Goal: Task Accomplishment & Management: Complete application form

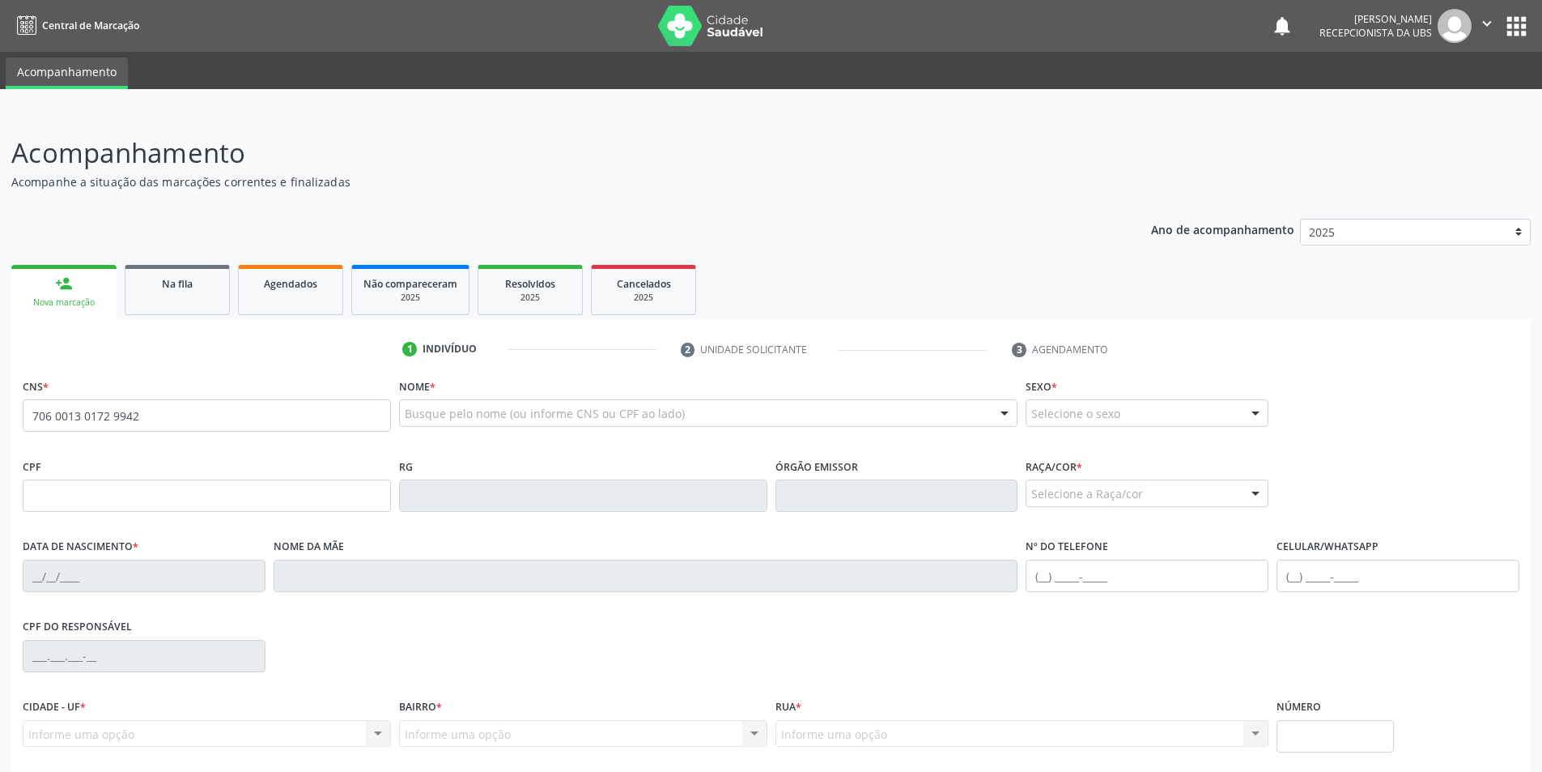
type input "706 0013 0172 9942"
type input "181.525.074-74"
type input "0[DATE]"
type input "[PERSON_NAME]"
type input "[PHONE_NUMBER]"
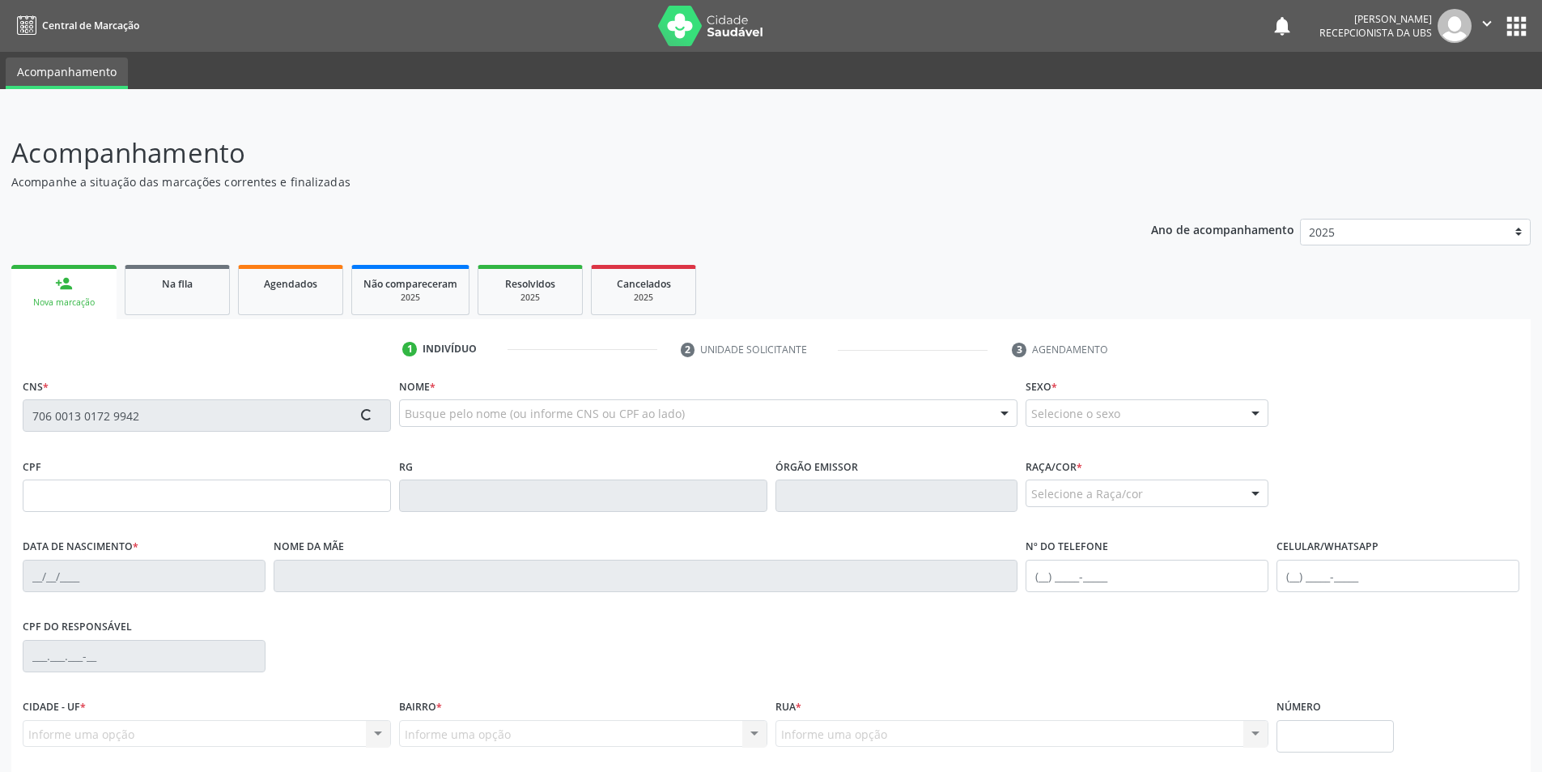
type input "S/N"
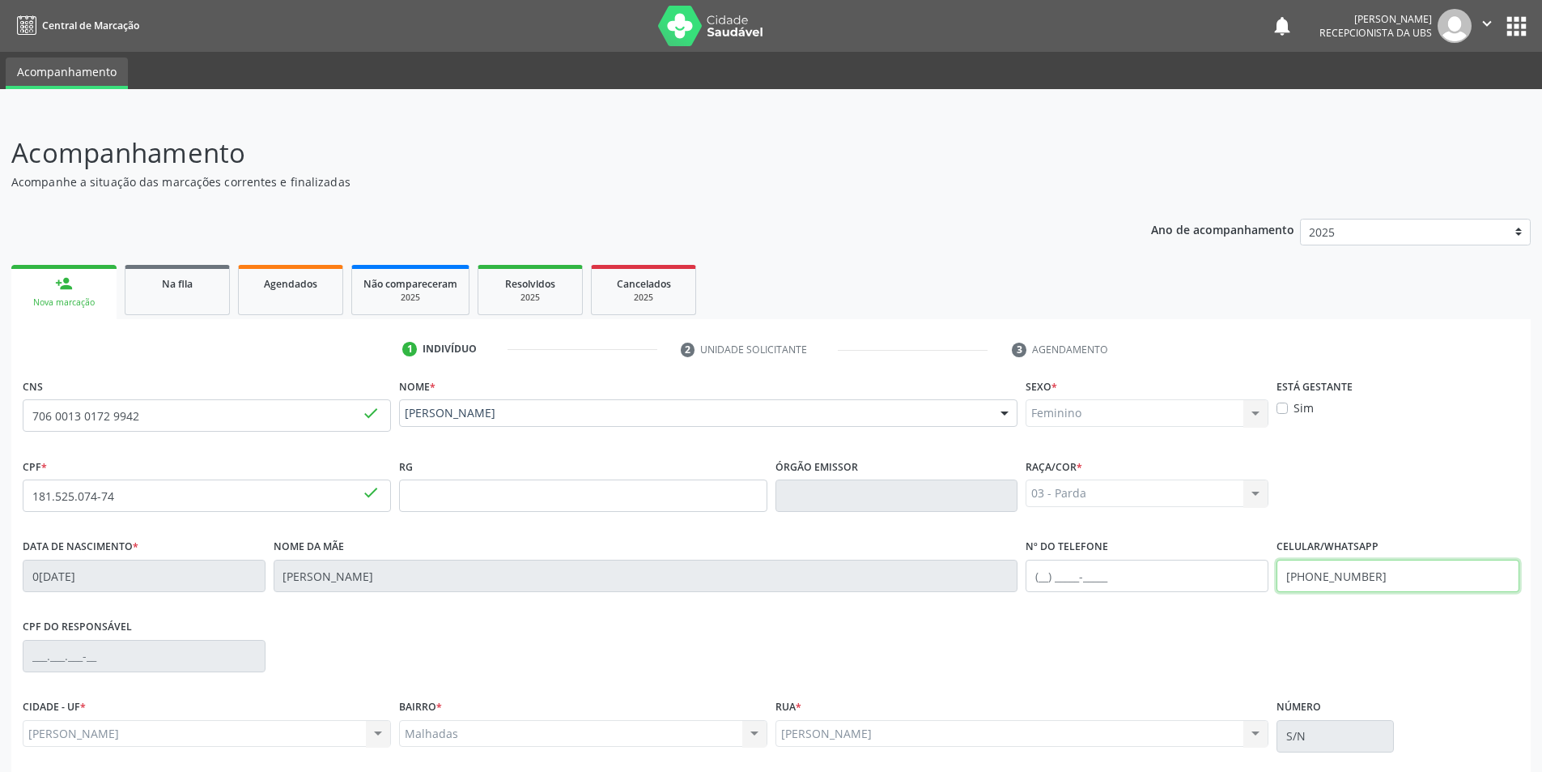
click at [1381, 577] on input "[PHONE_NUMBER]" at bounding box center [1398, 576] width 243 height 32
type input "[PHONE_NUMBER]"
click at [1170, 581] on input "text" at bounding box center [1147, 576] width 243 height 32
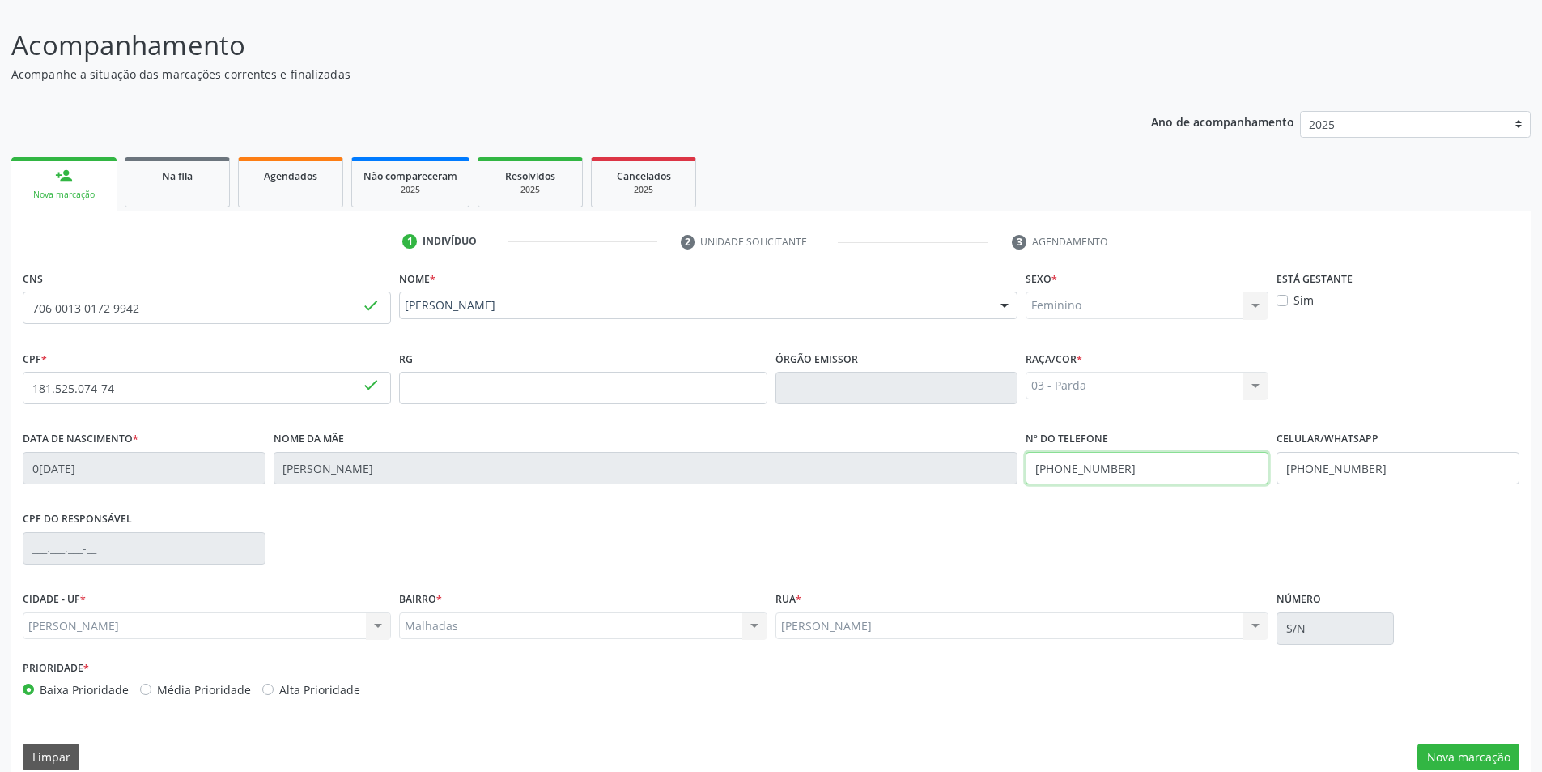
scroll to position [129, 0]
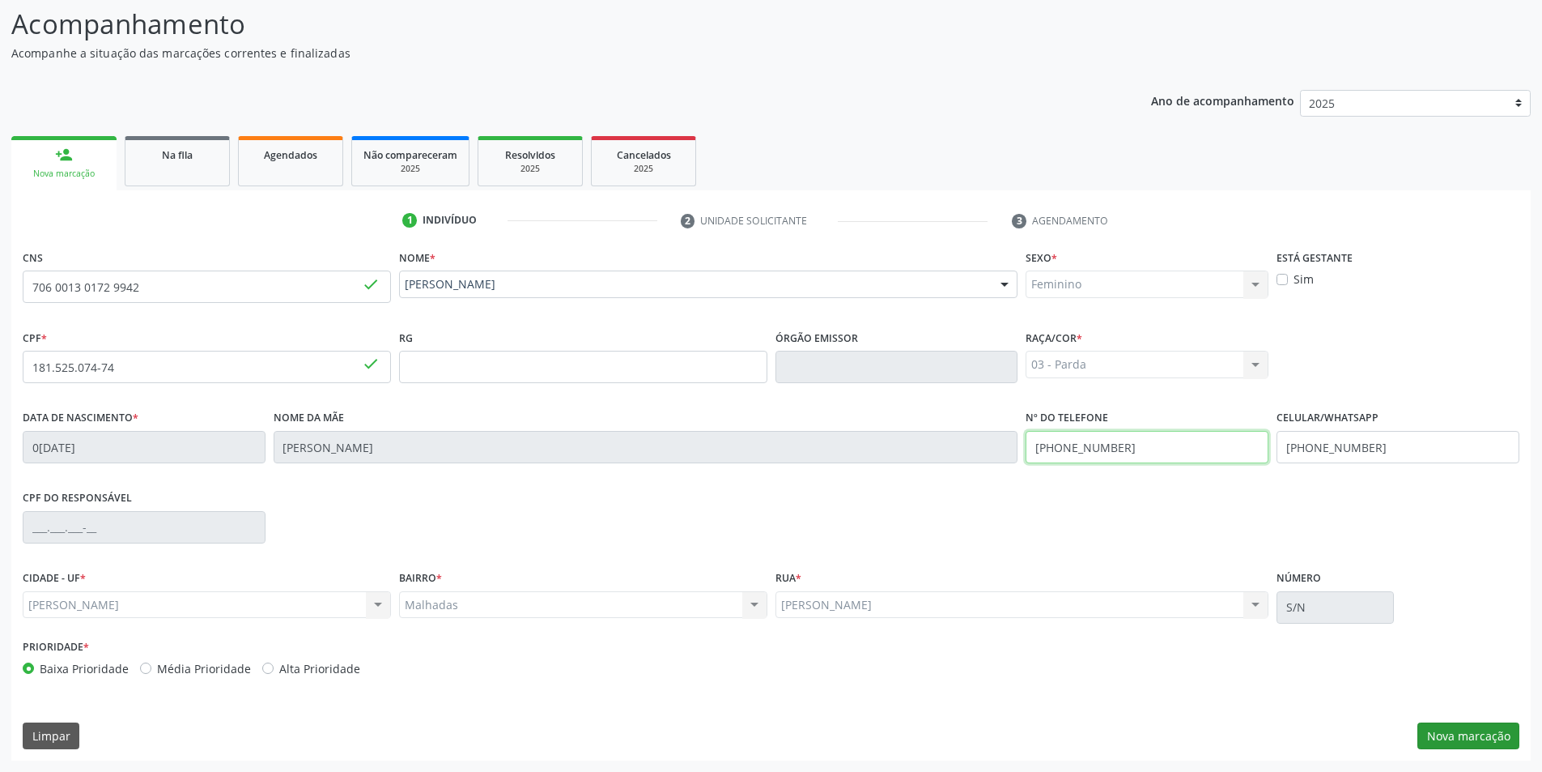
type input "[PHONE_NUMBER]"
click at [1426, 728] on button "Nova marcação" at bounding box center [1469, 736] width 102 height 28
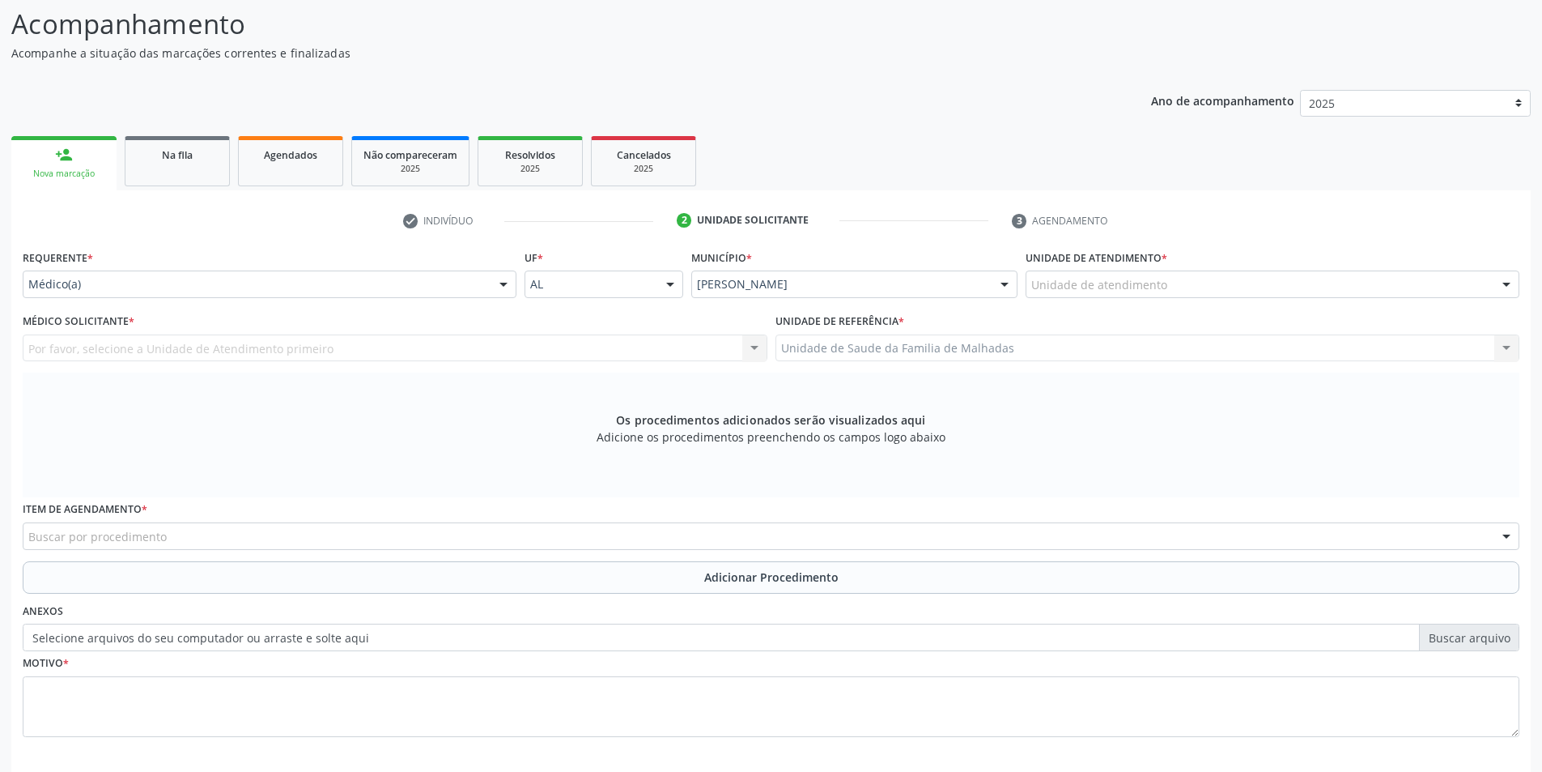
click at [1512, 283] on div at bounding box center [1507, 285] width 24 height 28
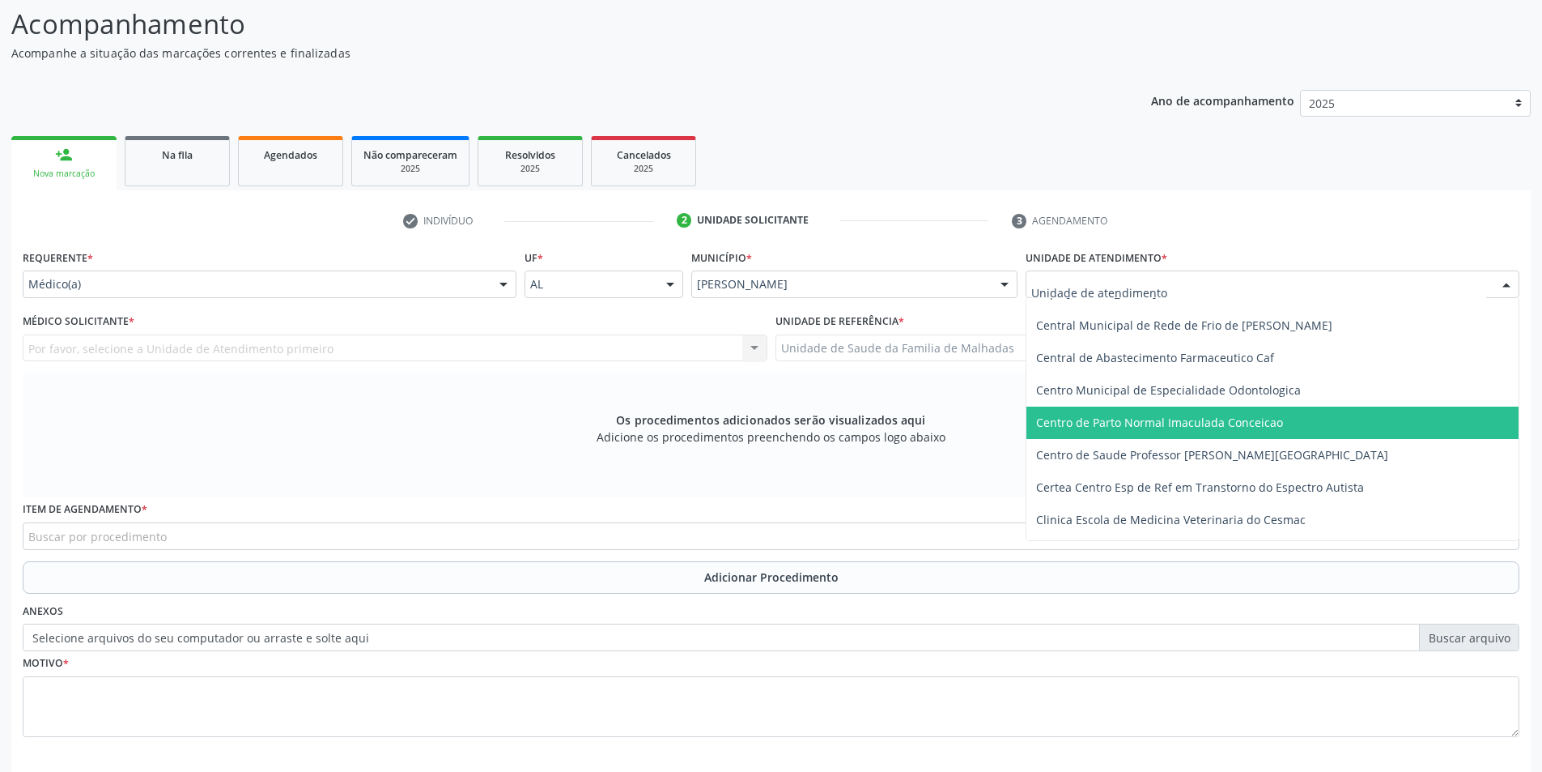
scroll to position [130, 0]
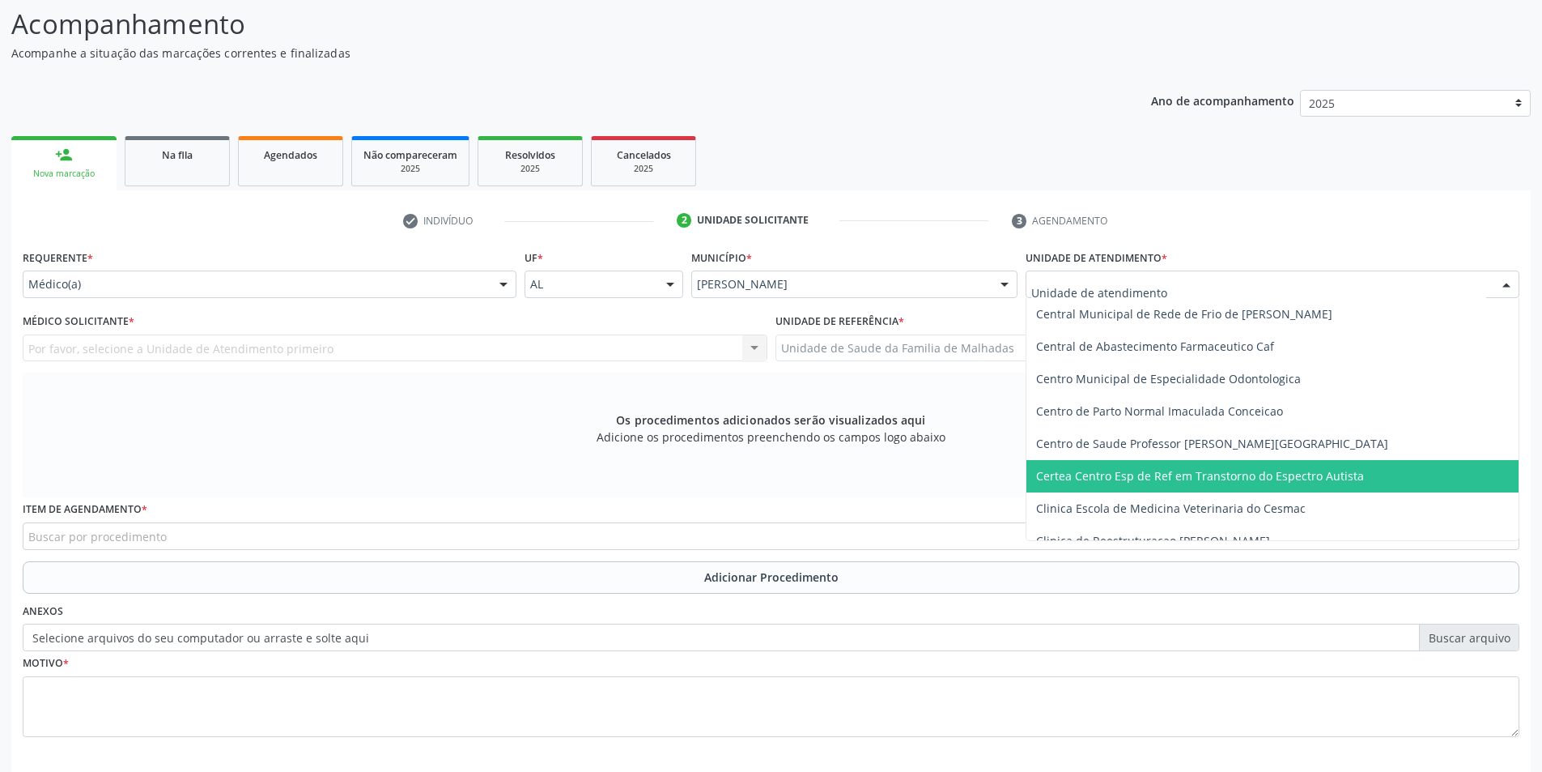
click at [1359, 481] on span "Certea Centro Esp de Ref em Transtorno do Espectro Autista" at bounding box center [1273, 476] width 492 height 32
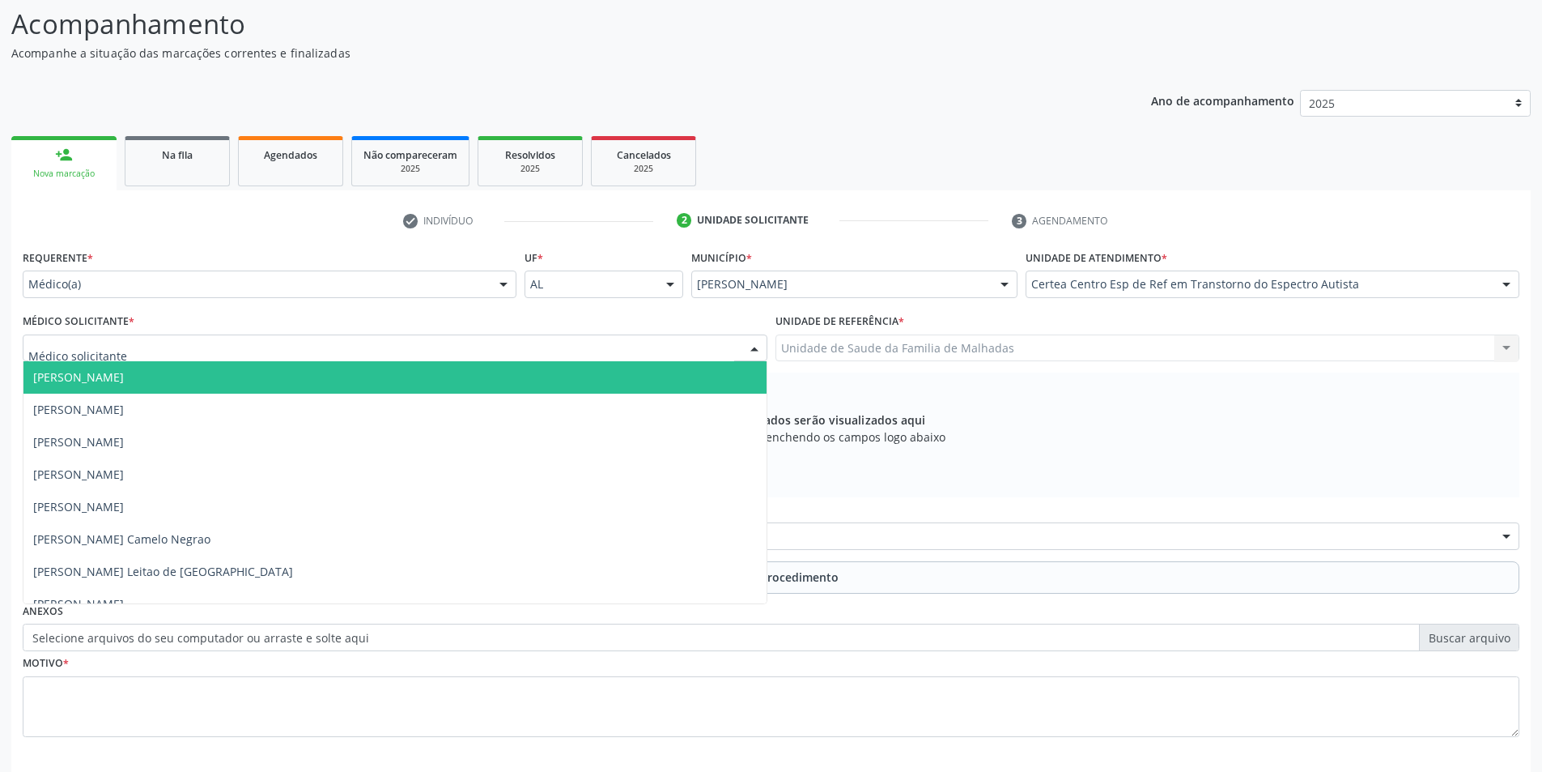
click at [752, 347] on div at bounding box center [754, 349] width 24 height 28
click at [673, 375] on span "[PERSON_NAME]" at bounding box center [394, 377] width 743 height 32
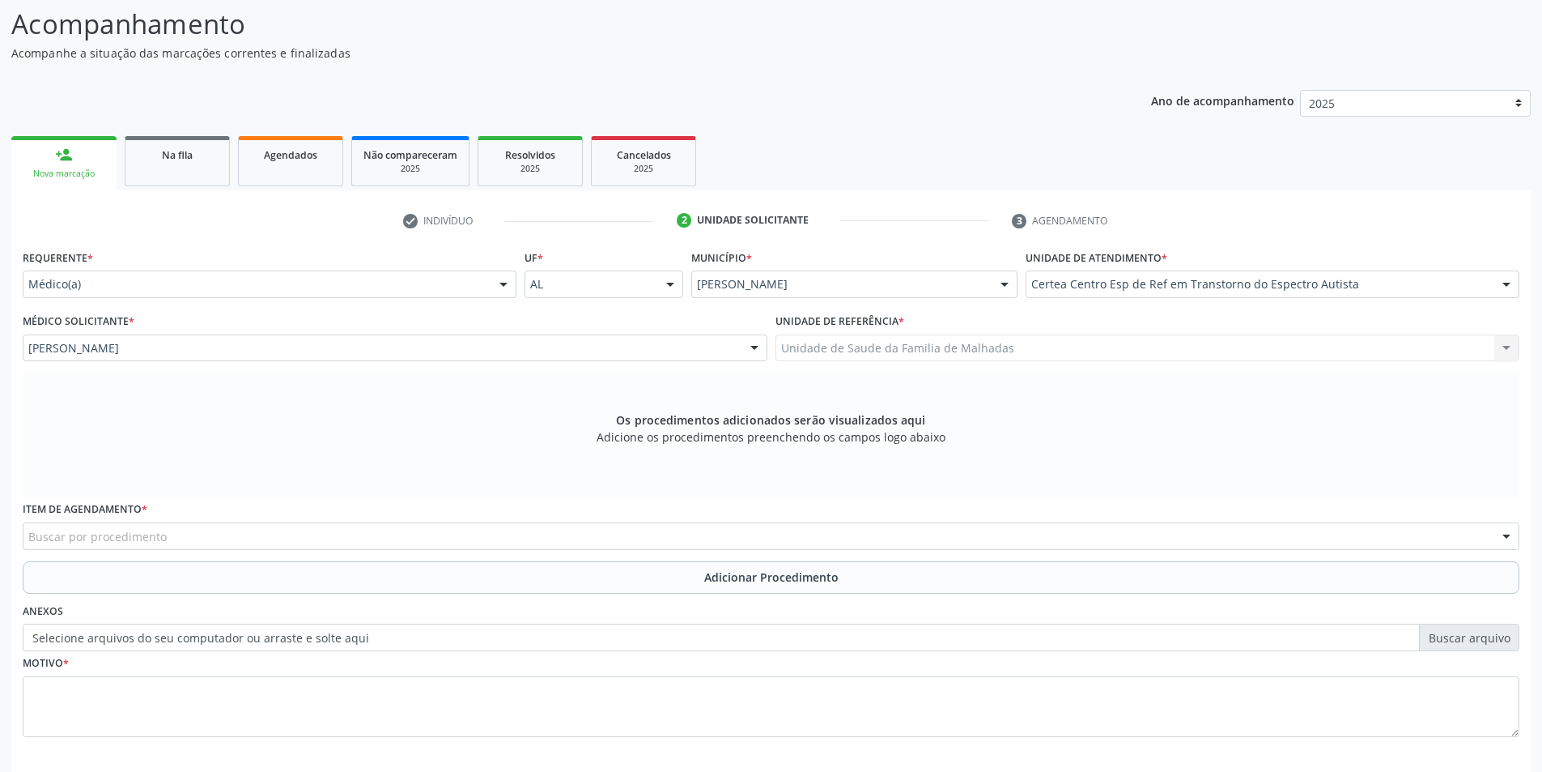
click at [513, 547] on div "Buscar por procedimento" at bounding box center [771, 536] width 1497 height 28
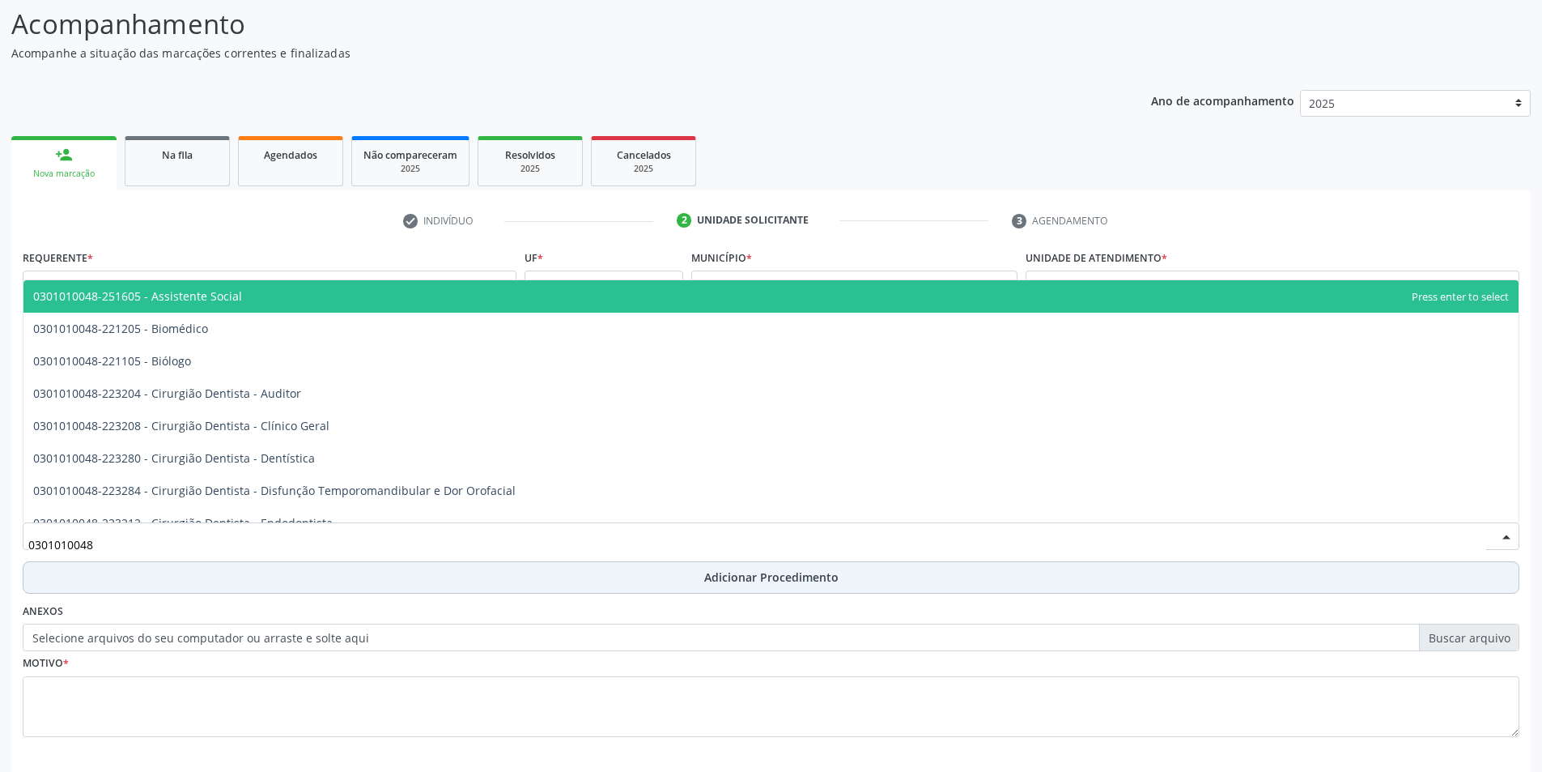
type input "0301010048"
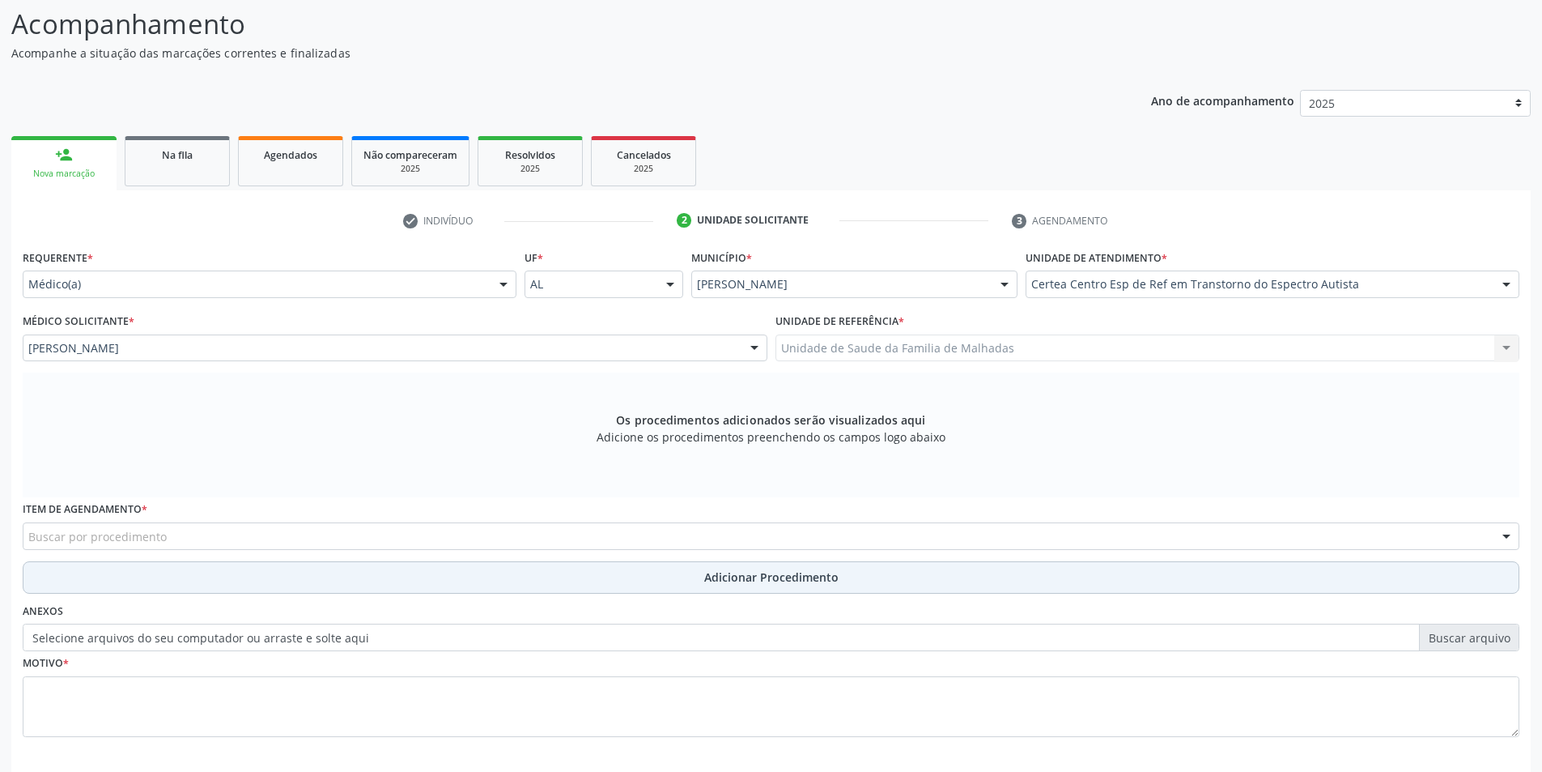
click at [91, 577] on button "Adicionar Procedimento" at bounding box center [771, 577] width 1497 height 32
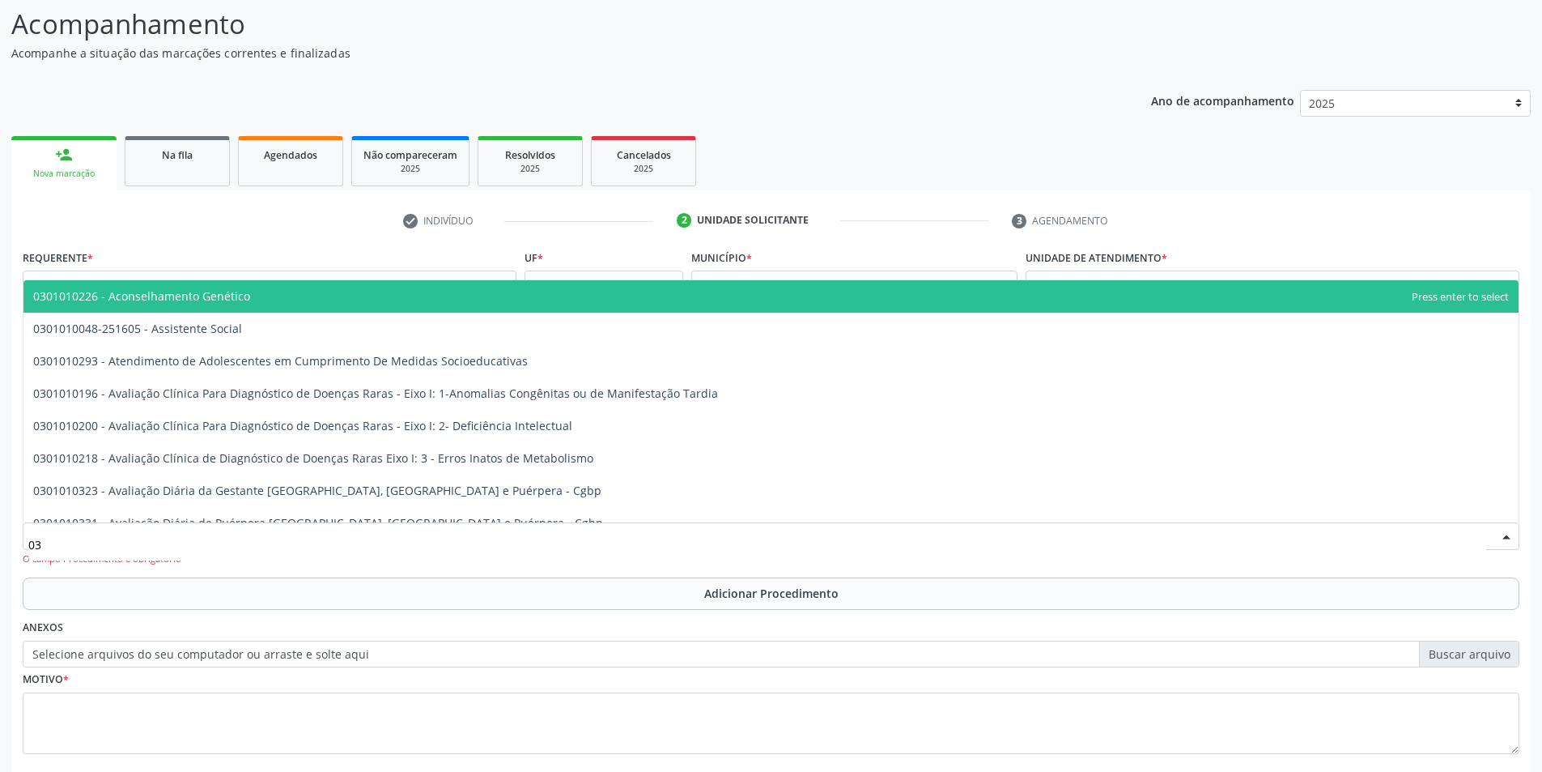
type input "0"
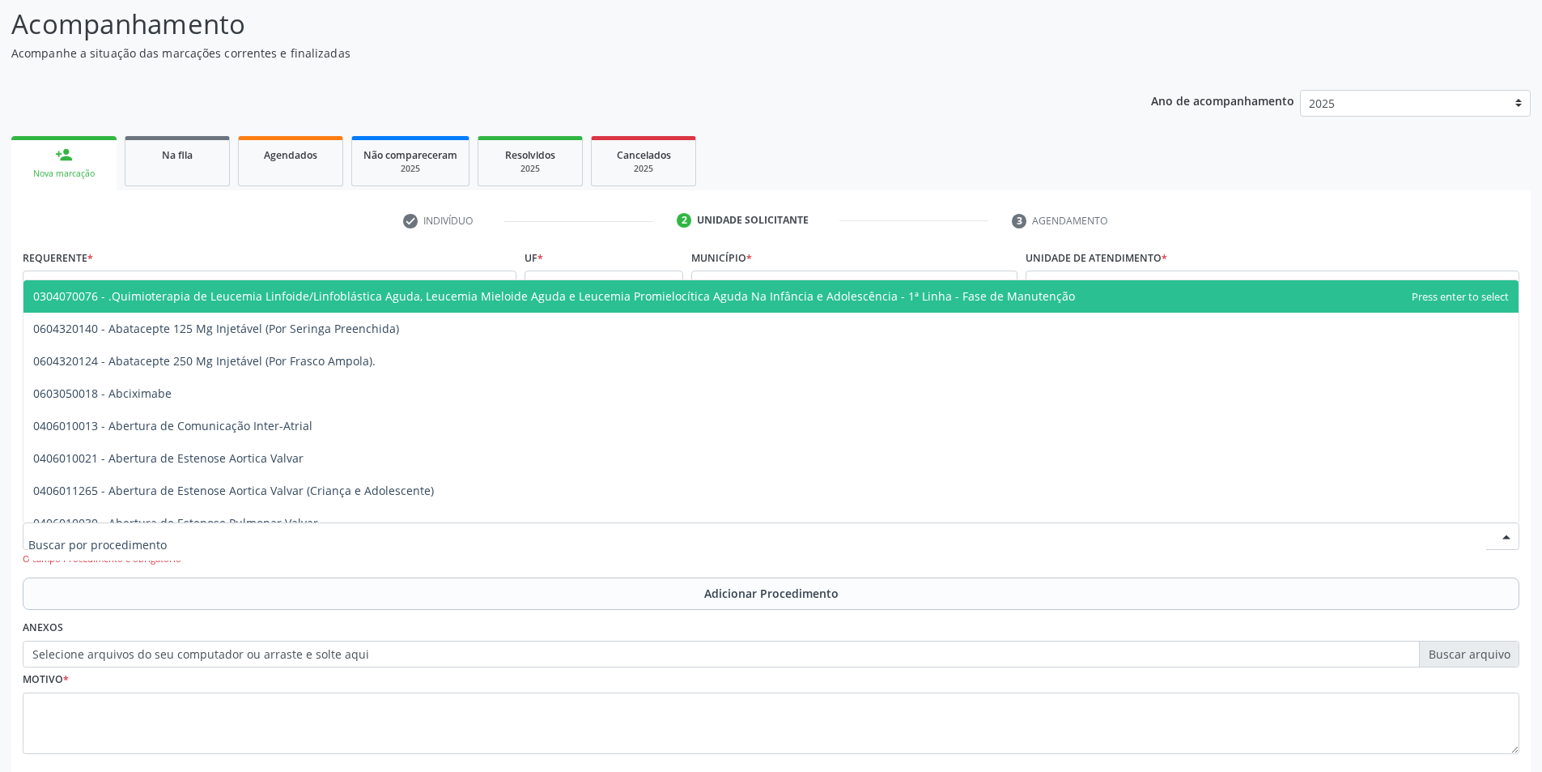
click at [840, 110] on div "Ano de acompanhamento 2025 person_add Nova marcação Na fila Agendados Não compa…" at bounding box center [771, 464] width 1520 height 771
click at [161, 541] on input "text" at bounding box center [757, 544] width 1458 height 32
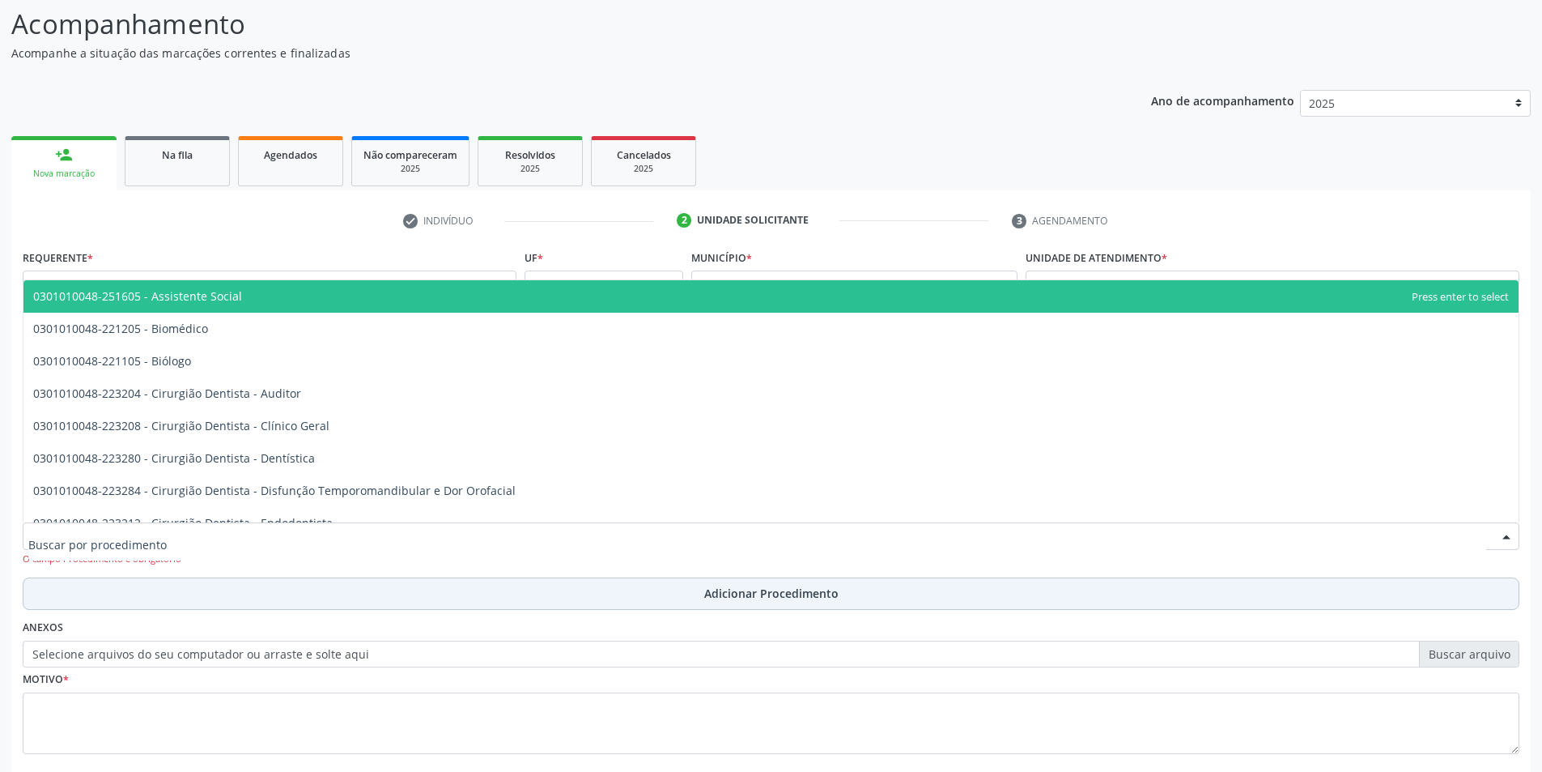
click at [730, 592] on span "Adicionar Procedimento" at bounding box center [771, 593] width 134 height 17
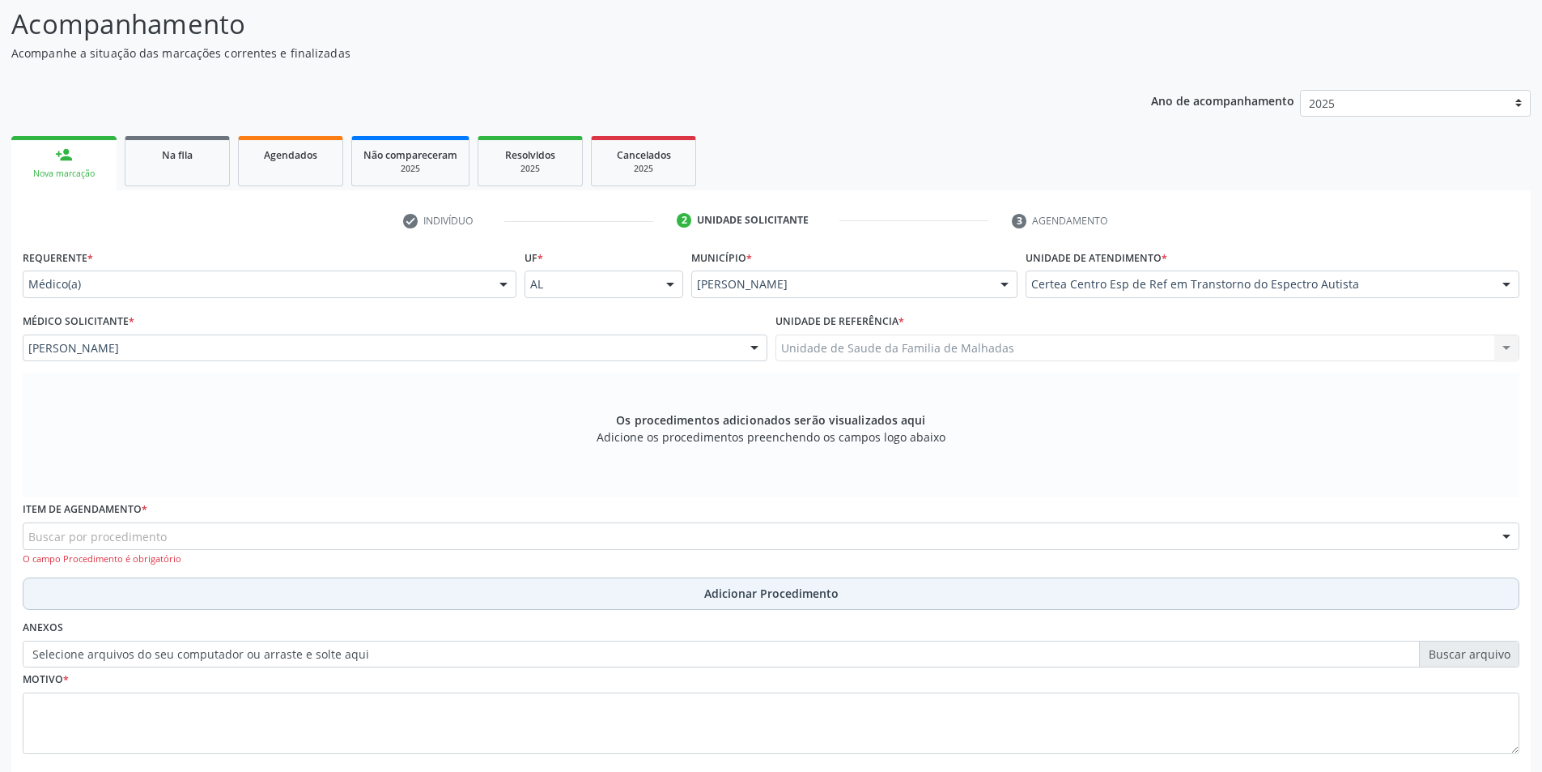
click at [157, 591] on button "Adicionar Procedimento" at bounding box center [771, 593] width 1497 height 32
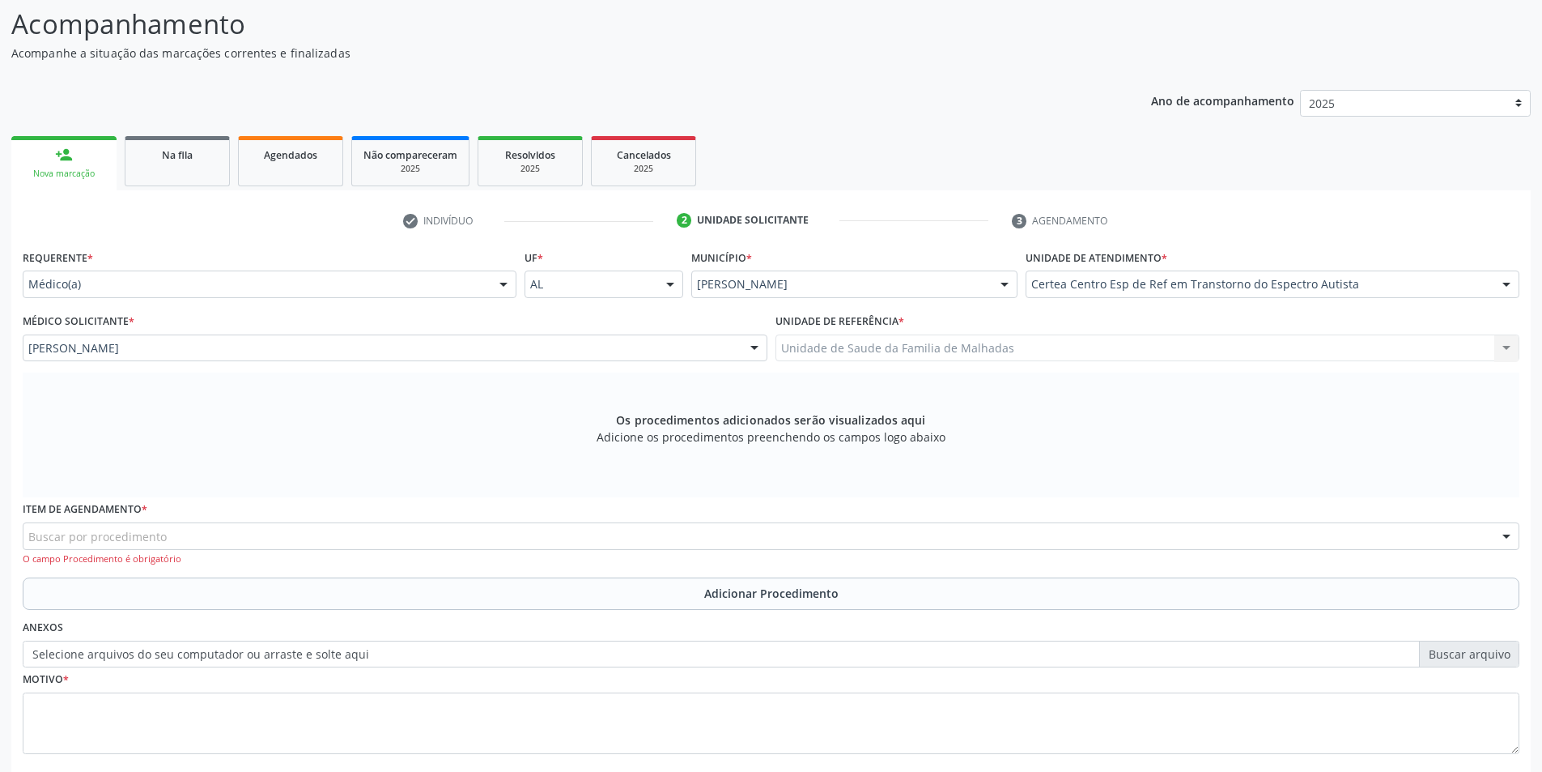
click at [160, 521] on div "Item de agendamento * Buscar por procedimento 0304070076 - .Quimioterapia de Le…" at bounding box center [771, 531] width 1497 height 69
click at [164, 542] on div "Buscar por procedimento" at bounding box center [771, 536] width 1497 height 28
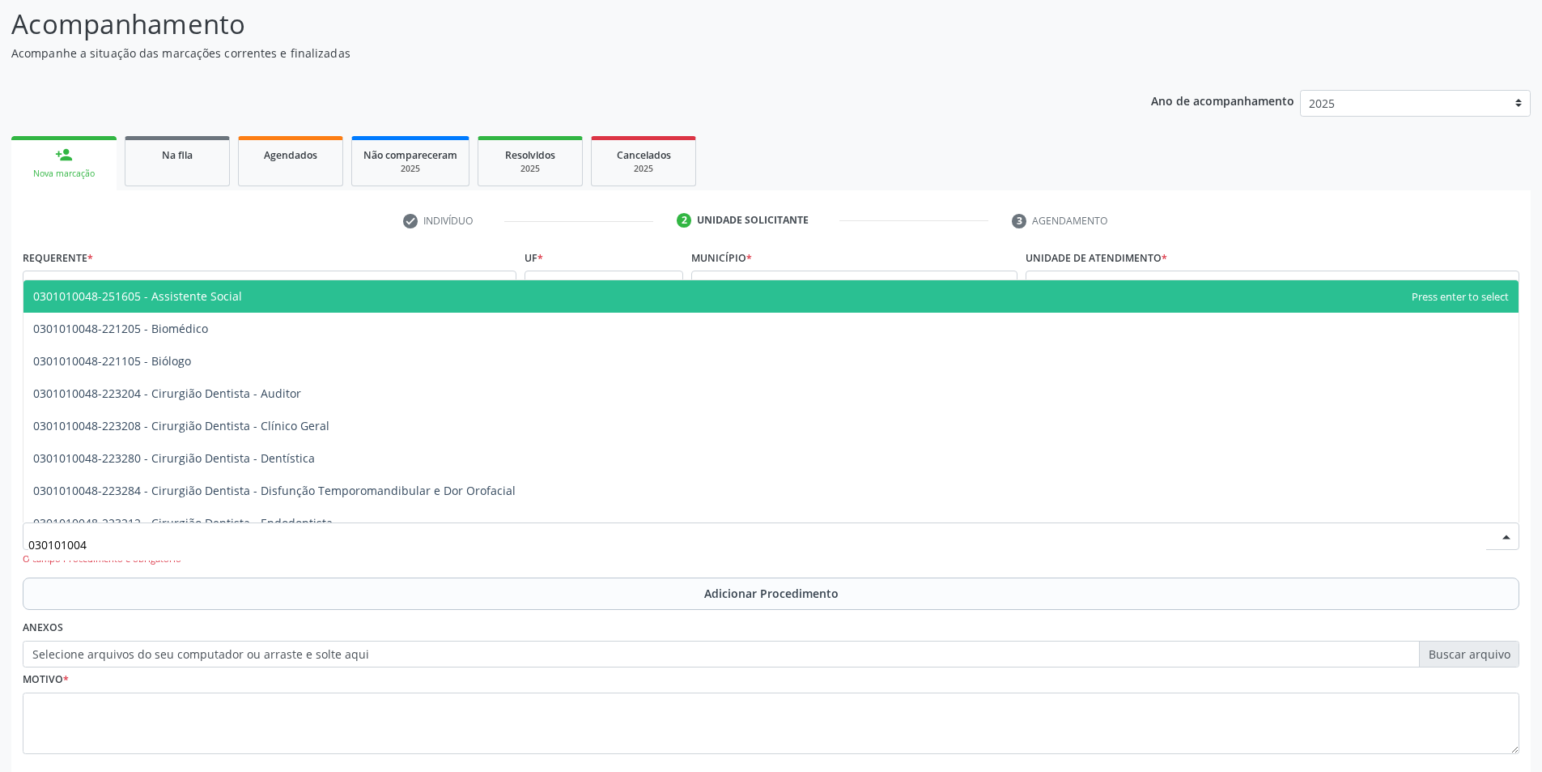
type input "0301010048"
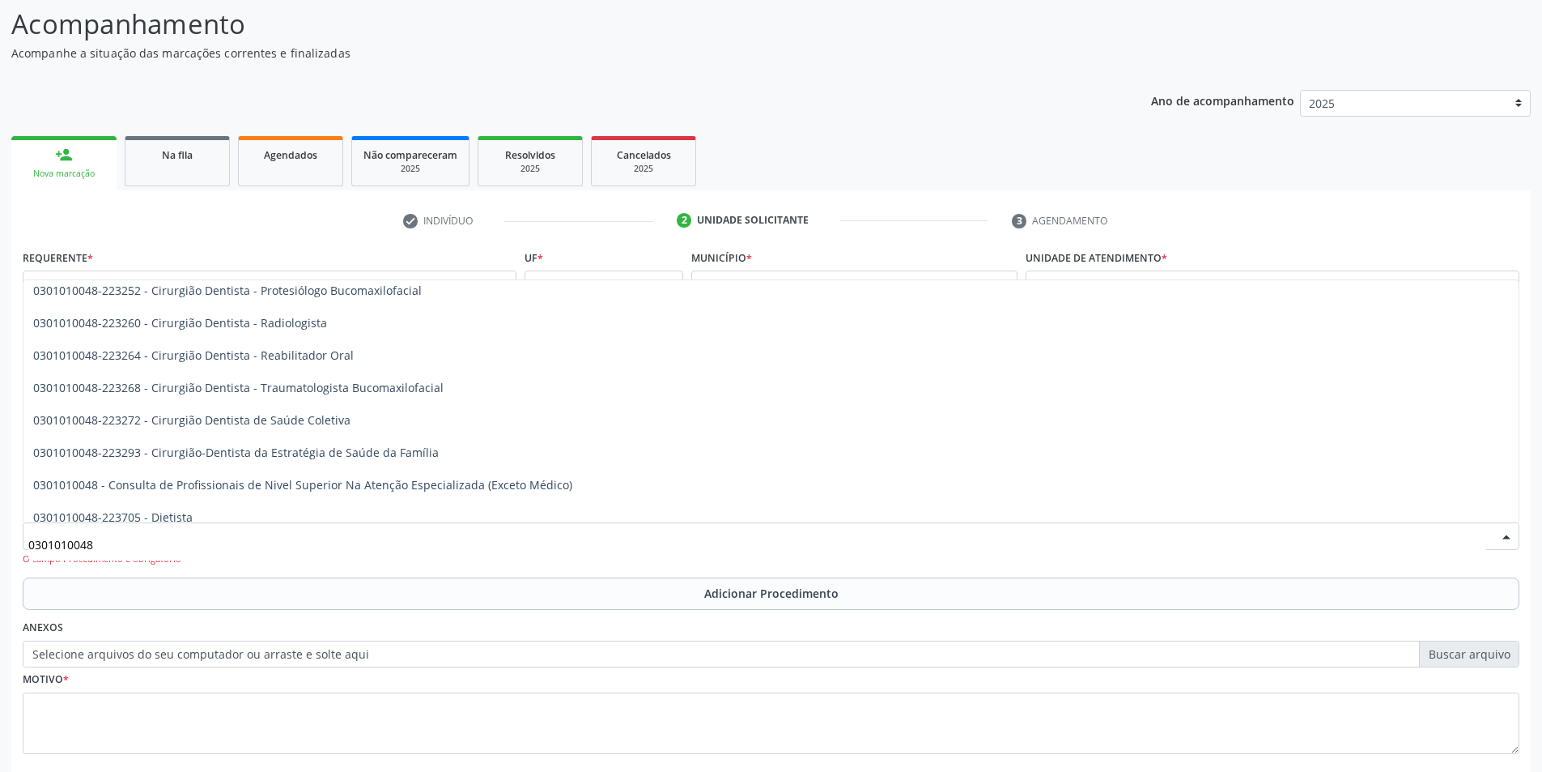
scroll to position [659, 0]
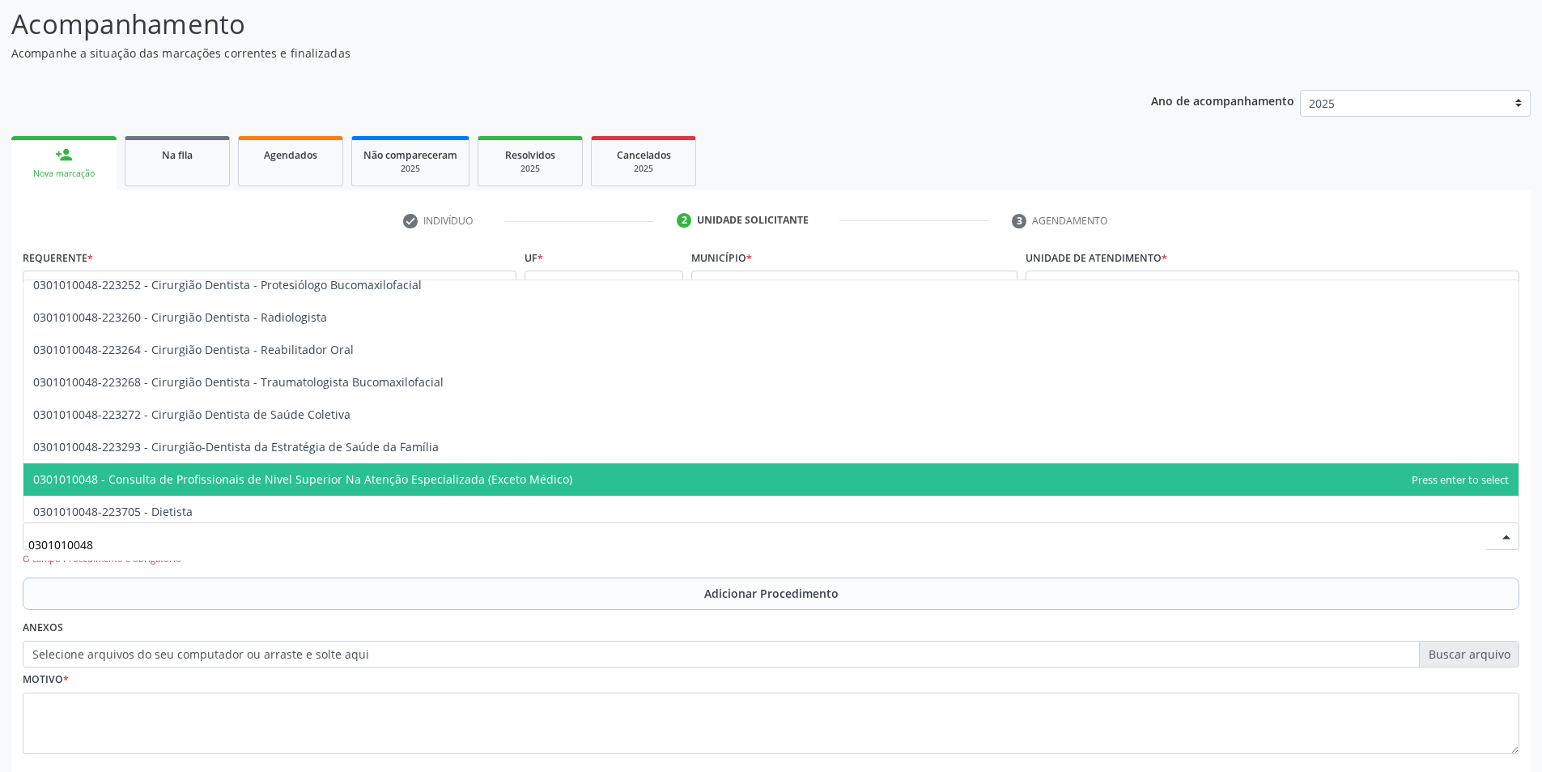
click at [402, 480] on span "0301010048 - Consulta de Profissionais de Nivel Superior Na Atenção Especializa…" at bounding box center [302, 478] width 539 height 15
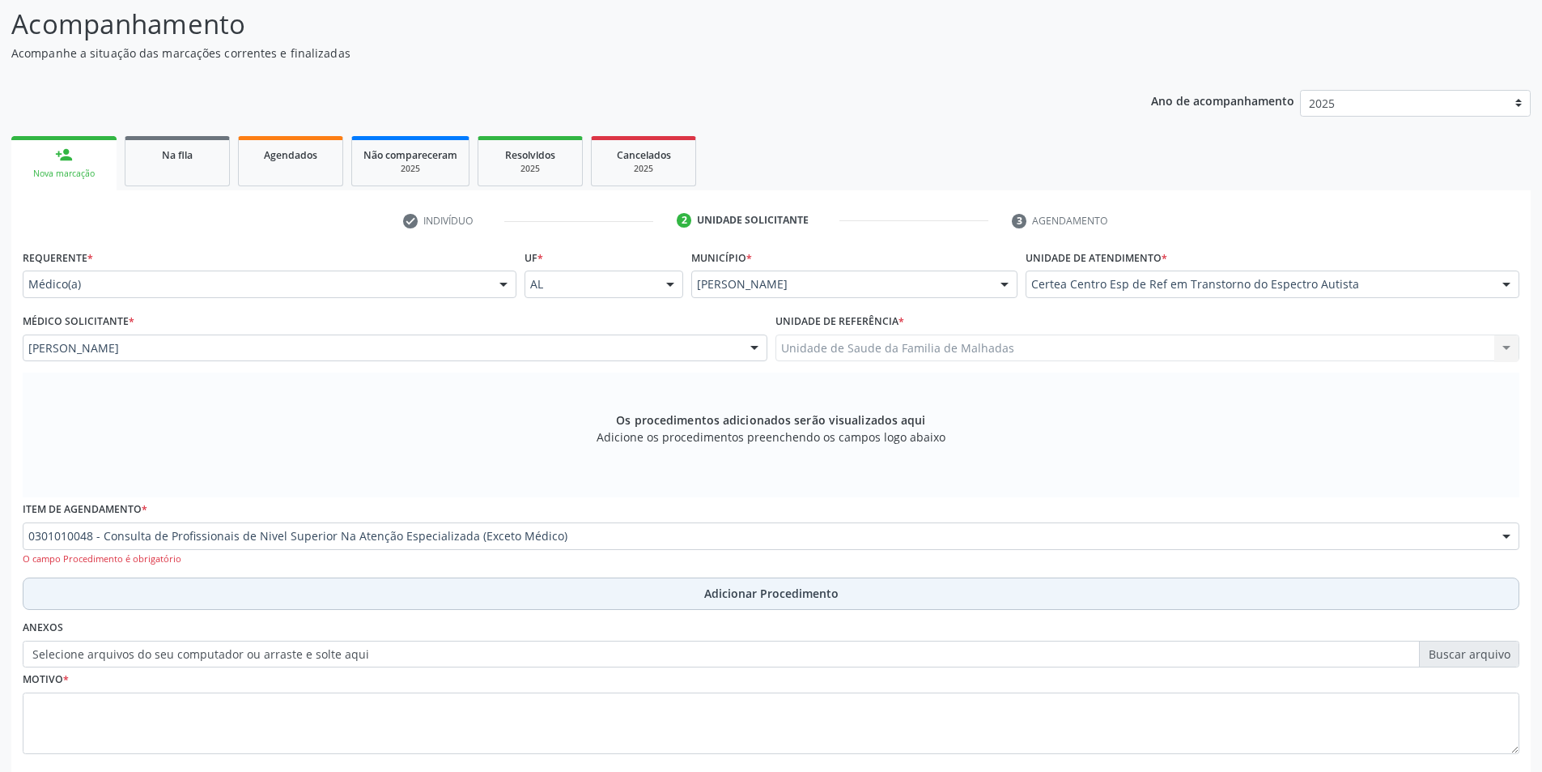
click at [790, 597] on span "Adicionar Procedimento" at bounding box center [771, 593] width 134 height 17
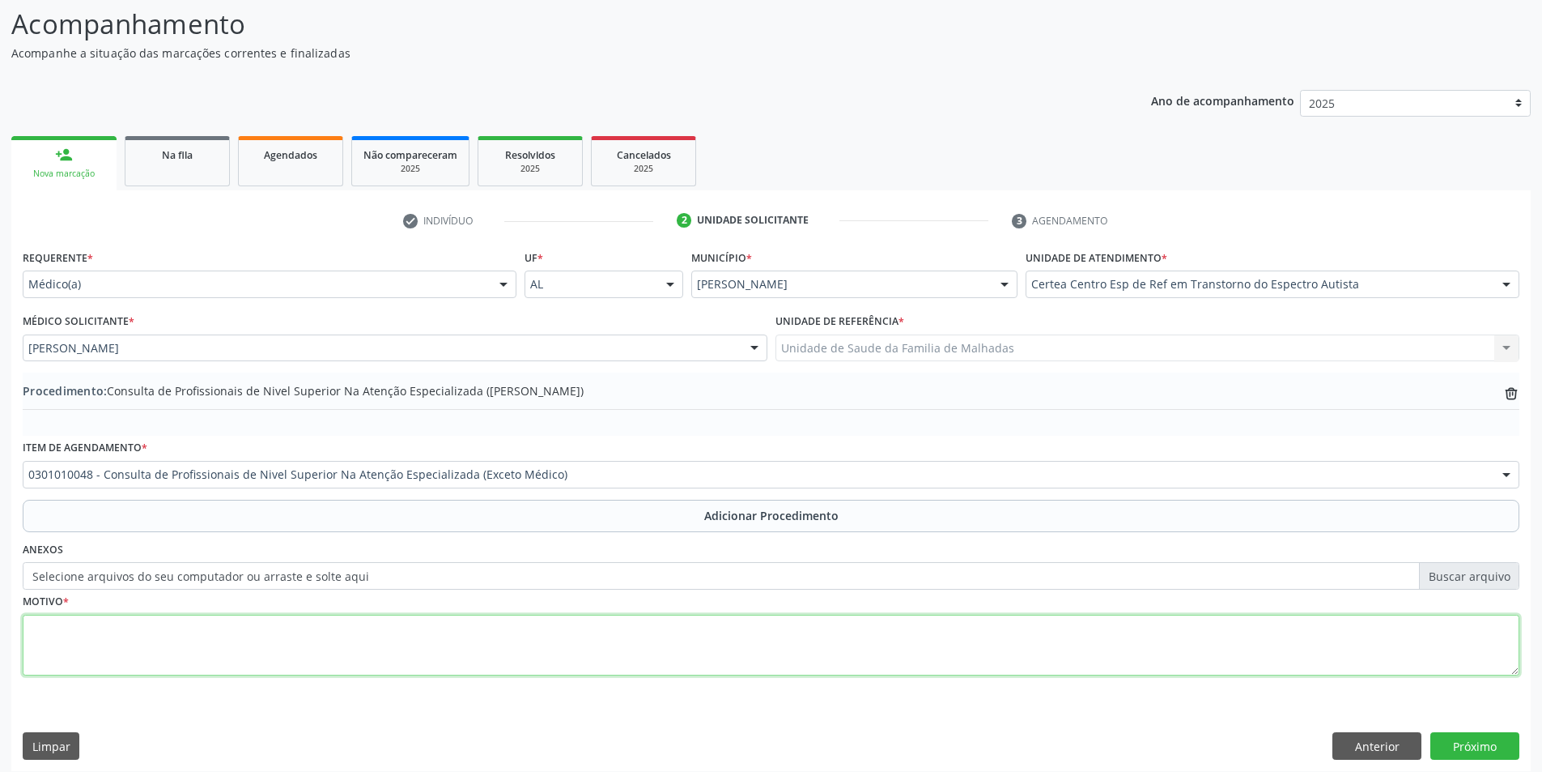
click at [133, 656] on textarea at bounding box center [771, 646] width 1497 height 62
type textarea "f"
type textarea "FISIOTERAPIA"
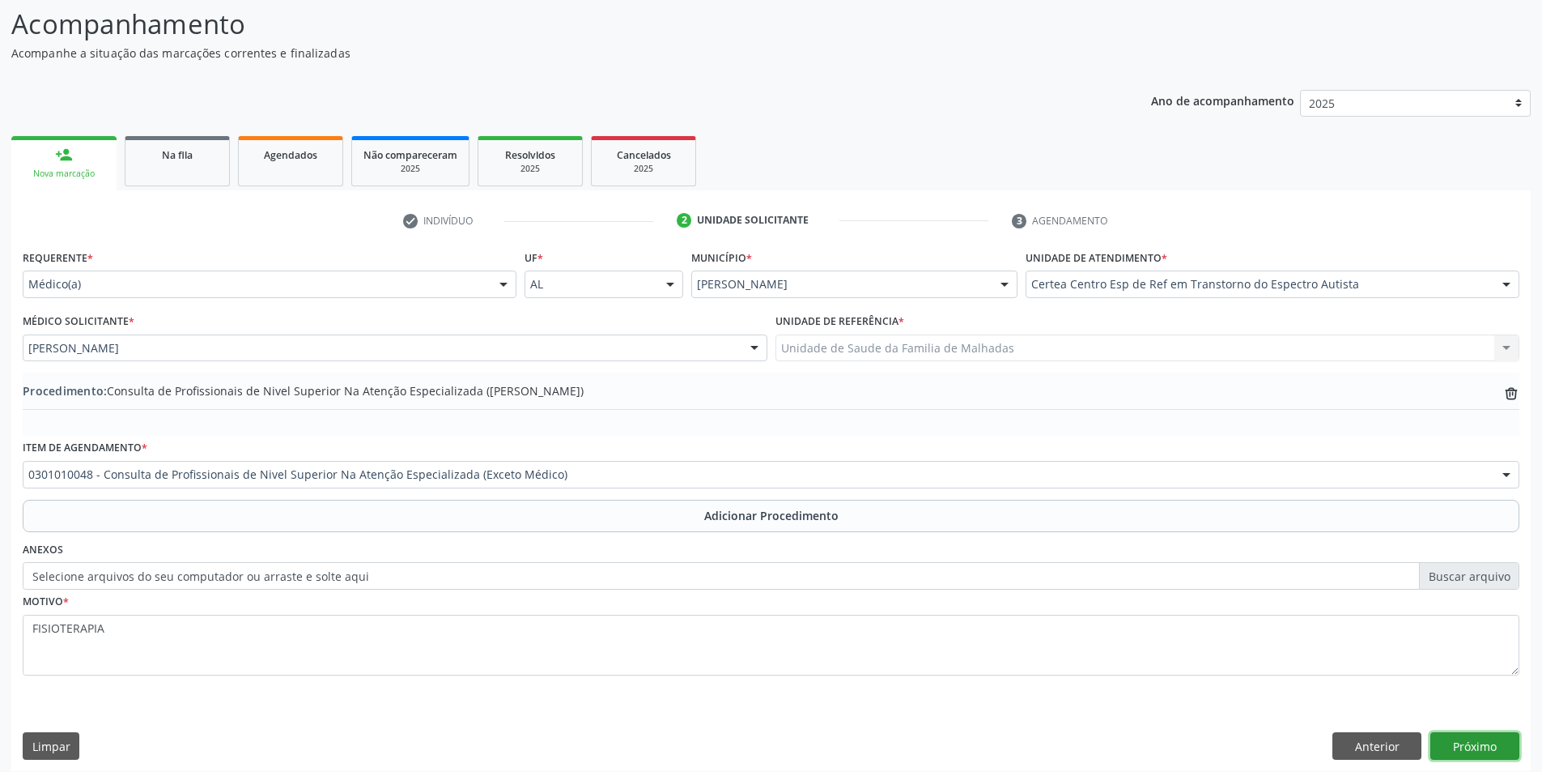
click at [1500, 748] on button "Próximo" at bounding box center [1475, 746] width 89 height 28
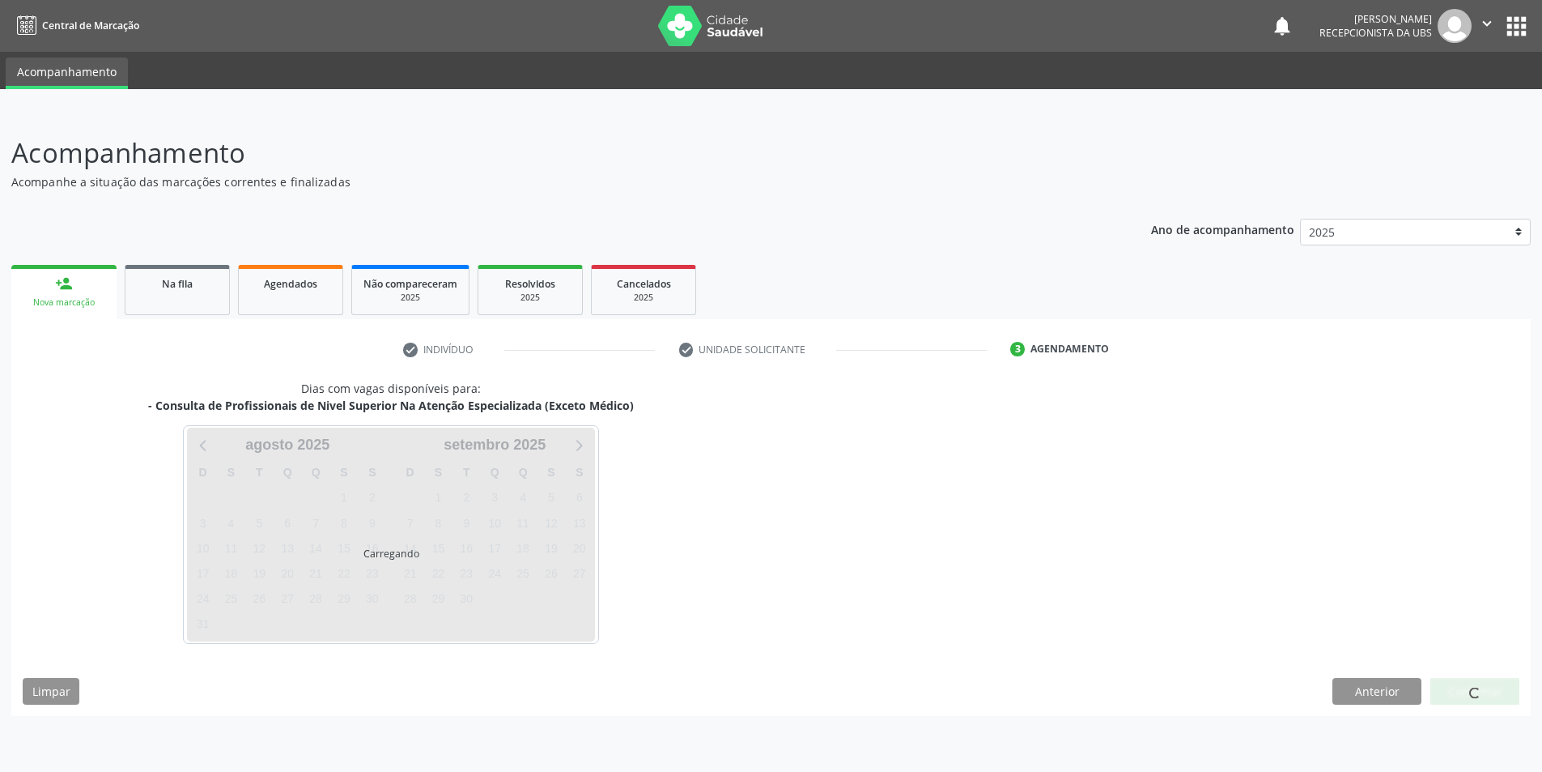
scroll to position [0, 0]
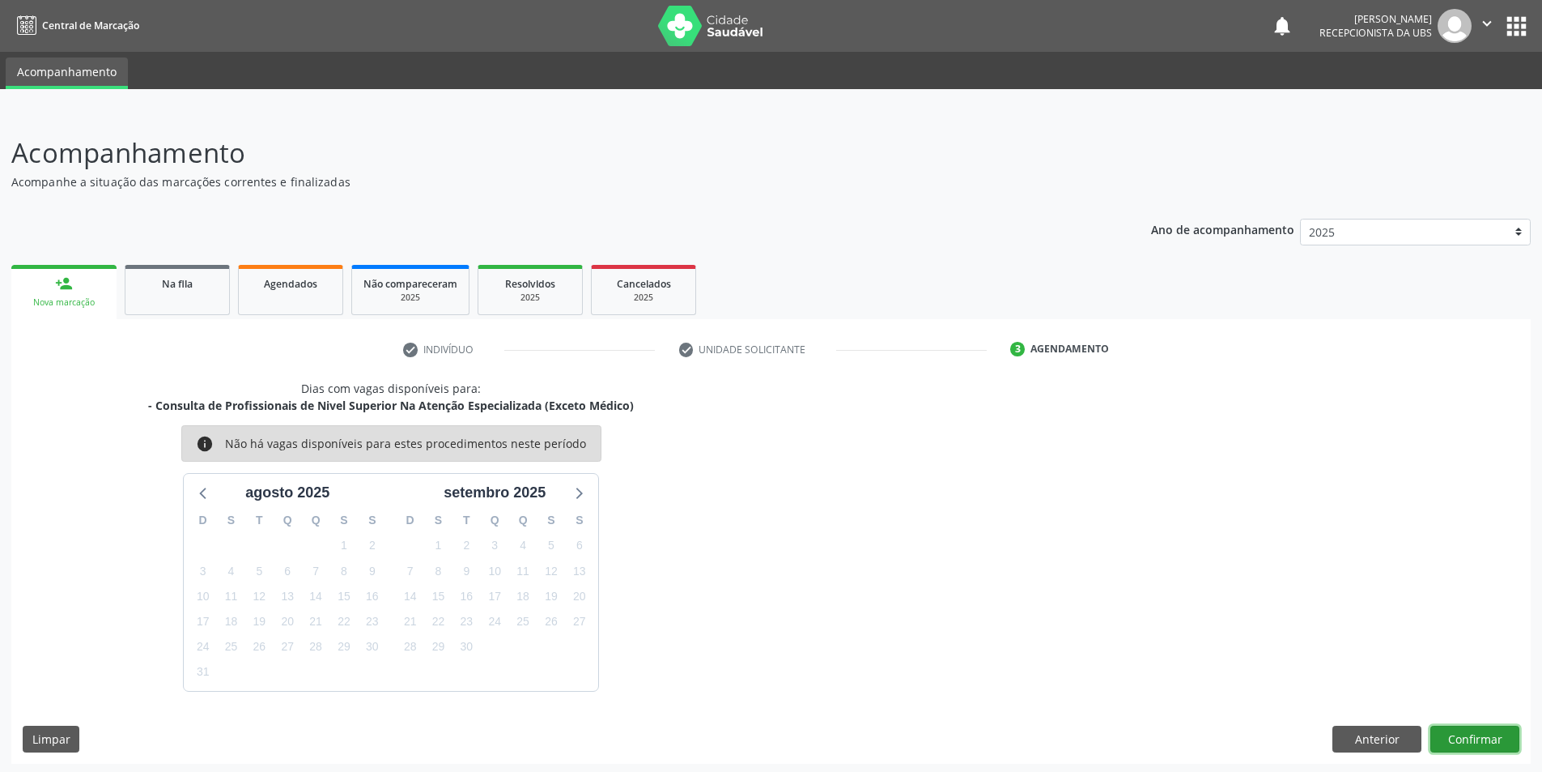
click at [1491, 745] on button "Confirmar" at bounding box center [1475, 739] width 89 height 28
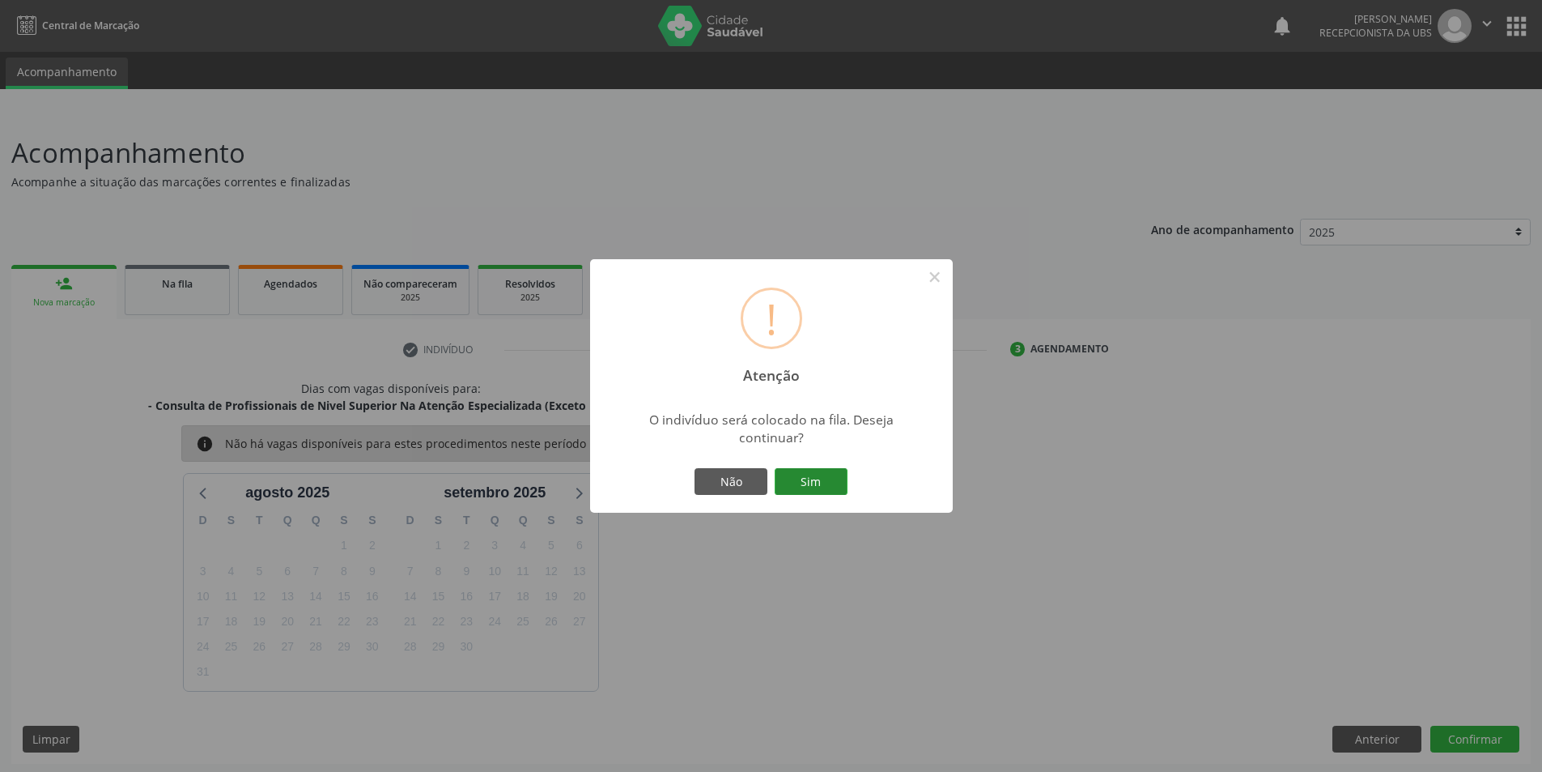
click at [800, 475] on button "Sim" at bounding box center [811, 482] width 73 height 28
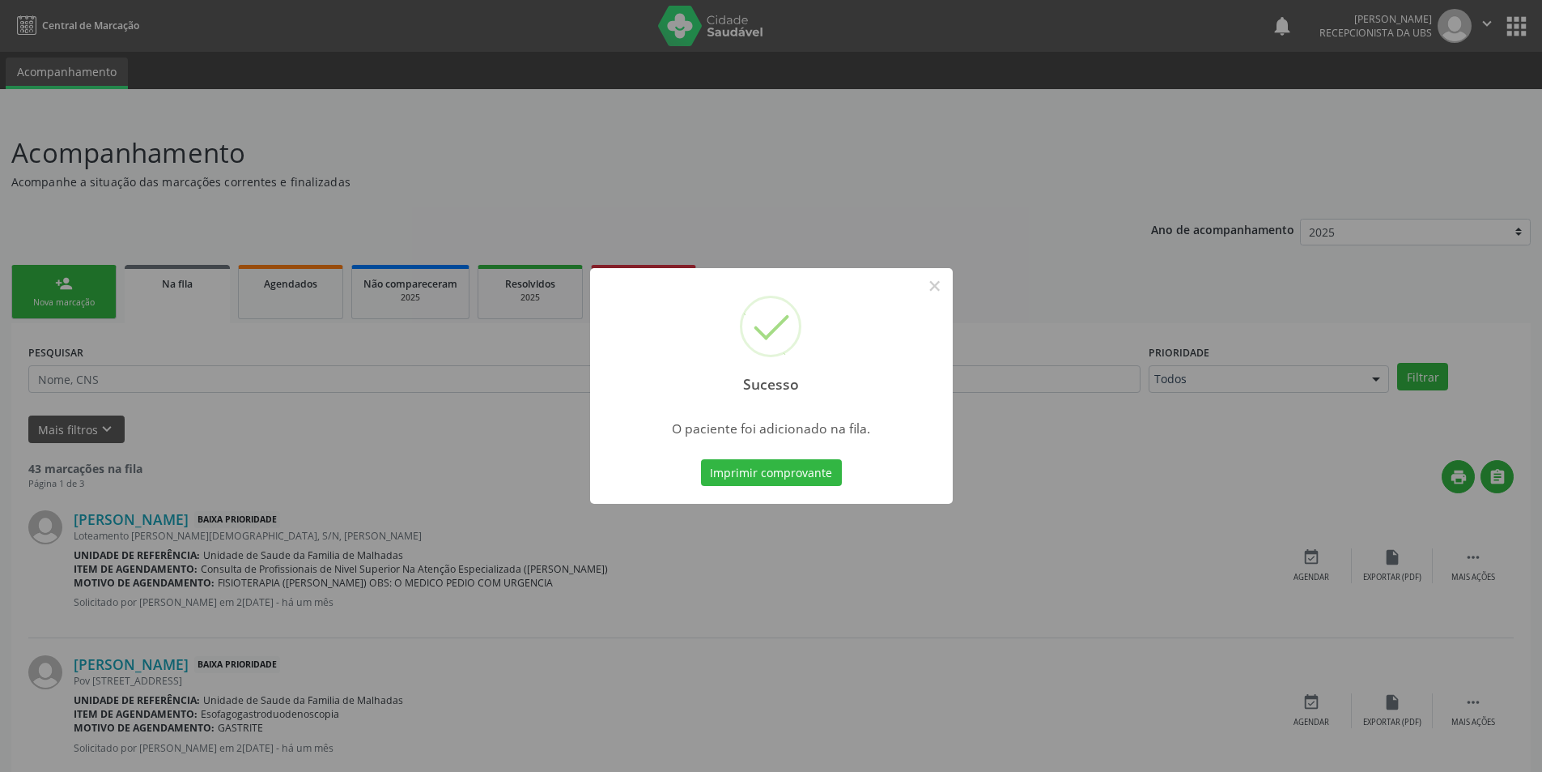
click at [800, 475] on button "Imprimir comprovante" at bounding box center [771, 473] width 141 height 28
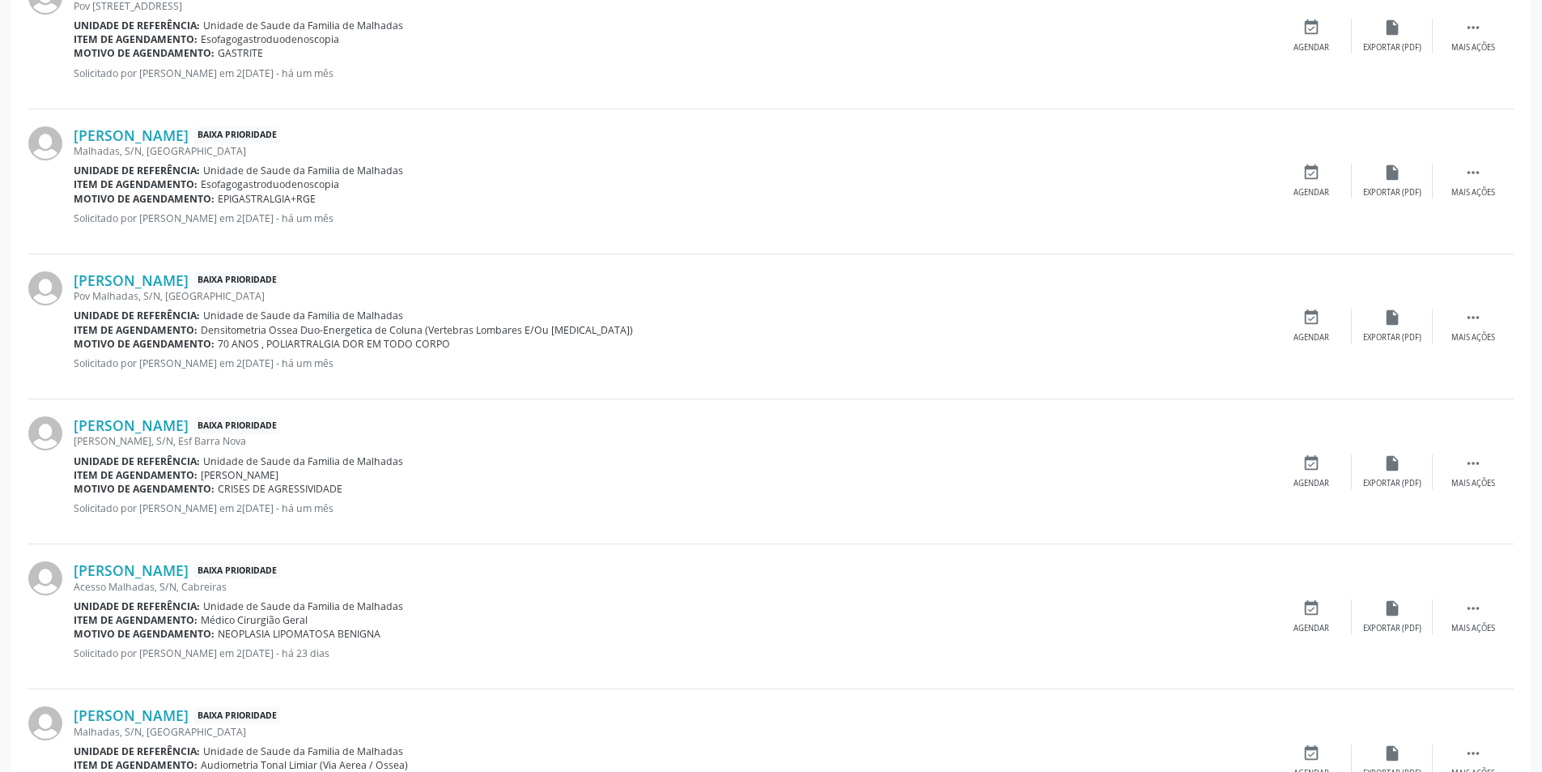
scroll to position [1972, 0]
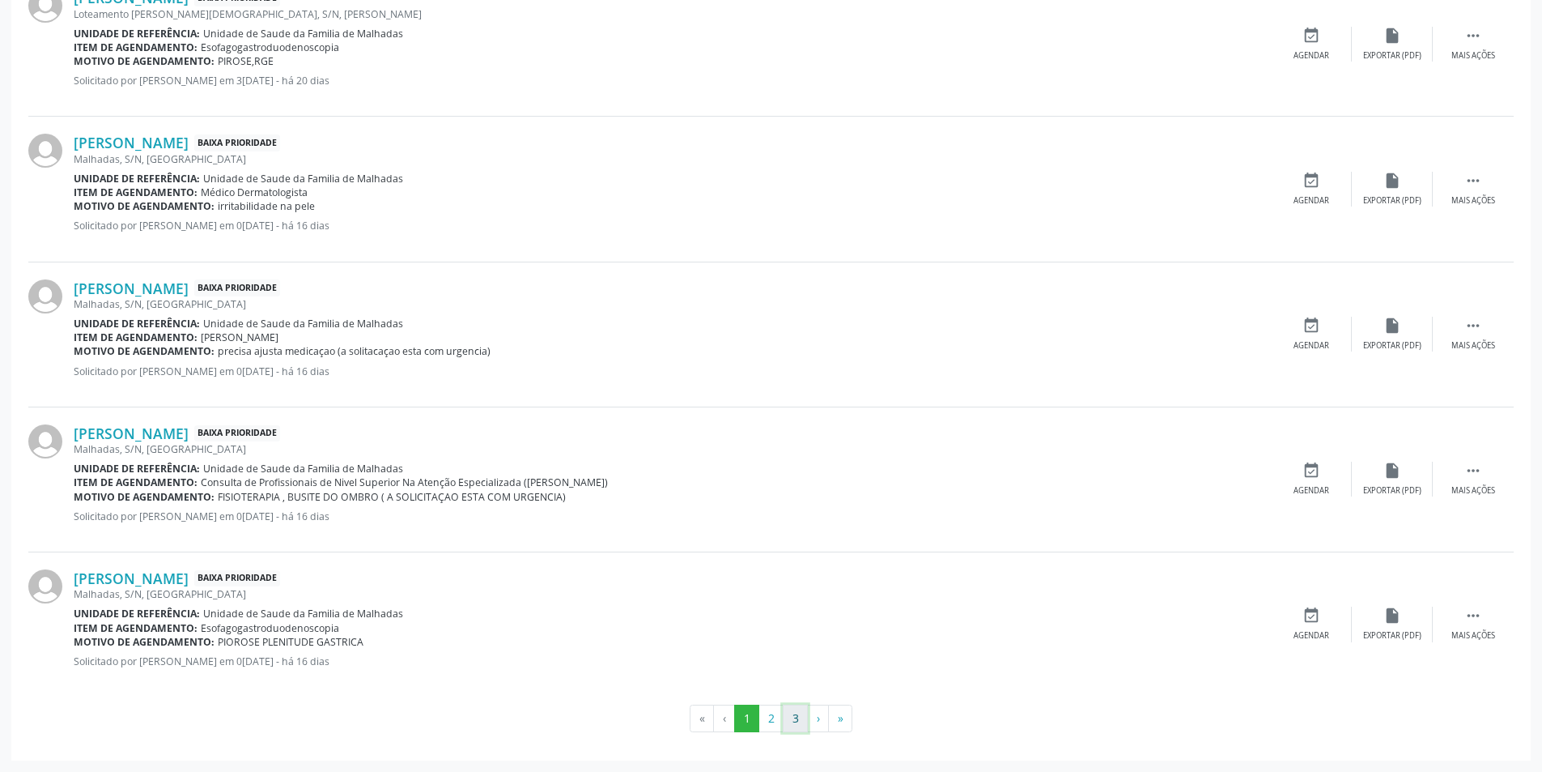
click at [792, 722] on button "3" at bounding box center [795, 718] width 25 height 28
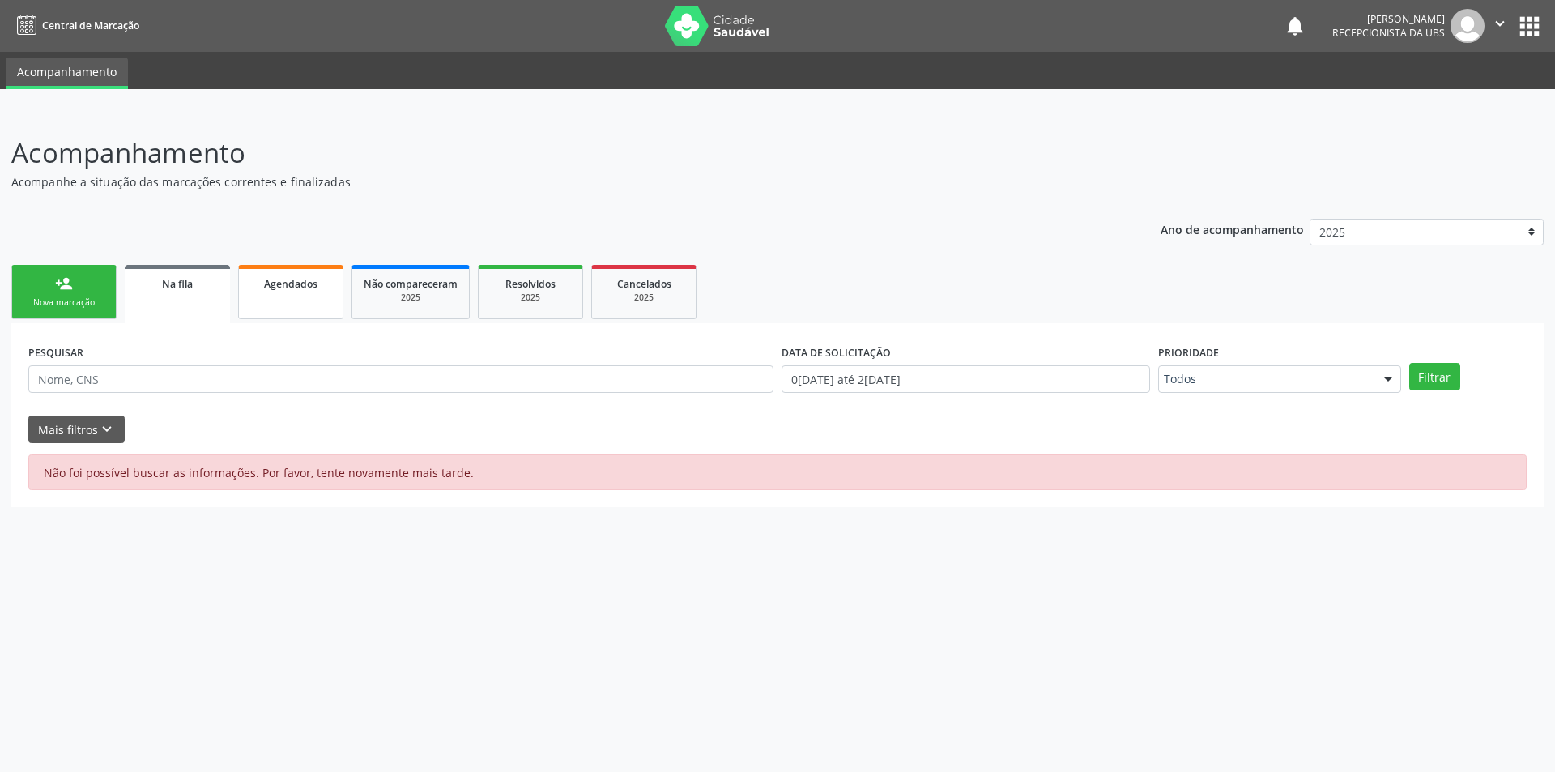
click at [297, 291] on link "Agendados" at bounding box center [290, 292] width 105 height 54
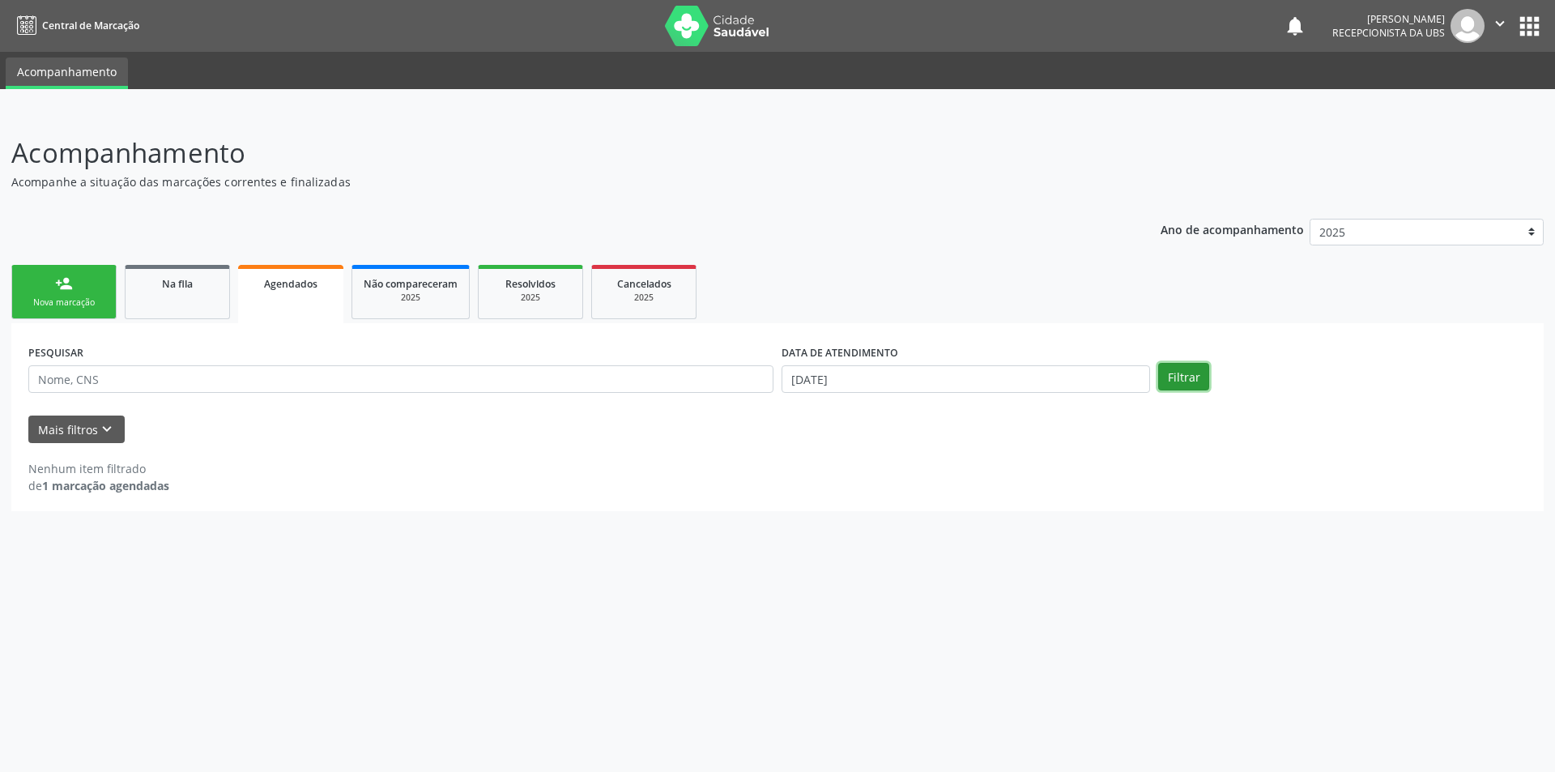
click at [1180, 385] on button "Filtrar" at bounding box center [1183, 377] width 51 height 28
click at [1037, 391] on input "[DATE]" at bounding box center [965, 379] width 368 height 28
click at [865, 557] on span "19" at bounding box center [865, 559] width 32 height 32
type input "1[DATE]"
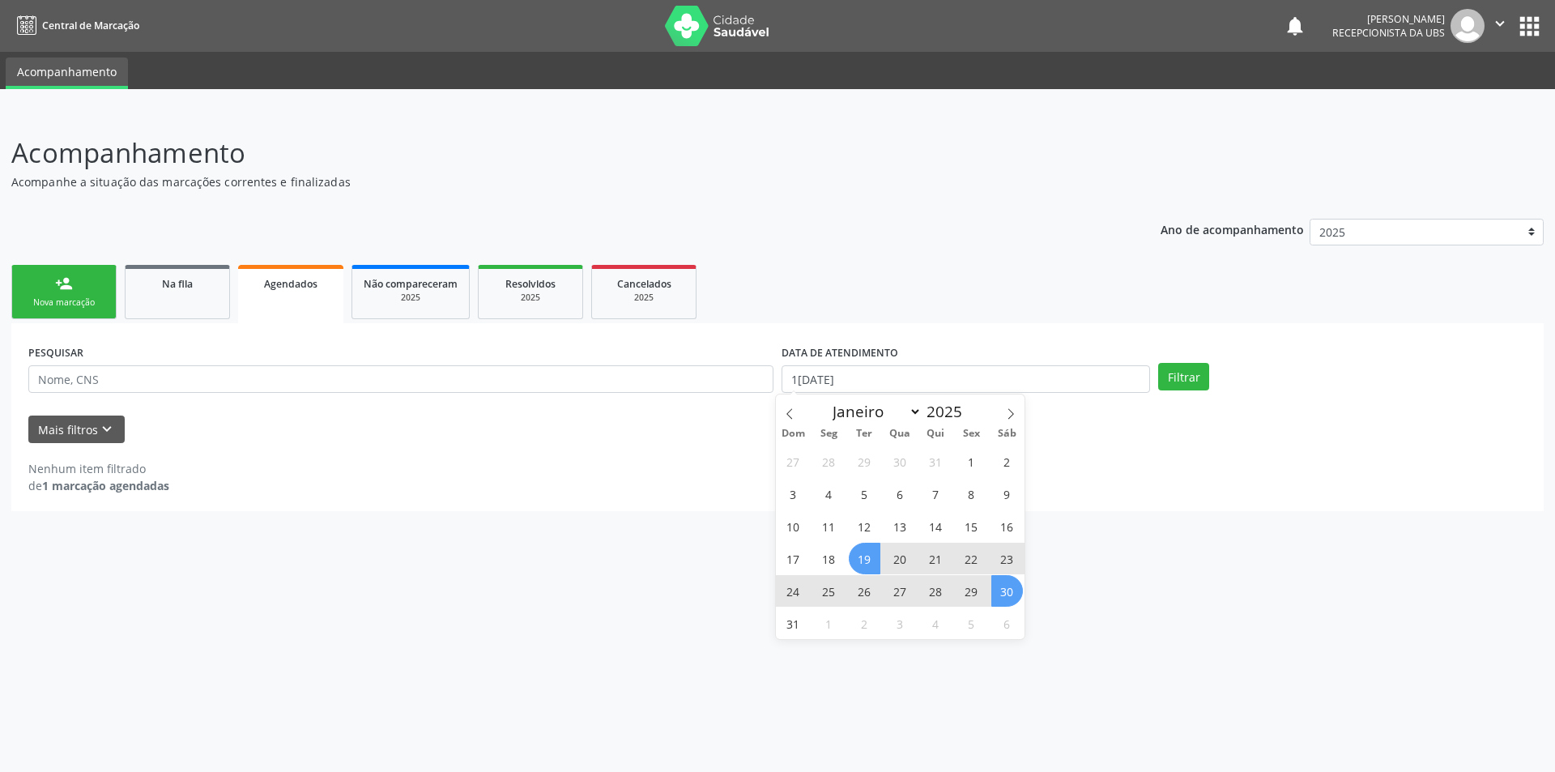
click at [1004, 588] on span "30" at bounding box center [1007, 591] width 32 height 32
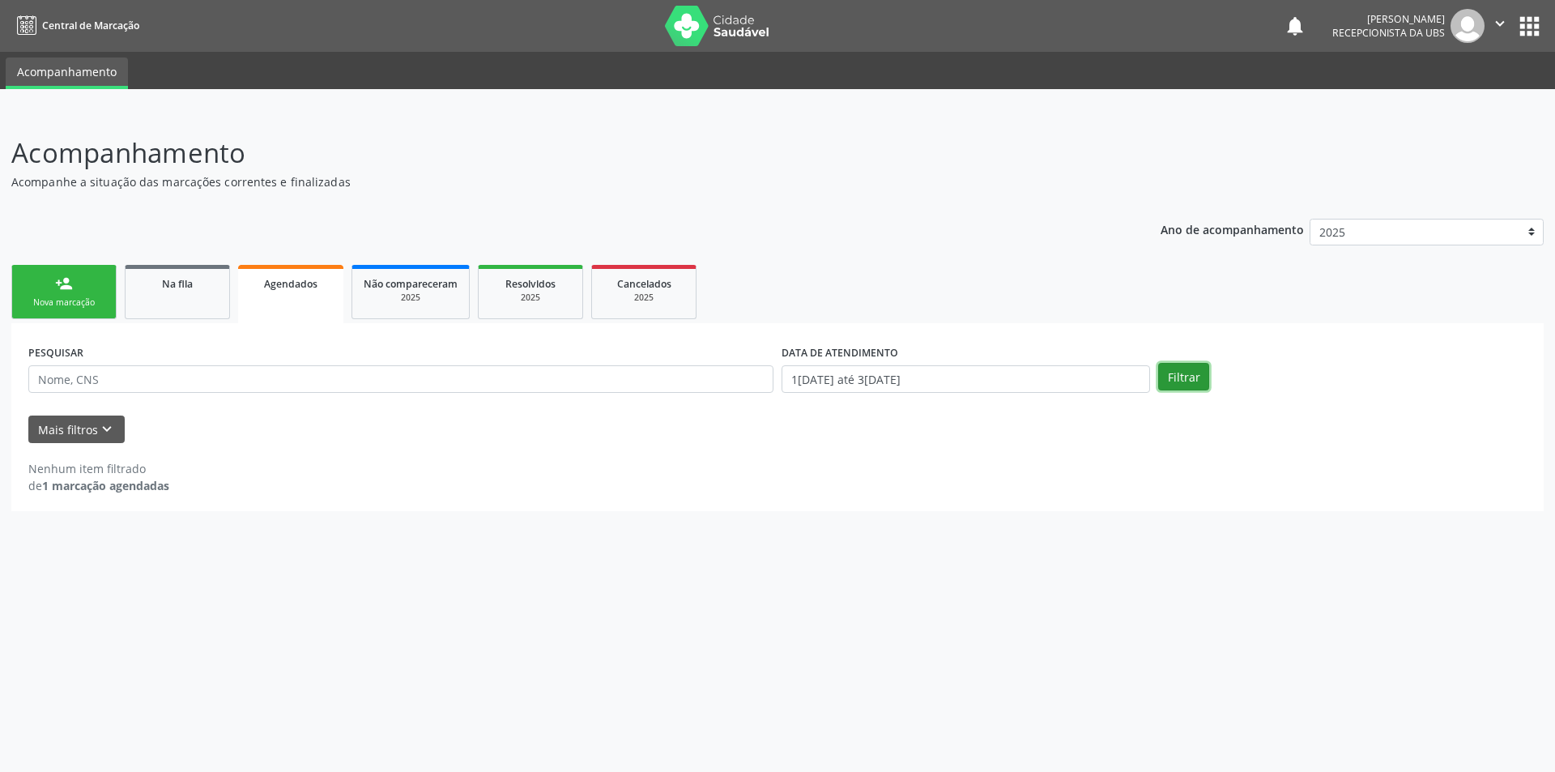
click at [1194, 369] on button "Filtrar" at bounding box center [1183, 377] width 51 height 28
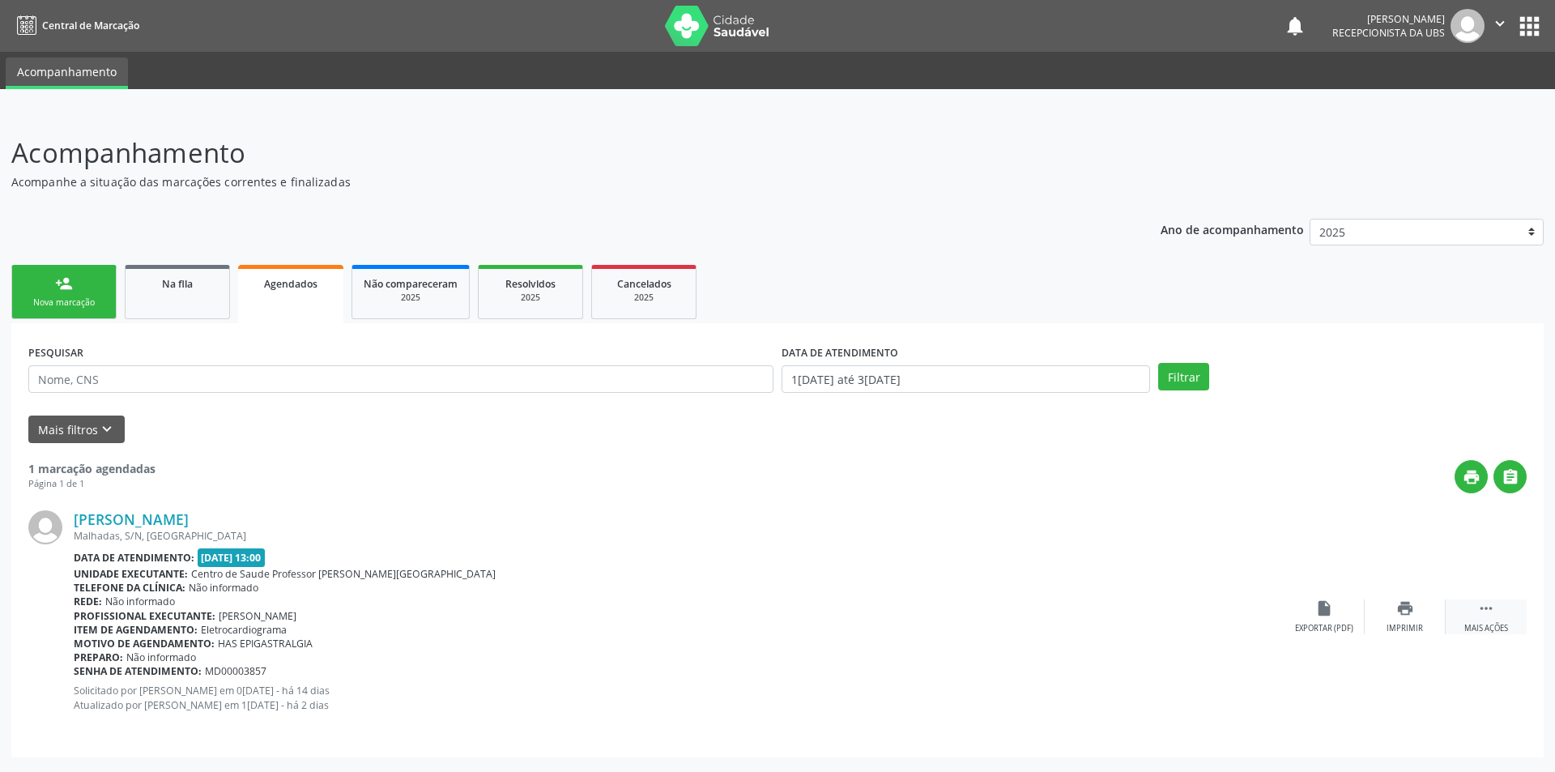
click at [1495, 604] on div " Mais ações" at bounding box center [1485, 616] width 81 height 35
click at [1491, 600] on icon "" at bounding box center [1486, 608] width 18 height 18
click at [178, 296] on link "Na fila" at bounding box center [177, 292] width 105 height 54
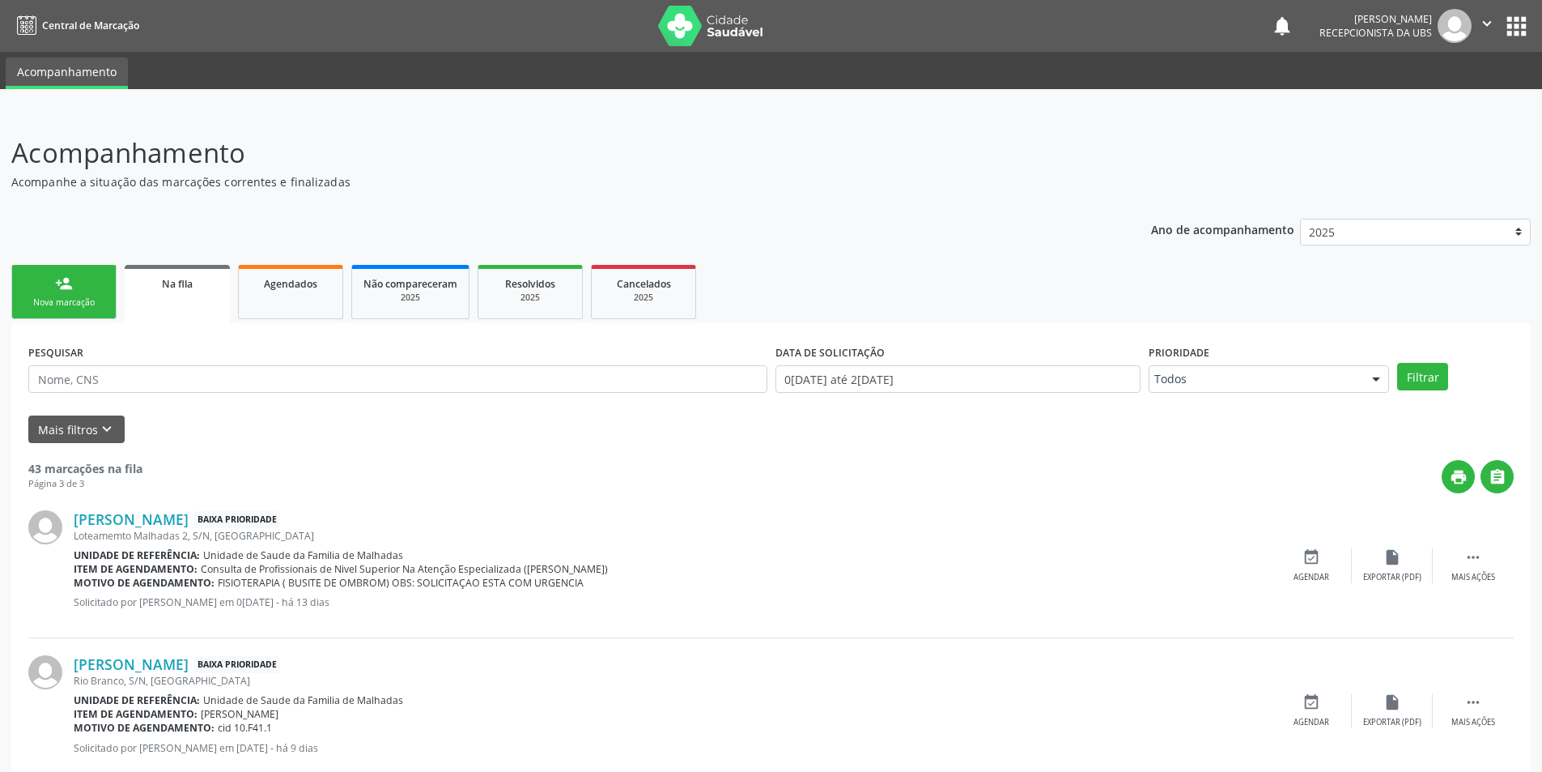
click at [79, 304] on div "Nova marcação" at bounding box center [63, 302] width 81 height 12
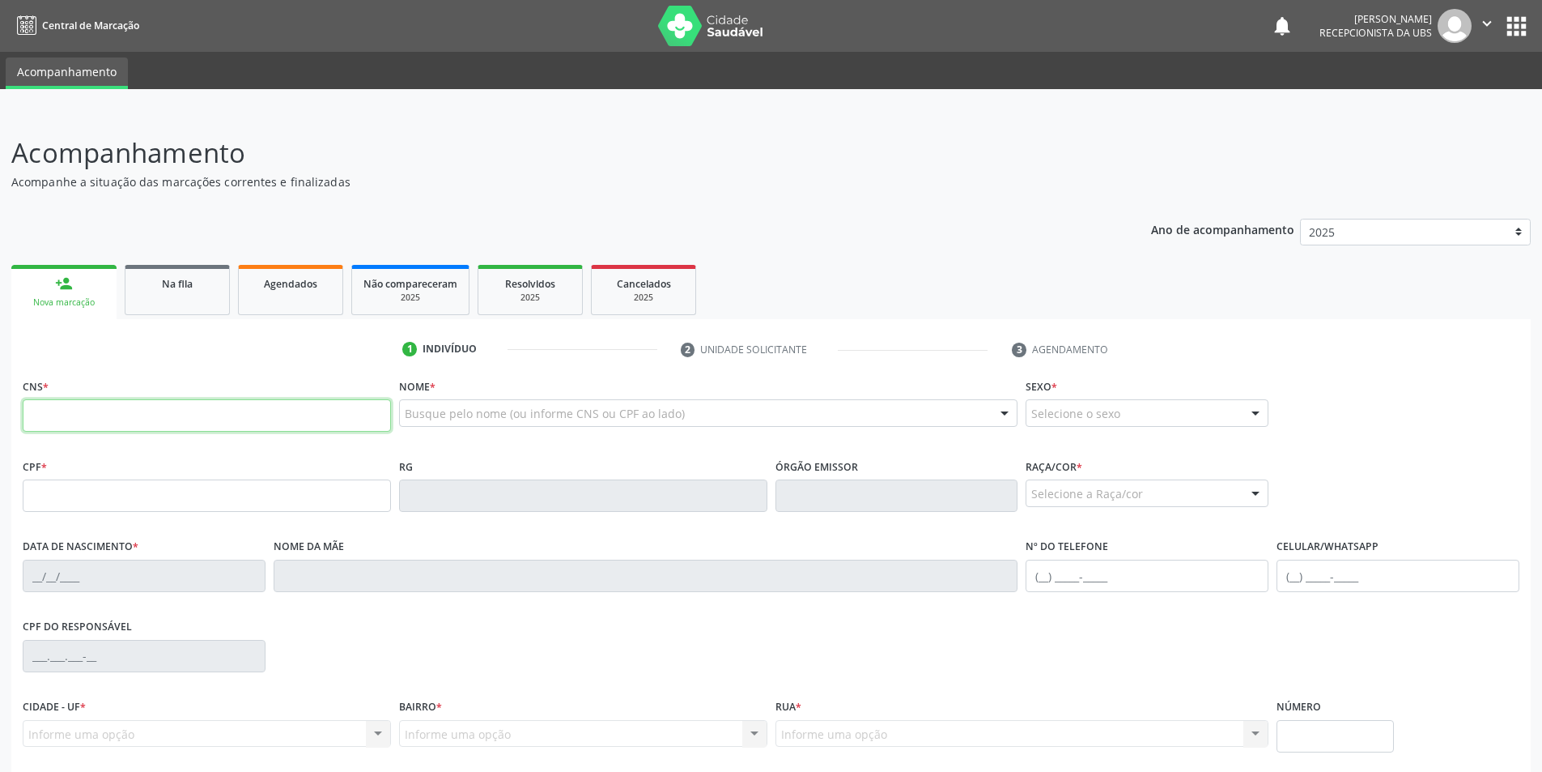
click at [115, 423] on input "text" at bounding box center [207, 415] width 368 height 32
type input "700 2004 1389 2924"
type input "069.774.144-30"
type input "2[DATE]"
type input "[PERSON_NAME]"
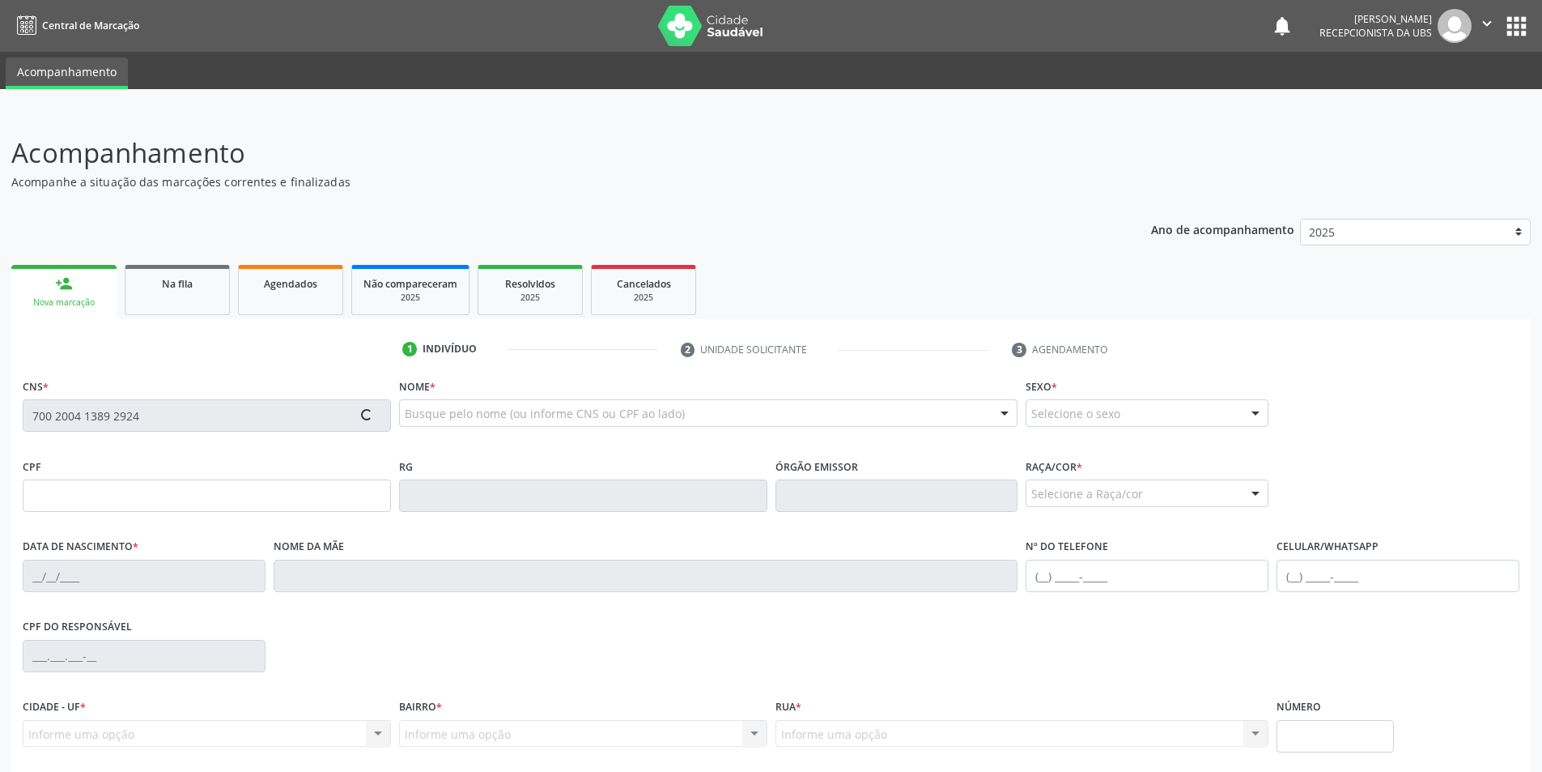
type input "[PHONE_NUMBER]"
type input "S/N"
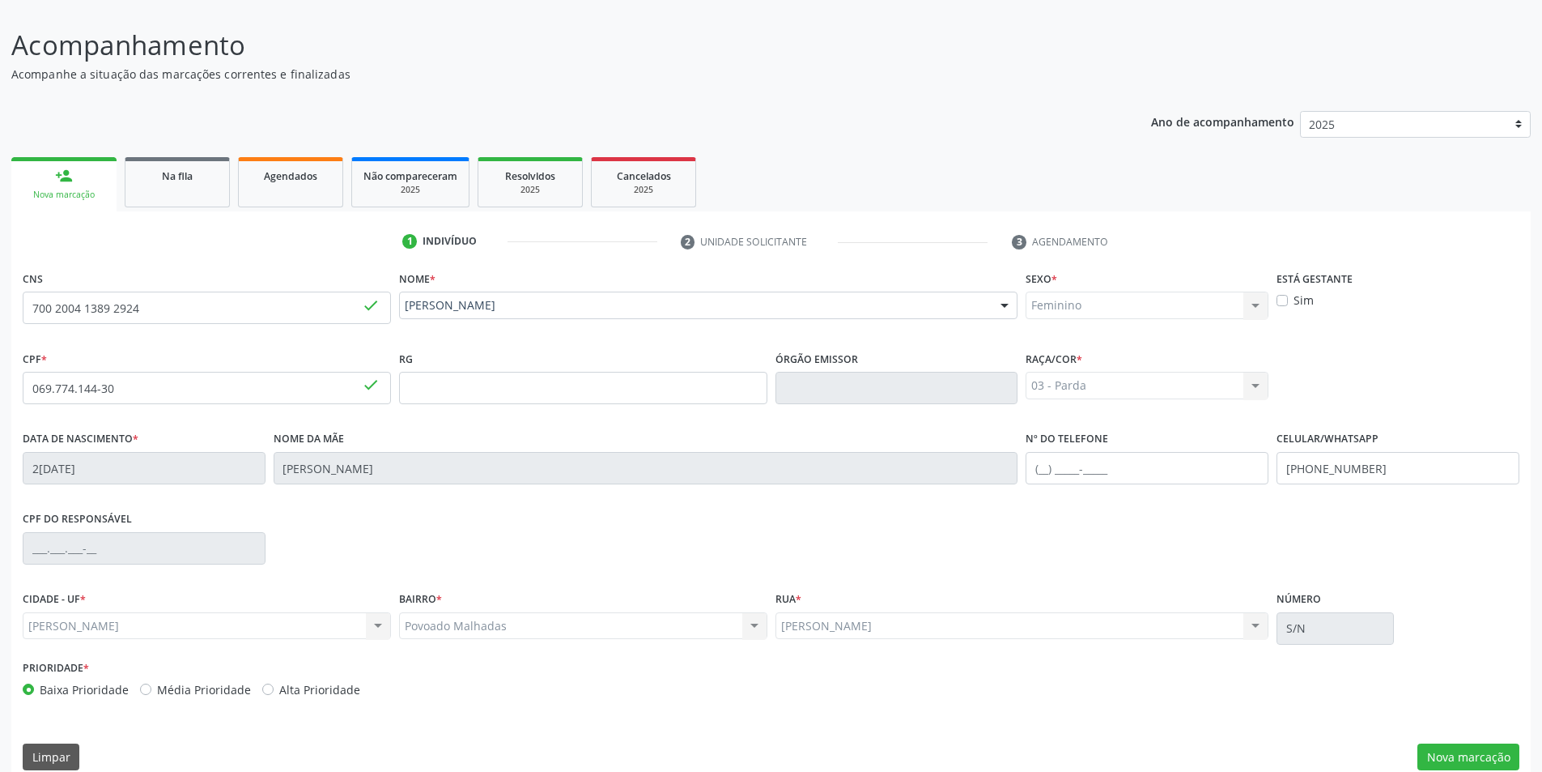
scroll to position [129, 0]
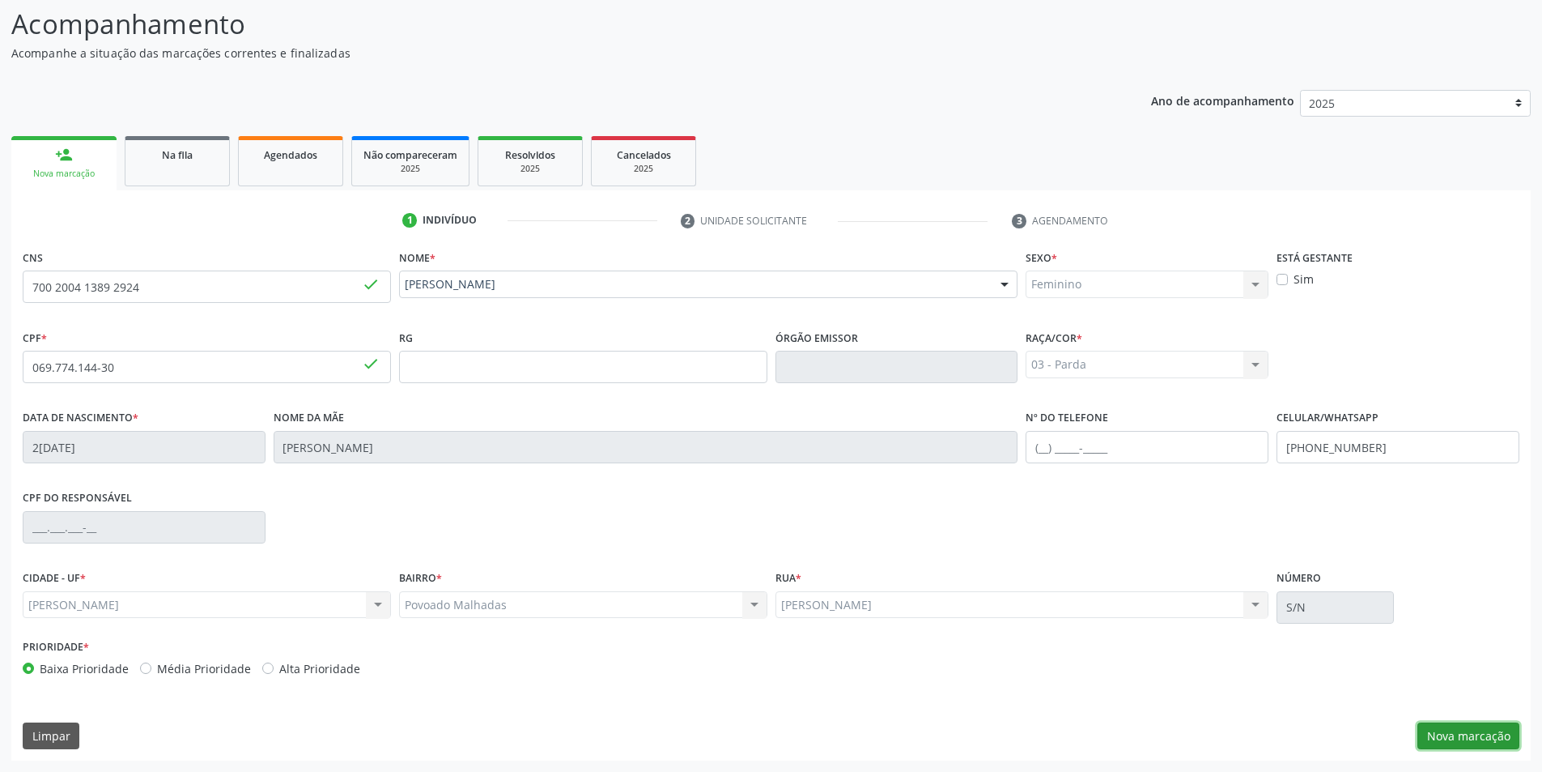
click at [1491, 741] on button "Nova marcação" at bounding box center [1469, 736] width 102 height 28
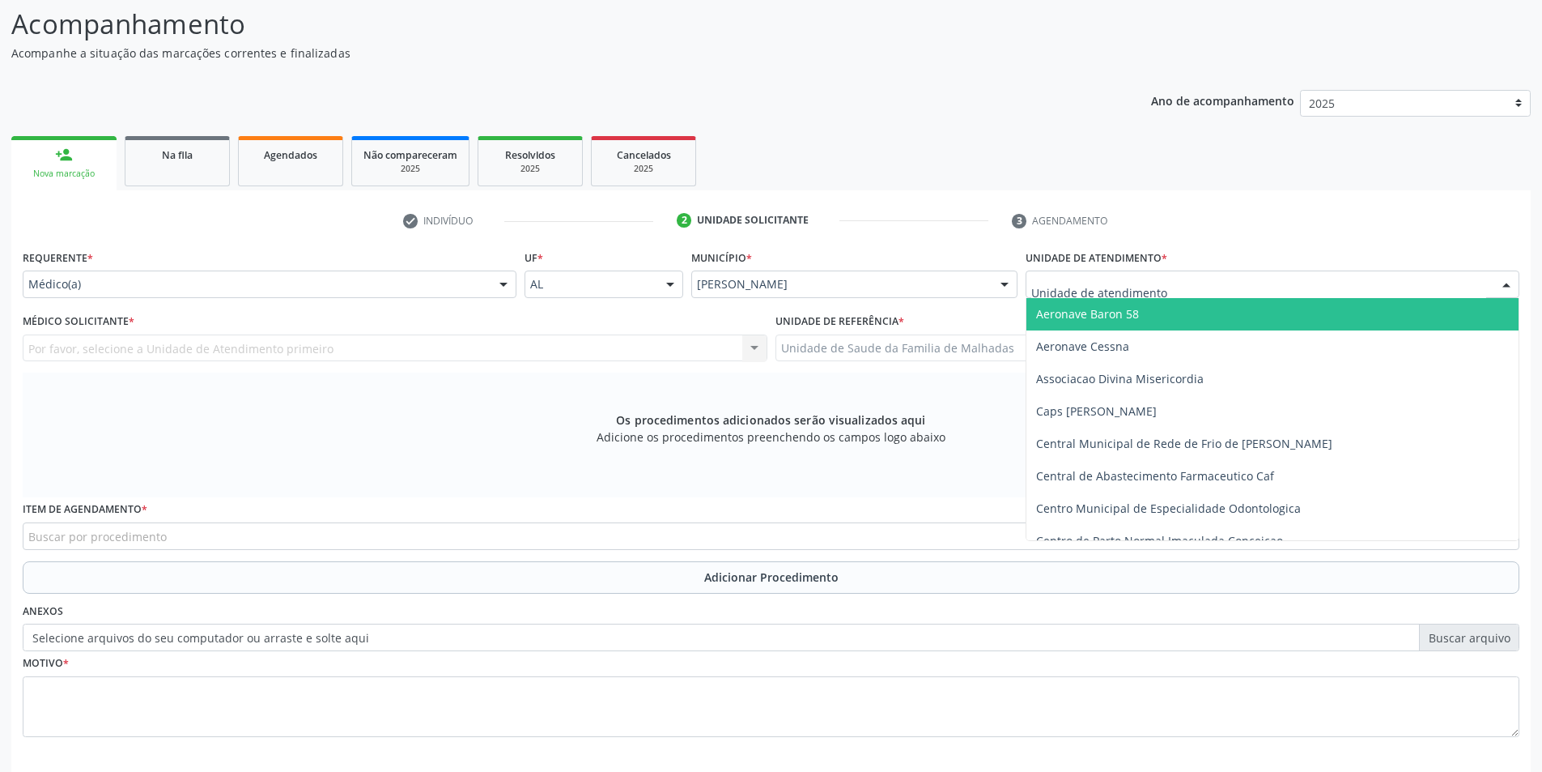
click at [1509, 285] on div at bounding box center [1507, 285] width 24 height 28
click at [1162, 291] on input "text" at bounding box center [1259, 292] width 455 height 32
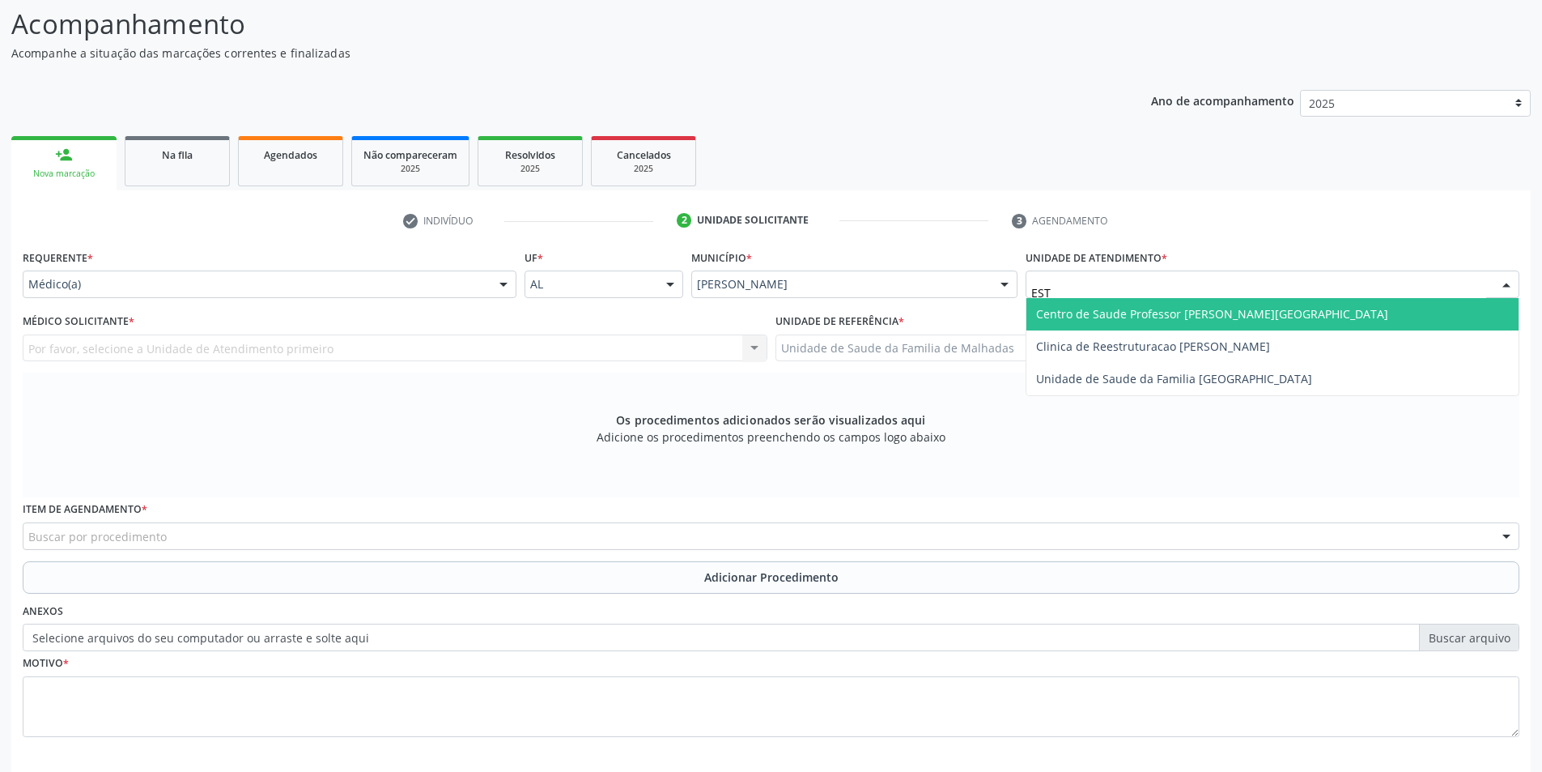
type input "ESTA"
click at [1177, 321] on span "Centro de Saude Professor [PERSON_NAME][GEOGRAPHIC_DATA]" at bounding box center [1212, 313] width 352 height 15
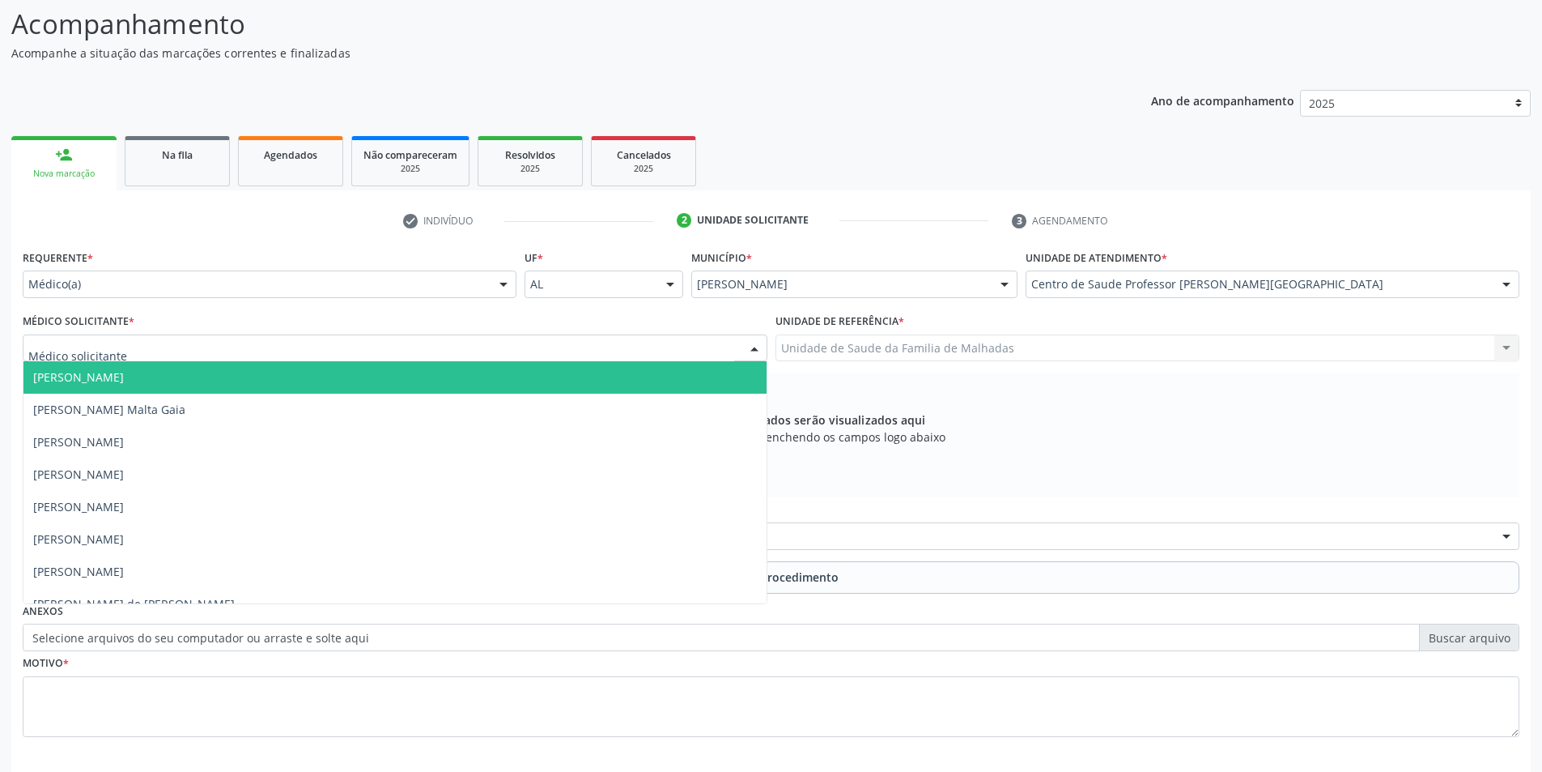
click at [759, 346] on div at bounding box center [754, 349] width 24 height 28
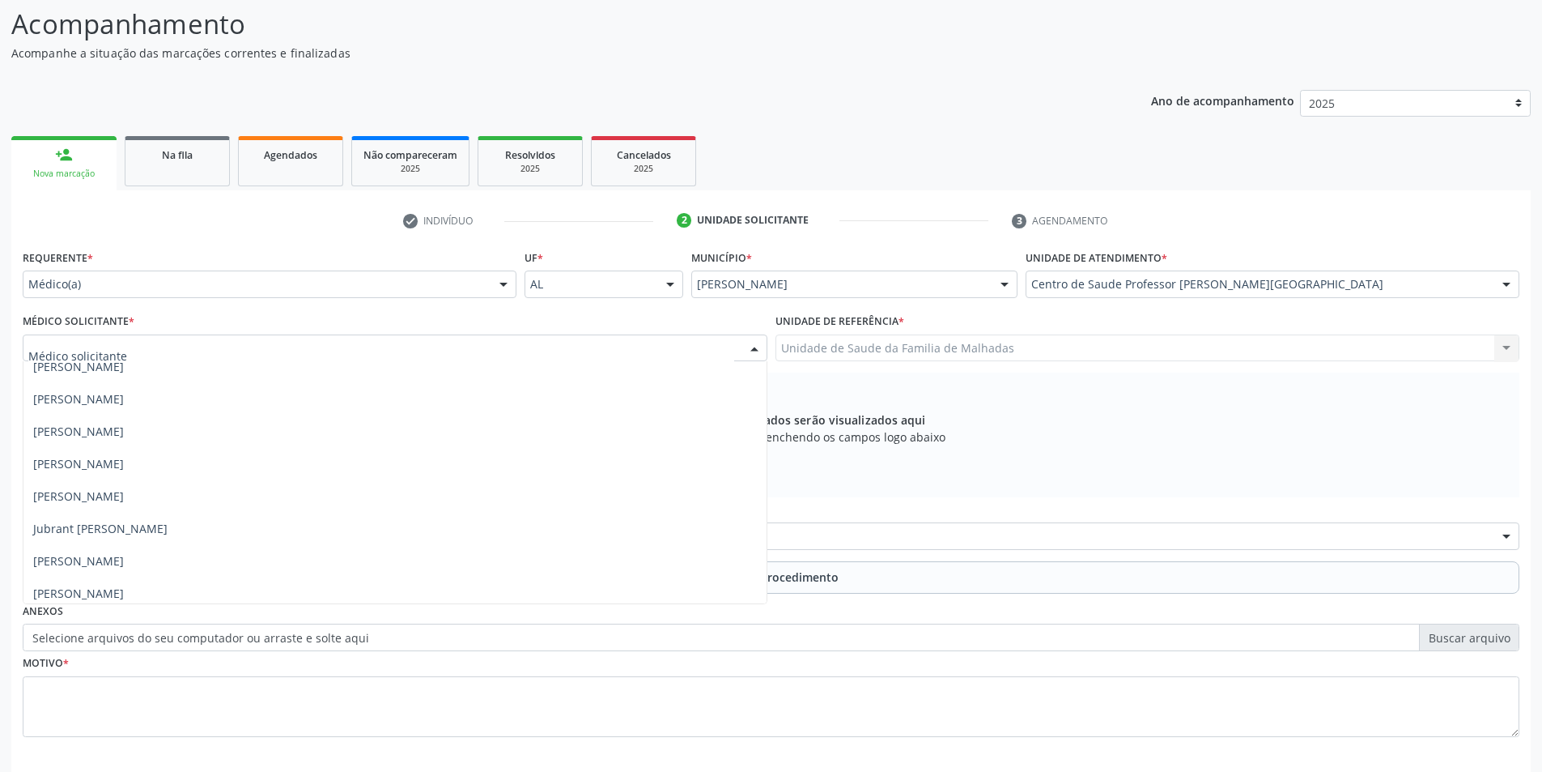
scroll to position [788, 0]
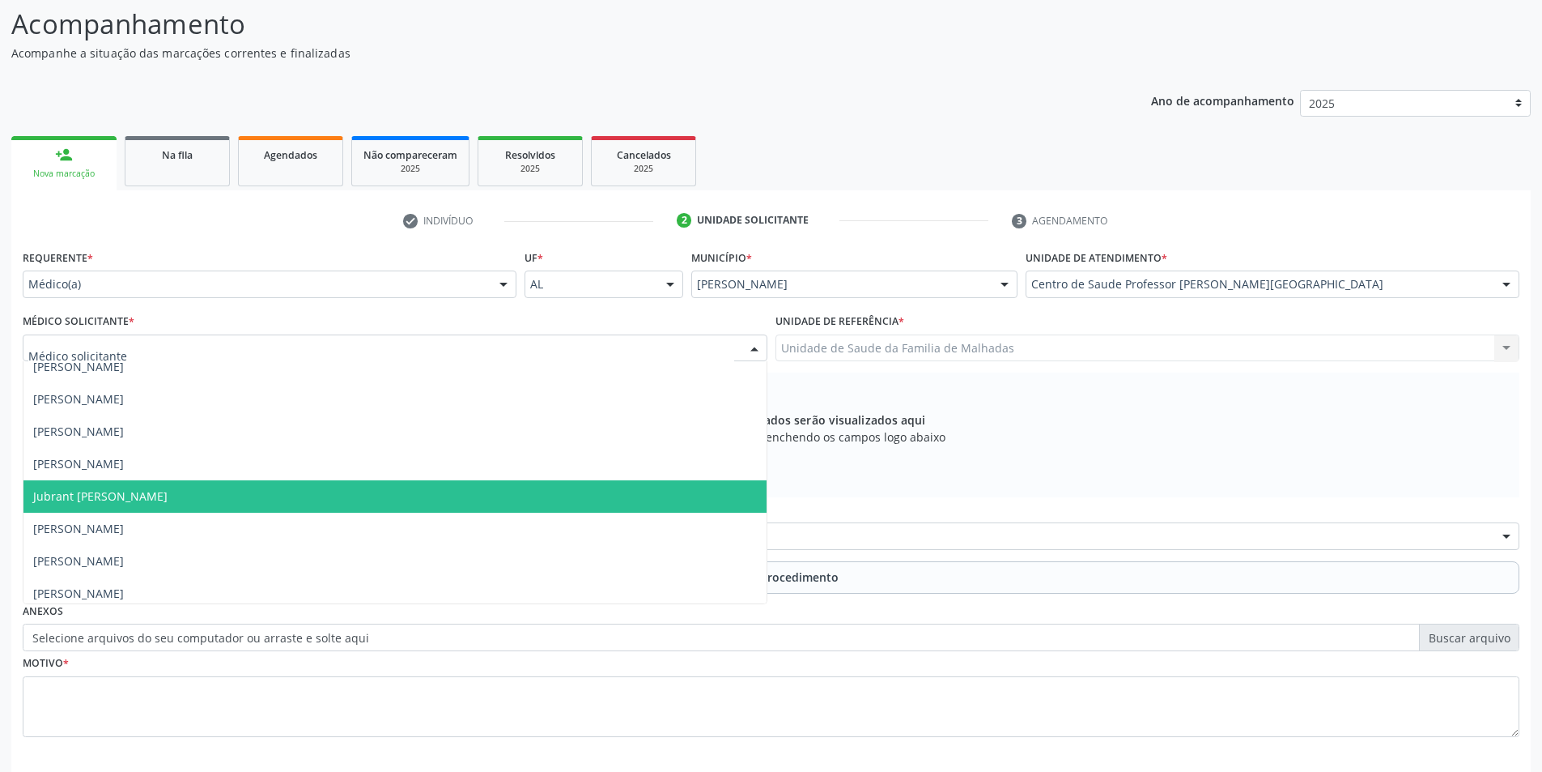
click at [79, 499] on span "Jubrant [PERSON_NAME]" at bounding box center [100, 495] width 134 height 15
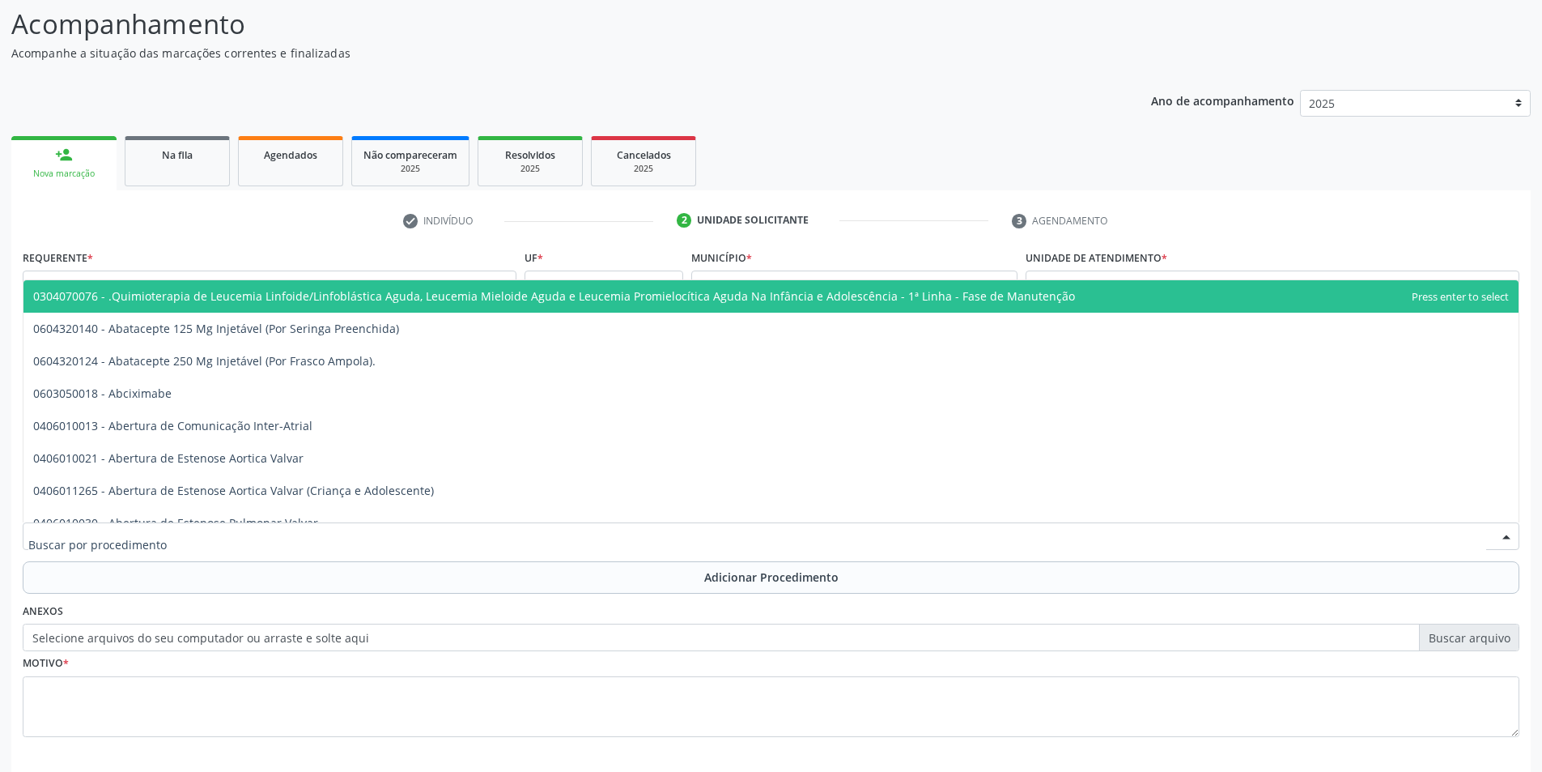
click at [308, 525] on div at bounding box center [771, 536] width 1497 height 28
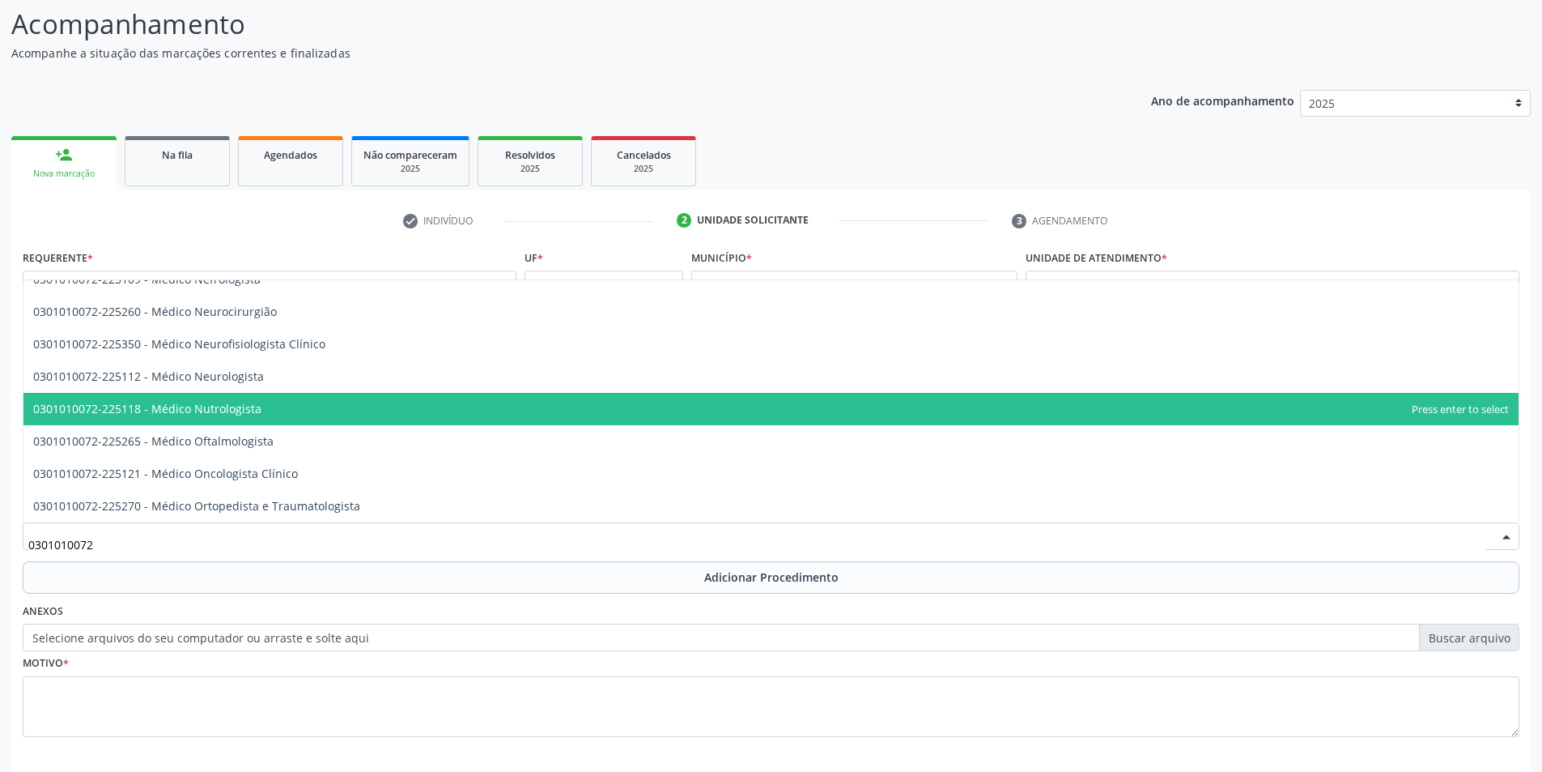
scroll to position [1291, 0]
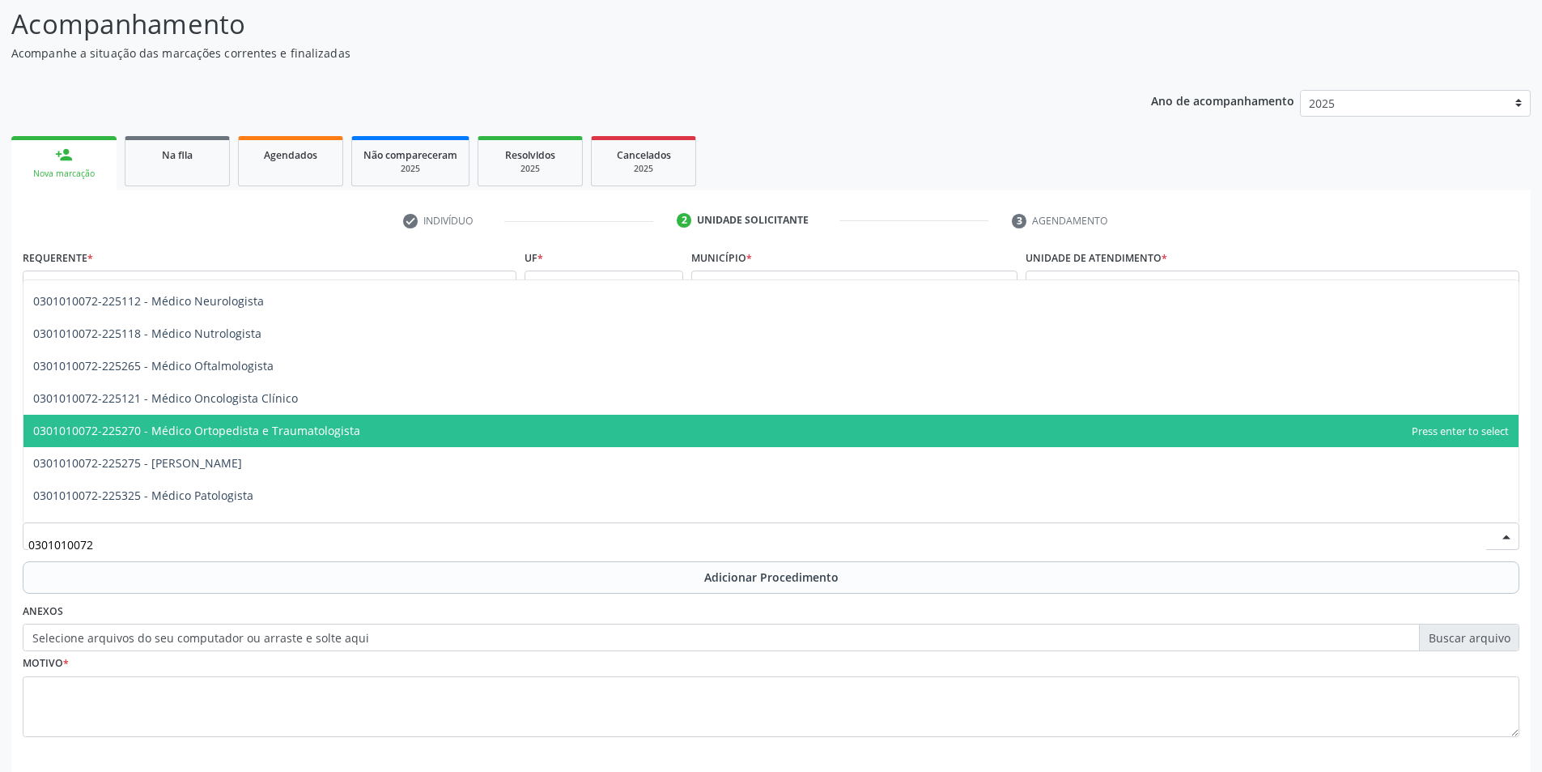
click at [248, 419] on span "0301010072-225270 - Médico Ortopedista e Traumatologista" at bounding box center [771, 431] width 1496 height 32
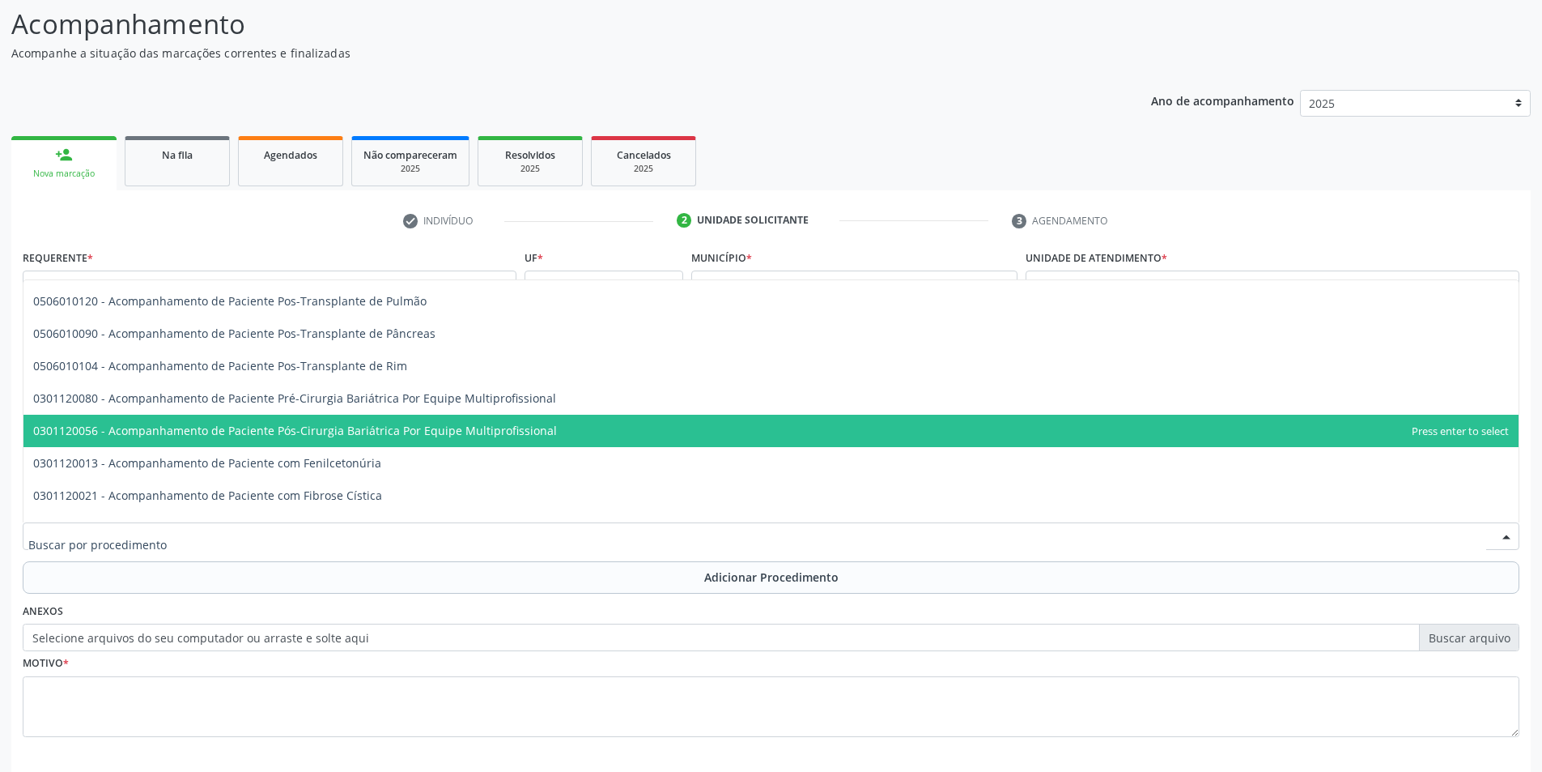
type input "0"
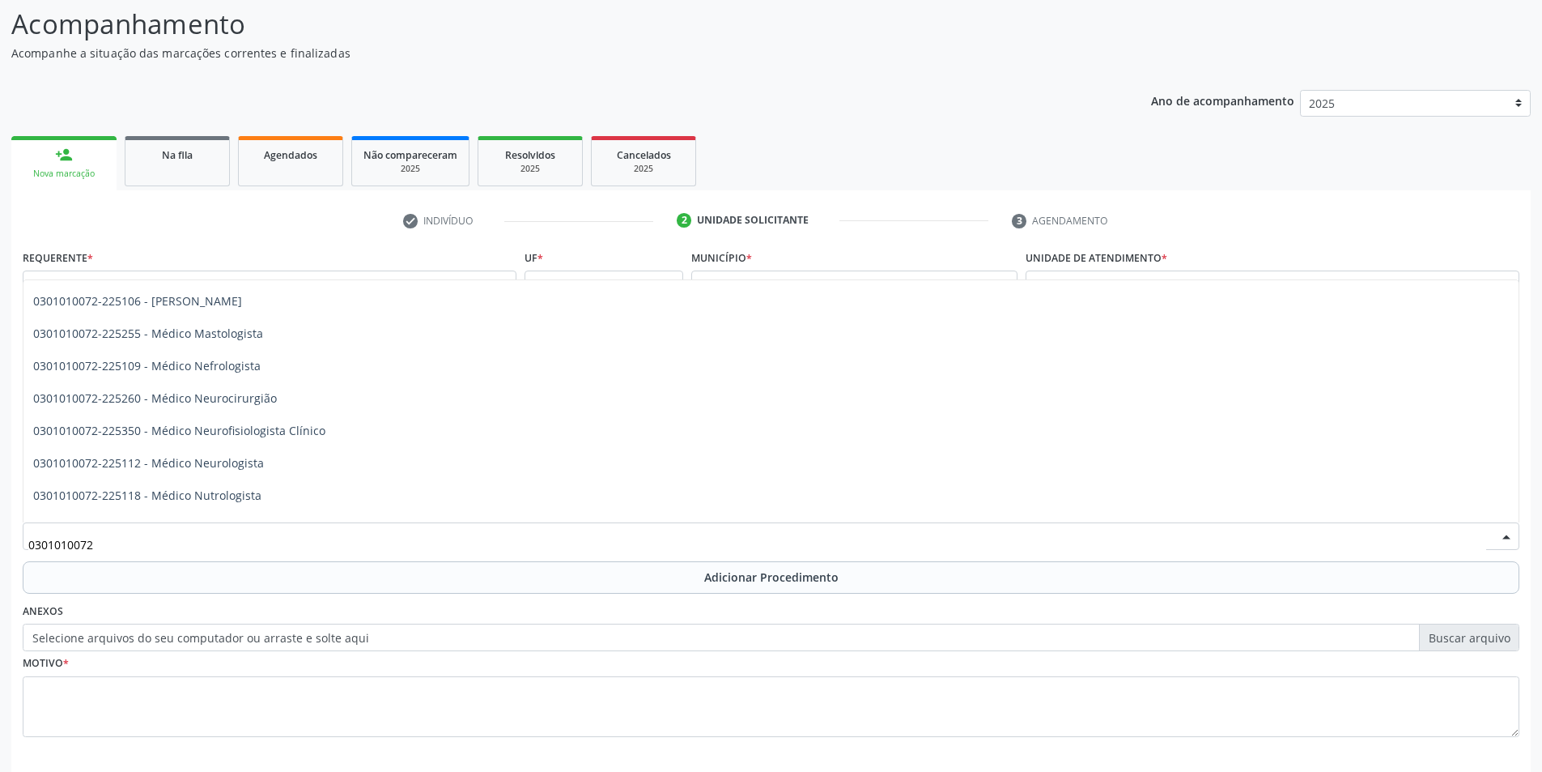
scroll to position [1339, 0]
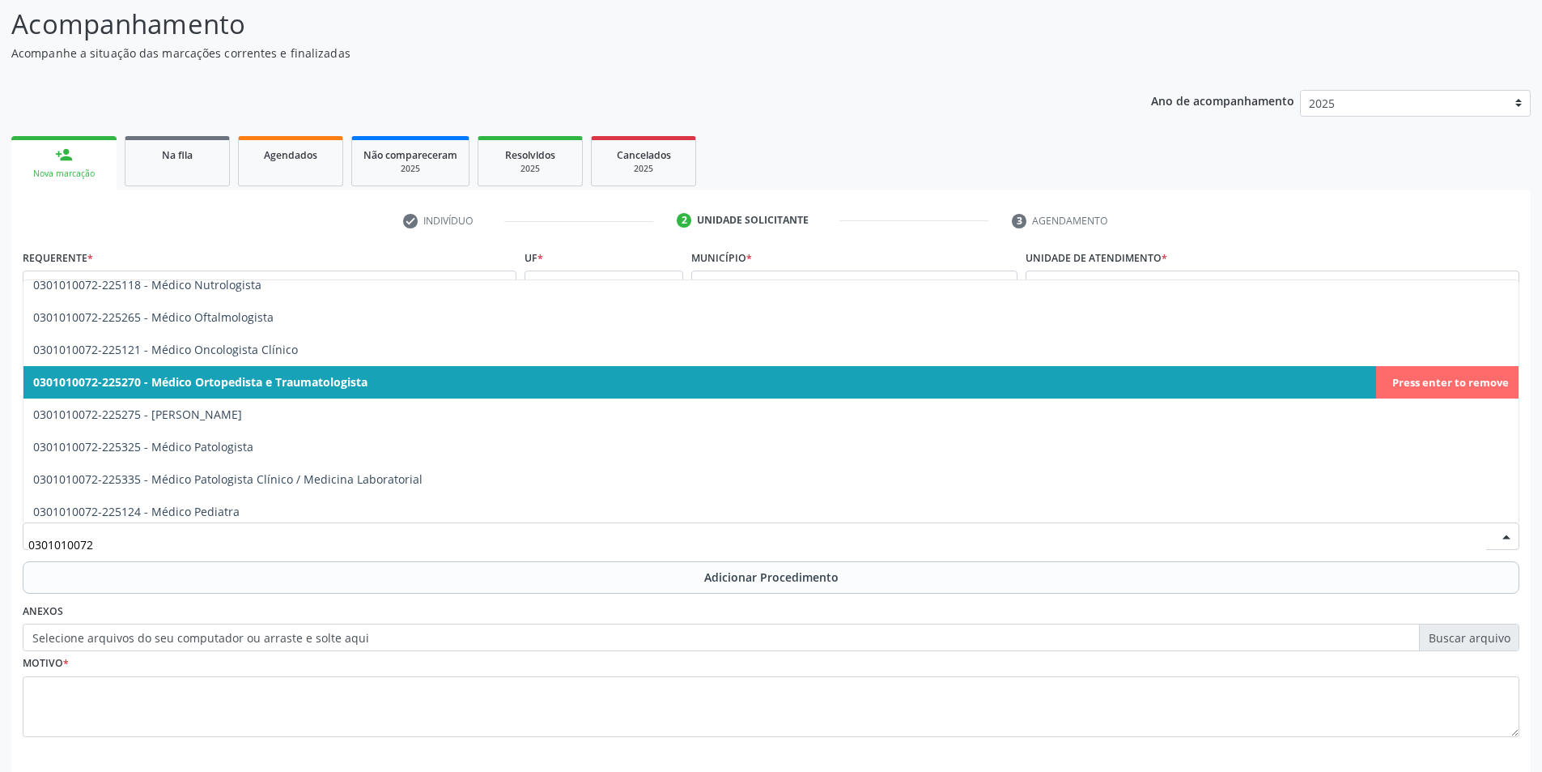
click at [358, 379] on span "0301010072-225270 - Médico Ortopedista e Traumatologista" at bounding box center [200, 381] width 334 height 15
type input "0301010072"
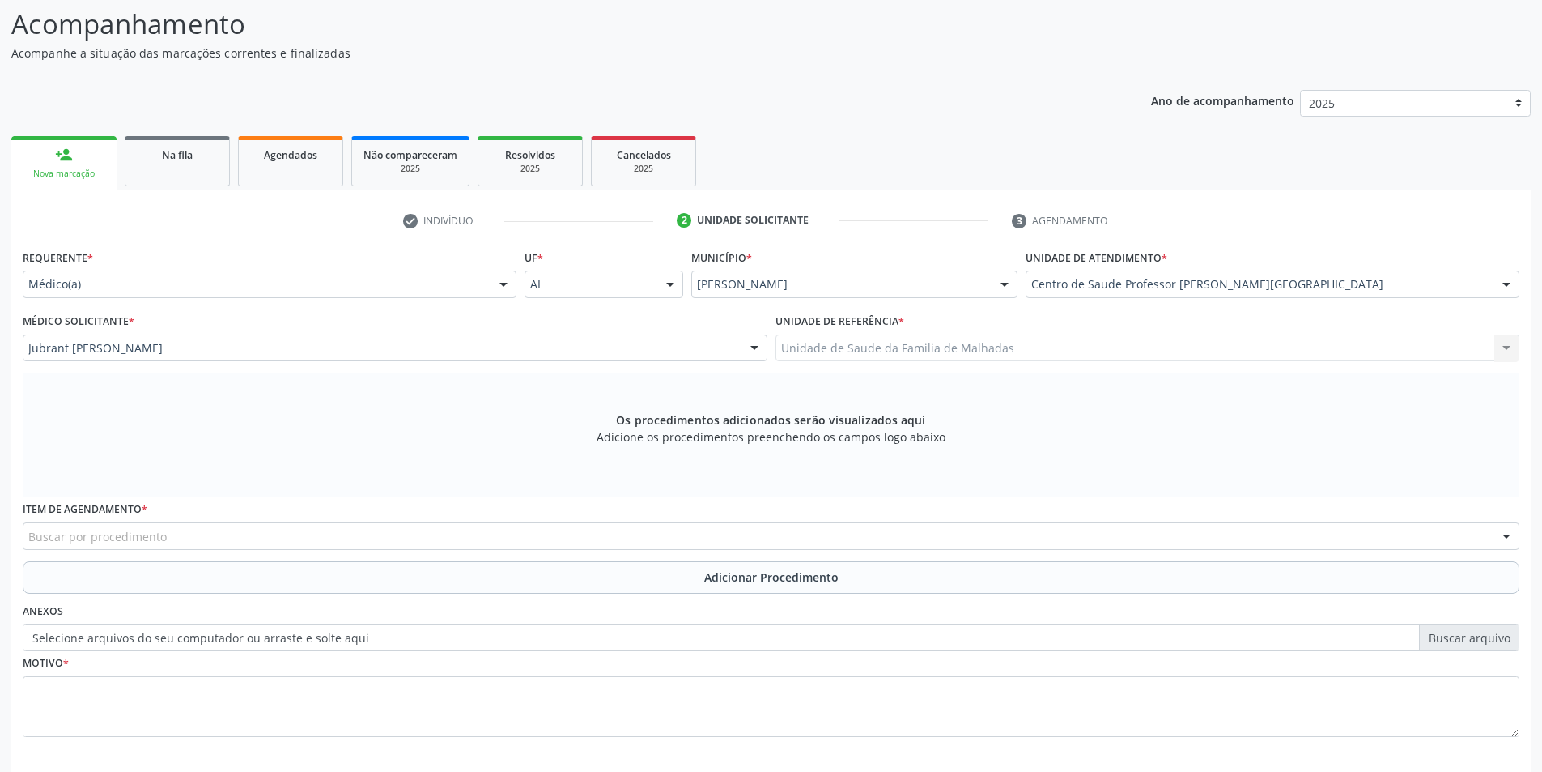
click at [179, 530] on div "Buscar por procedimento" at bounding box center [771, 536] width 1497 height 28
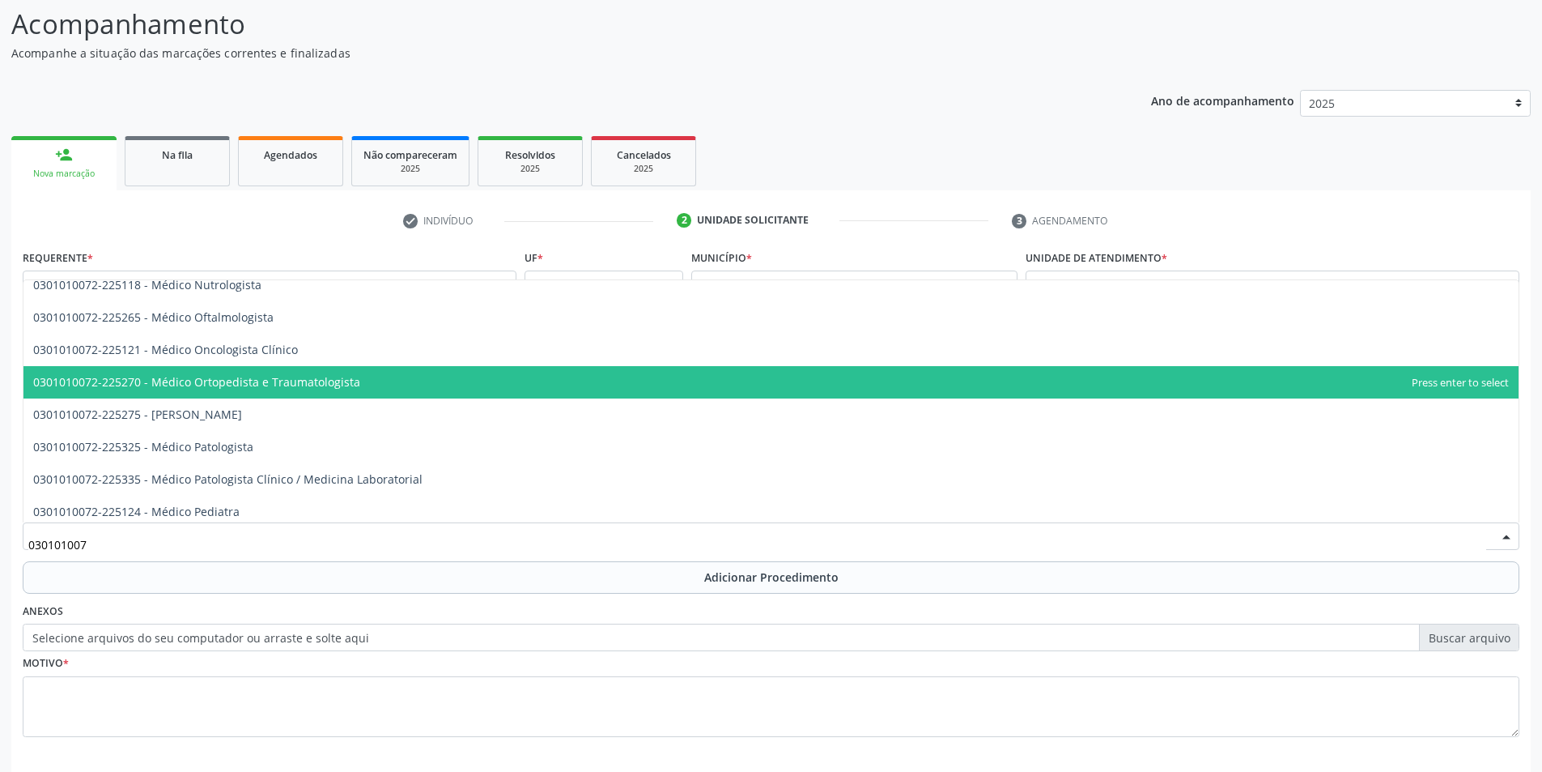
type input "0301010072"
click at [220, 377] on span "0301010072-225270 - Médico Ortopedista e Traumatologista" at bounding box center [196, 381] width 327 height 15
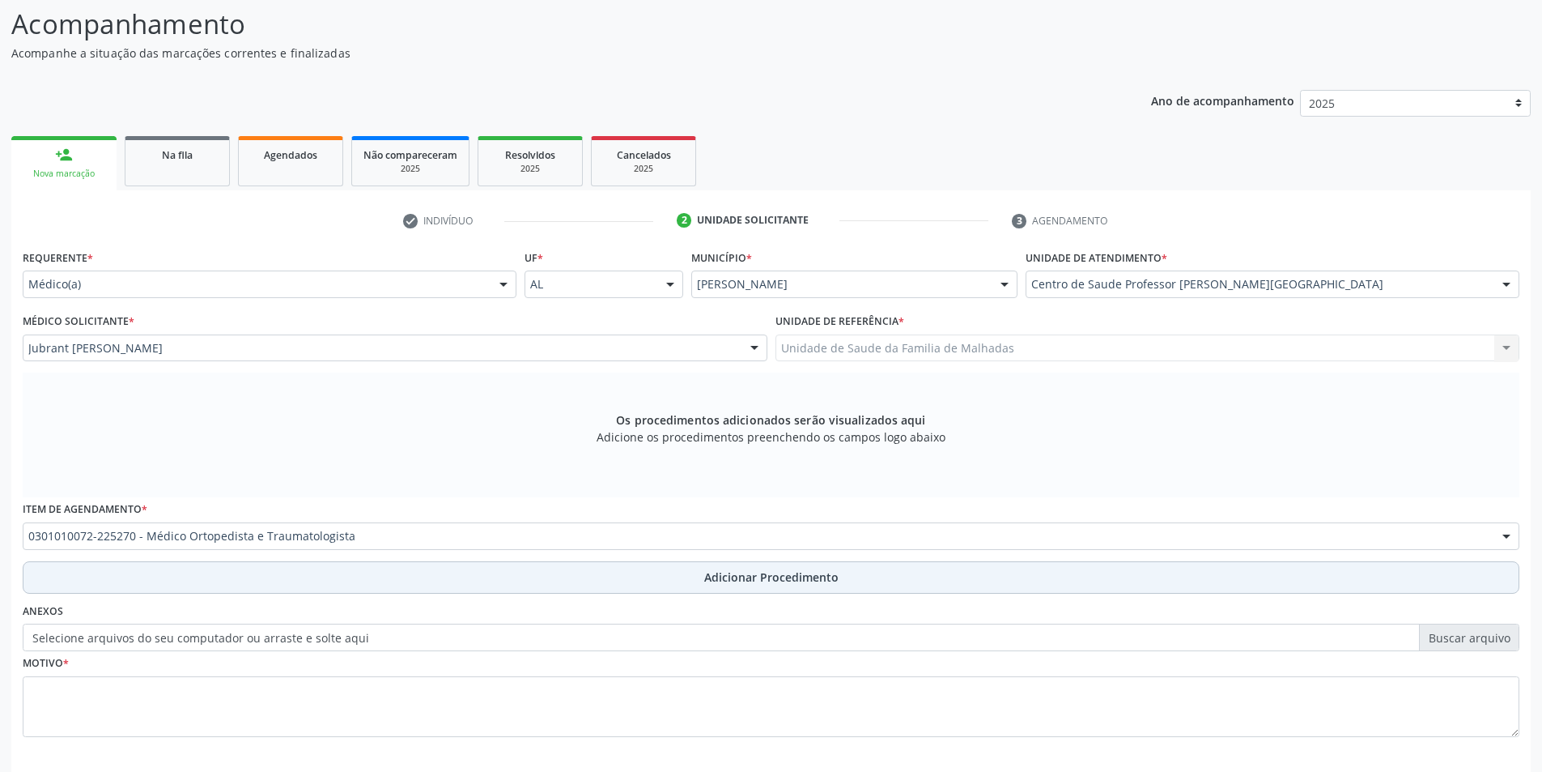
click at [763, 577] on span "Adicionar Procedimento" at bounding box center [771, 576] width 134 height 17
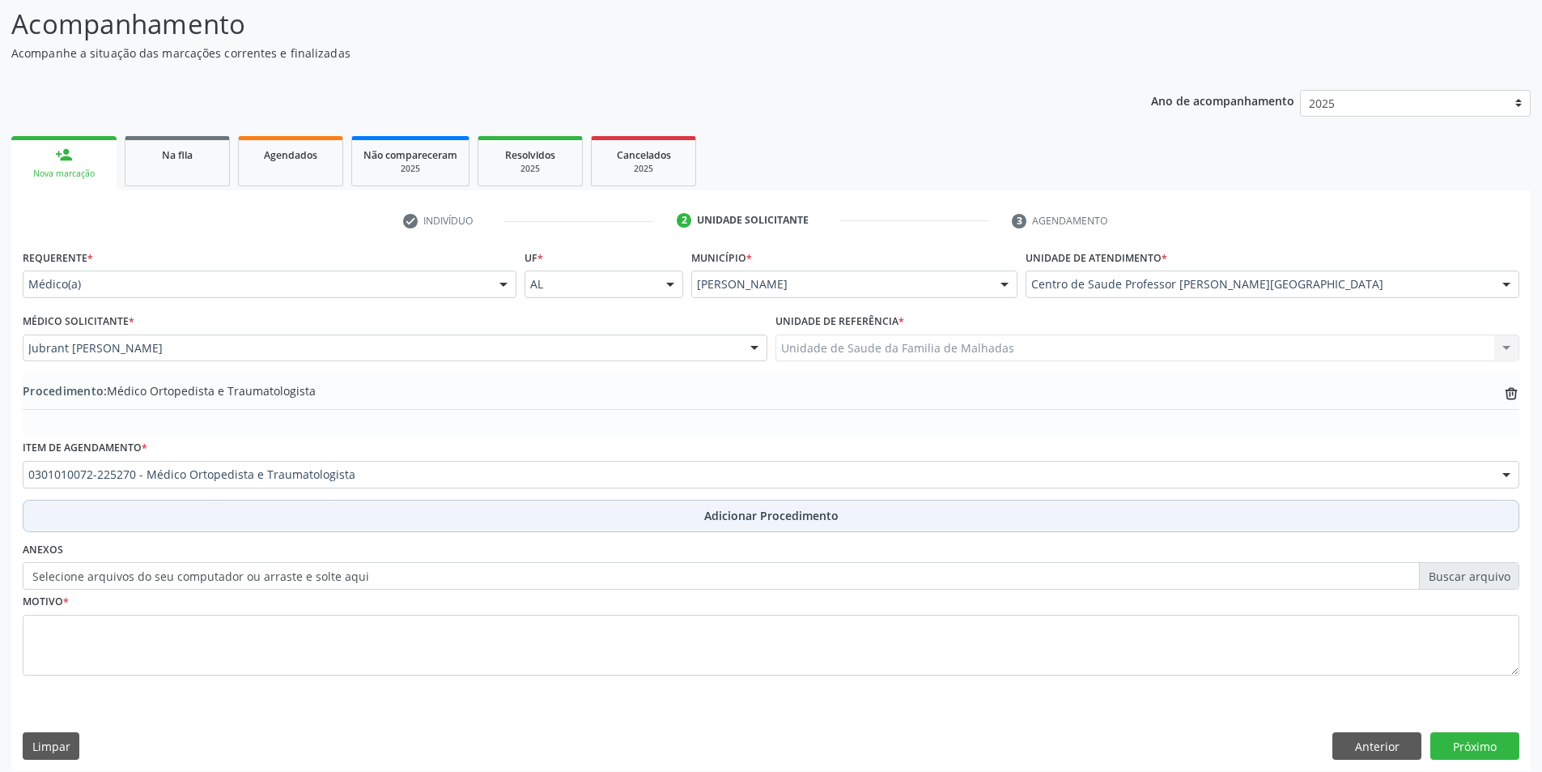
click at [743, 513] on span "Adicionar Procedimento" at bounding box center [771, 515] width 134 height 17
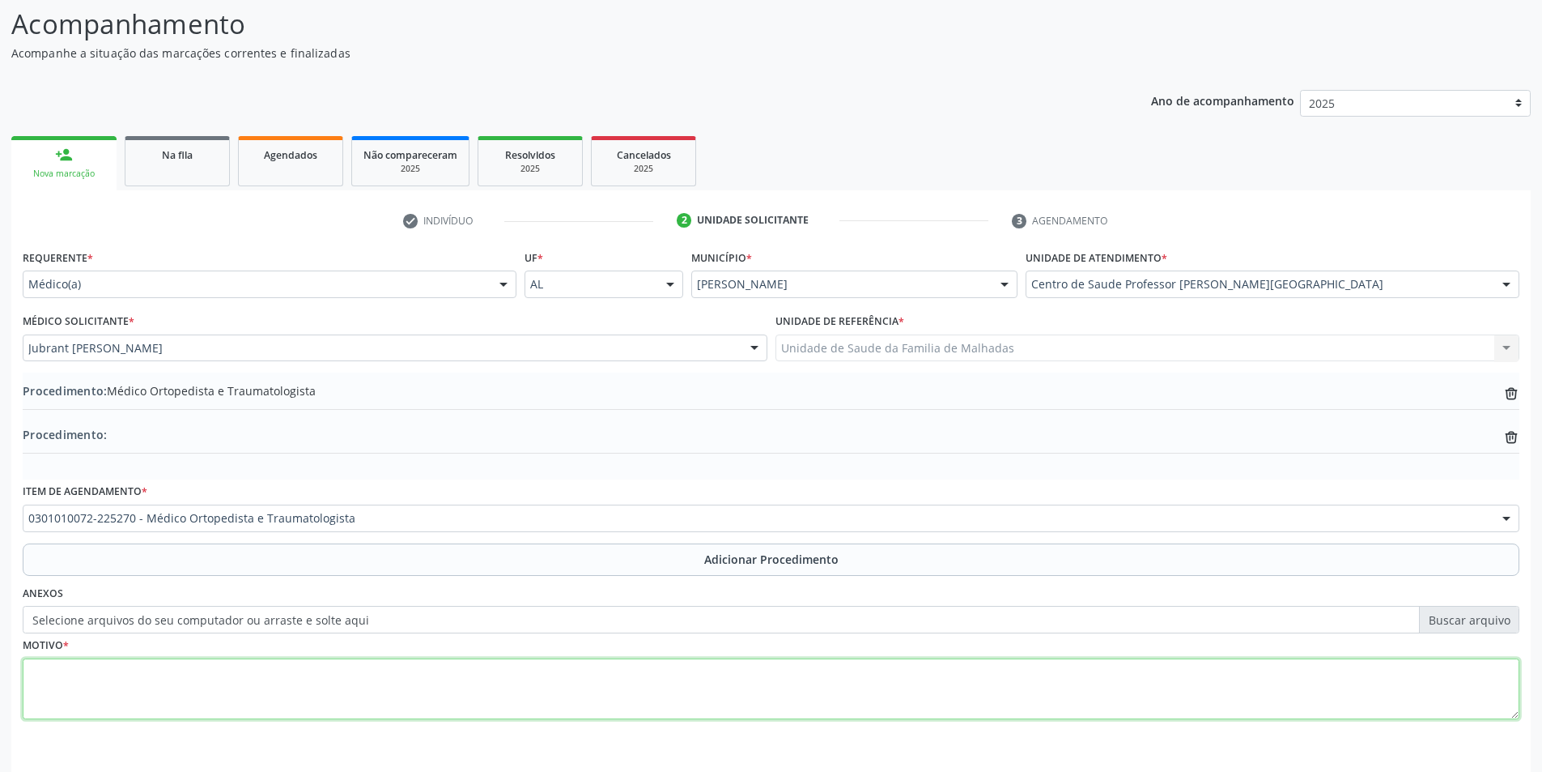
click at [100, 687] on textarea at bounding box center [771, 689] width 1497 height 62
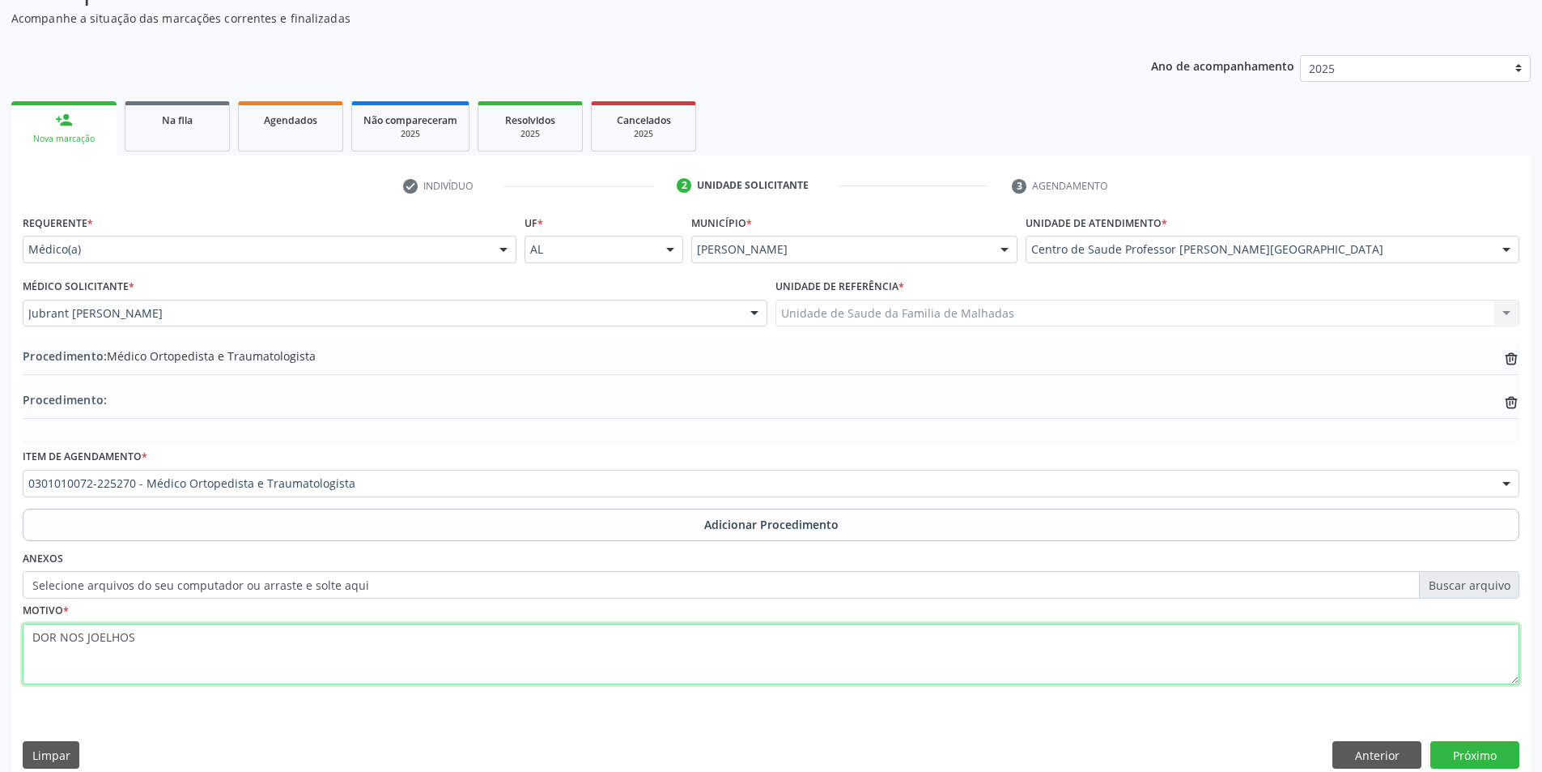
scroll to position [183, 0]
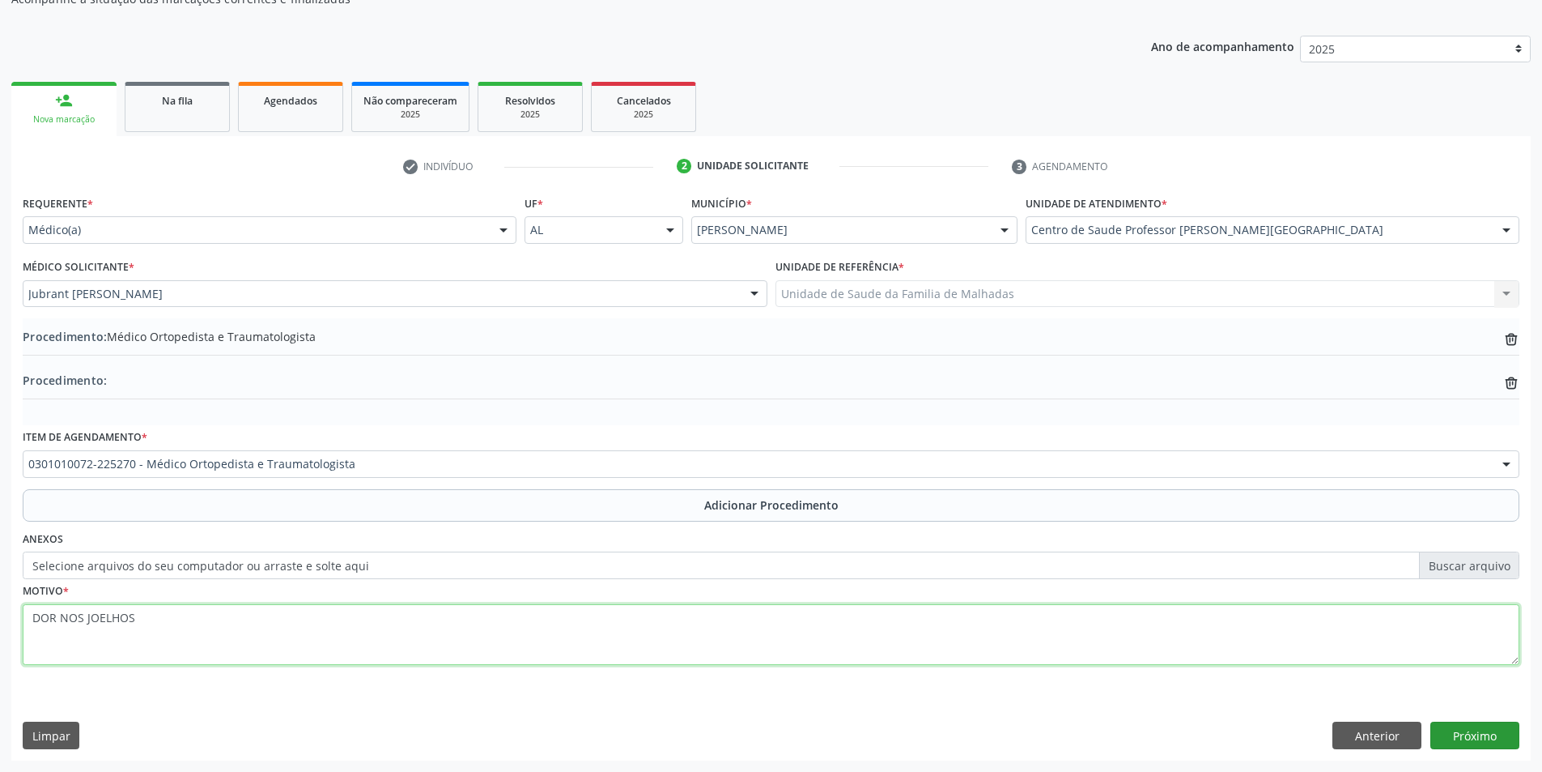
type textarea "DOR NOS JOELHOS"
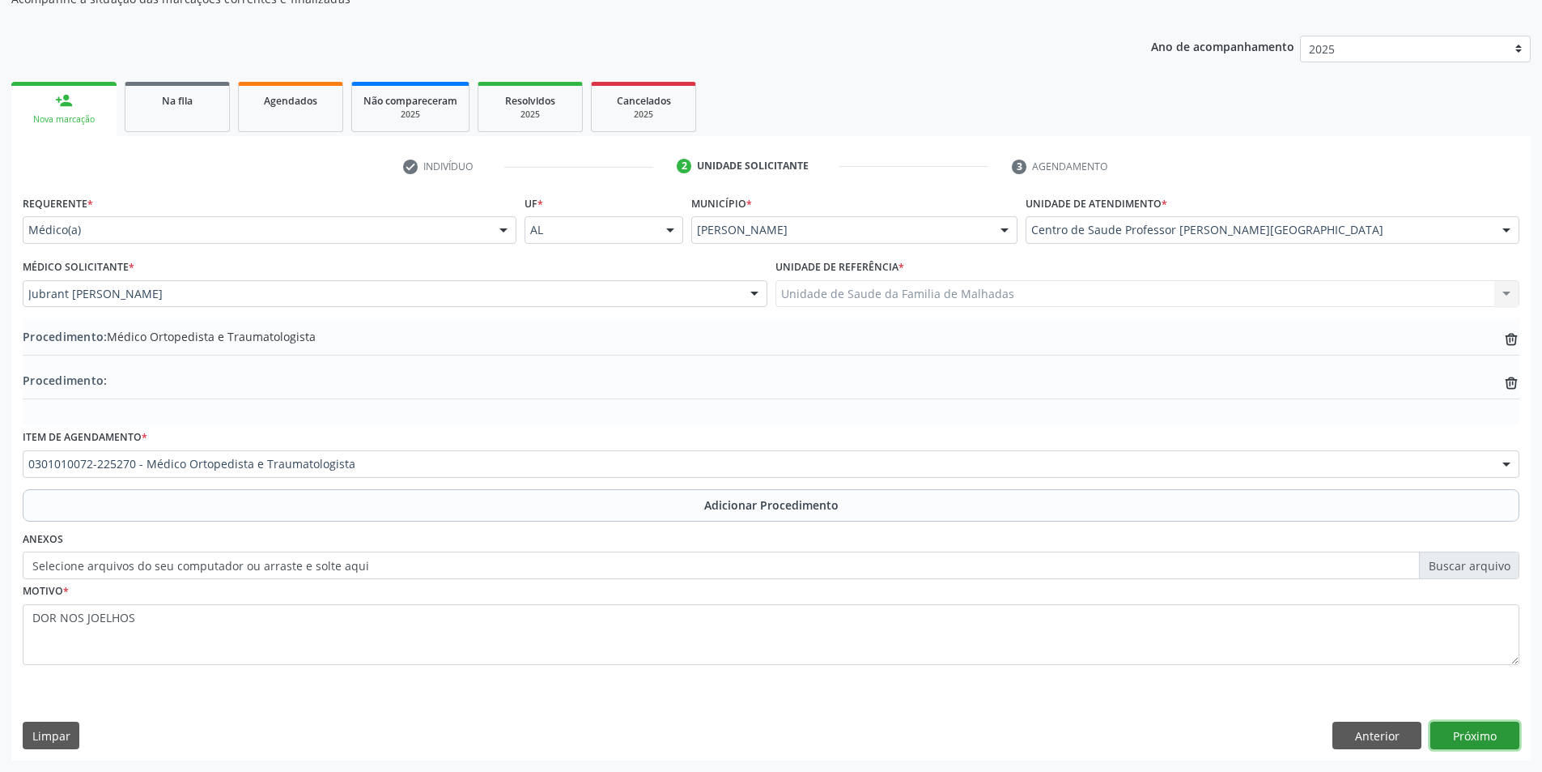
click at [1500, 733] on button "Próximo" at bounding box center [1475, 735] width 89 height 28
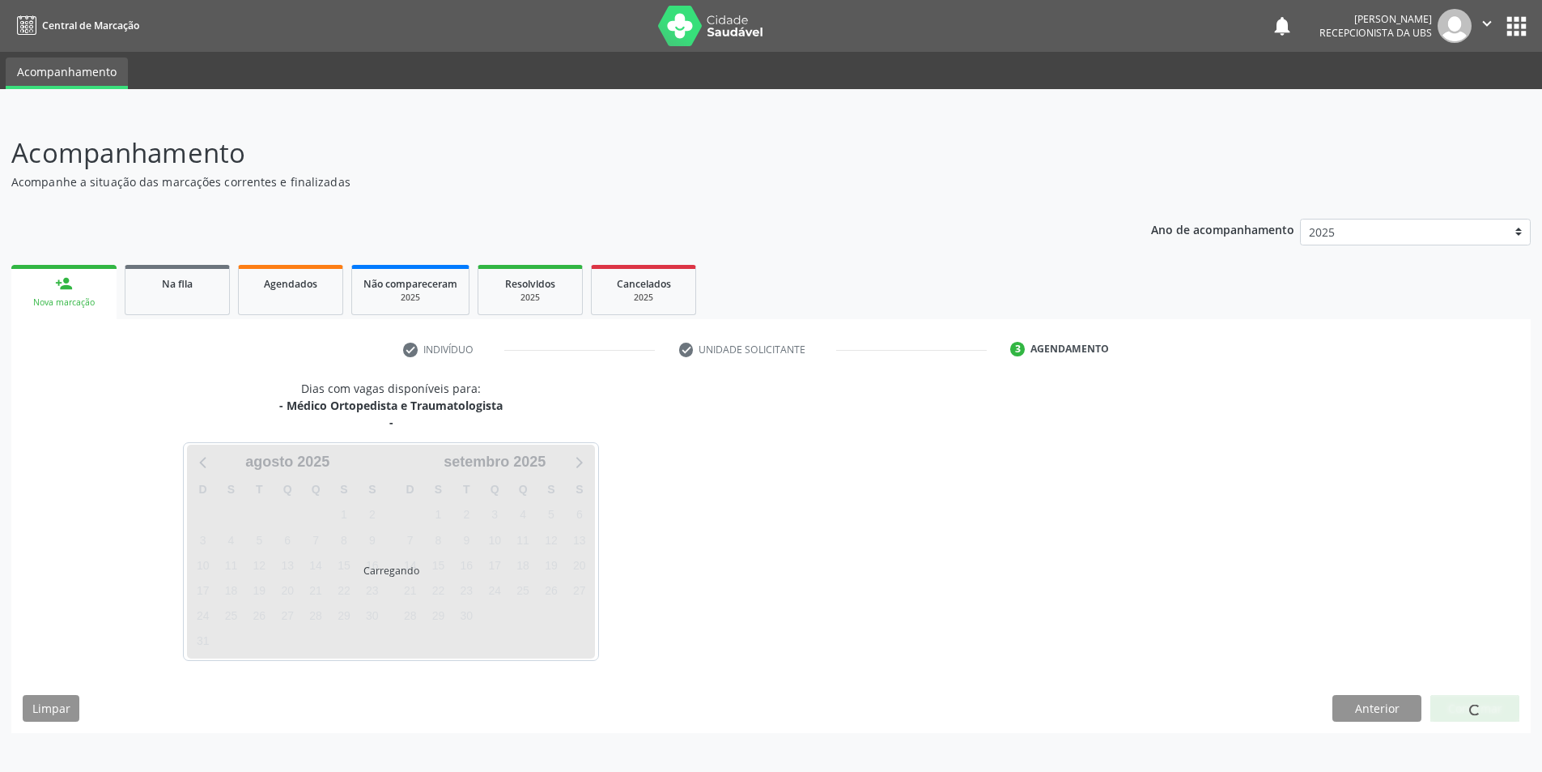
scroll to position [0, 0]
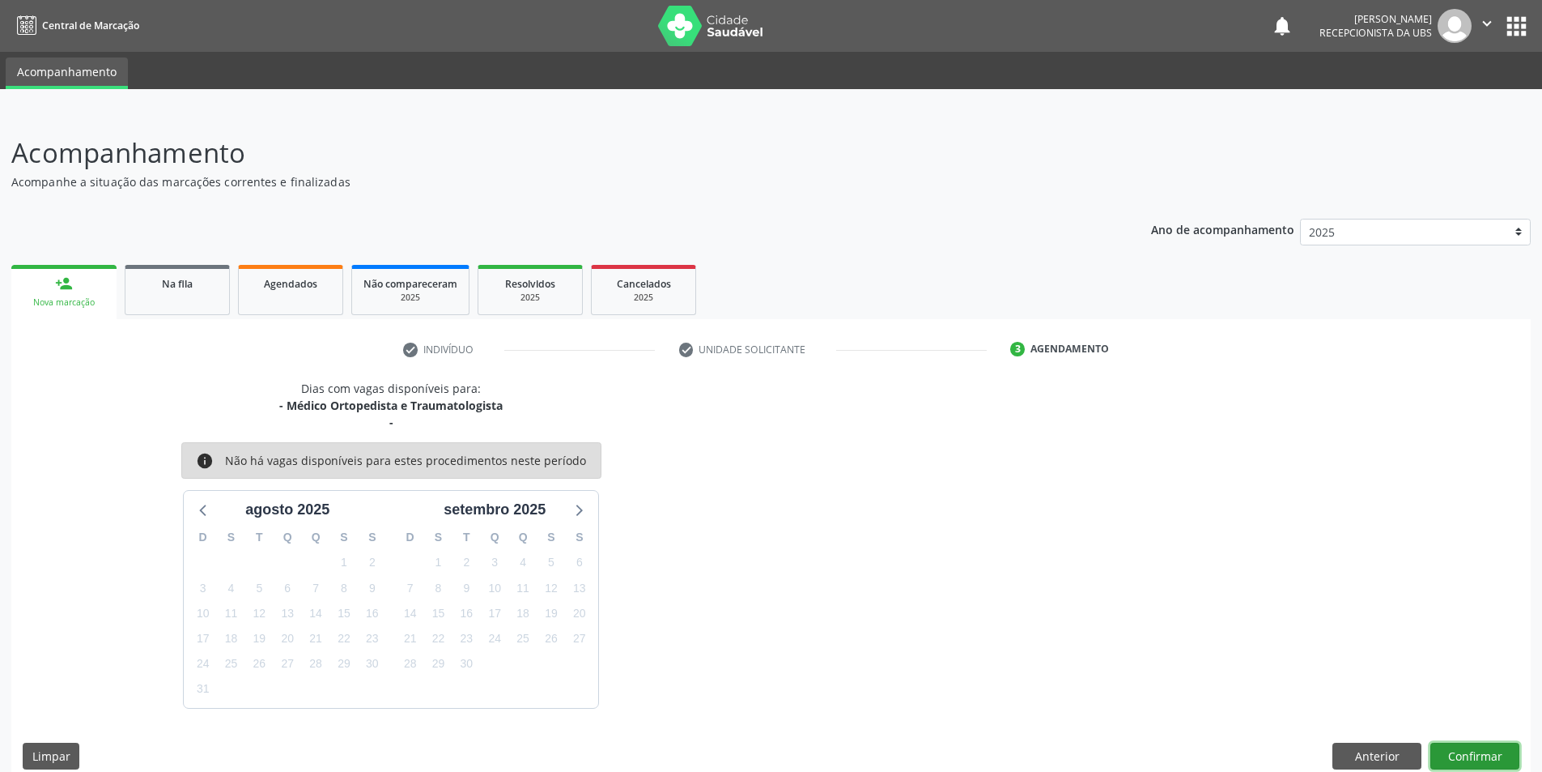
click at [1504, 752] on button "Confirmar" at bounding box center [1475, 756] width 89 height 28
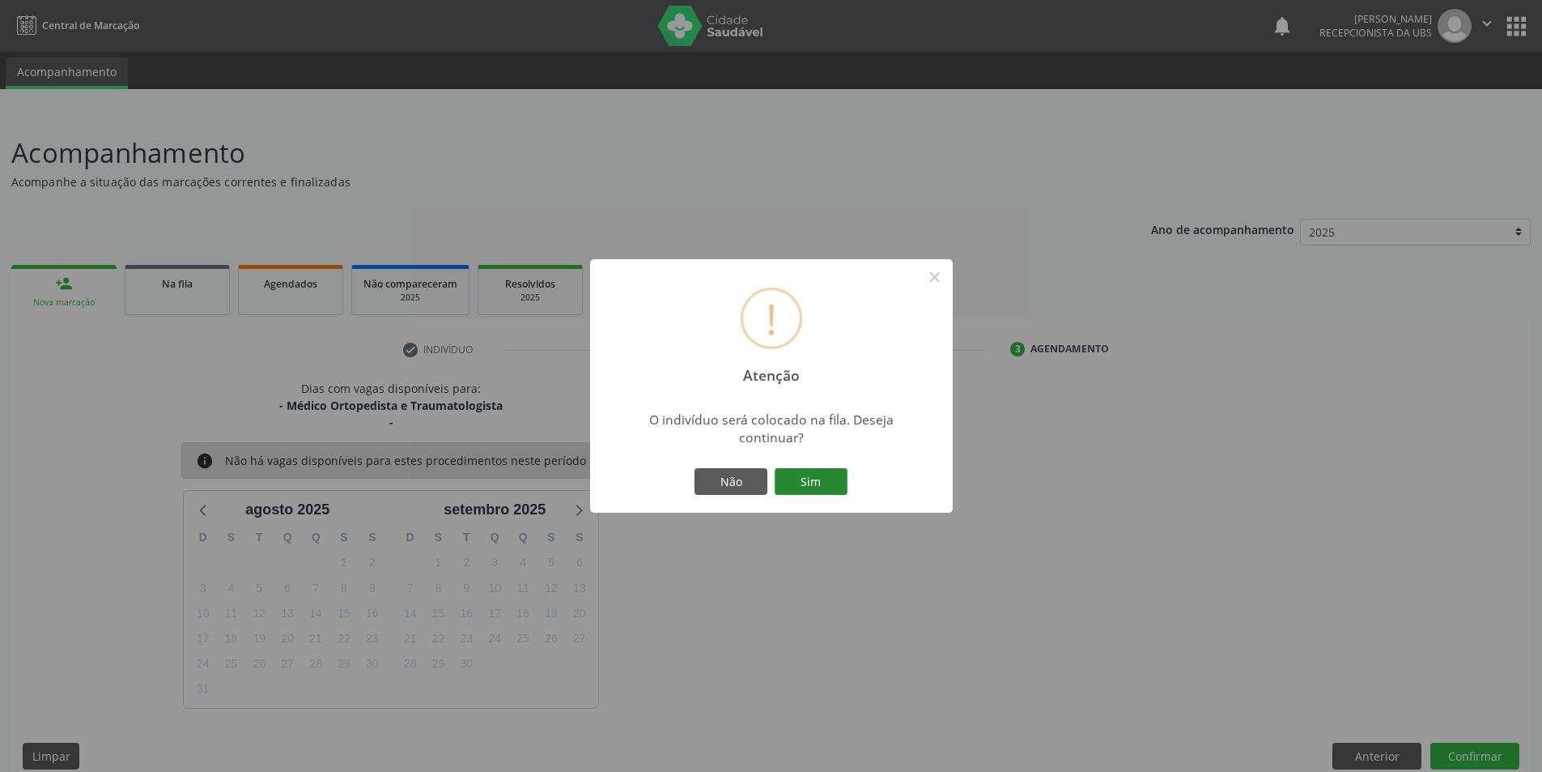
click at [828, 477] on button "Sim" at bounding box center [811, 482] width 73 height 28
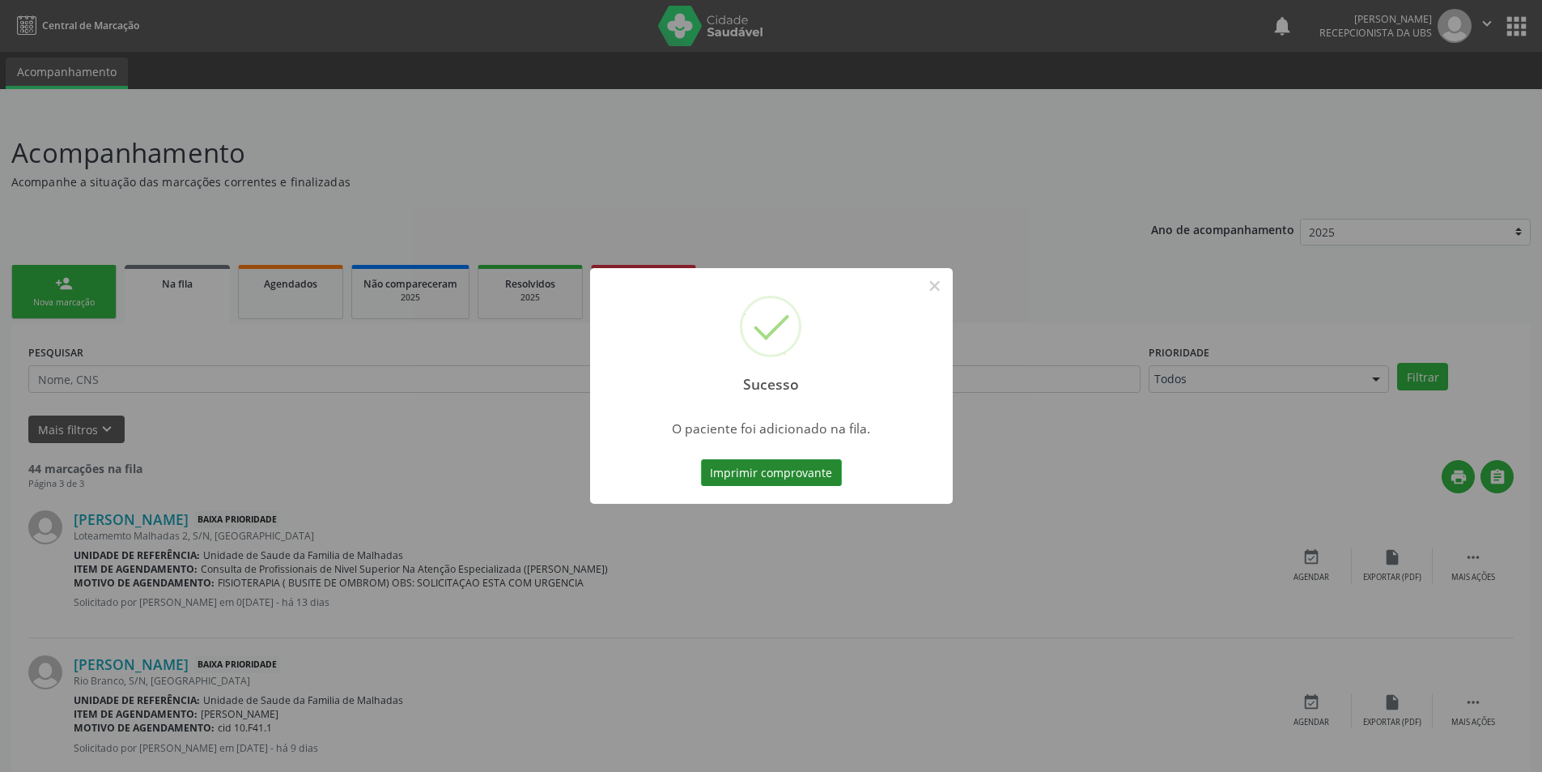
click at [827, 469] on button "Imprimir comprovante" at bounding box center [771, 473] width 141 height 28
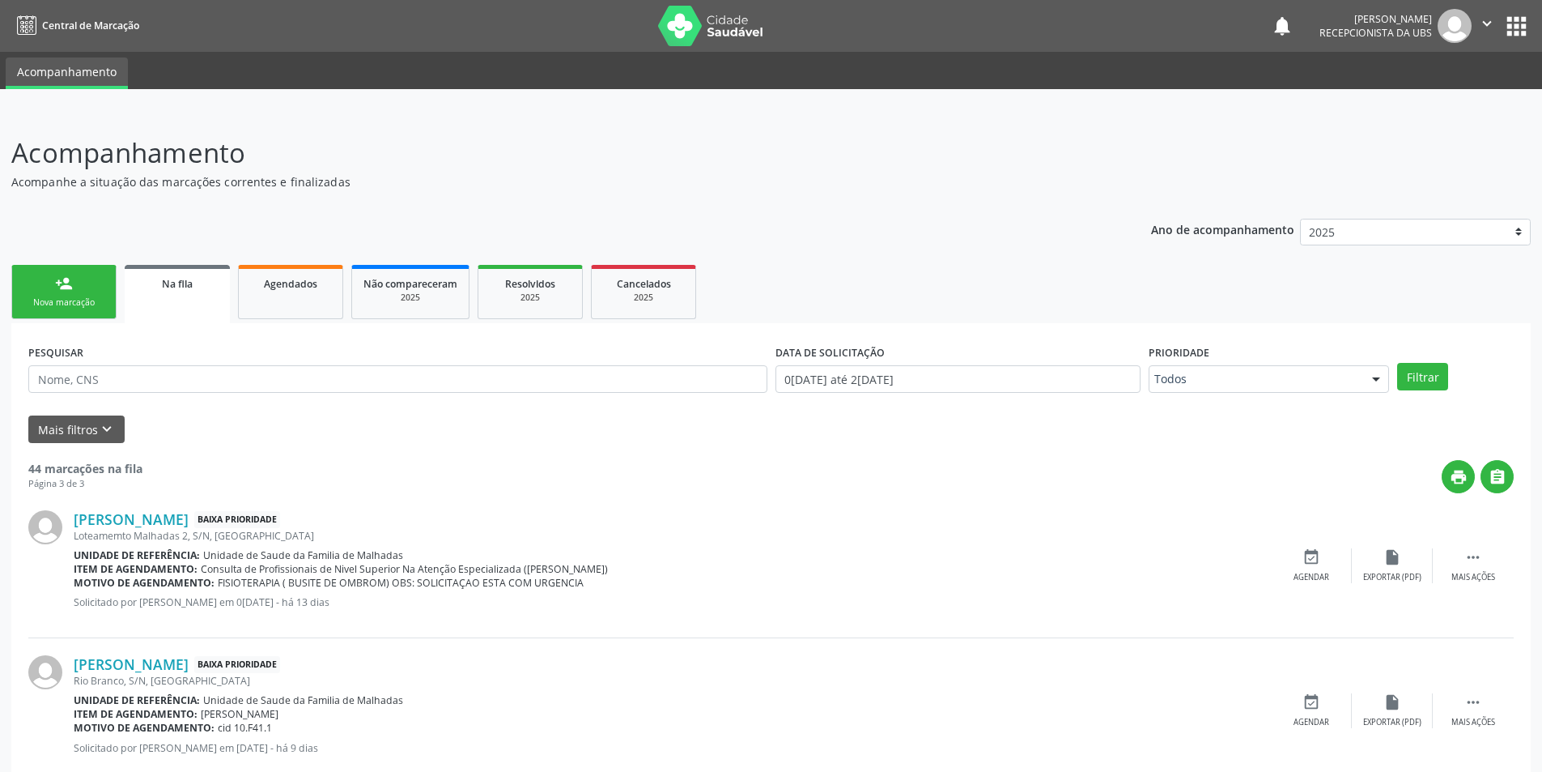
click at [51, 294] on link "person_add Nova marcação" at bounding box center [63, 292] width 105 height 54
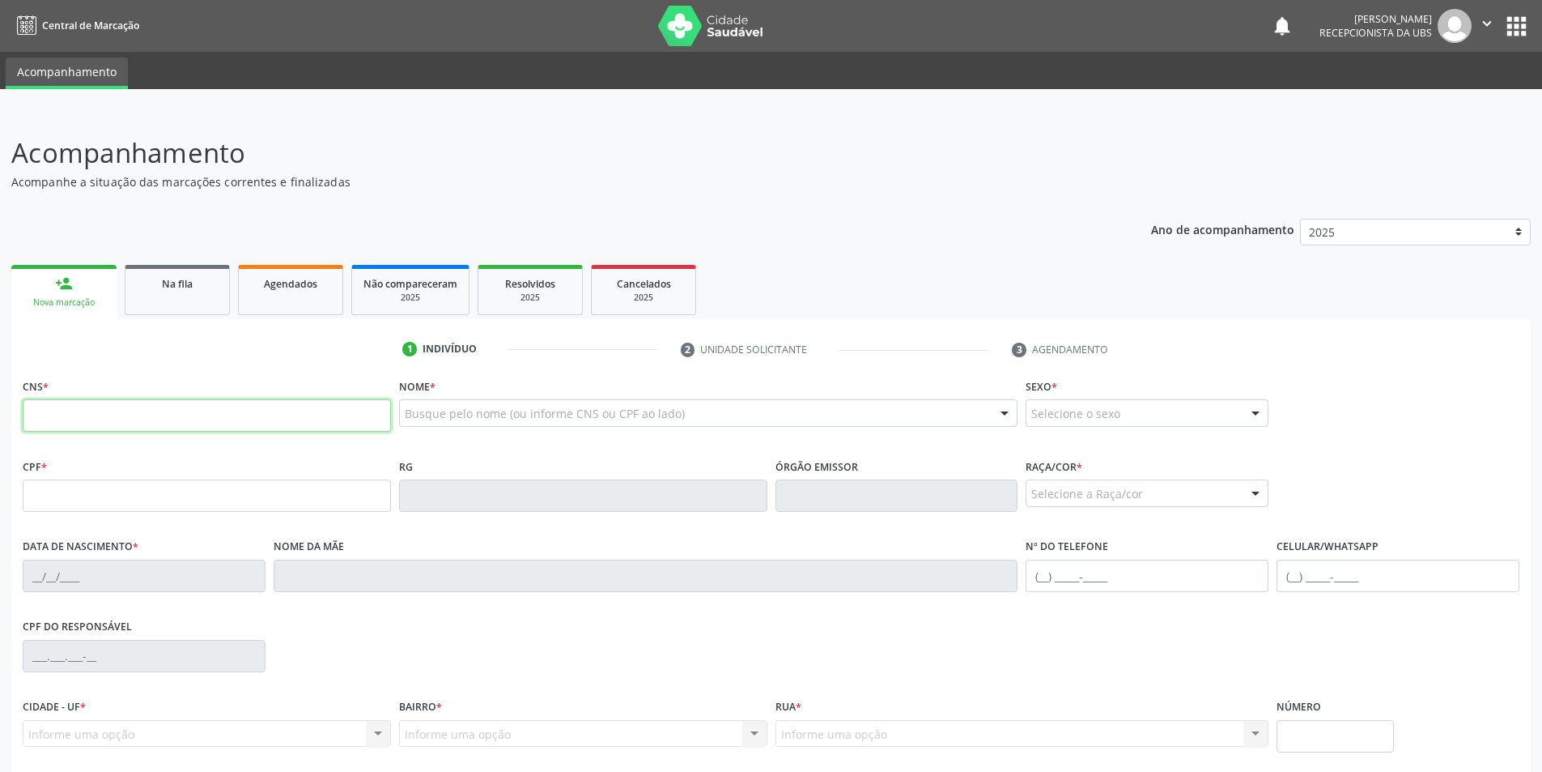
click at [77, 409] on input "text" at bounding box center [207, 415] width 368 height 32
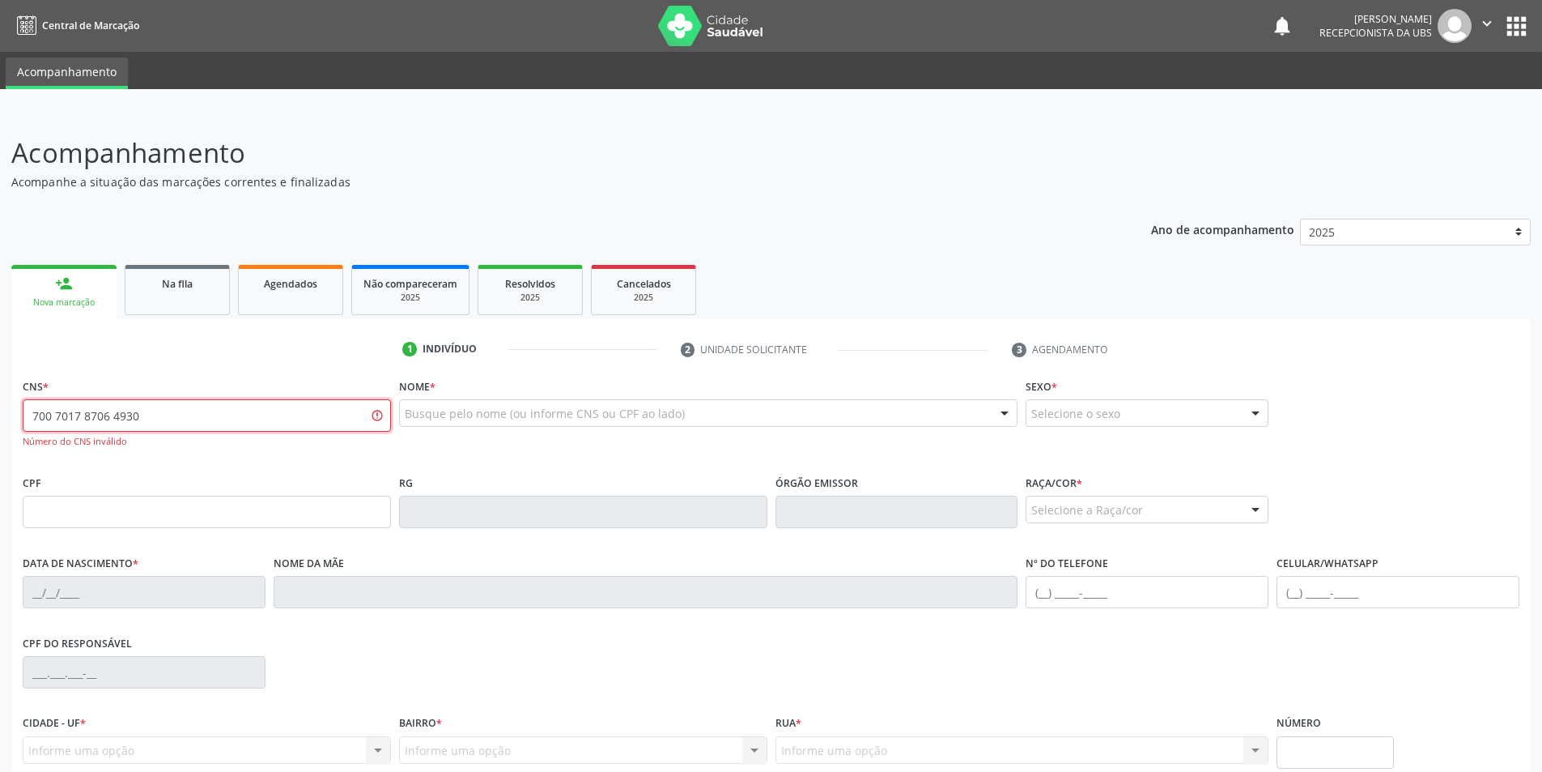
click at [52, 413] on input "700 7017 8706 4930" at bounding box center [207, 415] width 368 height 32
type input "704 7017 8706 4930"
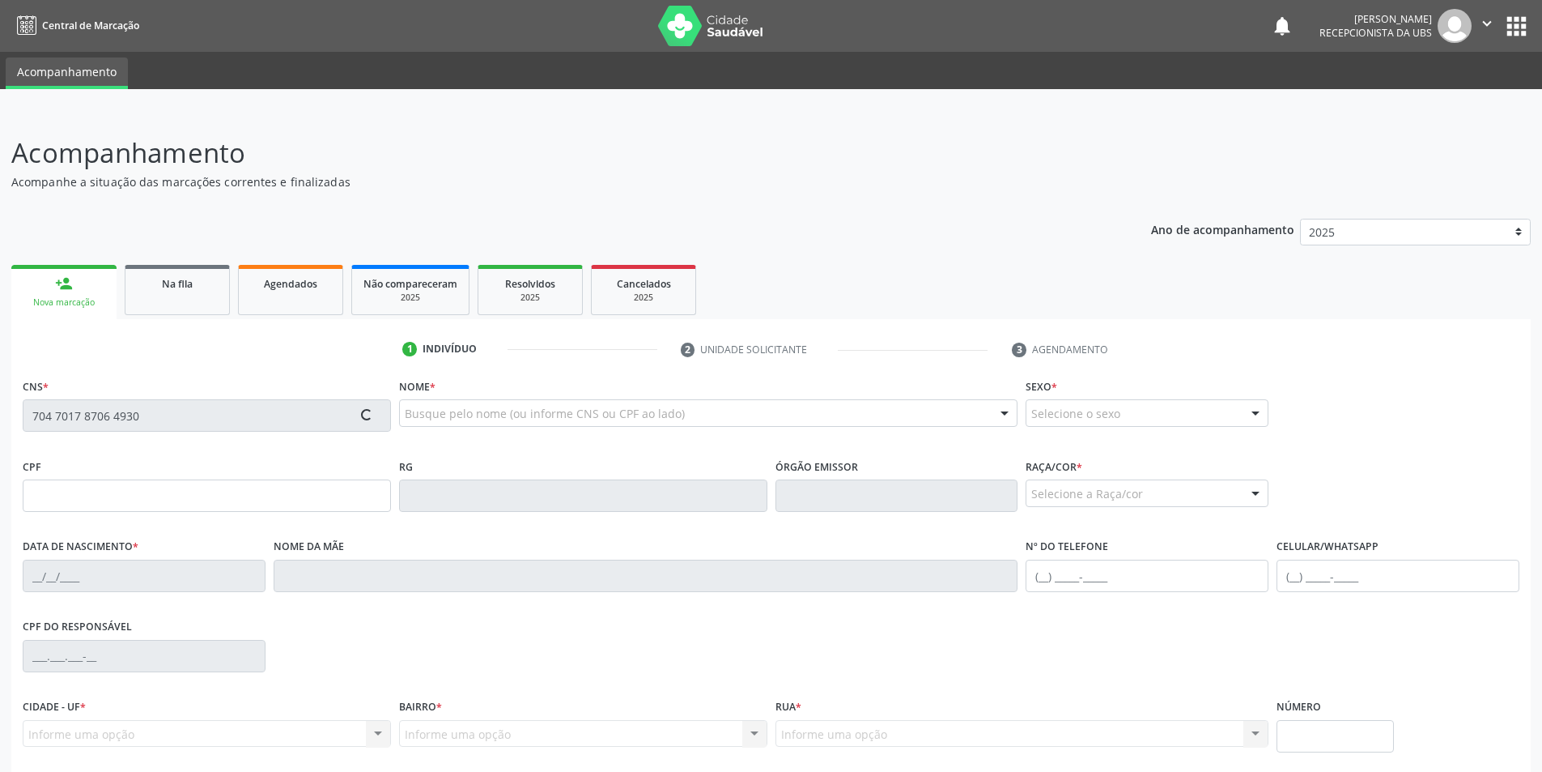
type input "090.437.714-81"
type input "1[DATE]"
type input "[PERSON_NAME]"
type input "[PHONE_NUMBER]"
type input "S/N"
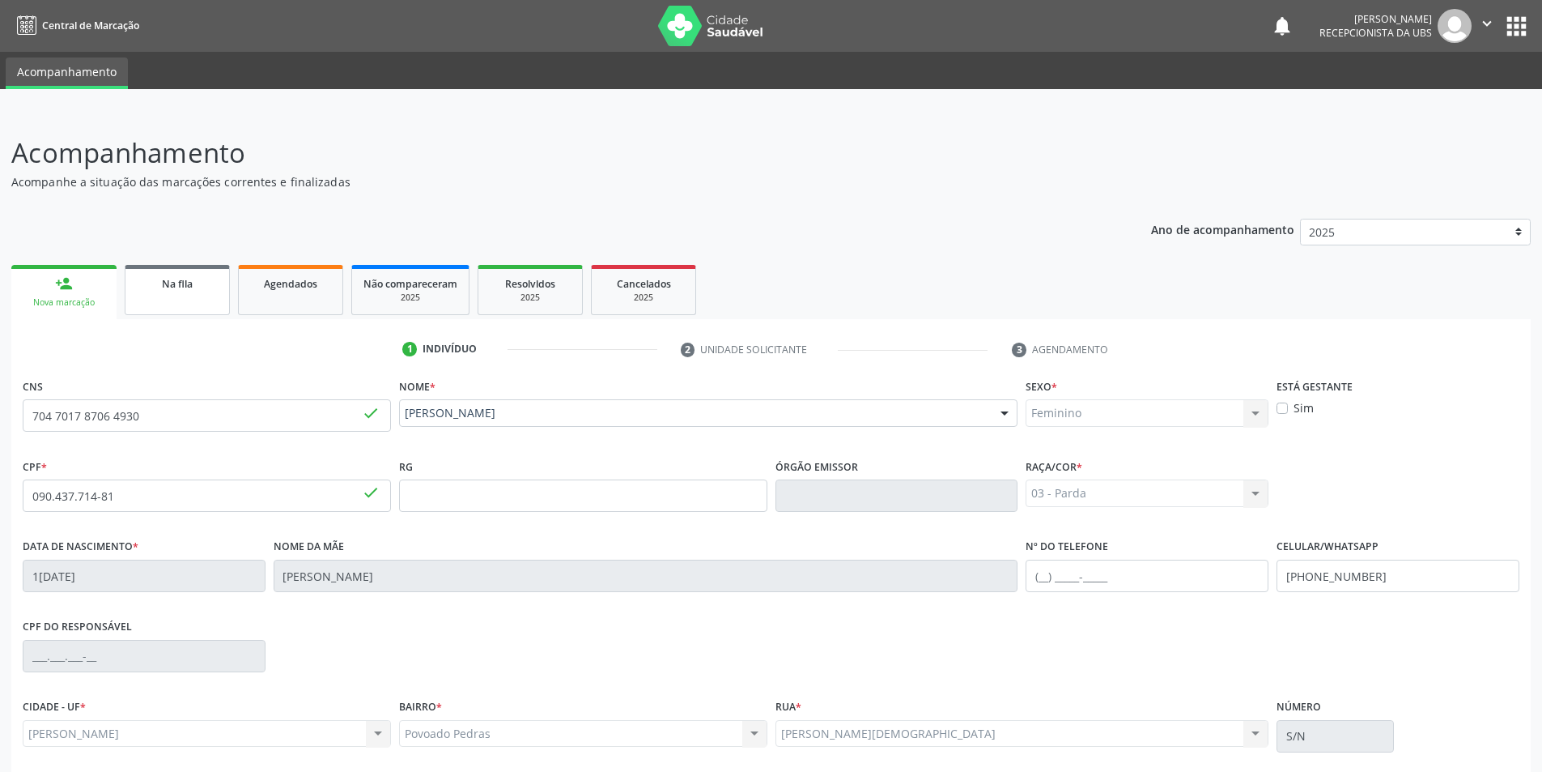
click at [181, 300] on link "Na fila" at bounding box center [177, 290] width 105 height 50
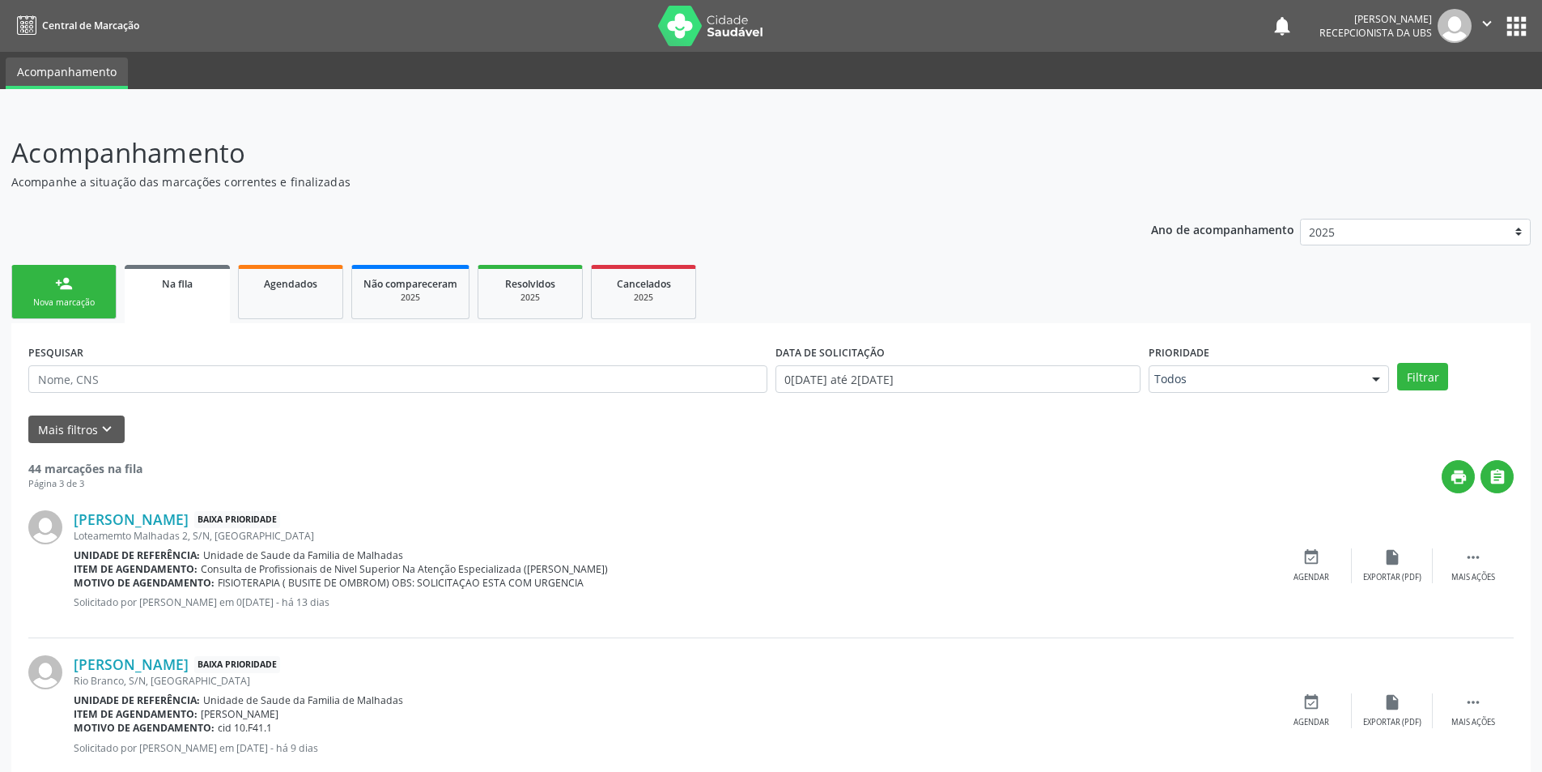
click at [80, 299] on div "Nova marcação" at bounding box center [63, 302] width 81 height 12
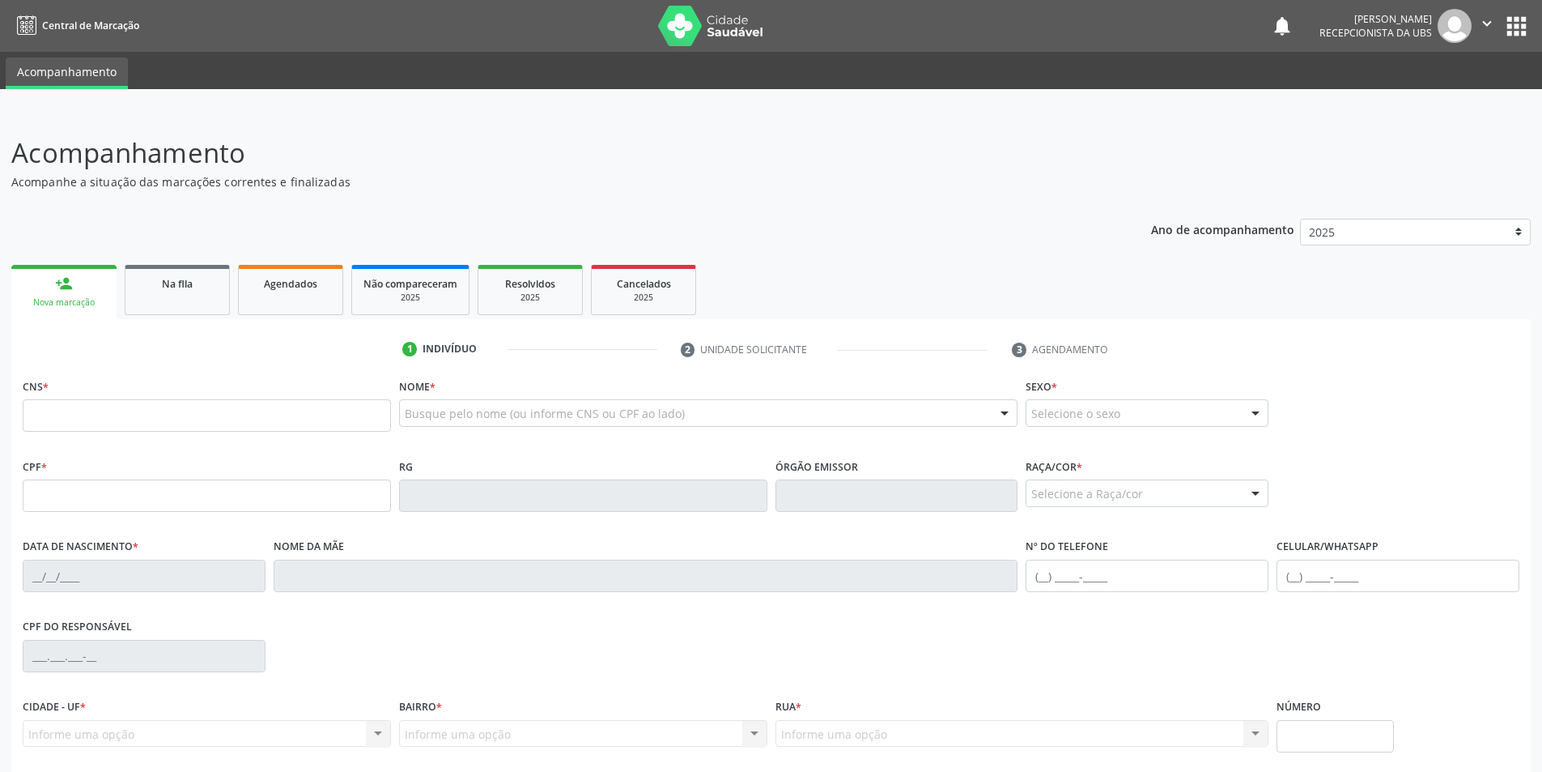
click at [46, 434] on fieldset "CNS *" at bounding box center [207, 408] width 368 height 69
click at [58, 414] on input "text" at bounding box center [207, 415] width 368 height 32
type input "701 2010 5278 8514"
type input "129.884.974-86"
type input "[DATE]"
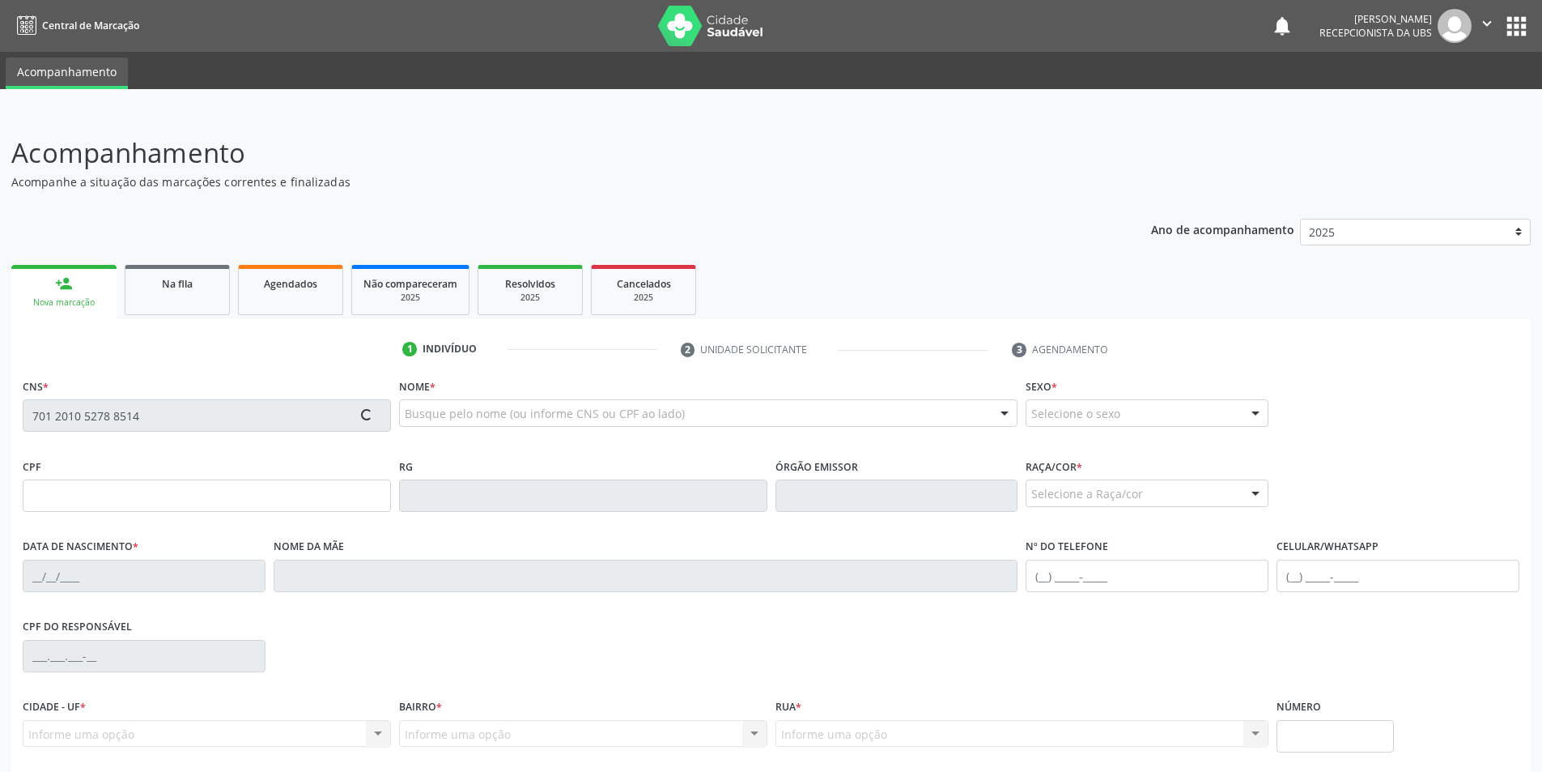
type input "[PERSON_NAME]"
type input "[PHONE_NUMBER]"
type input "S/N"
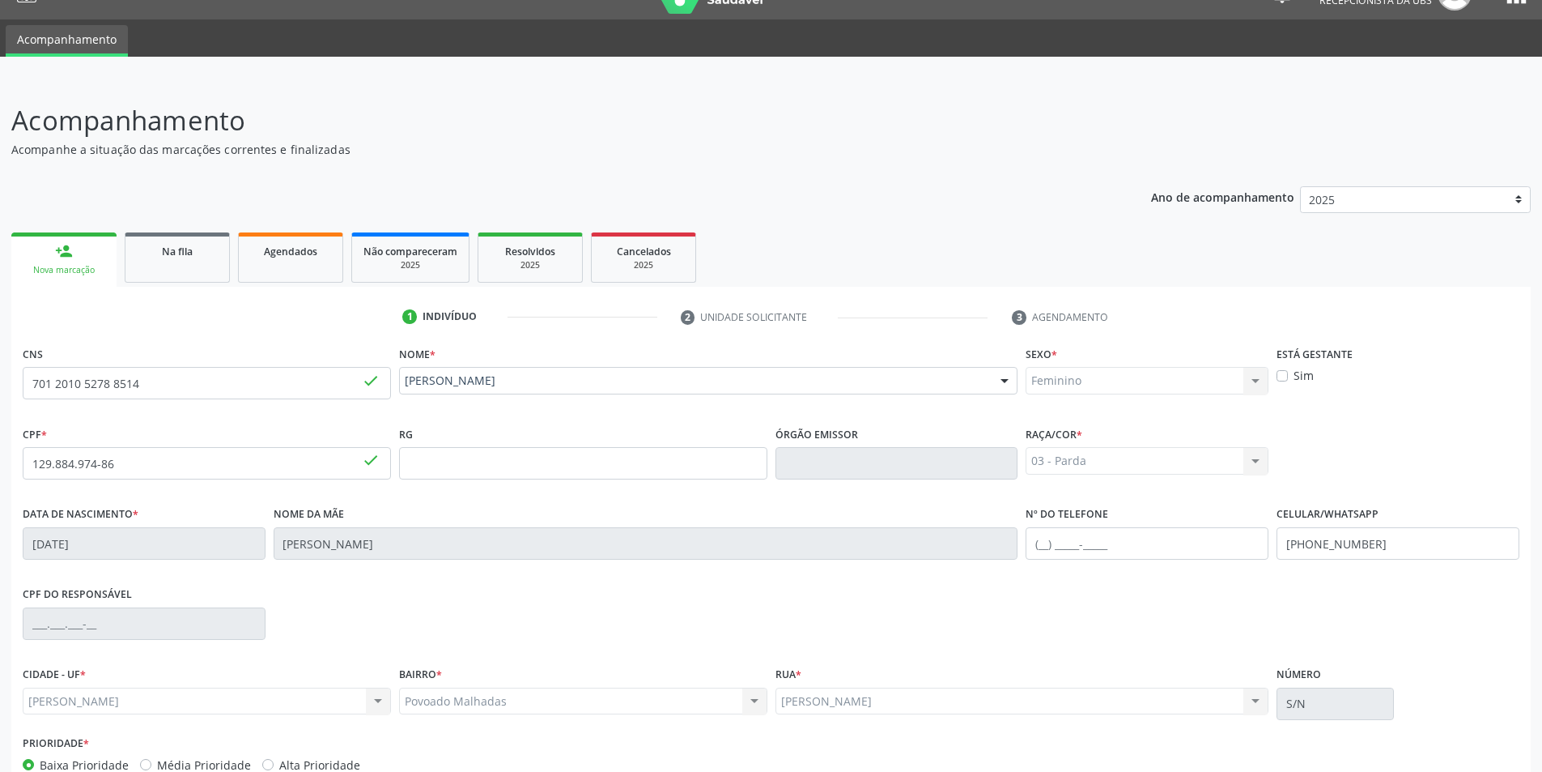
scroll to position [129, 0]
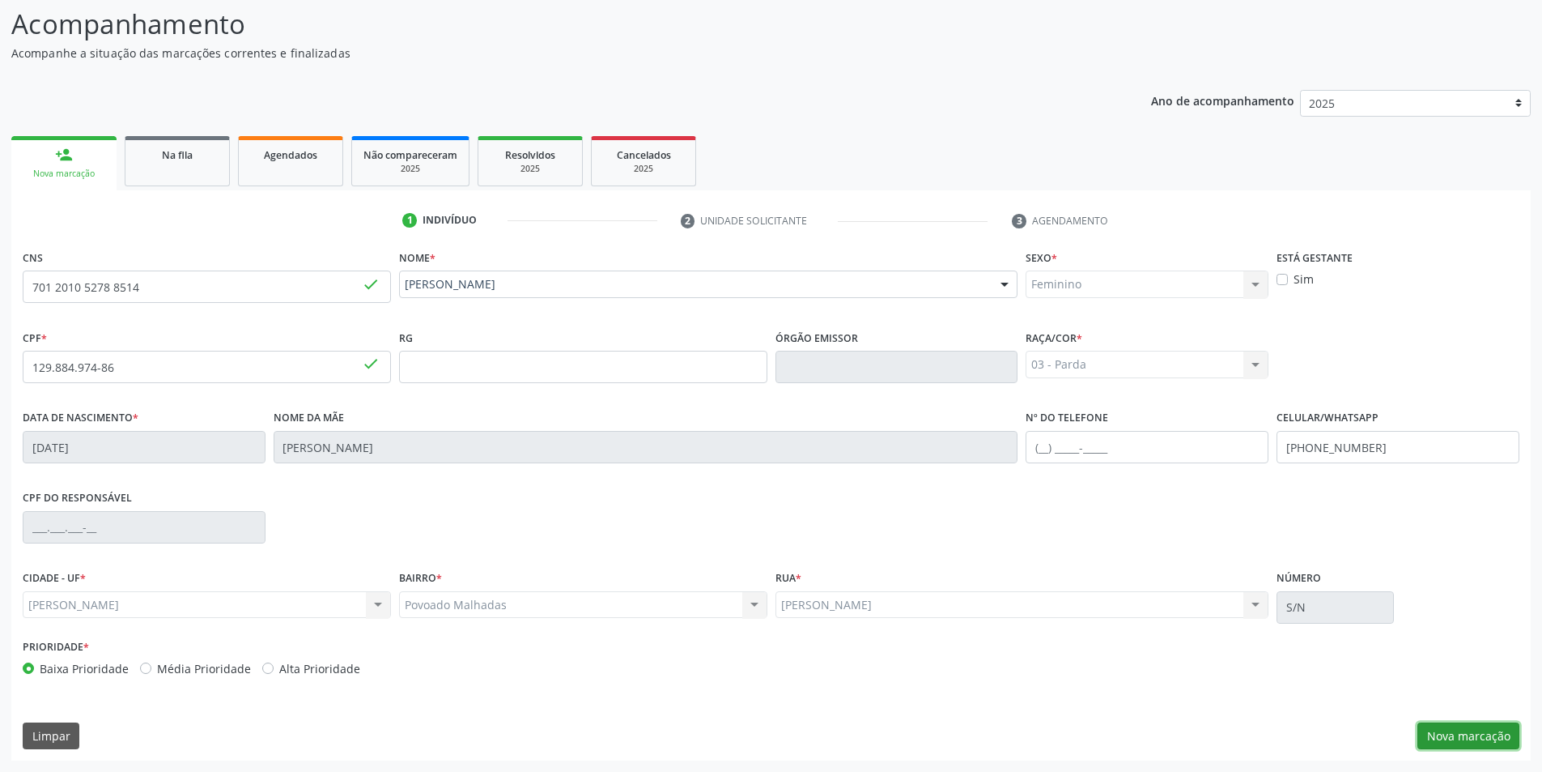
click at [1506, 735] on button "Nova marcação" at bounding box center [1469, 736] width 102 height 28
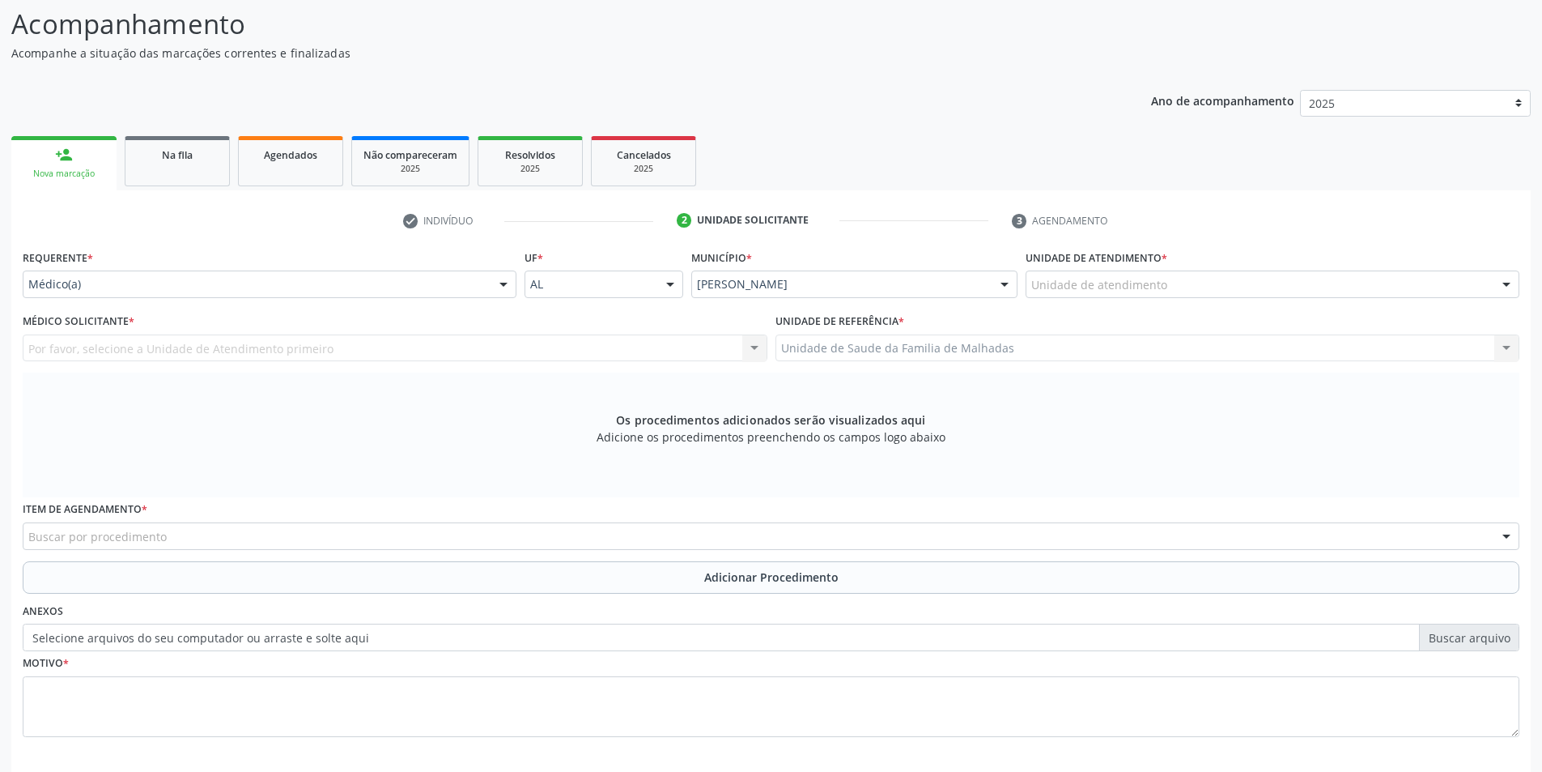
click at [1509, 287] on div at bounding box center [1507, 285] width 24 height 28
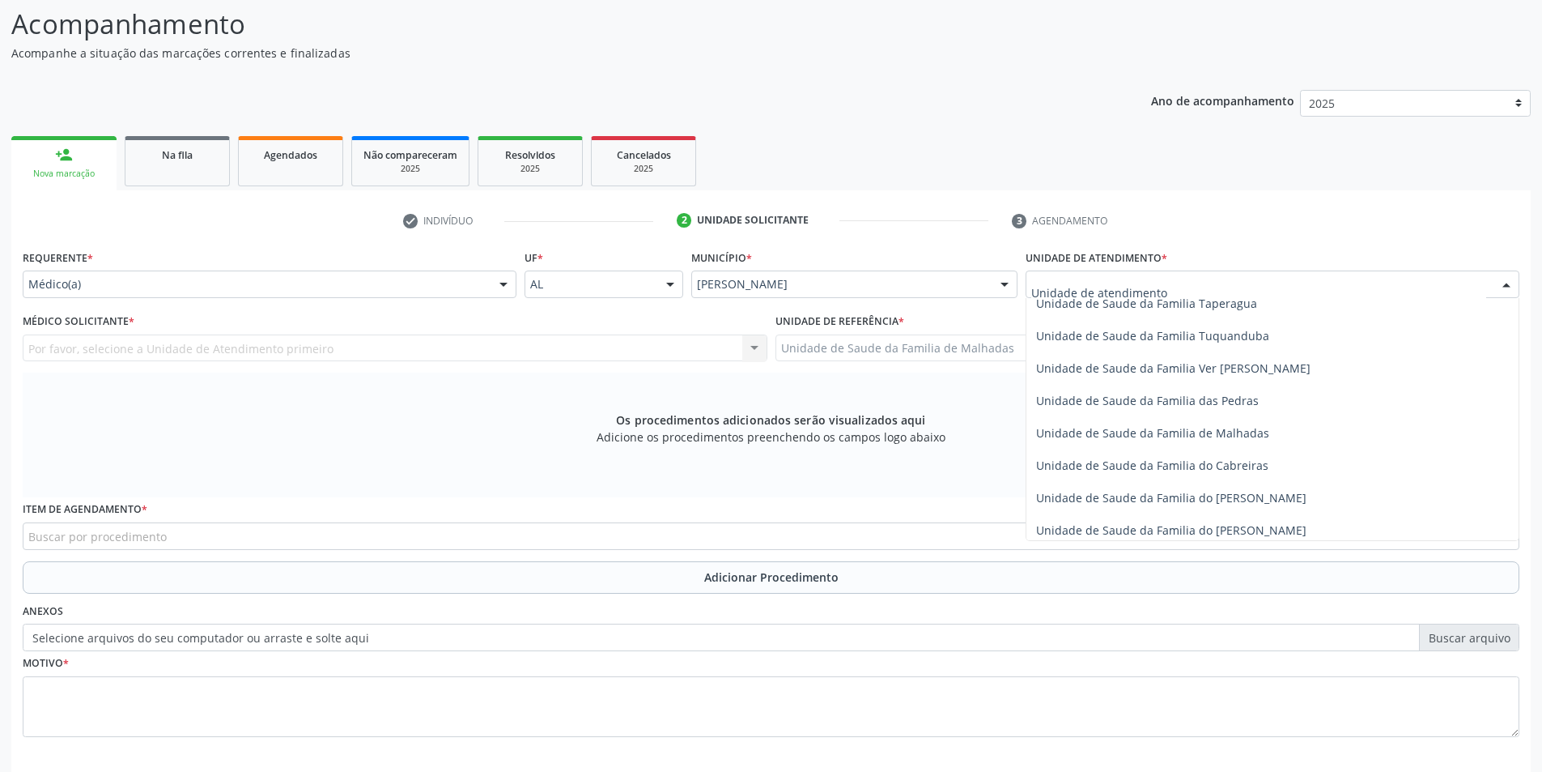
scroll to position [1280, 0]
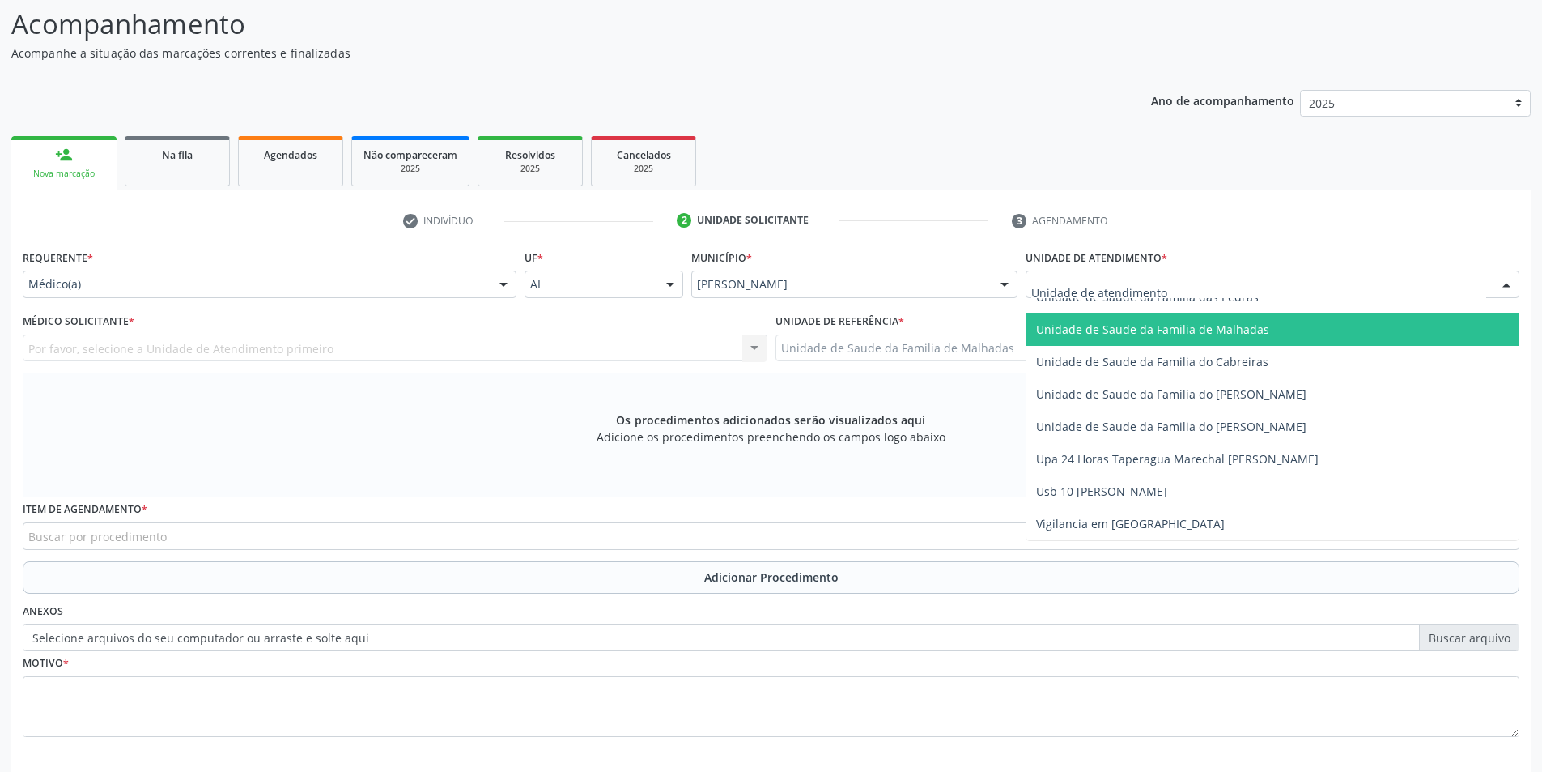
click at [1254, 334] on span "Unidade de Saude da Familia de Malhadas" at bounding box center [1152, 328] width 233 height 15
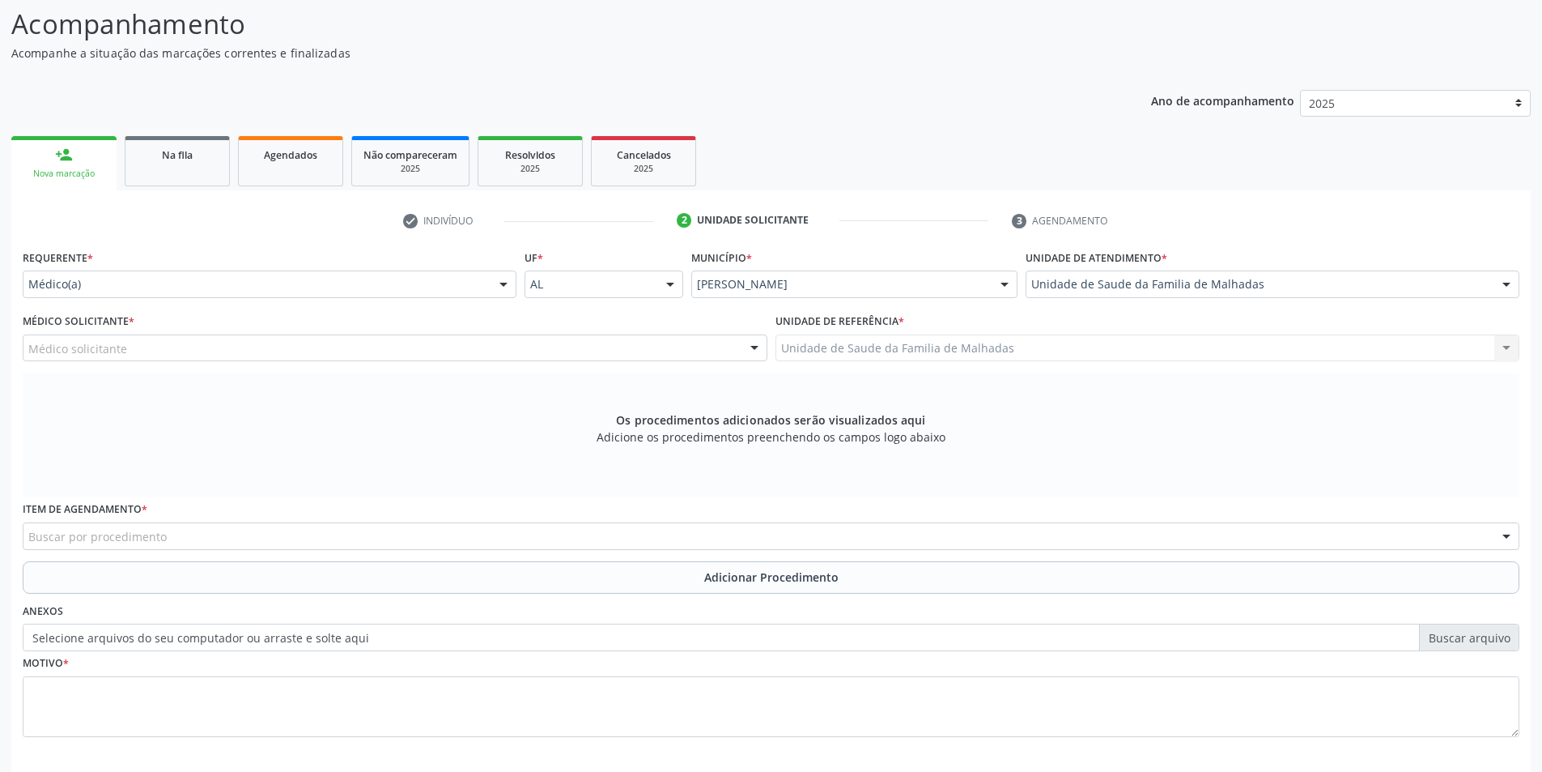
click at [748, 351] on div at bounding box center [754, 349] width 24 height 28
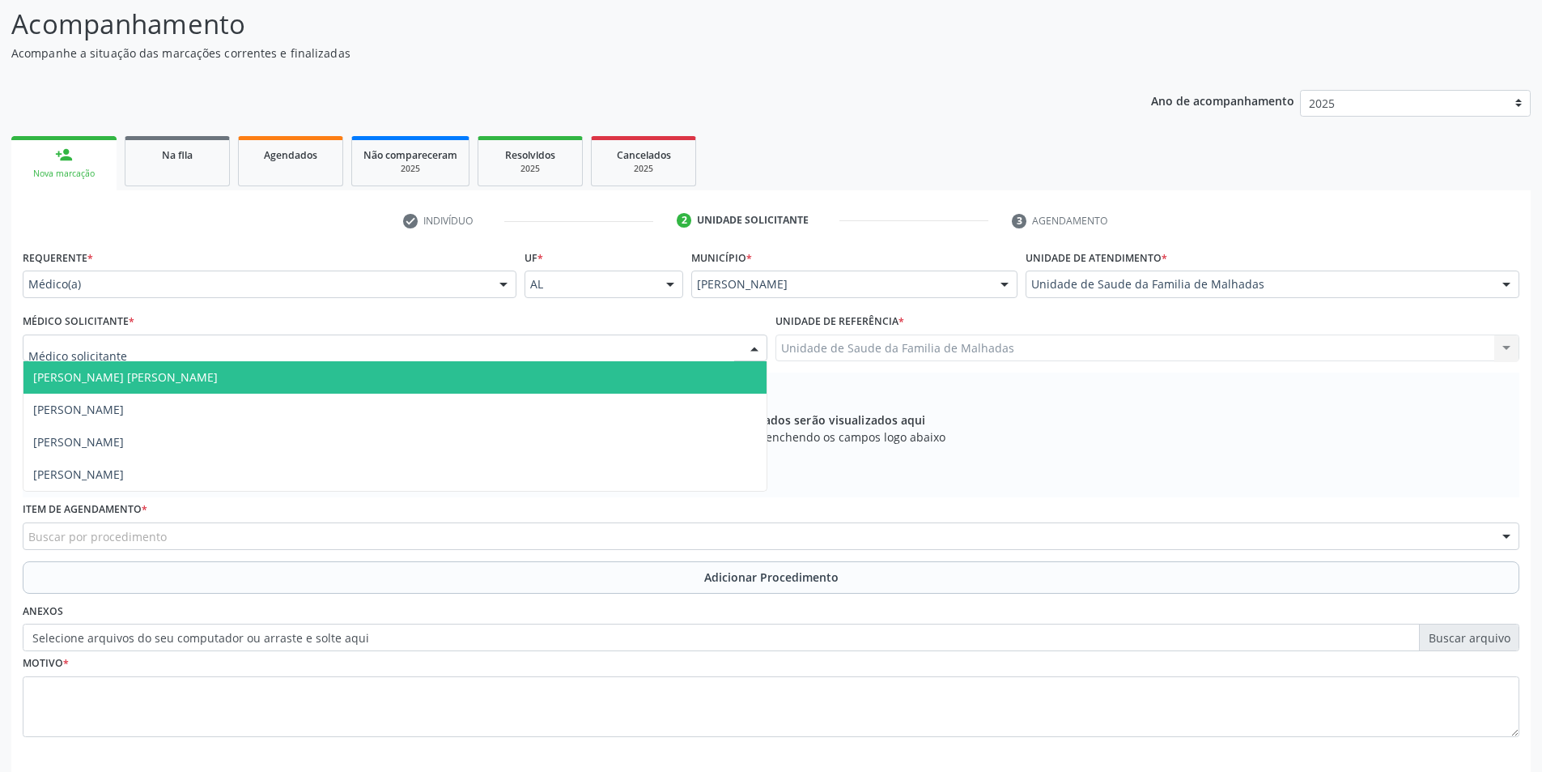
click at [743, 374] on span "[PERSON_NAME] [PERSON_NAME]" at bounding box center [394, 377] width 743 height 32
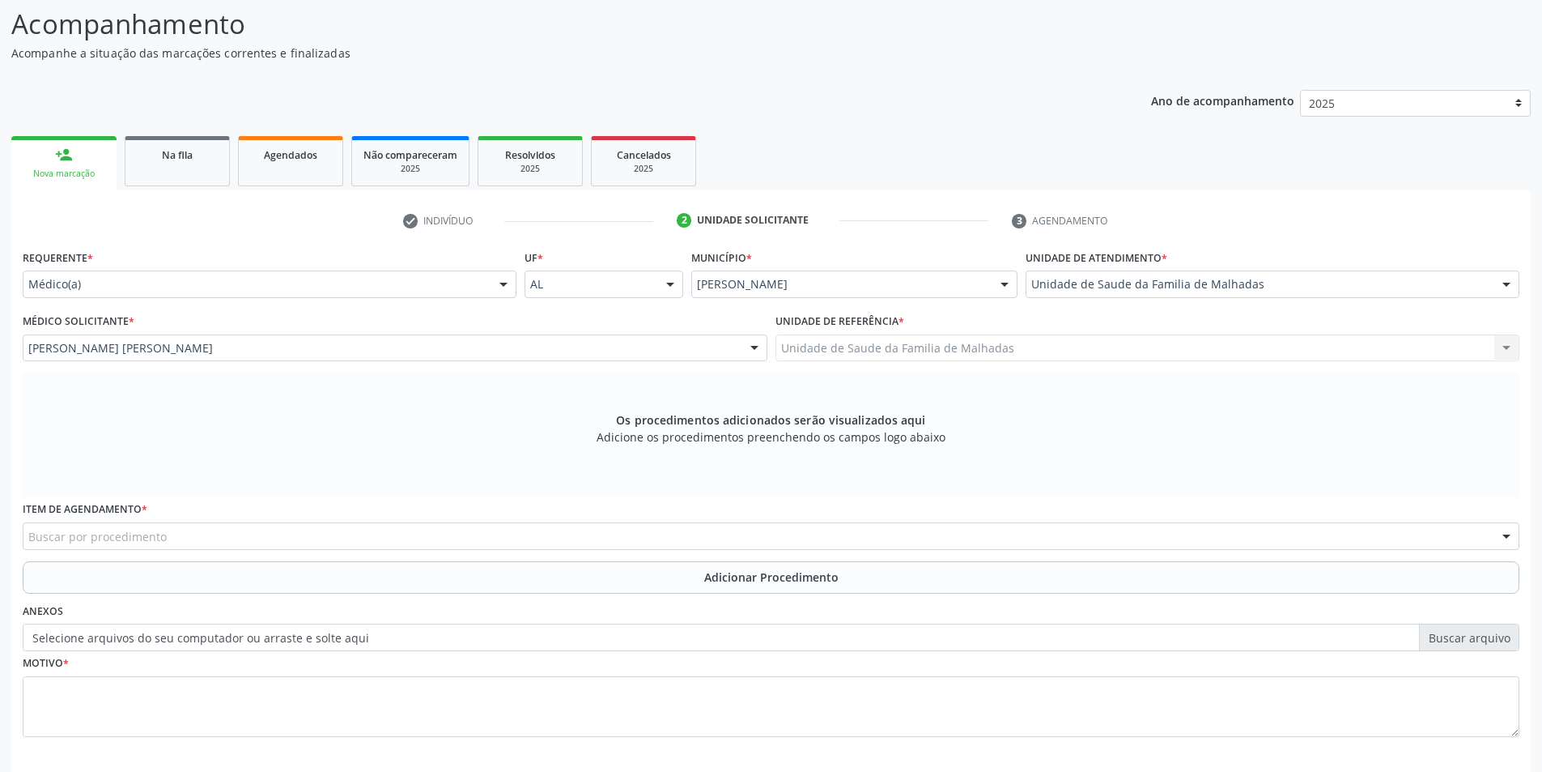
click at [518, 529] on div "Buscar por procedimento" at bounding box center [771, 536] width 1497 height 28
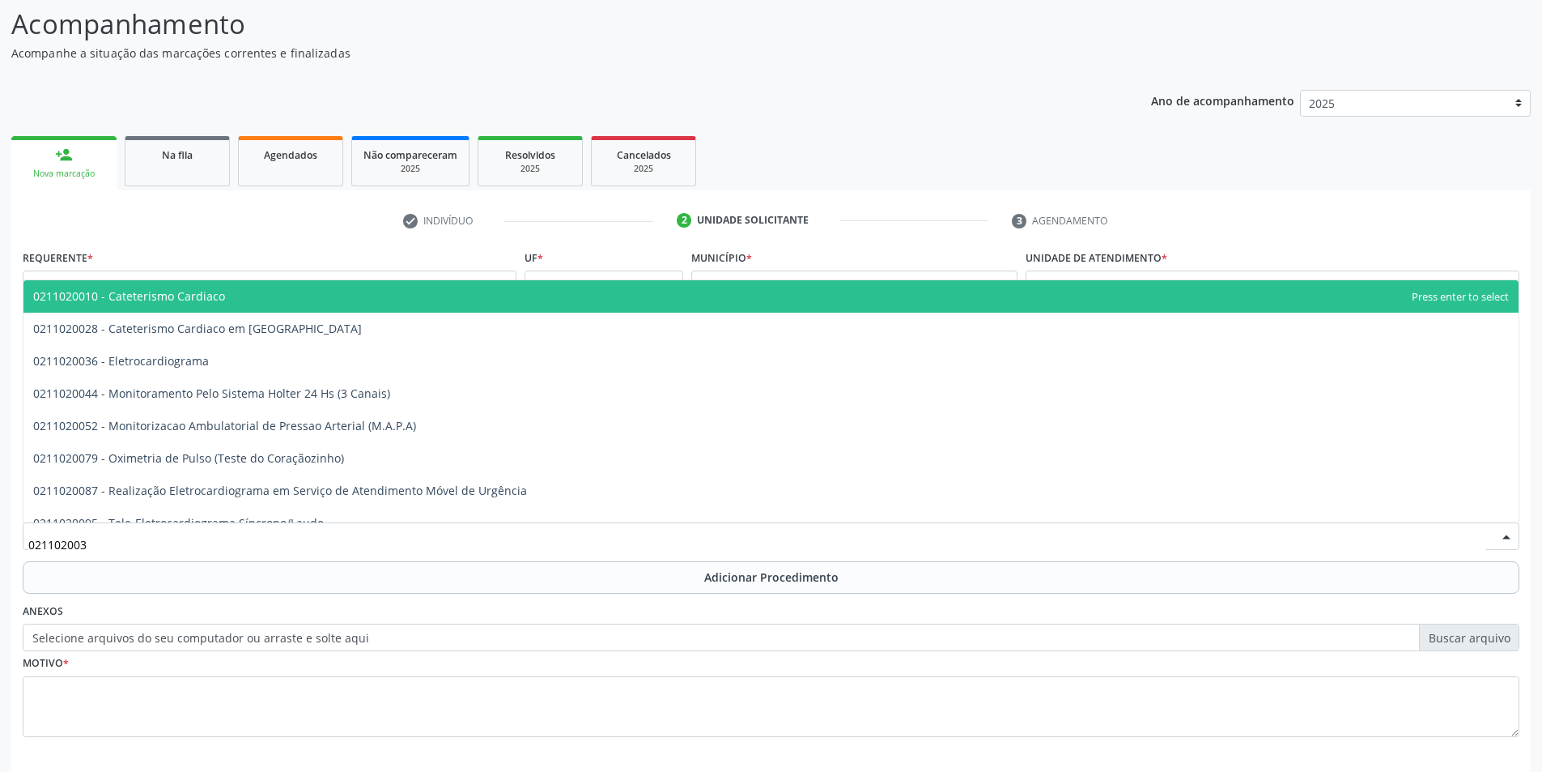
type input "0211020036"
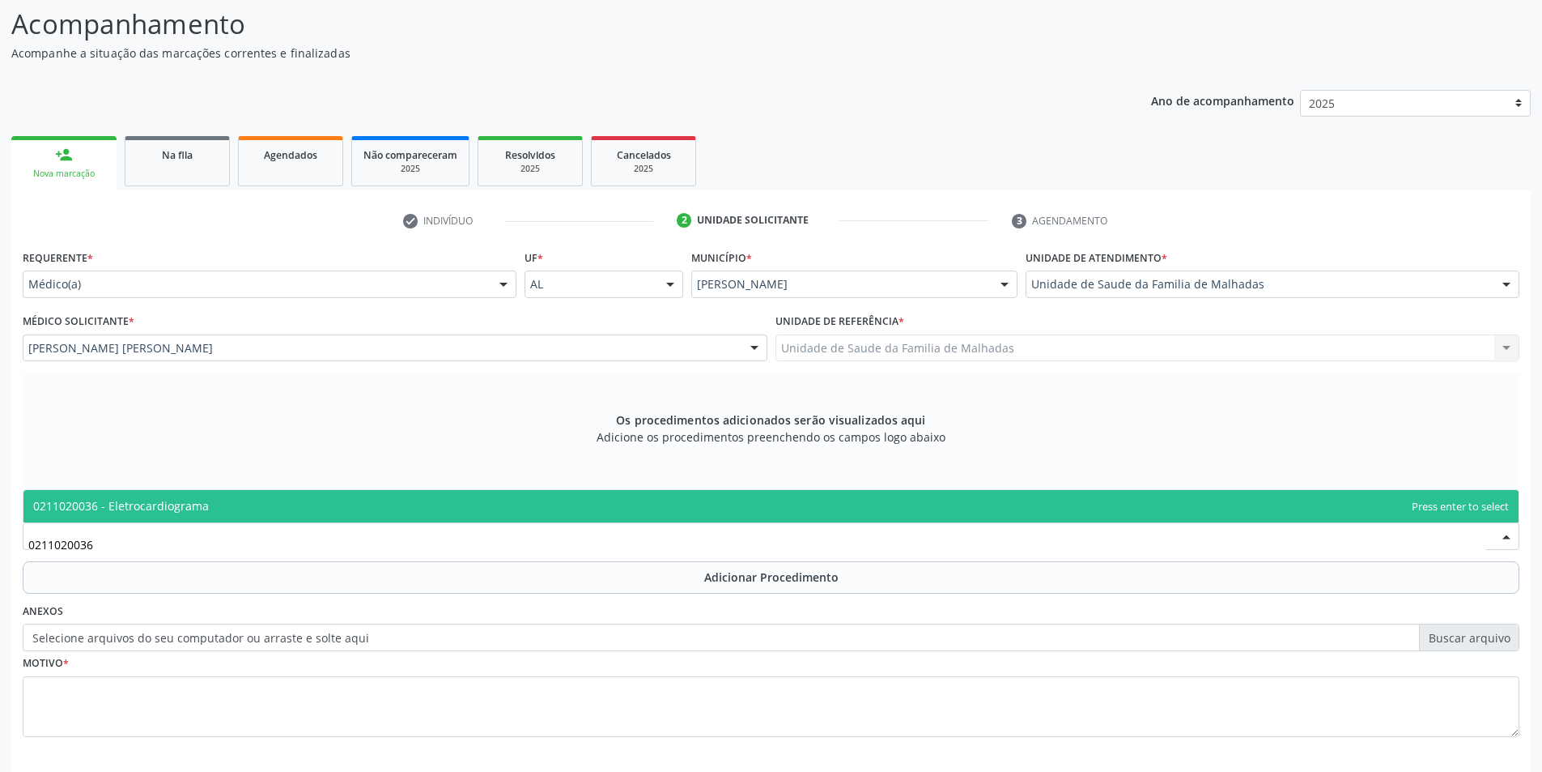
click at [408, 504] on span "0211020036 - Eletrocardiograma" at bounding box center [771, 506] width 1496 height 32
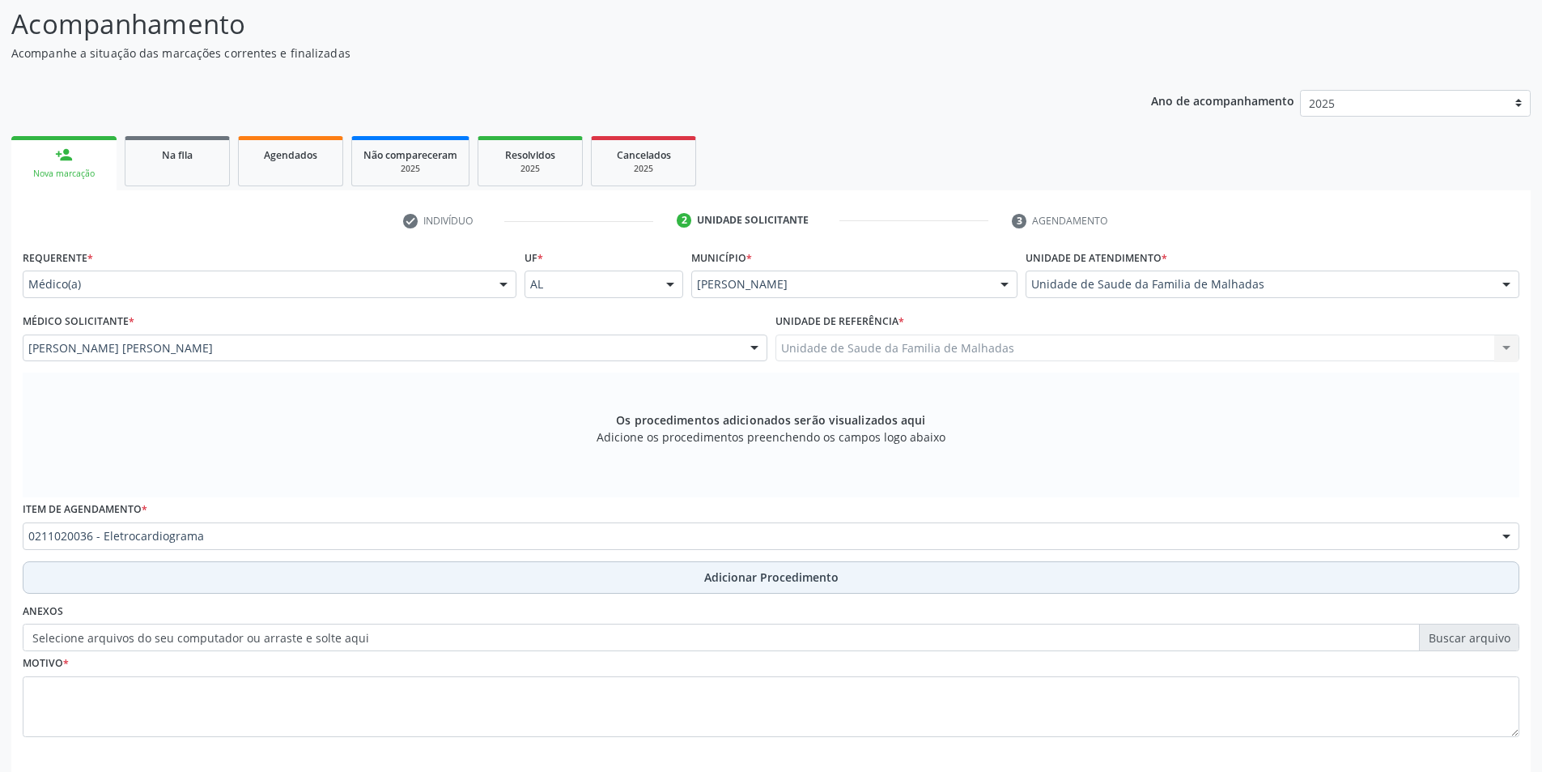
click at [764, 581] on span "Adicionar Procedimento" at bounding box center [771, 576] width 134 height 17
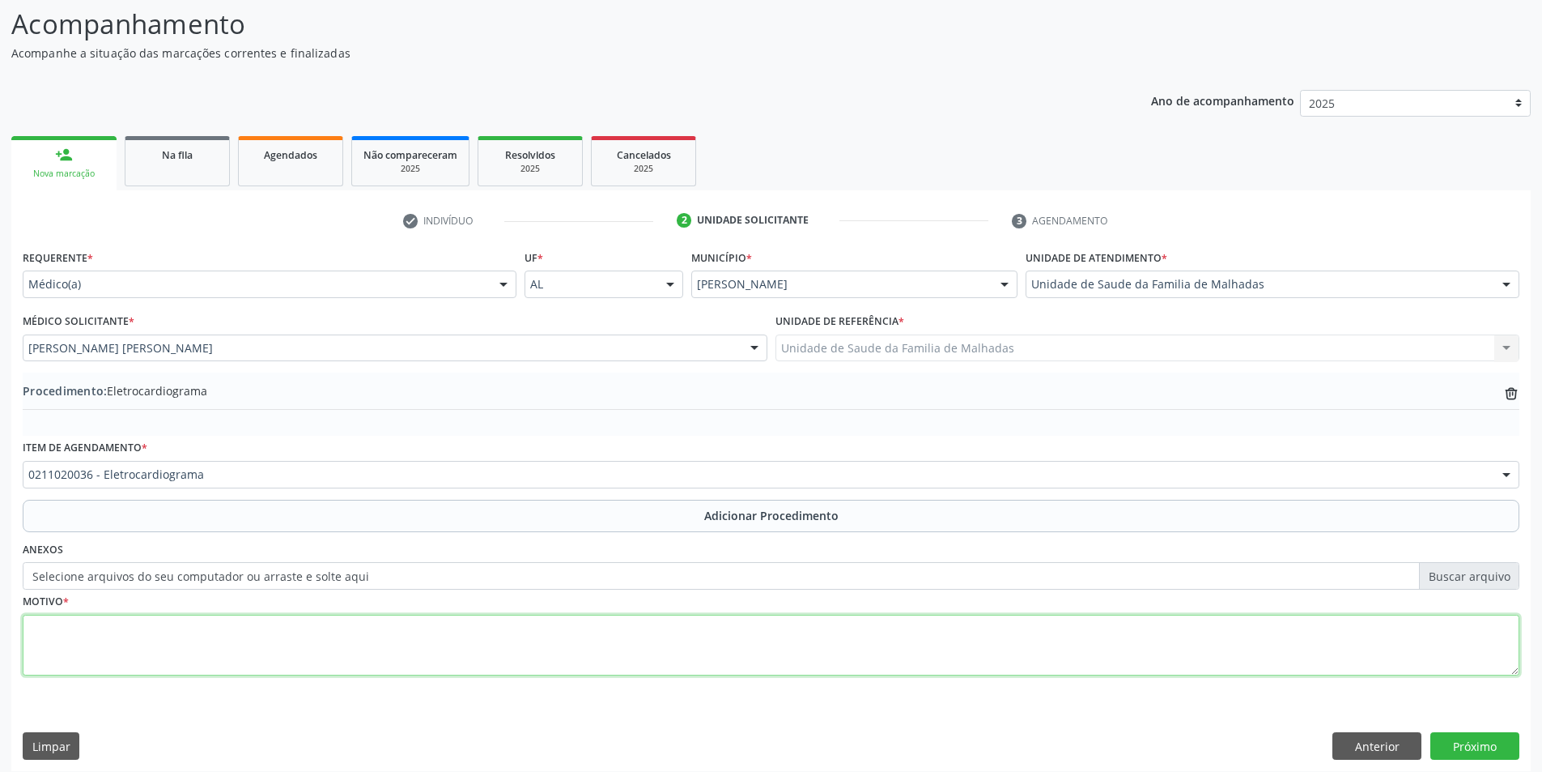
click at [224, 645] on textarea at bounding box center [771, 646] width 1497 height 62
type textarea "ROTINA"
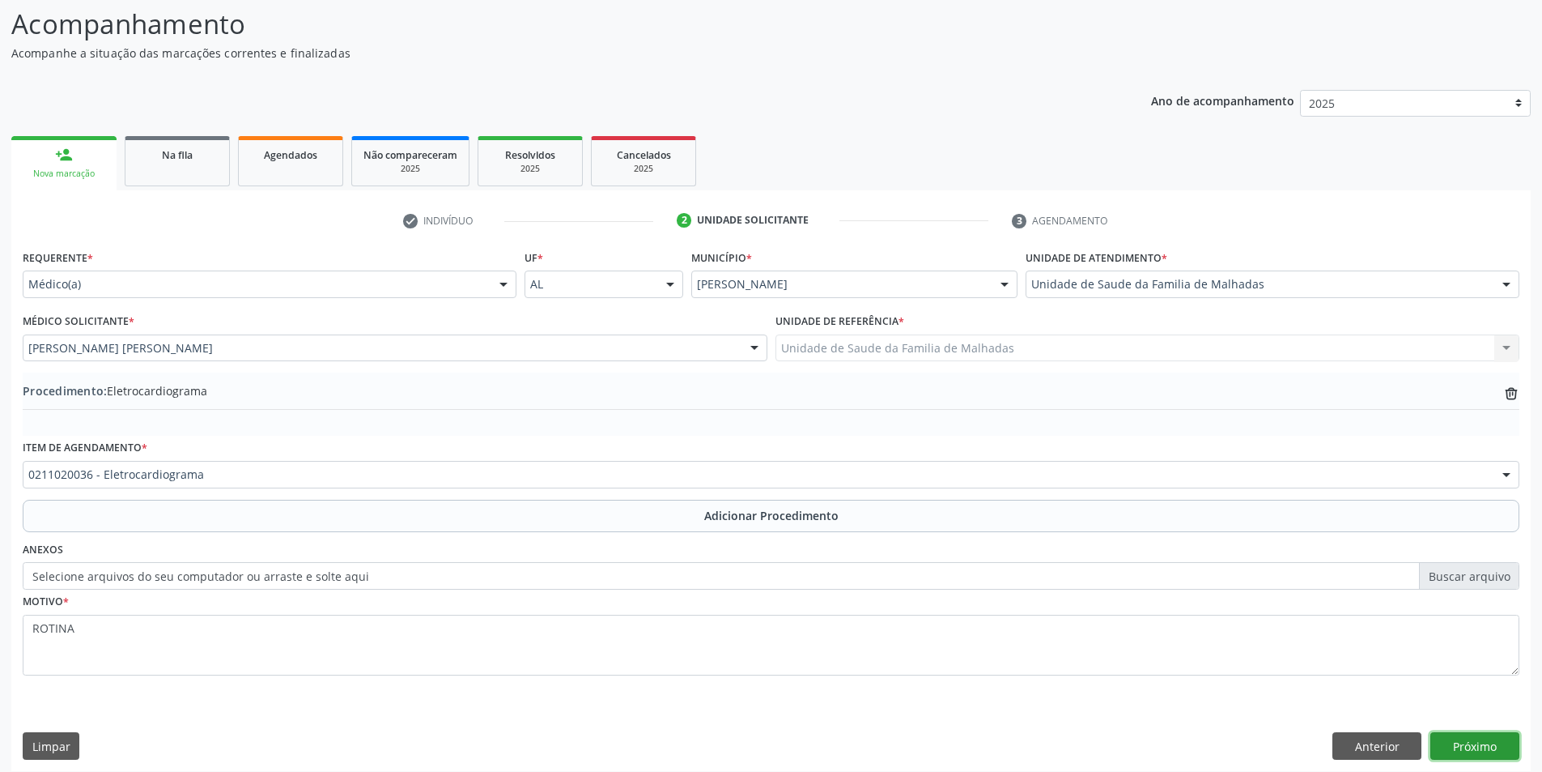
click at [1474, 739] on button "Próximo" at bounding box center [1475, 746] width 89 height 28
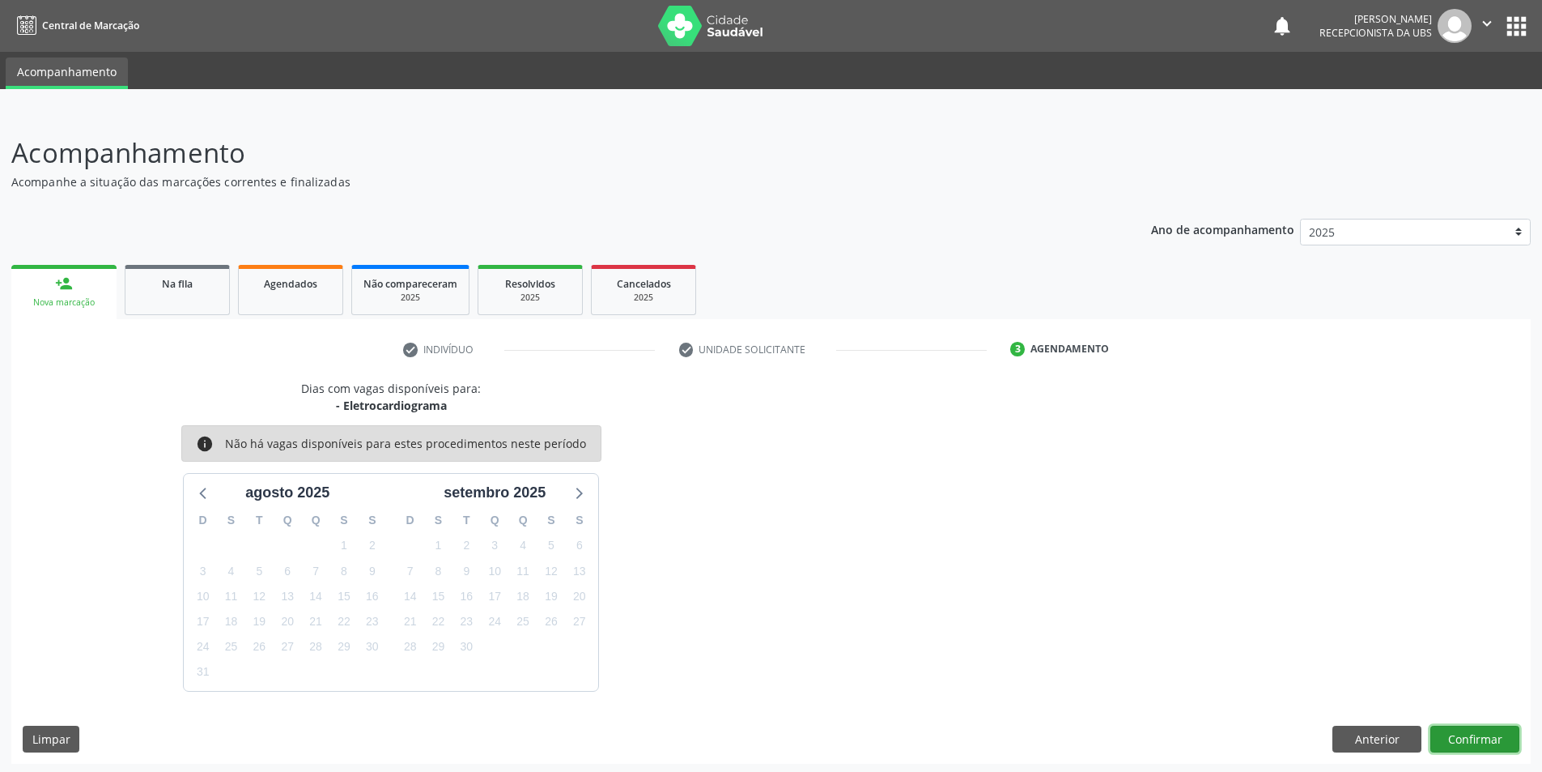
click at [1490, 741] on button "Confirmar" at bounding box center [1475, 739] width 89 height 28
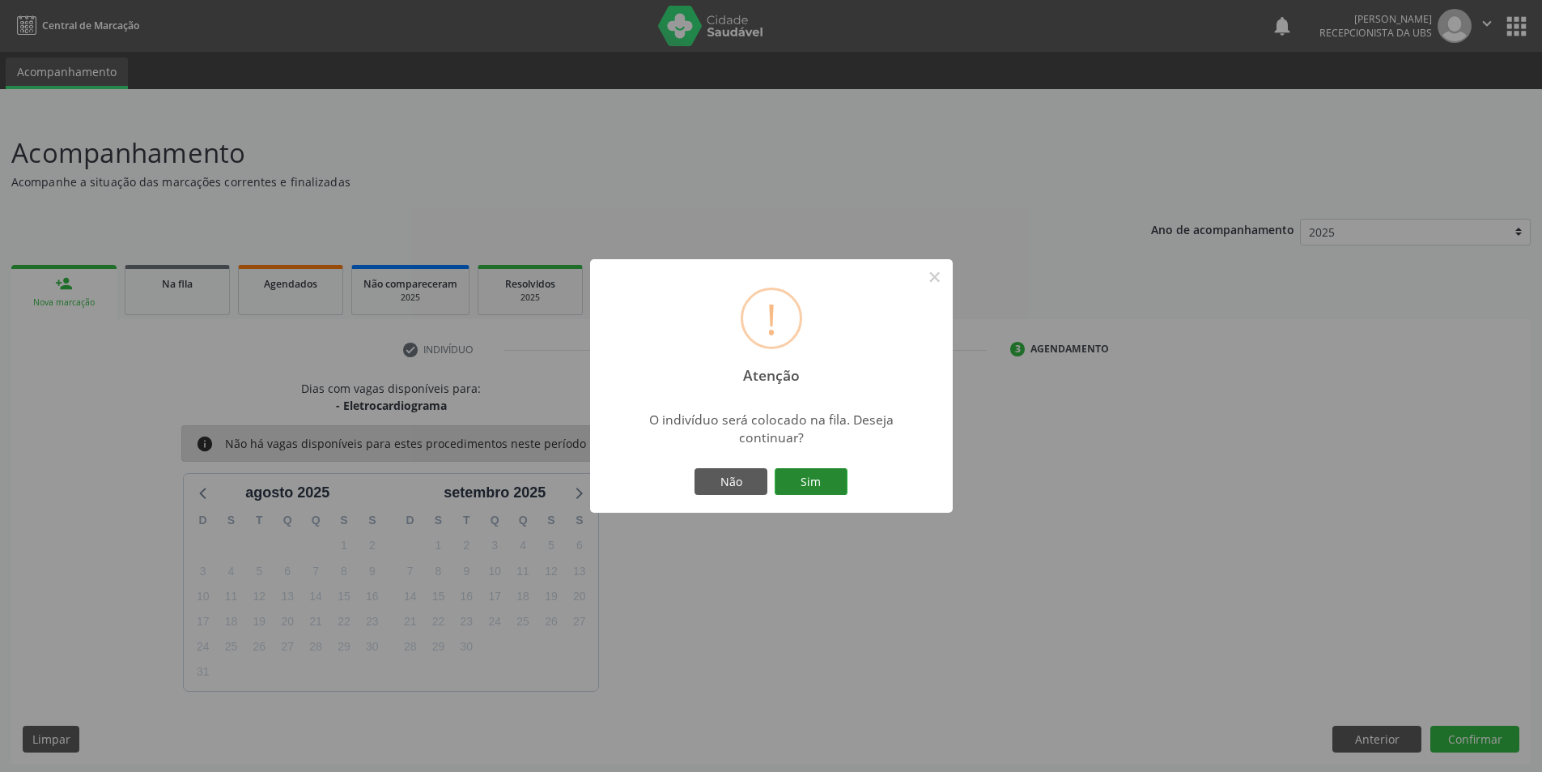
click at [824, 470] on button "Sim" at bounding box center [811, 482] width 73 height 28
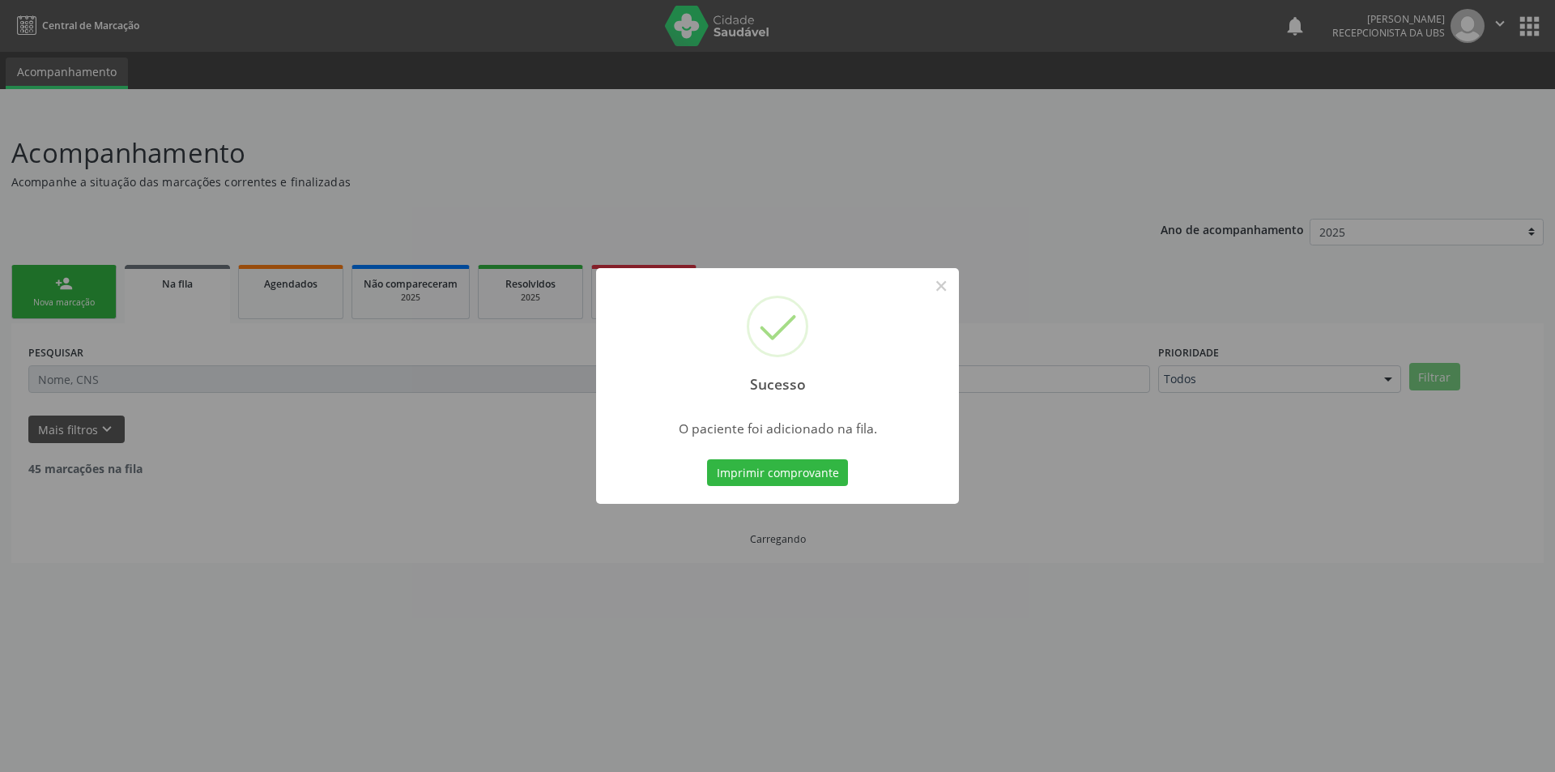
click at [824, 470] on button "Imprimir comprovante" at bounding box center [777, 473] width 141 height 28
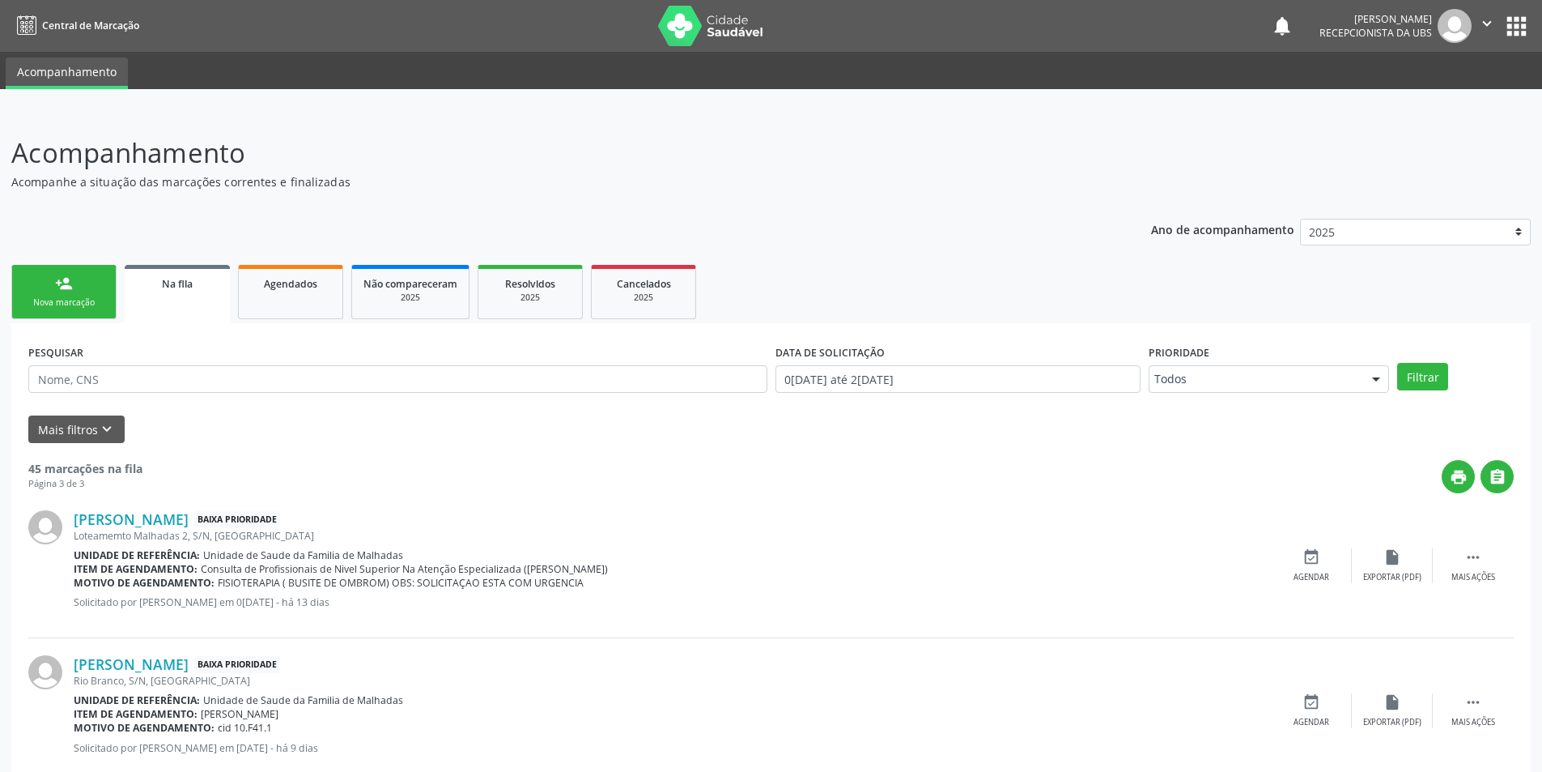
click at [68, 292] on link "person_add Nova marcação" at bounding box center [63, 292] width 105 height 54
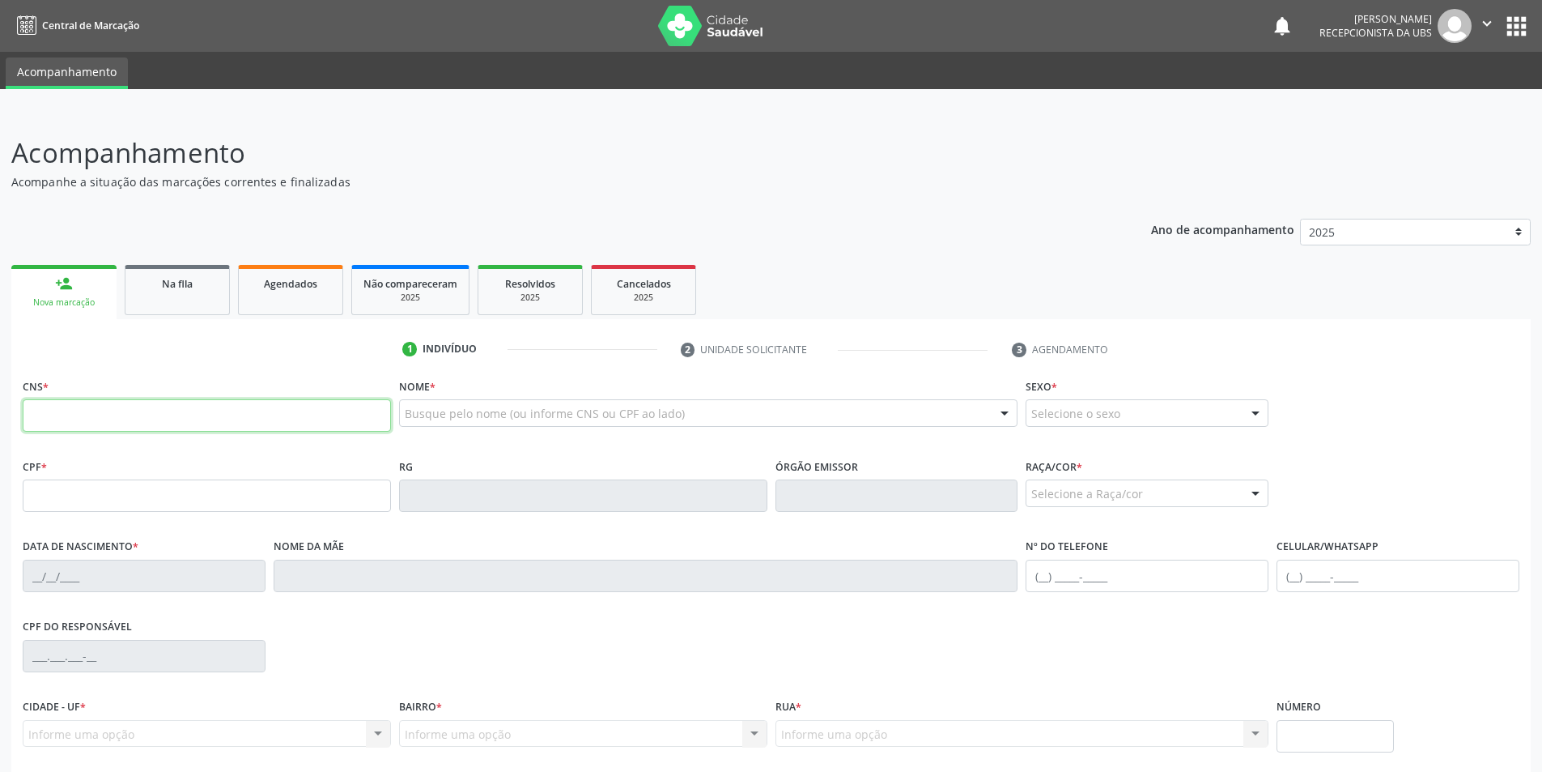
click at [106, 423] on input "text" at bounding box center [207, 415] width 368 height 32
type input "700 6099 7328 8261"
type input "038.019.174-10"
type input "2[DATE]"
type input "[PERSON_NAME]"
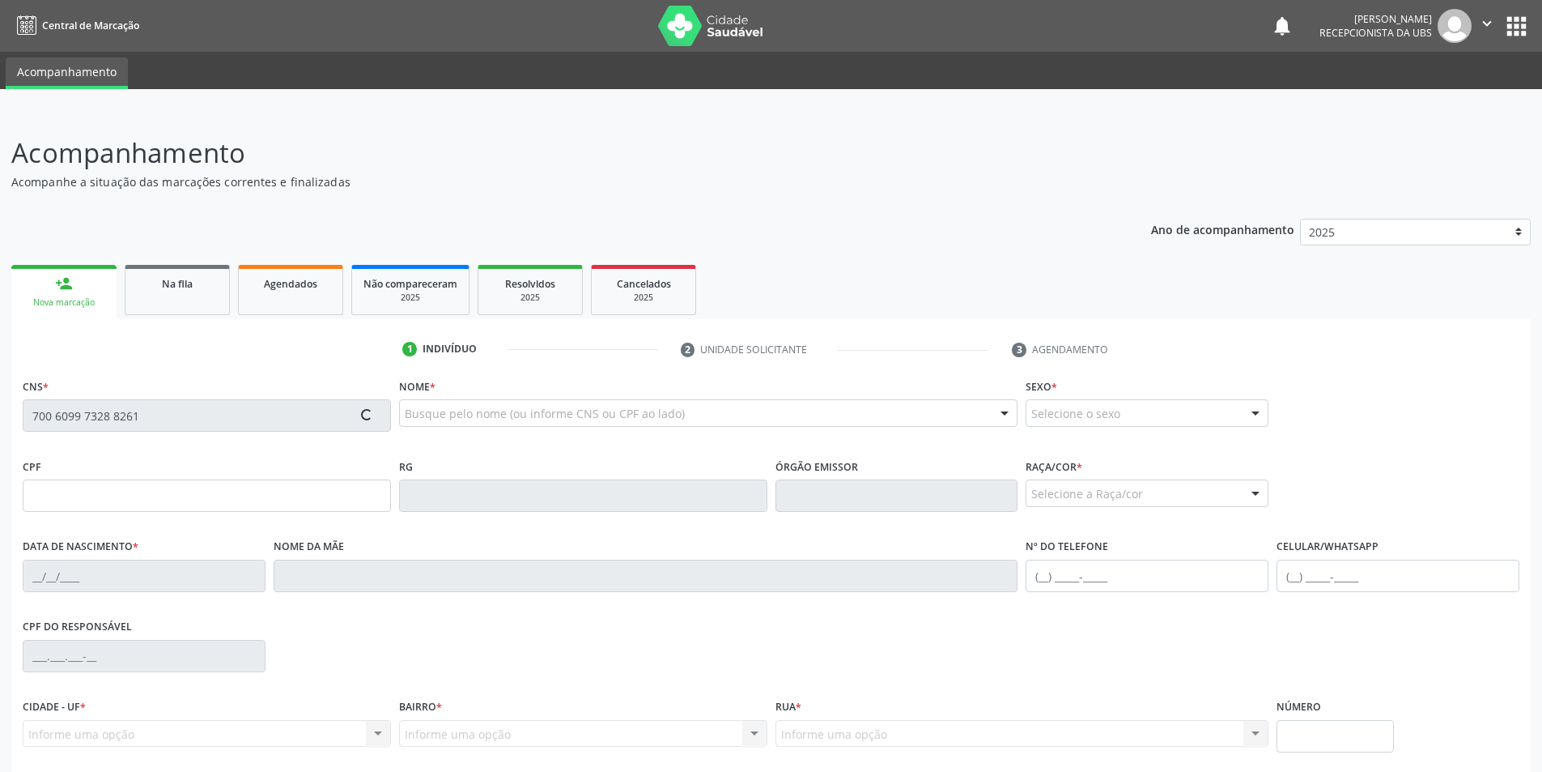
type input "[PHONE_NUMBER]"
type input "S/N"
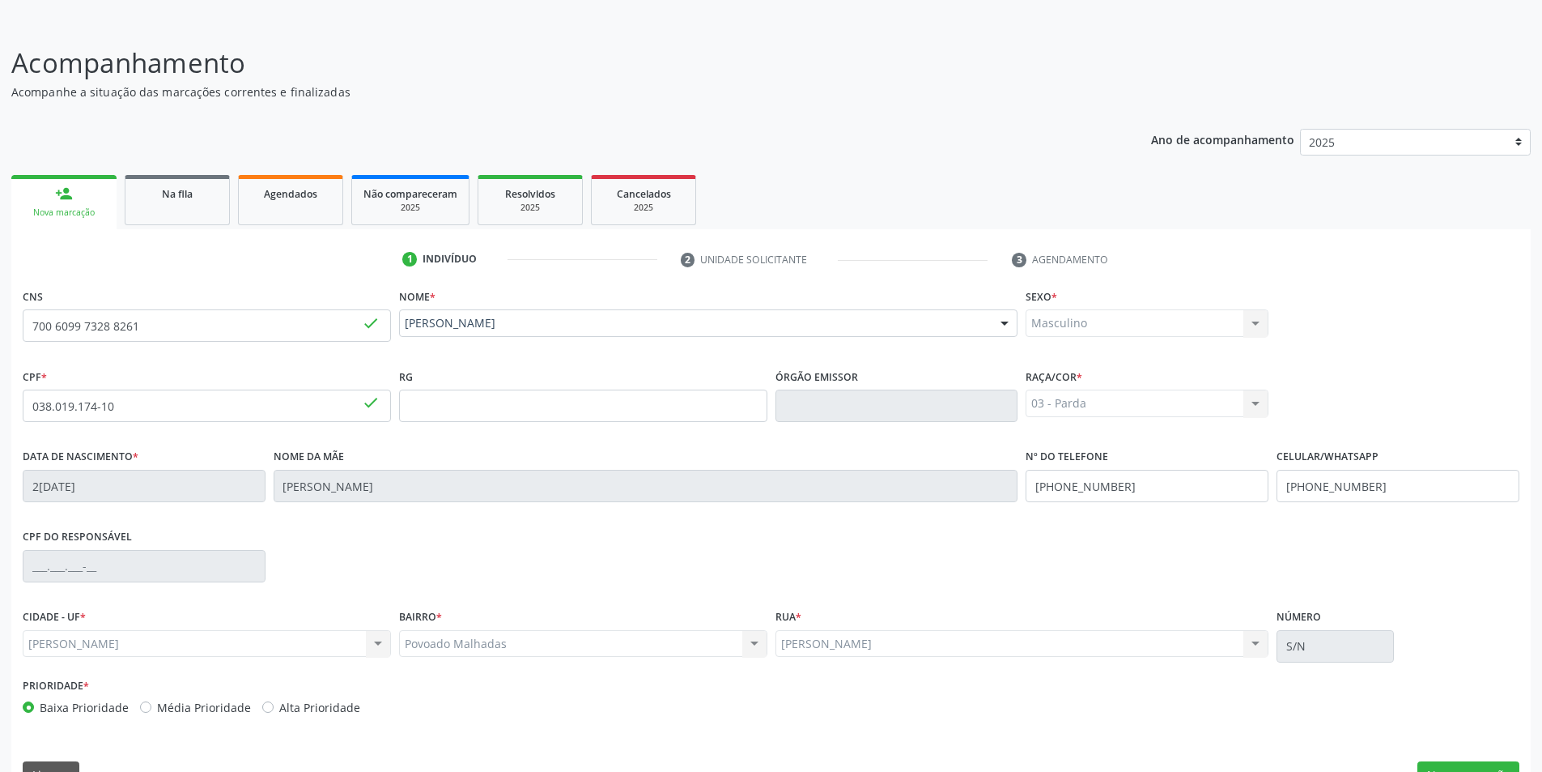
scroll to position [129, 0]
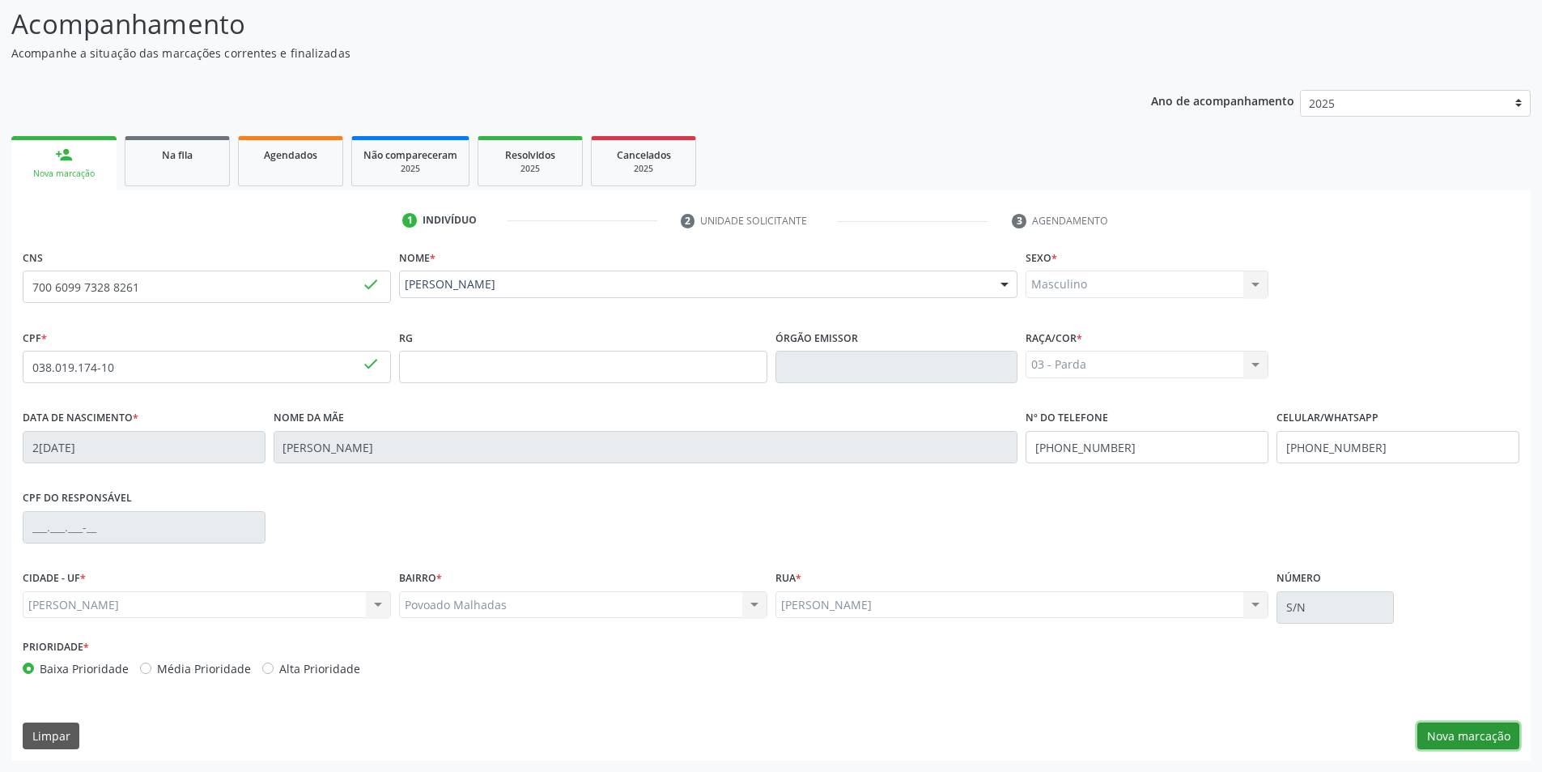
click at [1501, 735] on button "Nova marcação" at bounding box center [1469, 736] width 102 height 28
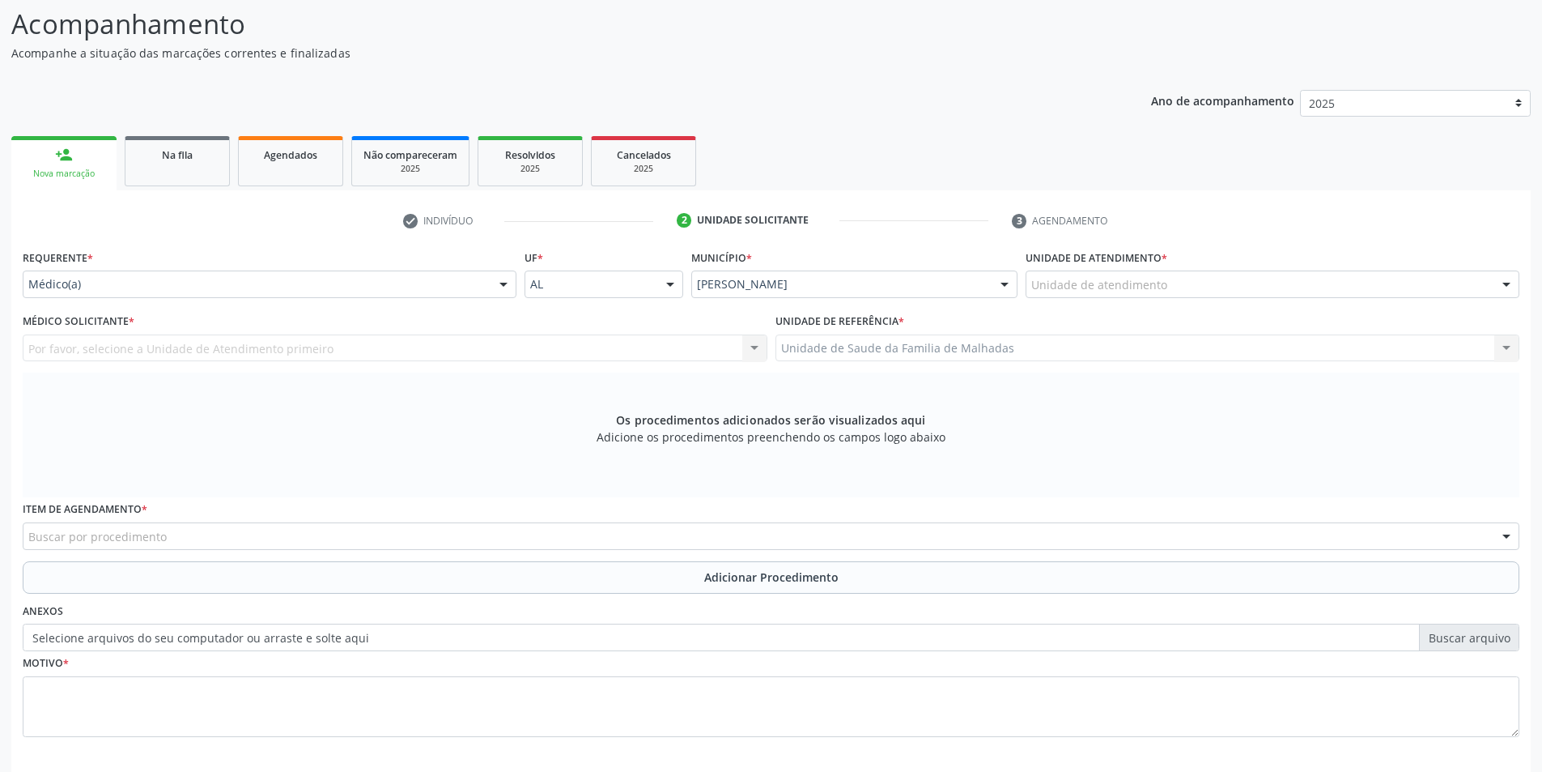
click at [1508, 278] on div at bounding box center [1507, 285] width 24 height 28
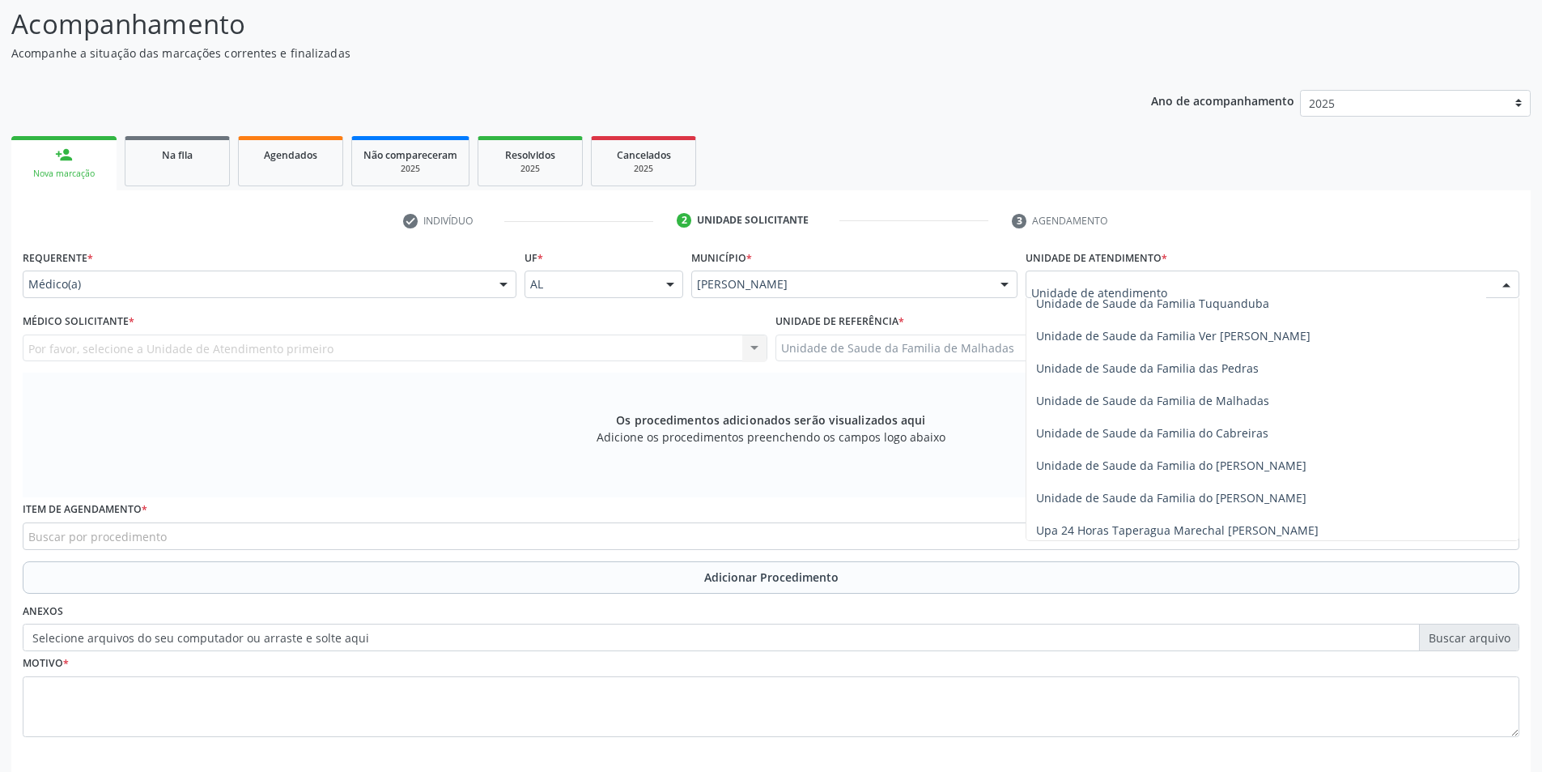
scroll to position [1280, 0]
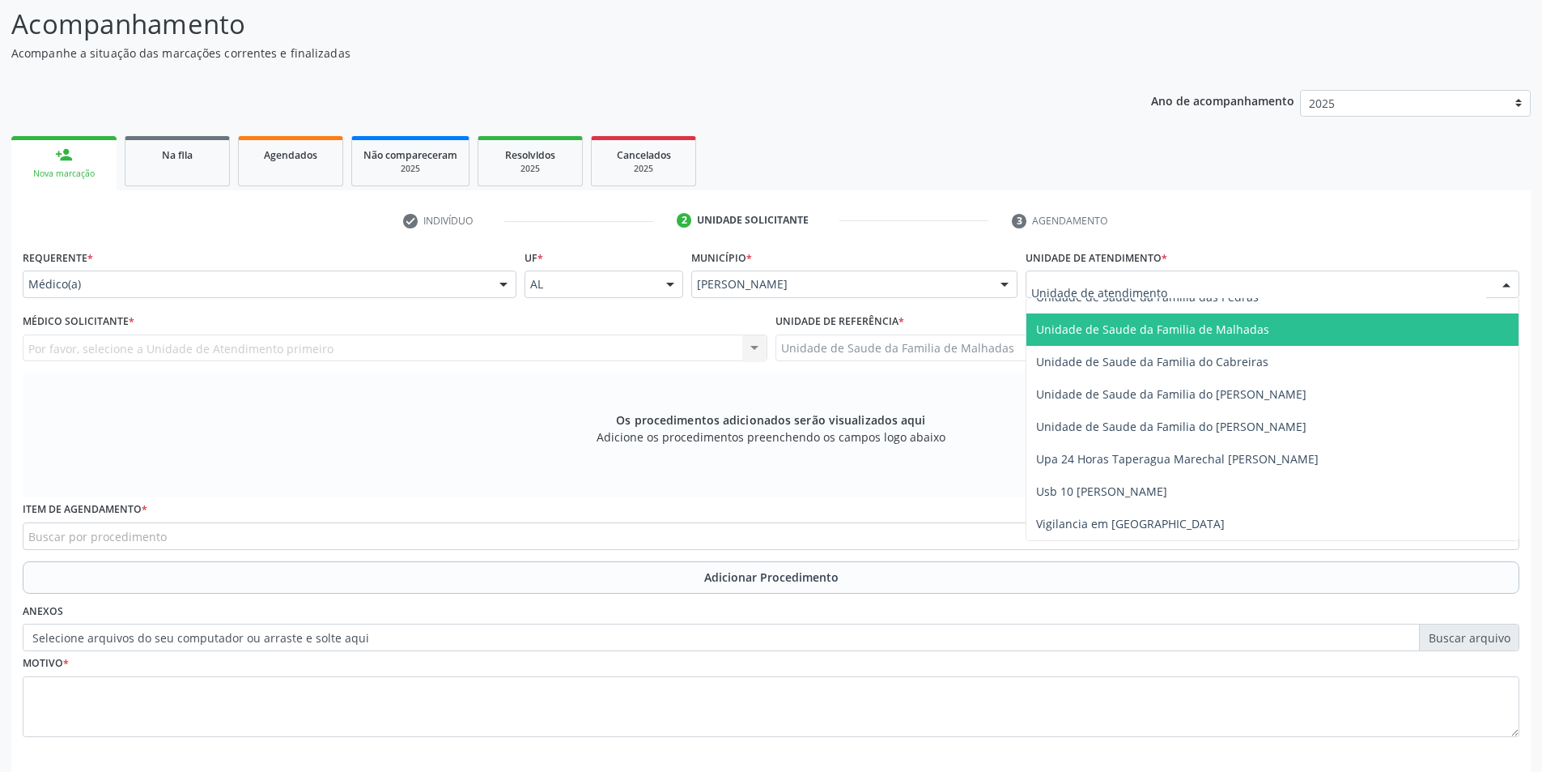
click at [1280, 334] on span "Unidade de Saude da Familia de Malhadas" at bounding box center [1273, 329] width 492 height 32
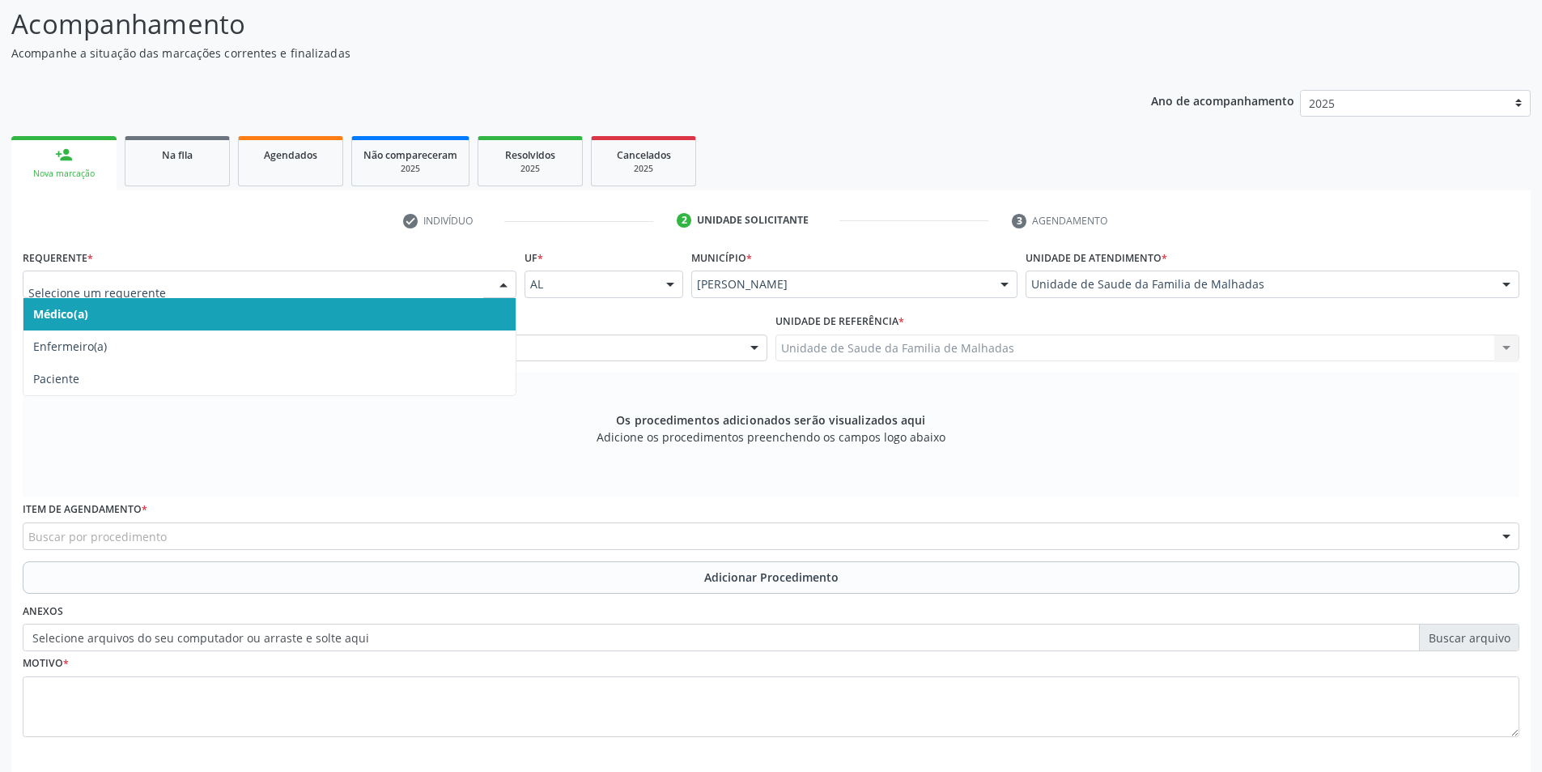
click at [500, 278] on div at bounding box center [503, 285] width 24 height 28
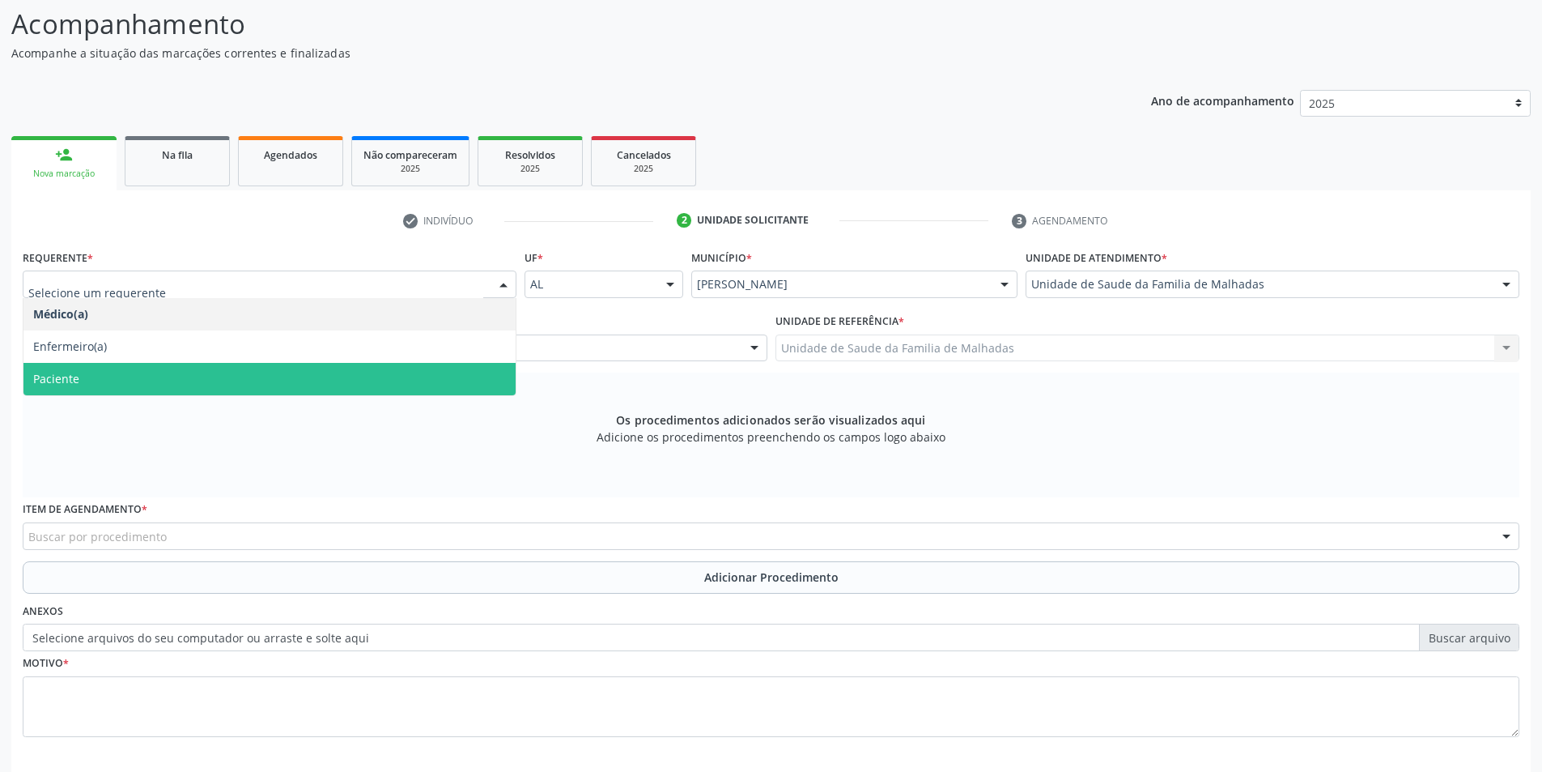
click at [494, 368] on span "Paciente" at bounding box center [269, 379] width 492 height 32
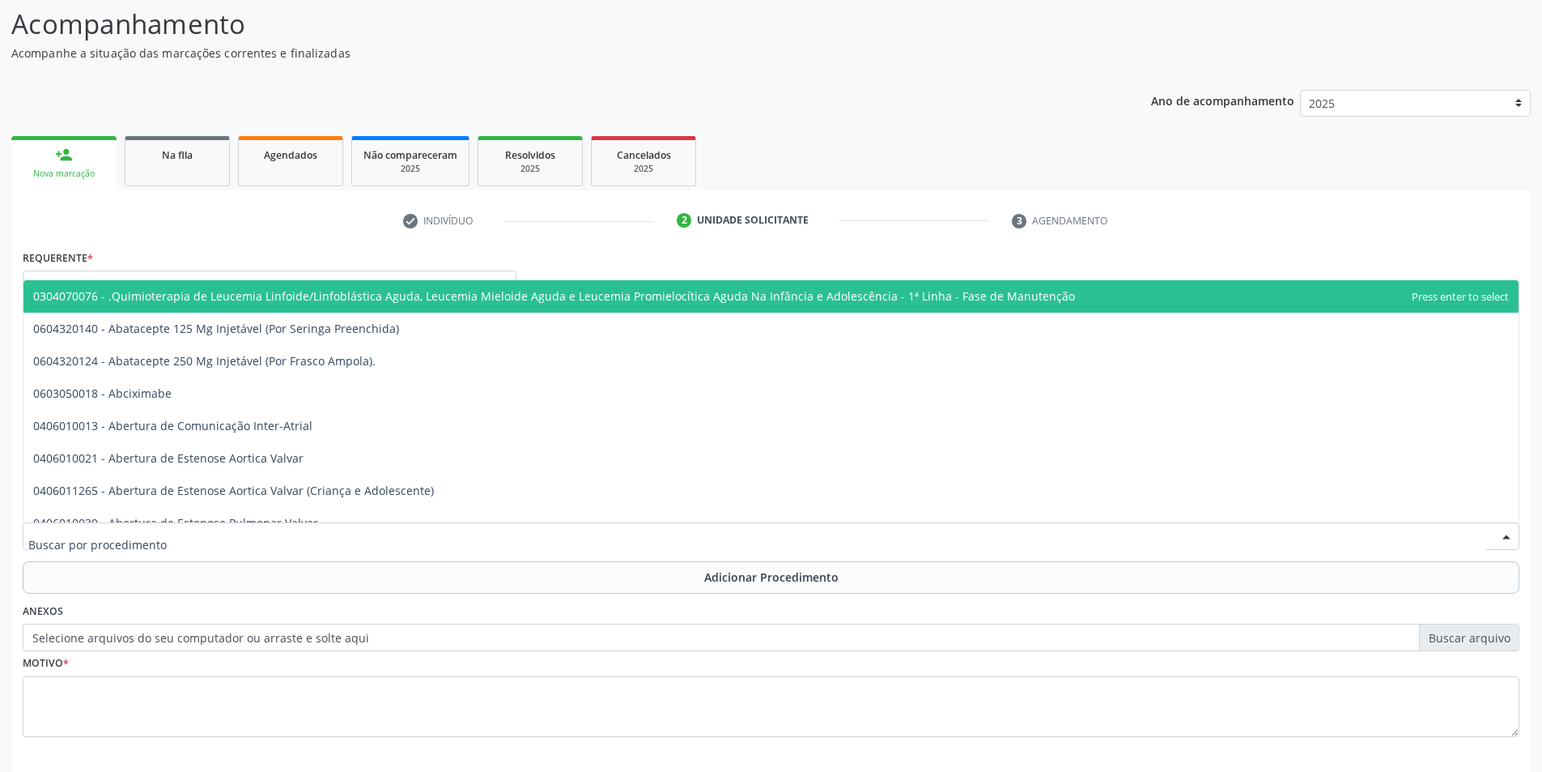
click at [449, 530] on div at bounding box center [771, 536] width 1497 height 28
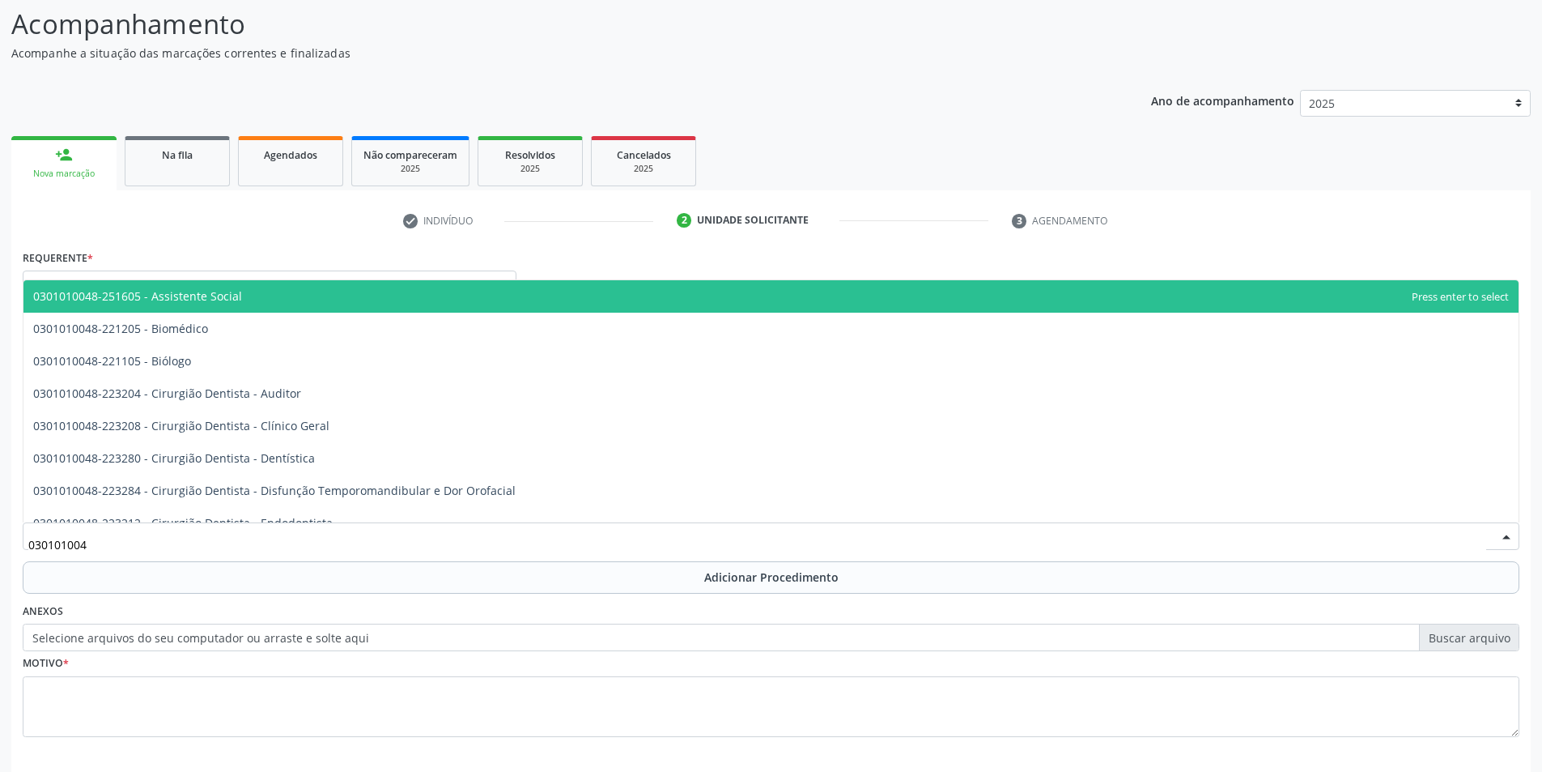
type input "0301010048"
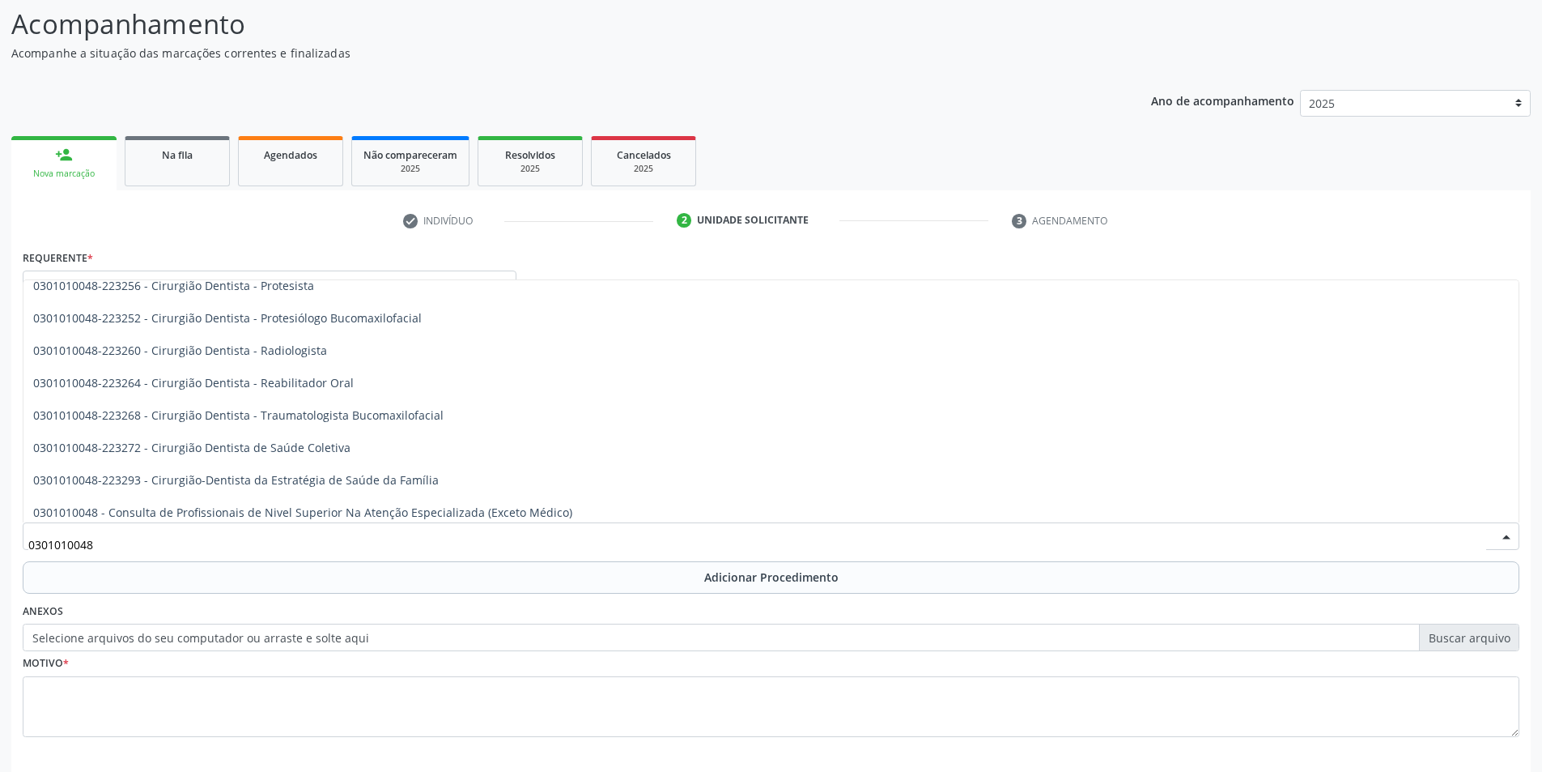
scroll to position [561, 0]
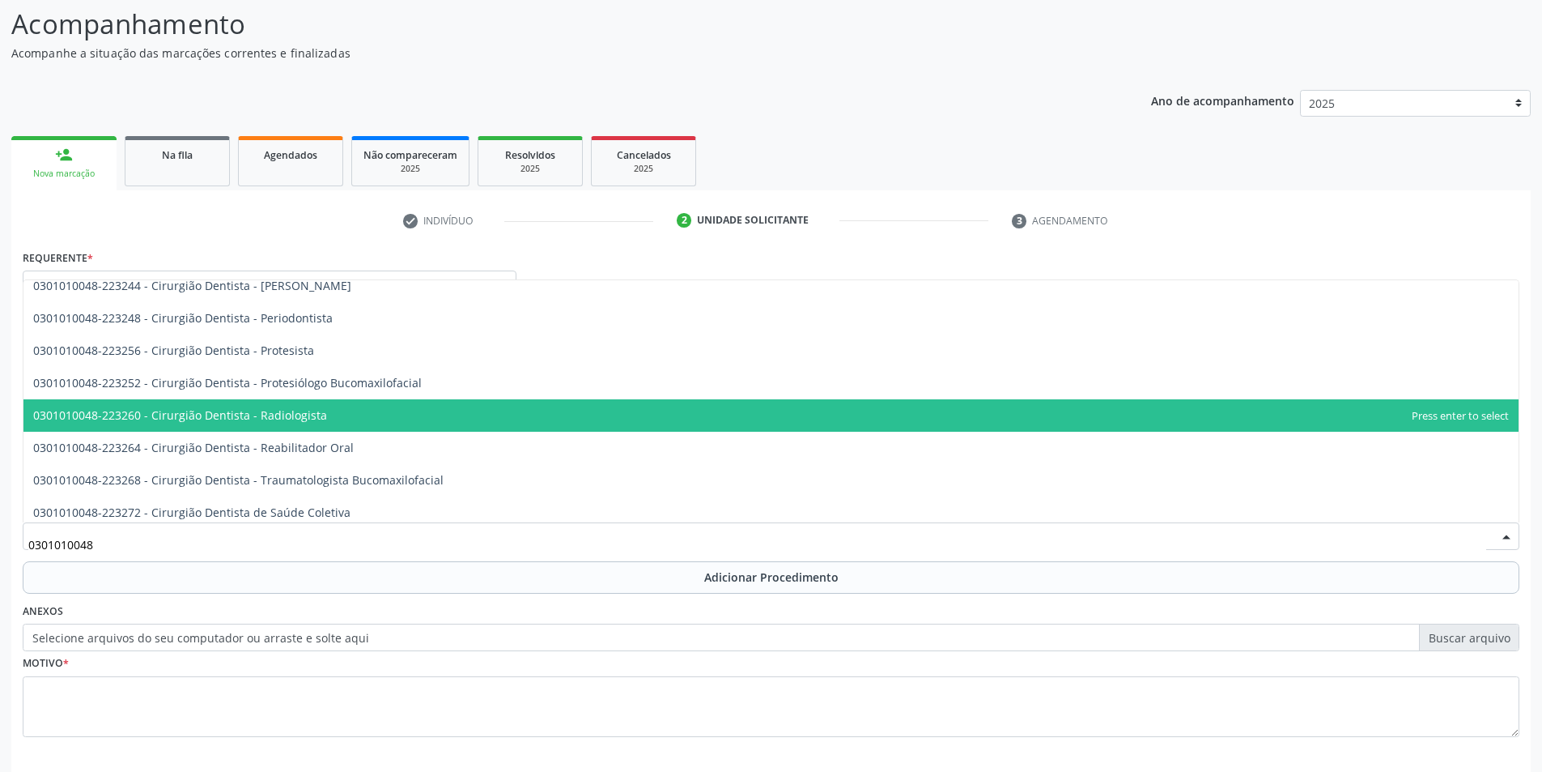
click at [317, 415] on span "0301010048-223260 - Cirurgião Dentista - Radiologista" at bounding box center [180, 414] width 294 height 15
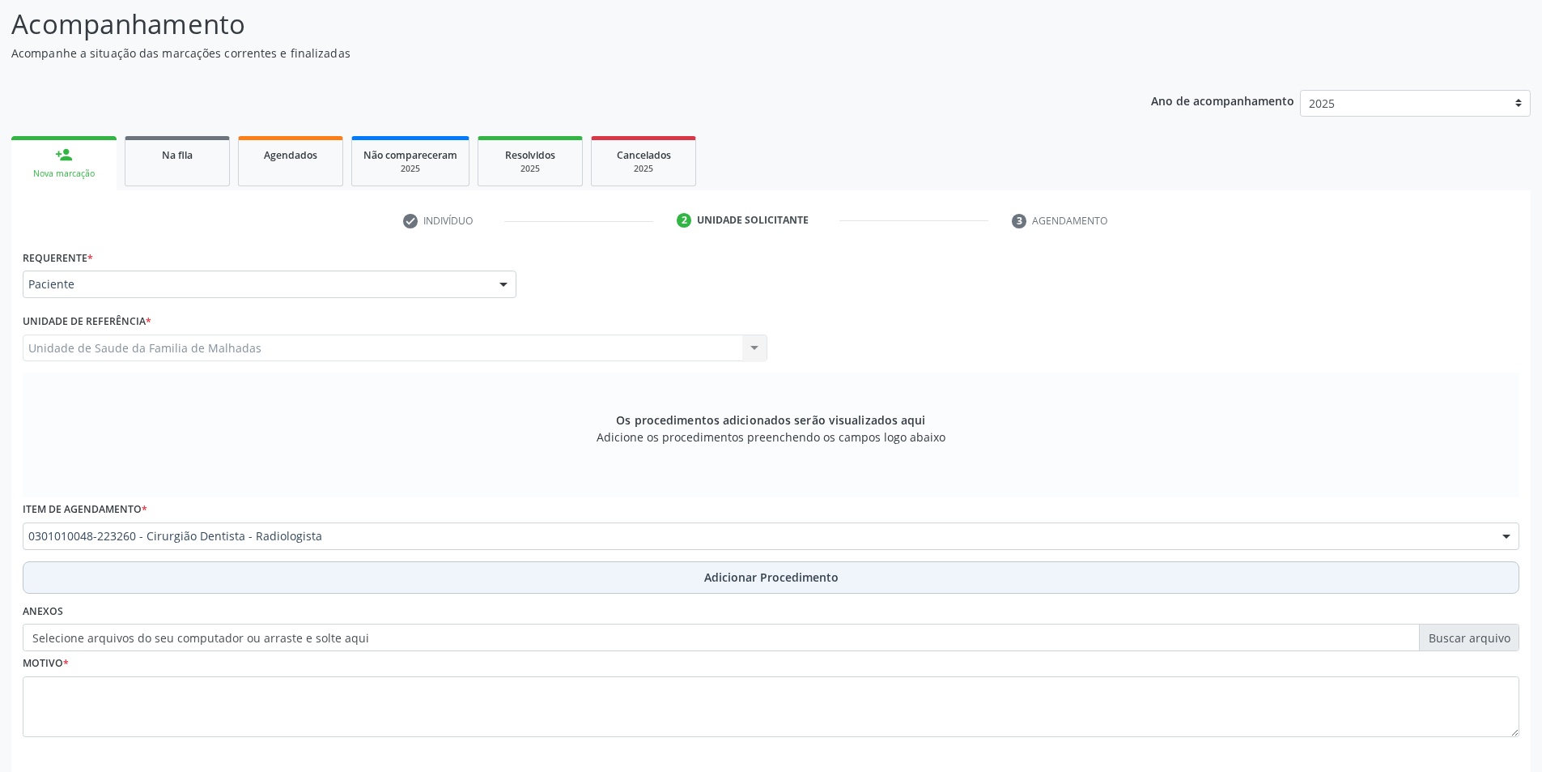
click at [819, 577] on span "Adicionar Procedimento" at bounding box center [771, 576] width 134 height 17
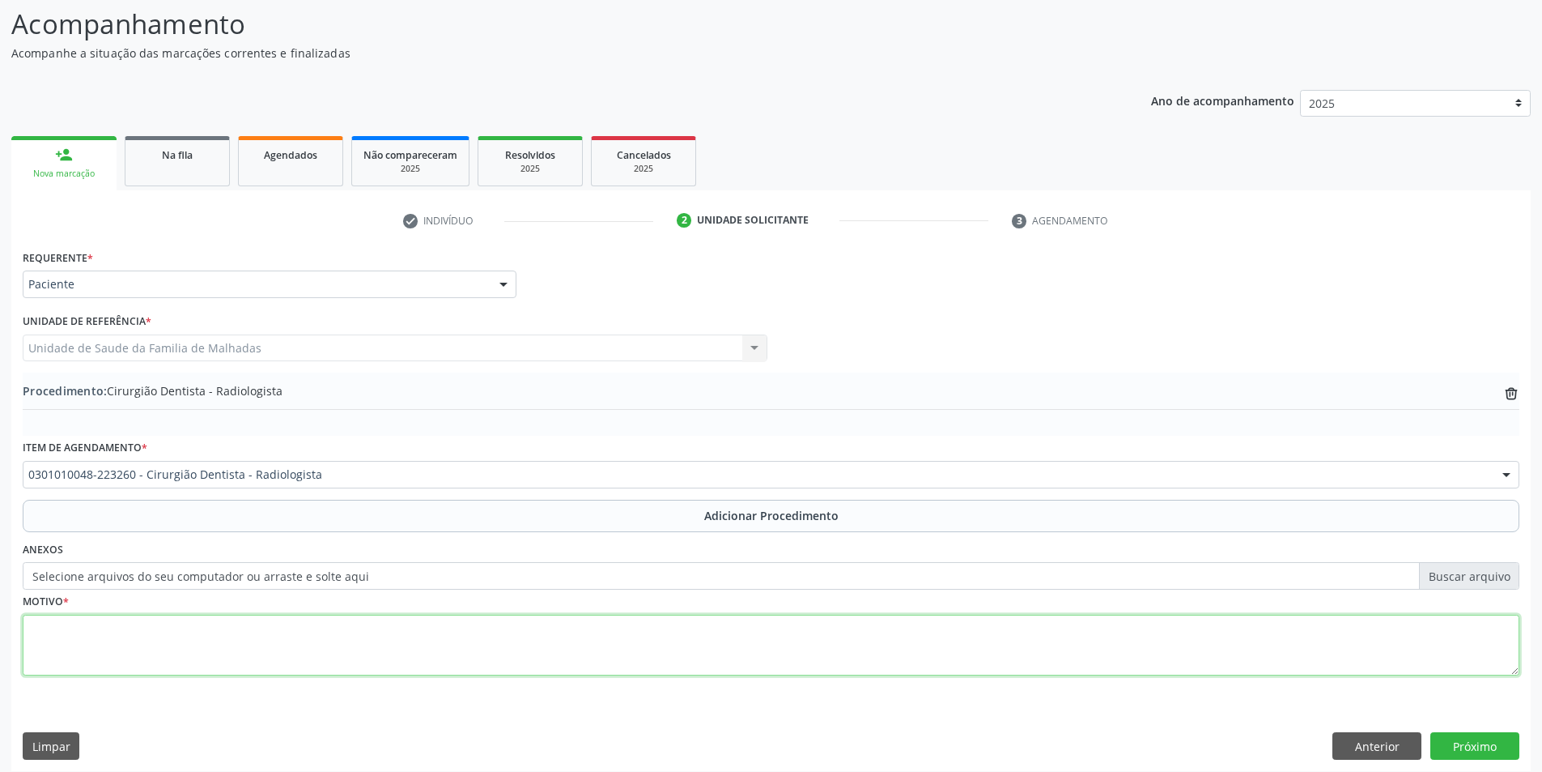
click at [126, 638] on textarea at bounding box center [771, 646] width 1497 height 62
type textarea "RAIO-X"
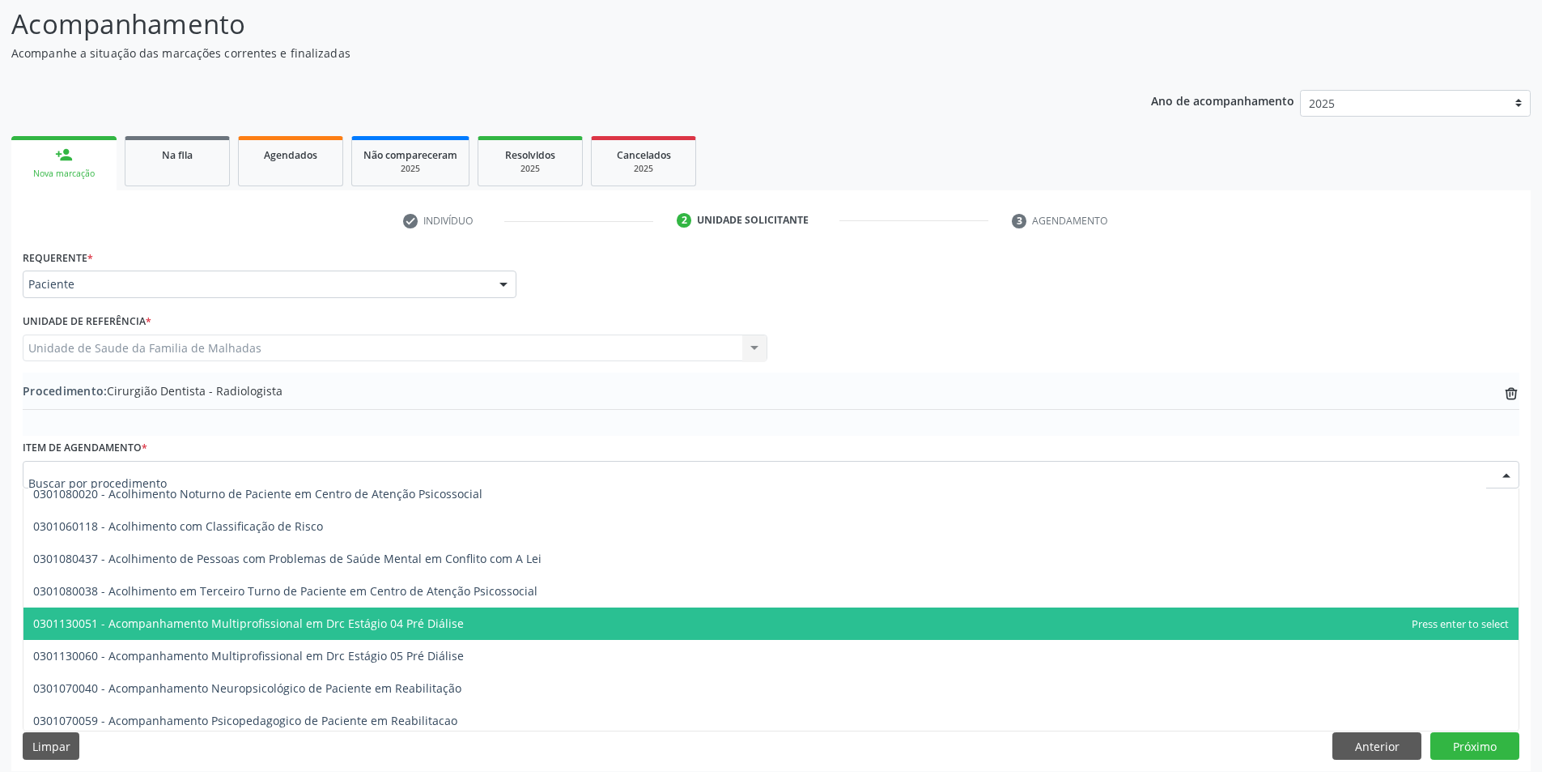
click at [1499, 472] on div at bounding box center [1507, 476] width 24 height 28
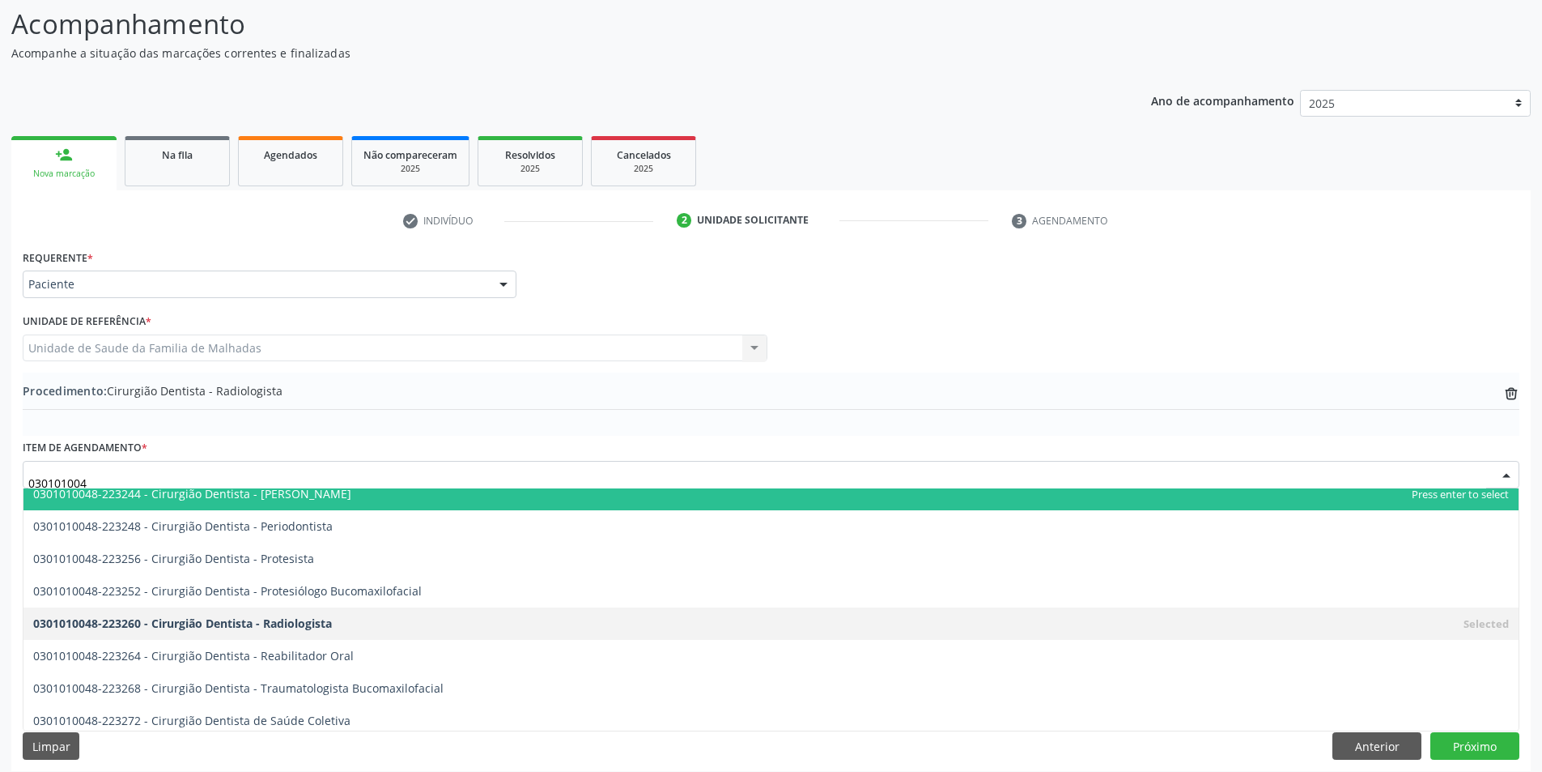
type input "0301010048"
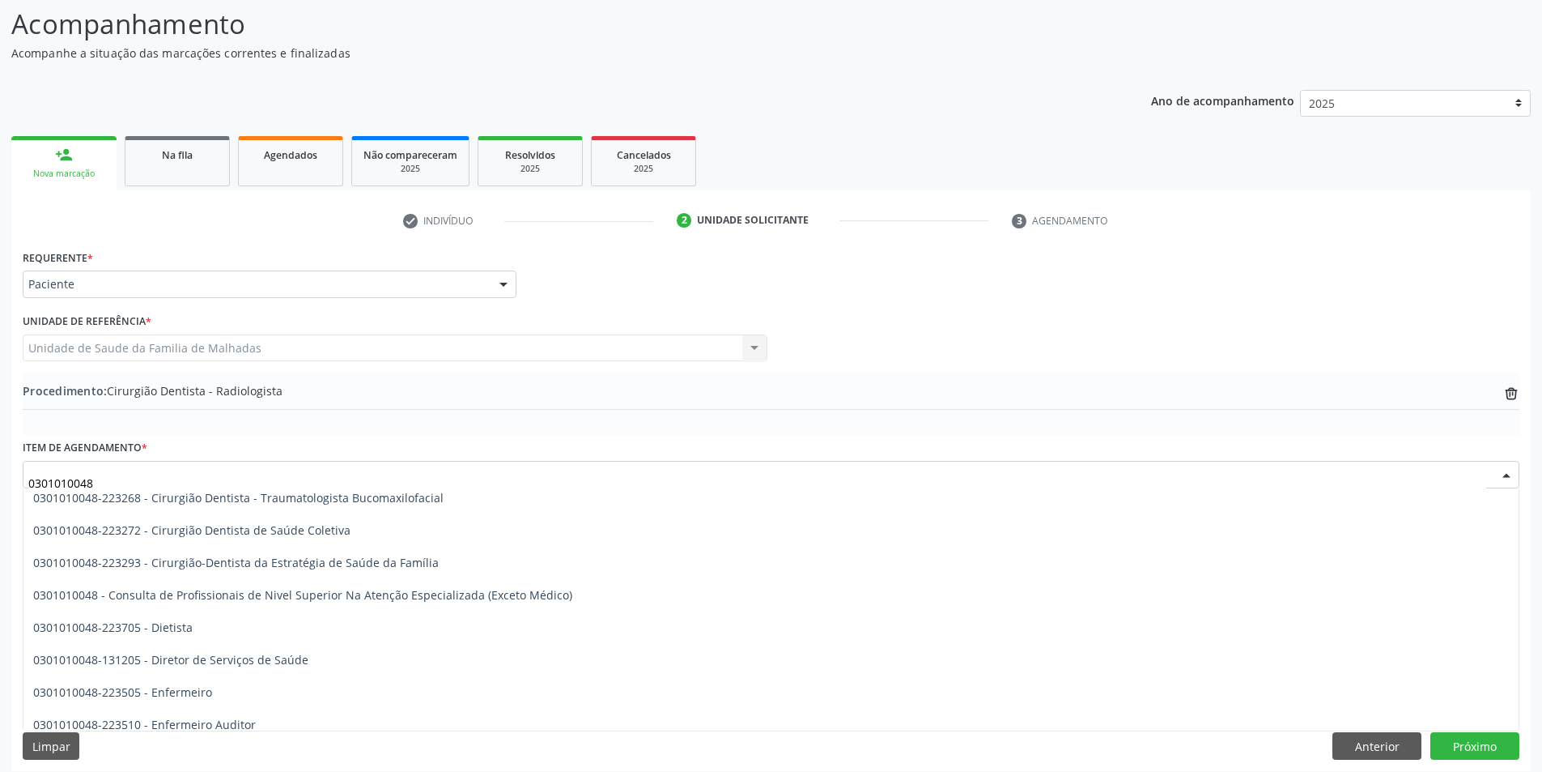
scroll to position [719, 0]
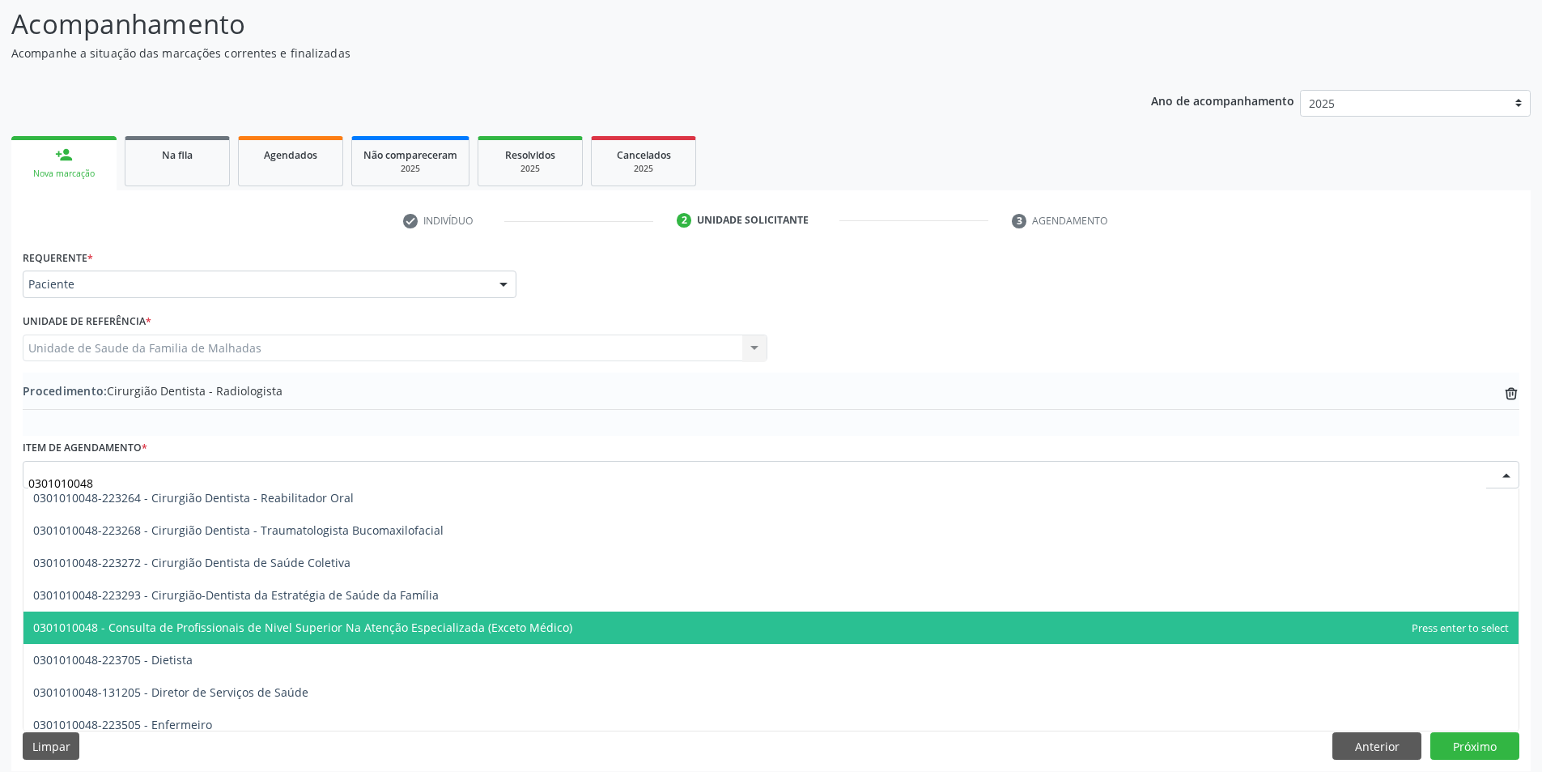
click at [373, 632] on span "0301010048 - Consulta de Profissionais de Nivel Superior Na Atenção Especializa…" at bounding box center [302, 626] width 539 height 15
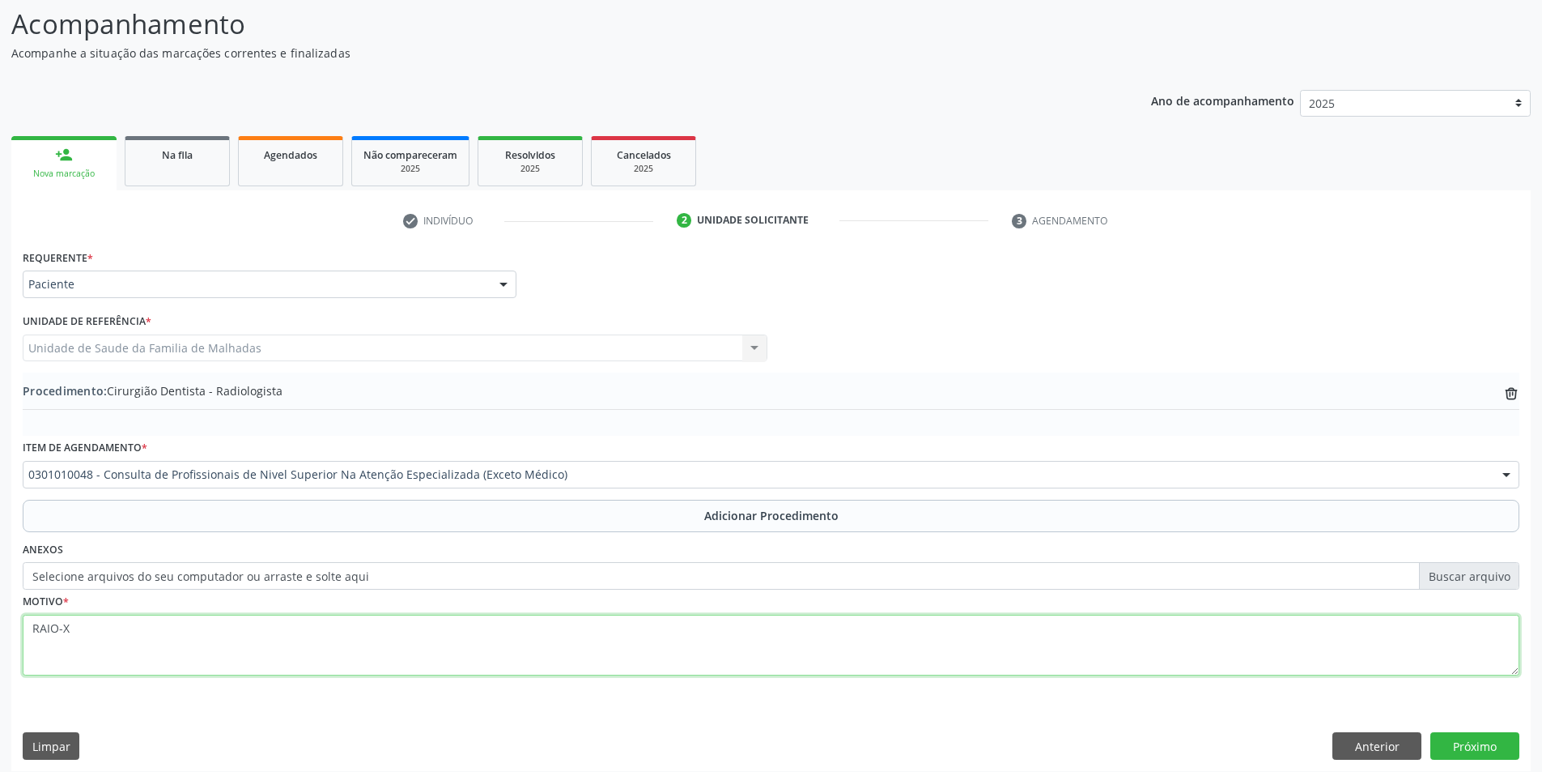
click at [83, 633] on textarea "RAIO-X" at bounding box center [771, 646] width 1497 height 62
type textarea "R"
type textarea "CEO ( RAIO-X)"
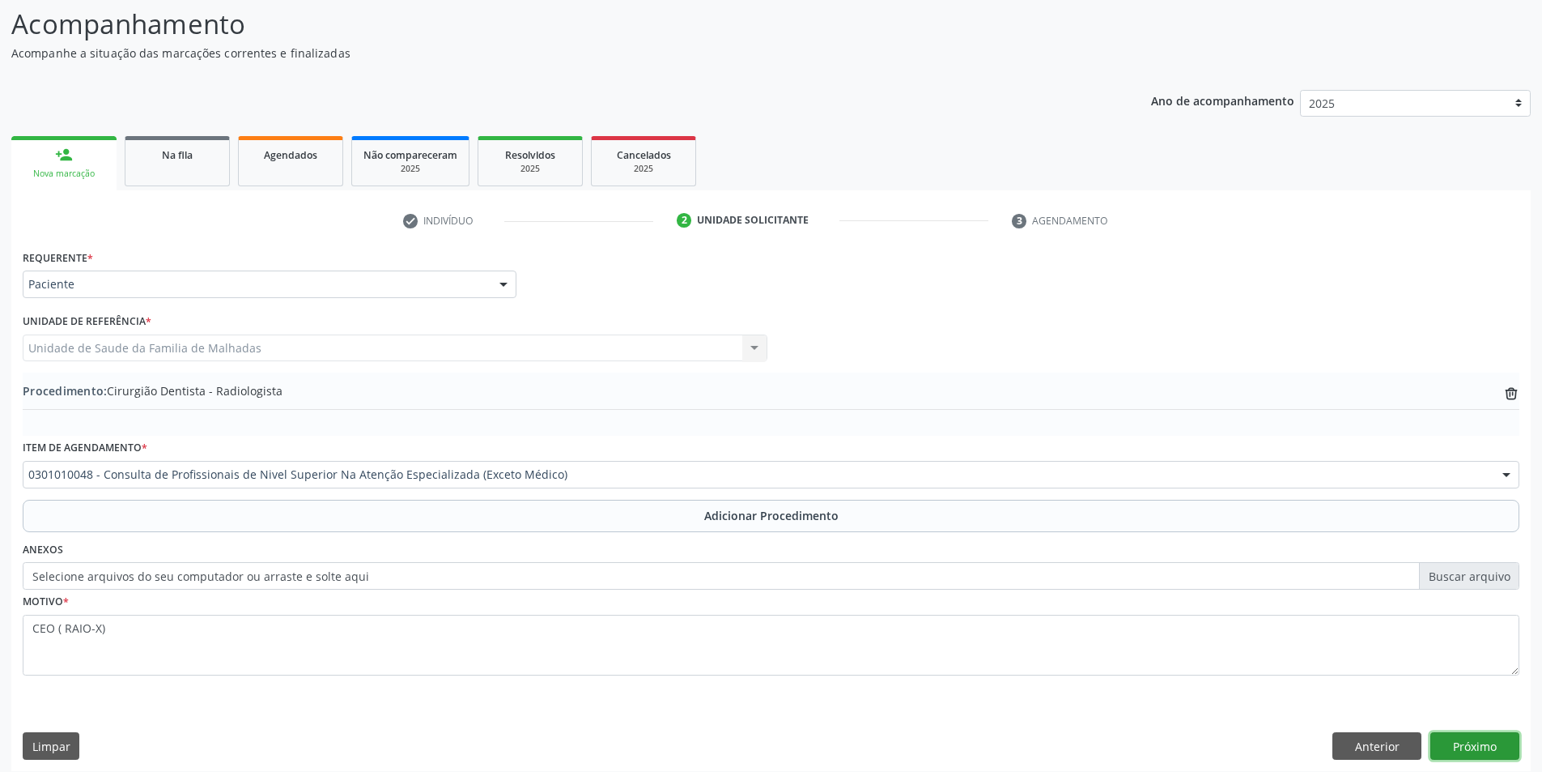
click at [1513, 746] on button "Próximo" at bounding box center [1475, 746] width 89 height 28
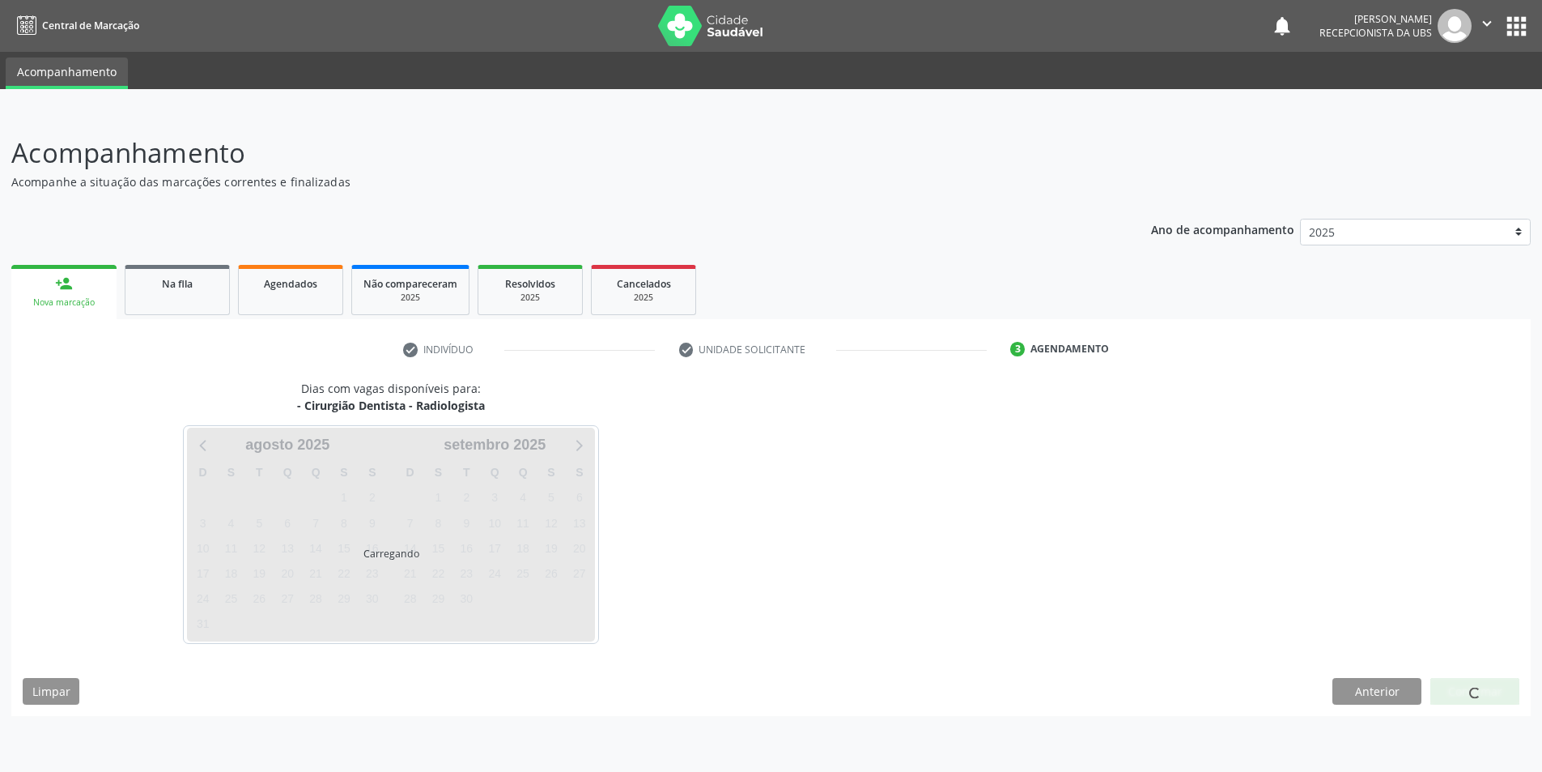
scroll to position [0, 0]
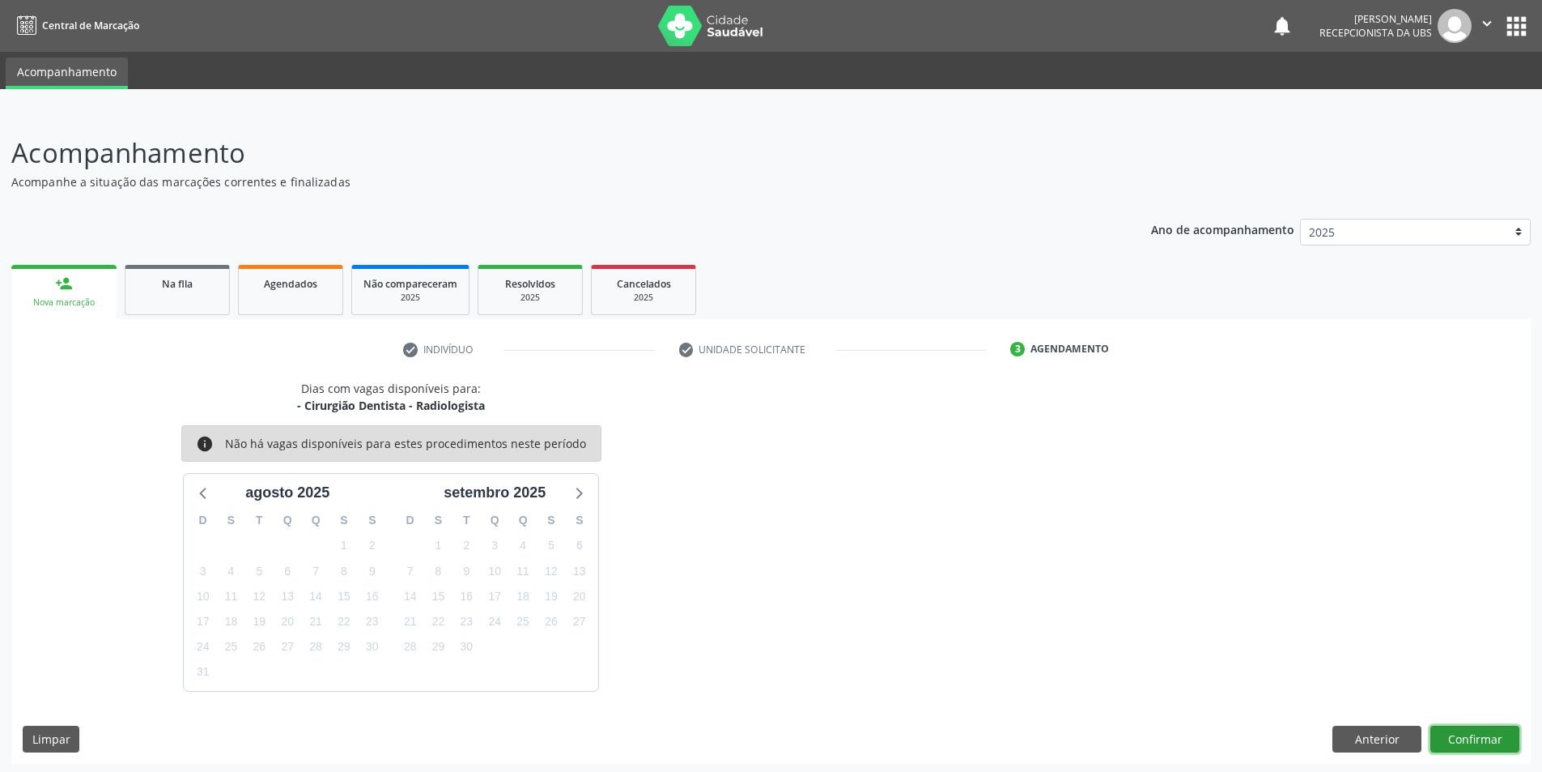
click at [1497, 734] on button "Confirmar" at bounding box center [1475, 739] width 89 height 28
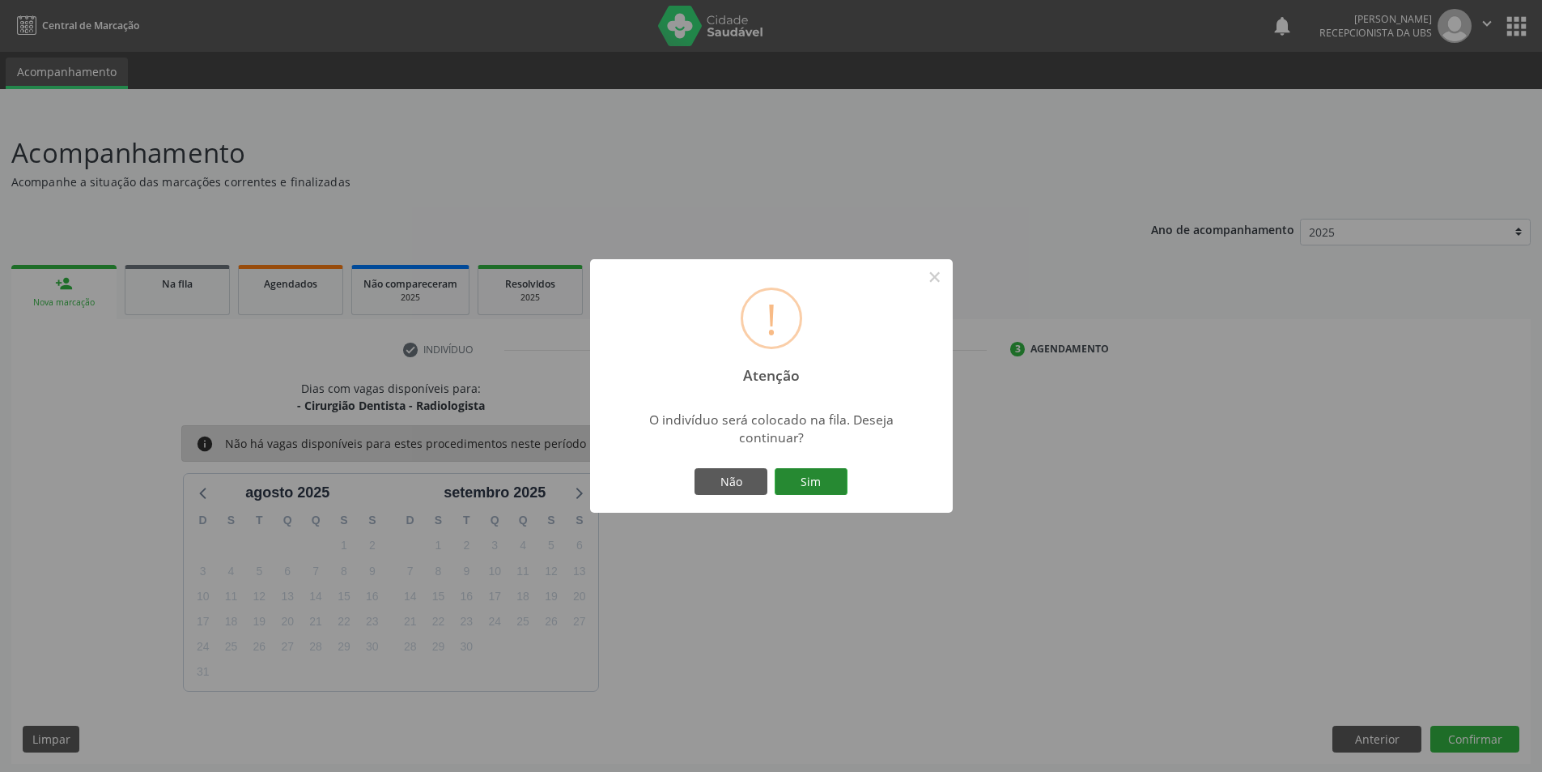
click at [818, 484] on button "Sim" at bounding box center [811, 482] width 73 height 28
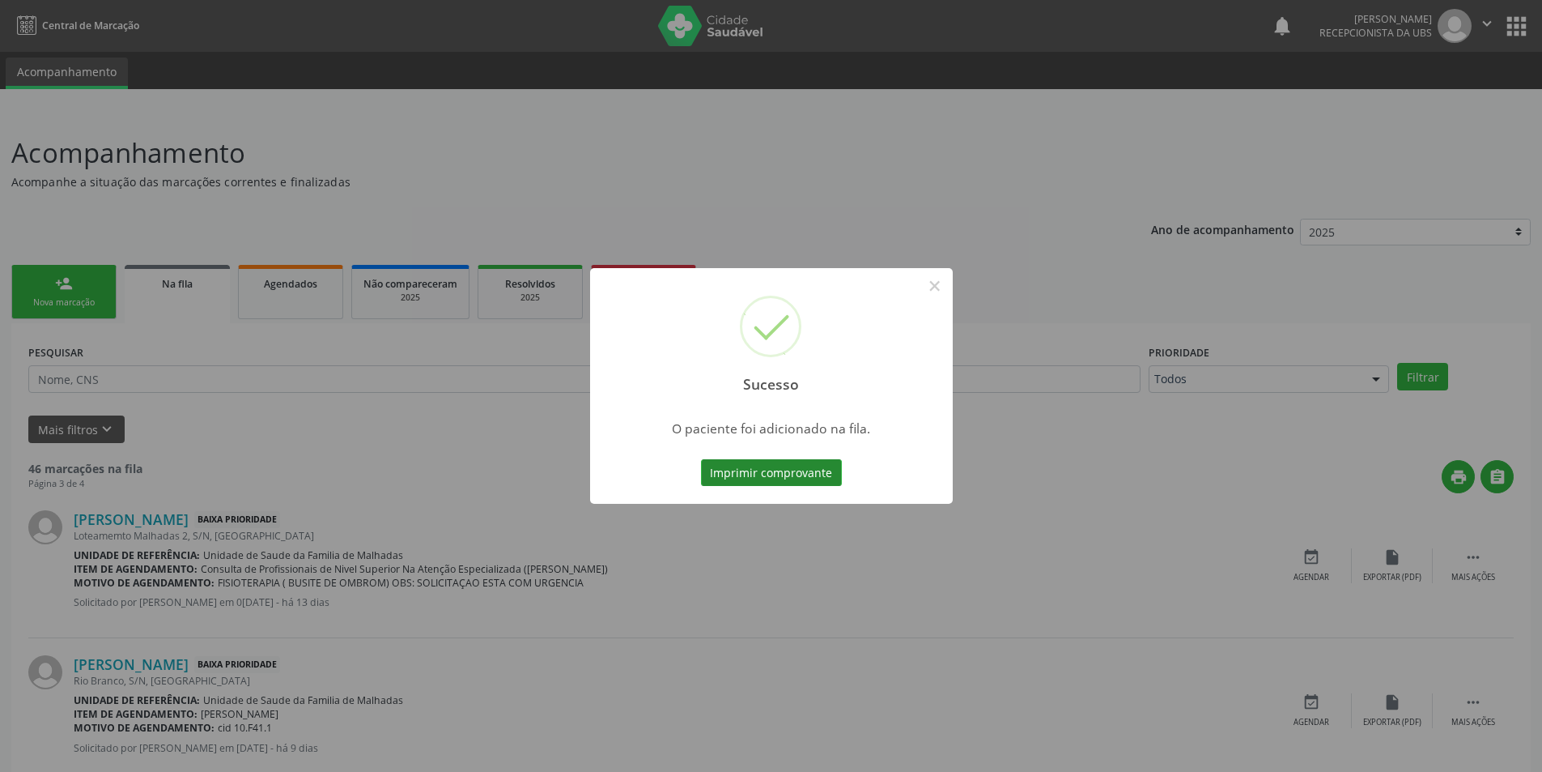
click at [817, 473] on button "Imprimir comprovante" at bounding box center [771, 473] width 141 height 28
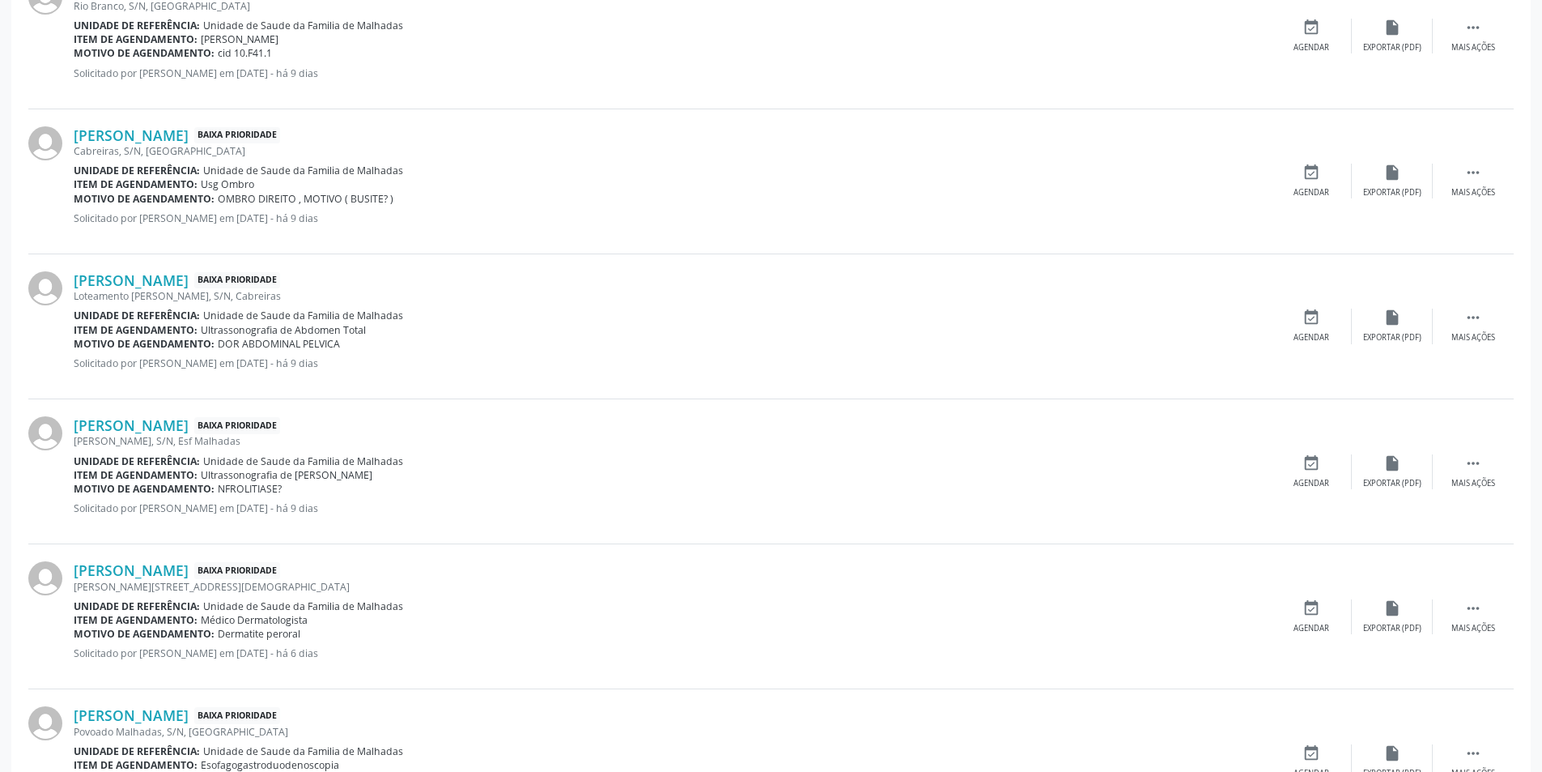
scroll to position [1972, 0]
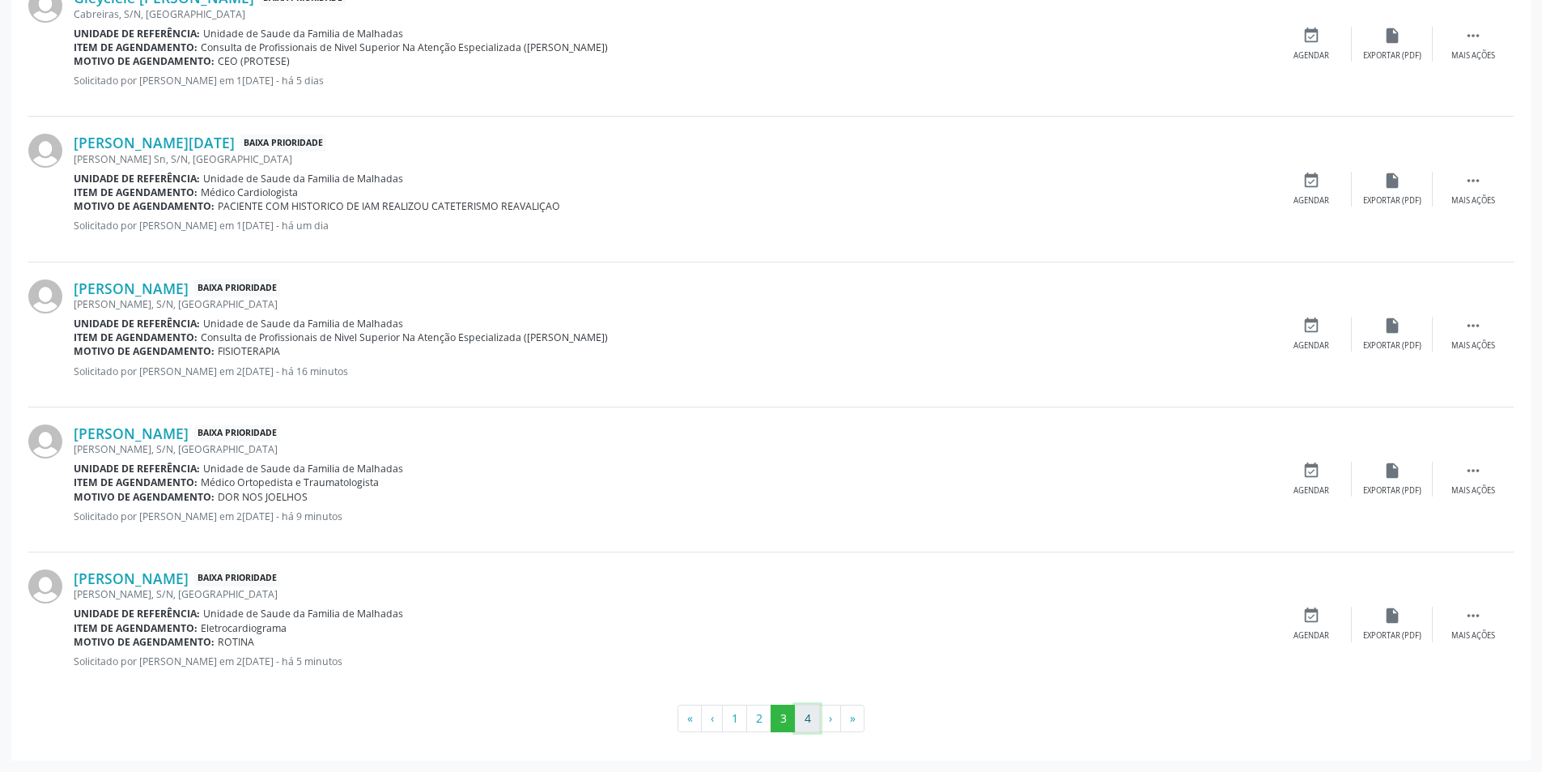
click at [802, 722] on button "4" at bounding box center [807, 718] width 25 height 28
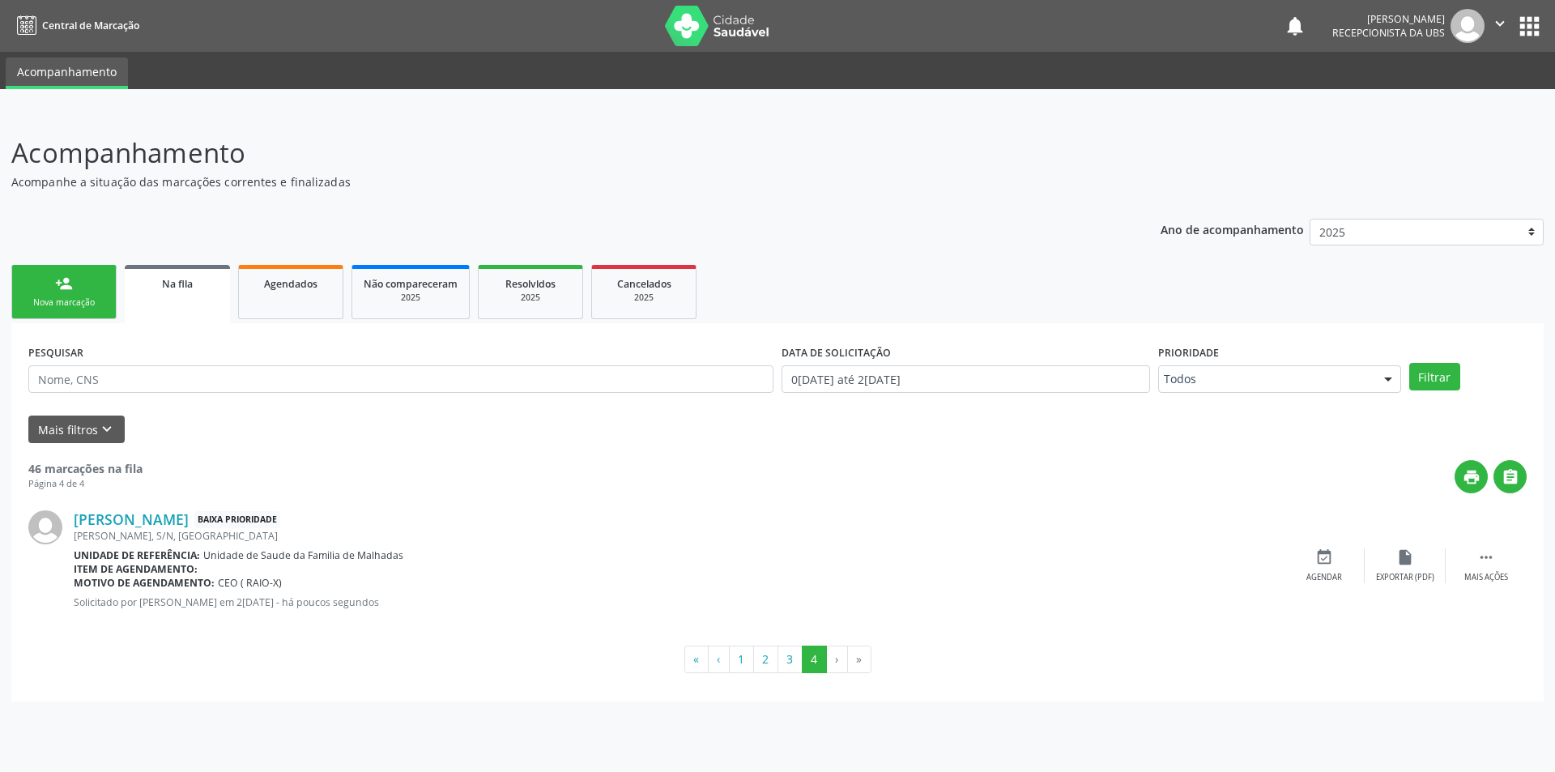
click at [303, 568] on div "Item de agendamento:" at bounding box center [679, 569] width 1210 height 14
click at [300, 553] on span "Unidade de Saude da Familia de Malhadas" at bounding box center [303, 555] width 200 height 14
click at [1490, 562] on icon "" at bounding box center [1486, 557] width 18 height 18
click at [1408, 566] on div "edit Editar" at bounding box center [1404, 565] width 81 height 35
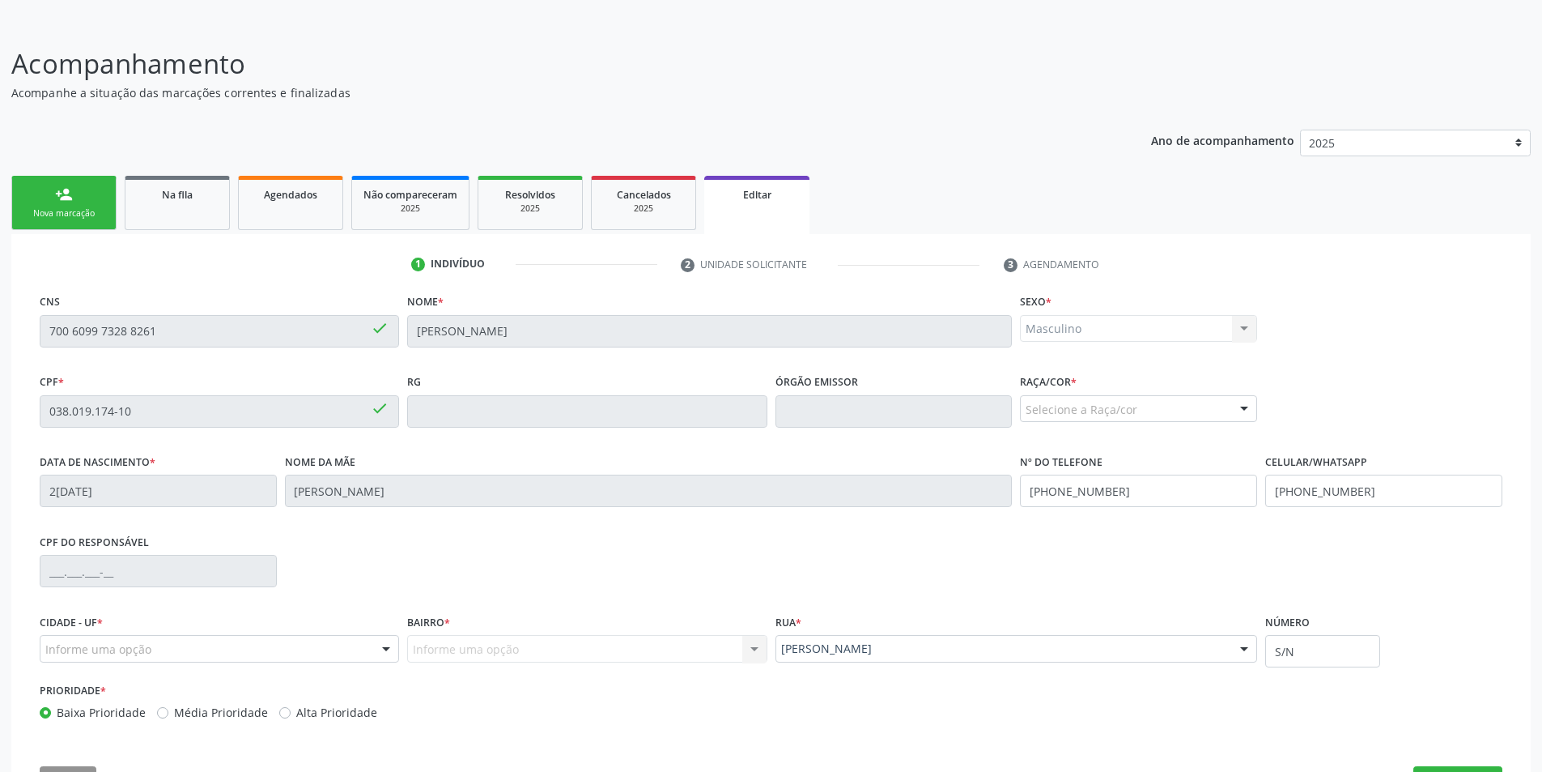
scroll to position [151, 0]
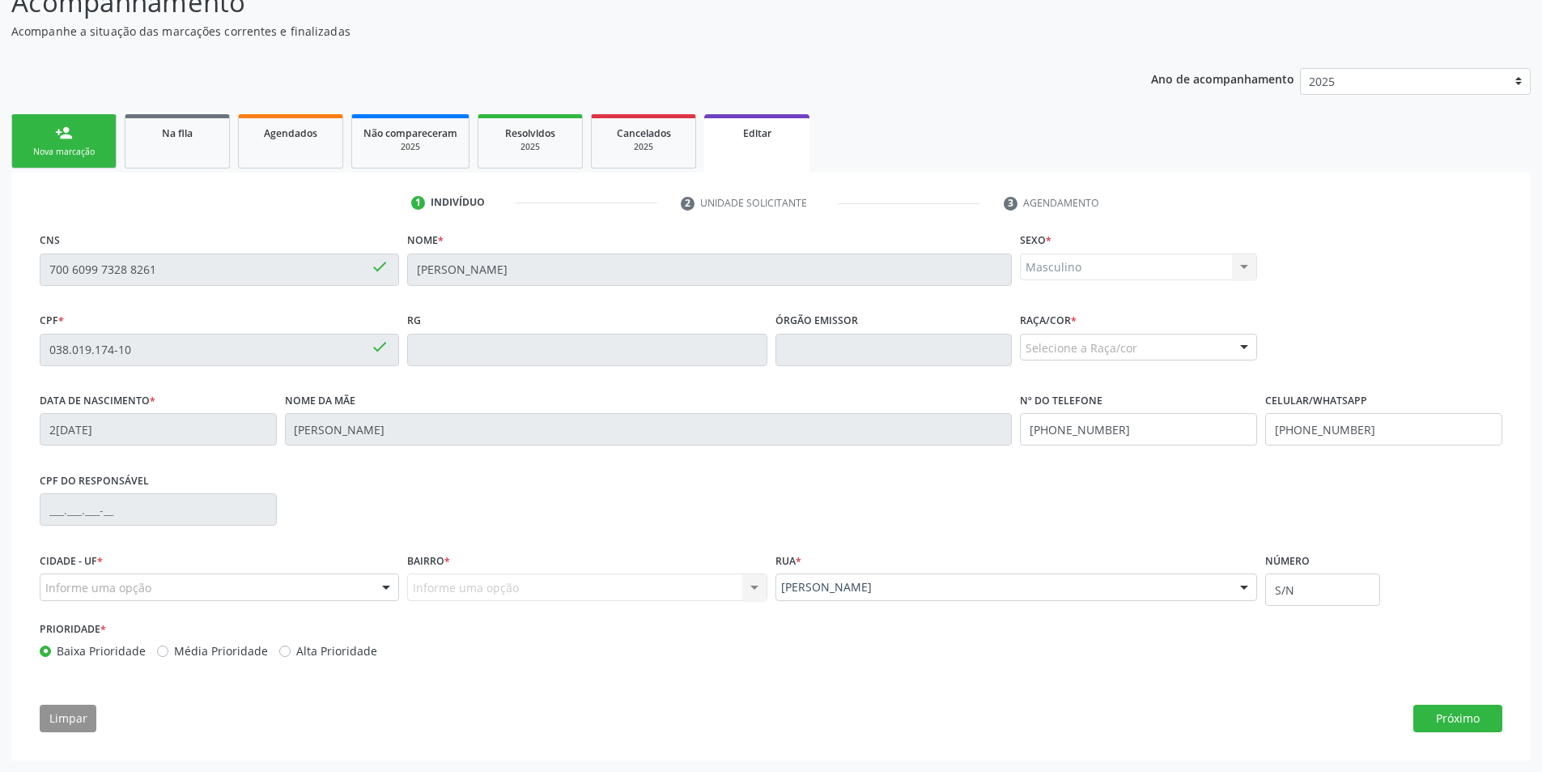
click at [565, 588] on div "Informe uma opção Nenhum resultado encontrado para: " " Nenhuma opção encontrad…" at bounding box center [587, 587] width 360 height 28
click at [565, 581] on div "Informe uma opção Nenhum resultado encontrado para: " " Nenhuma opção encontrad…" at bounding box center [587, 587] width 360 height 28
click at [763, 587] on div "Informe uma opção Nenhum resultado encontrado para: " " Nenhuma opção encontrad…" at bounding box center [587, 587] width 360 height 28
click at [755, 587] on div "Informe uma opção Nenhum resultado encontrado para: " " Nenhuma opção encontrad…" at bounding box center [587, 587] width 360 height 28
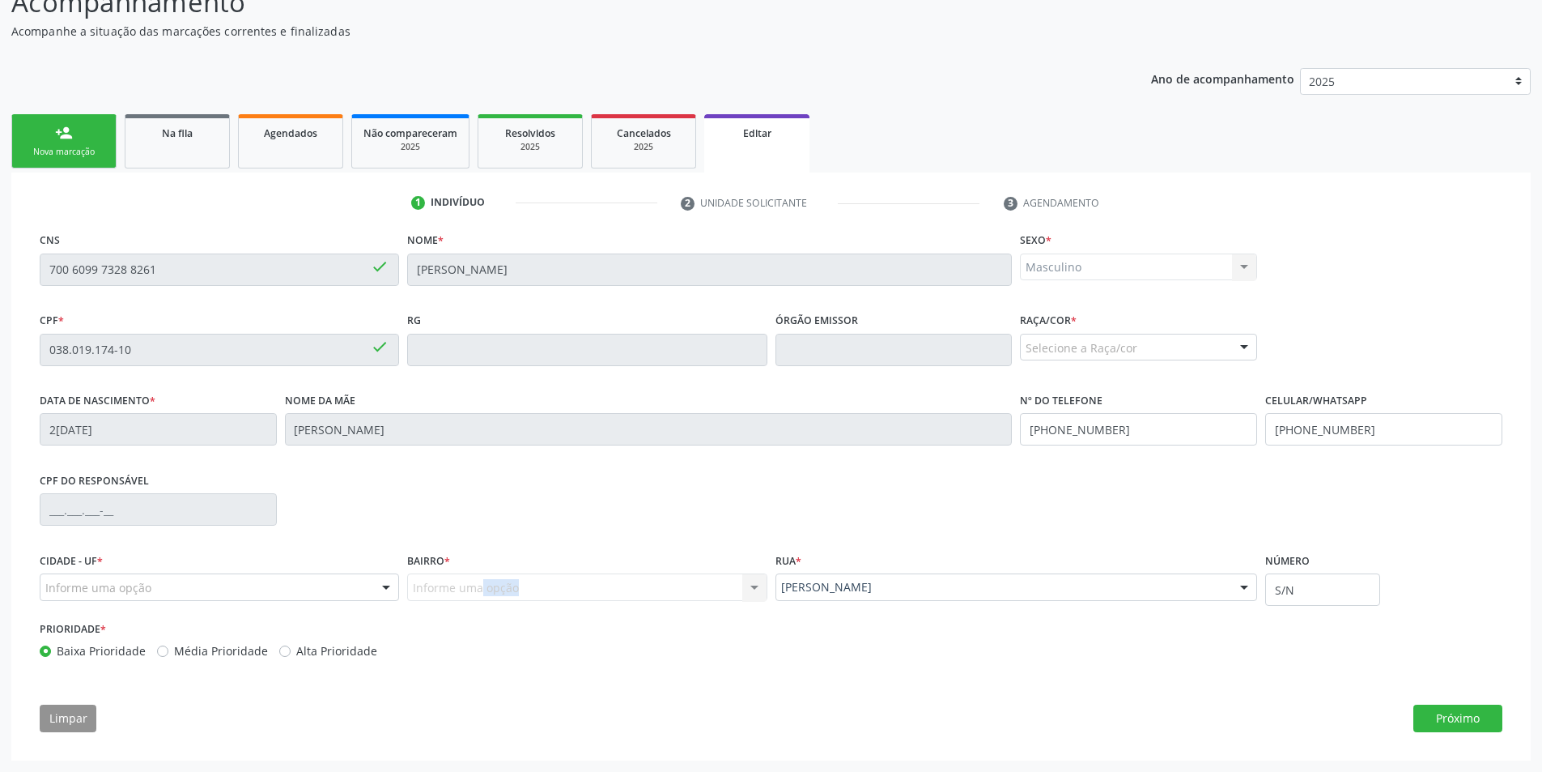
click at [755, 587] on div "Informe uma opção Nenhum resultado encontrado para: " " Nenhuma opção encontrad…" at bounding box center [587, 587] width 360 height 28
click at [576, 590] on div "Informe uma opção Nenhum resultado encontrado para: " " Nenhuma opção encontrad…" at bounding box center [587, 587] width 360 height 28
click at [1460, 717] on button "Próximo" at bounding box center [1458, 718] width 89 height 28
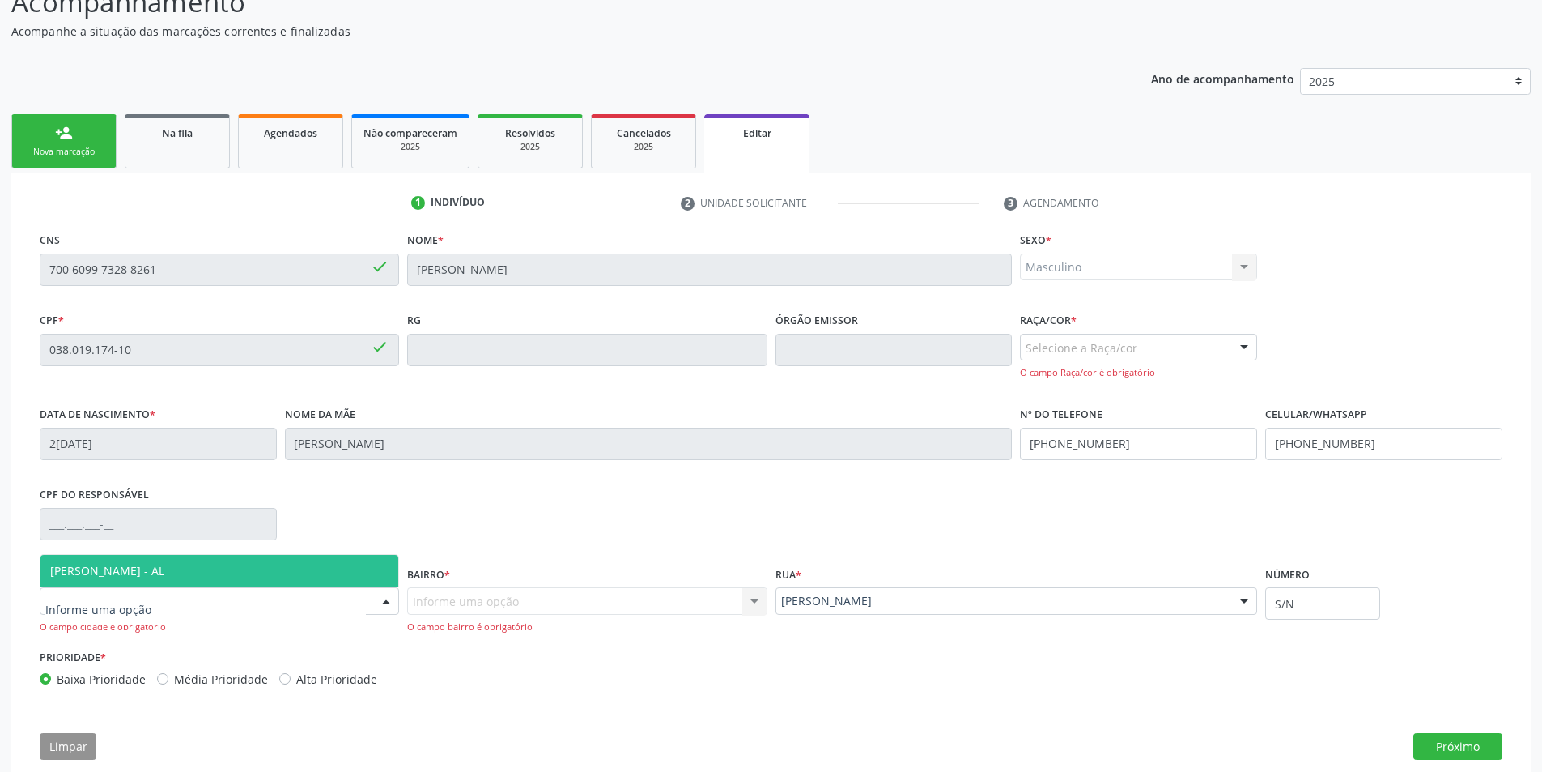
click at [367, 602] on div at bounding box center [220, 601] width 360 height 28
click at [353, 574] on span "[PERSON_NAME] - AL" at bounding box center [219, 571] width 358 height 32
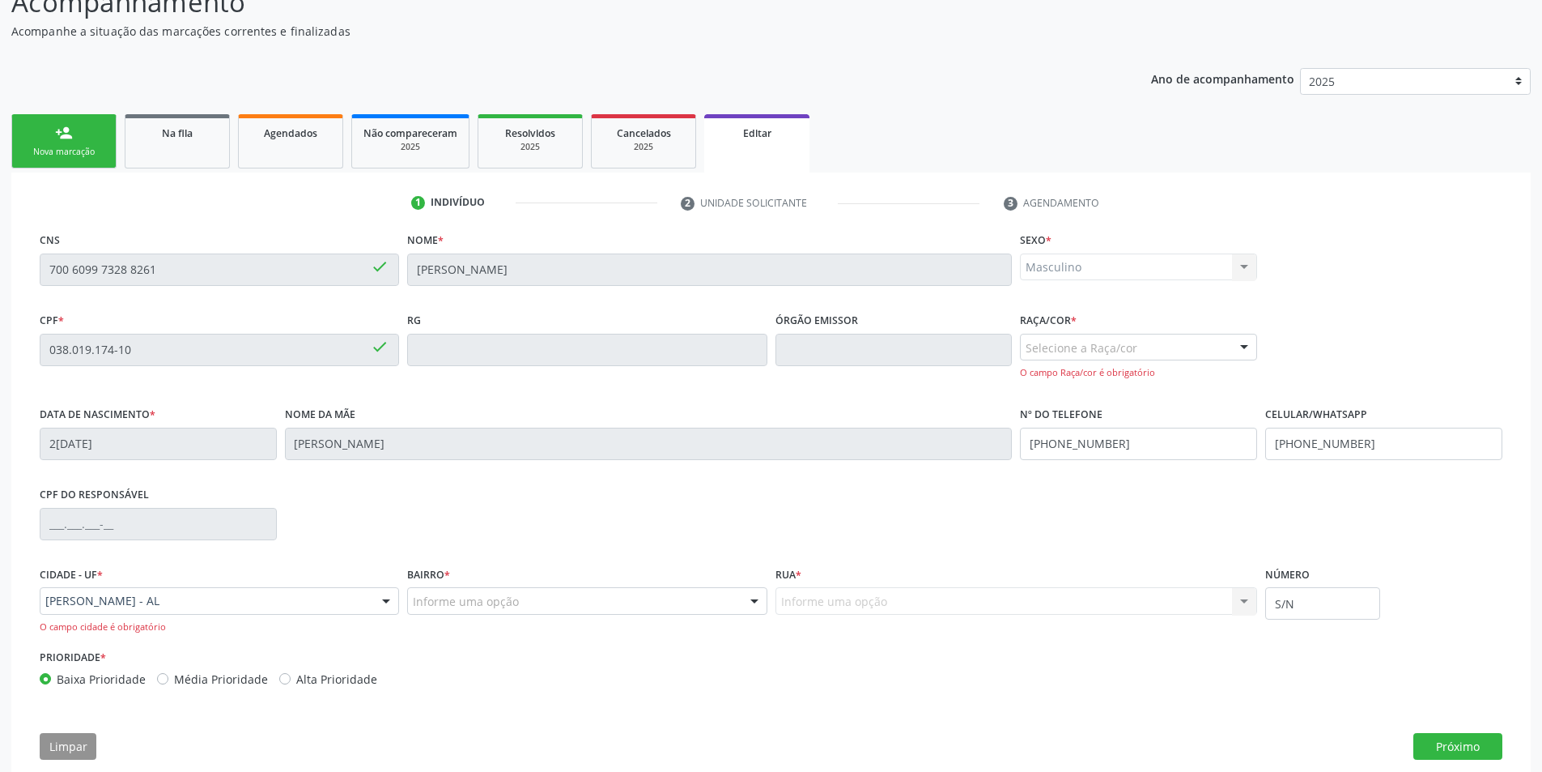
click at [734, 615] on div "Bairro * Informe uma opção Tuquanduba [PERSON_NAME] Taperaguá CENTRO URBANO RUR…" at bounding box center [587, 604] width 368 height 83
click at [755, 600] on div at bounding box center [754, 602] width 24 height 28
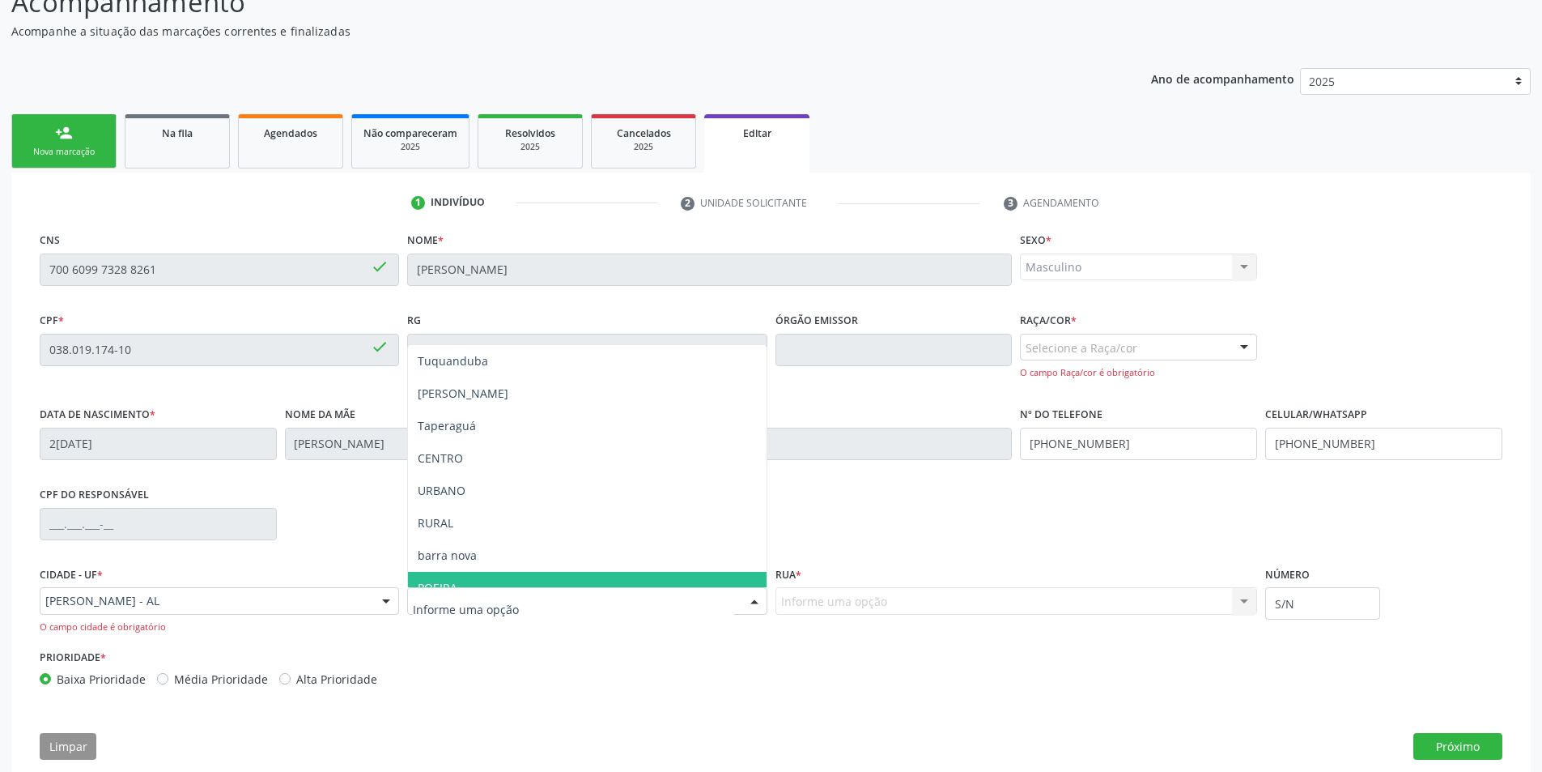
type input "O"
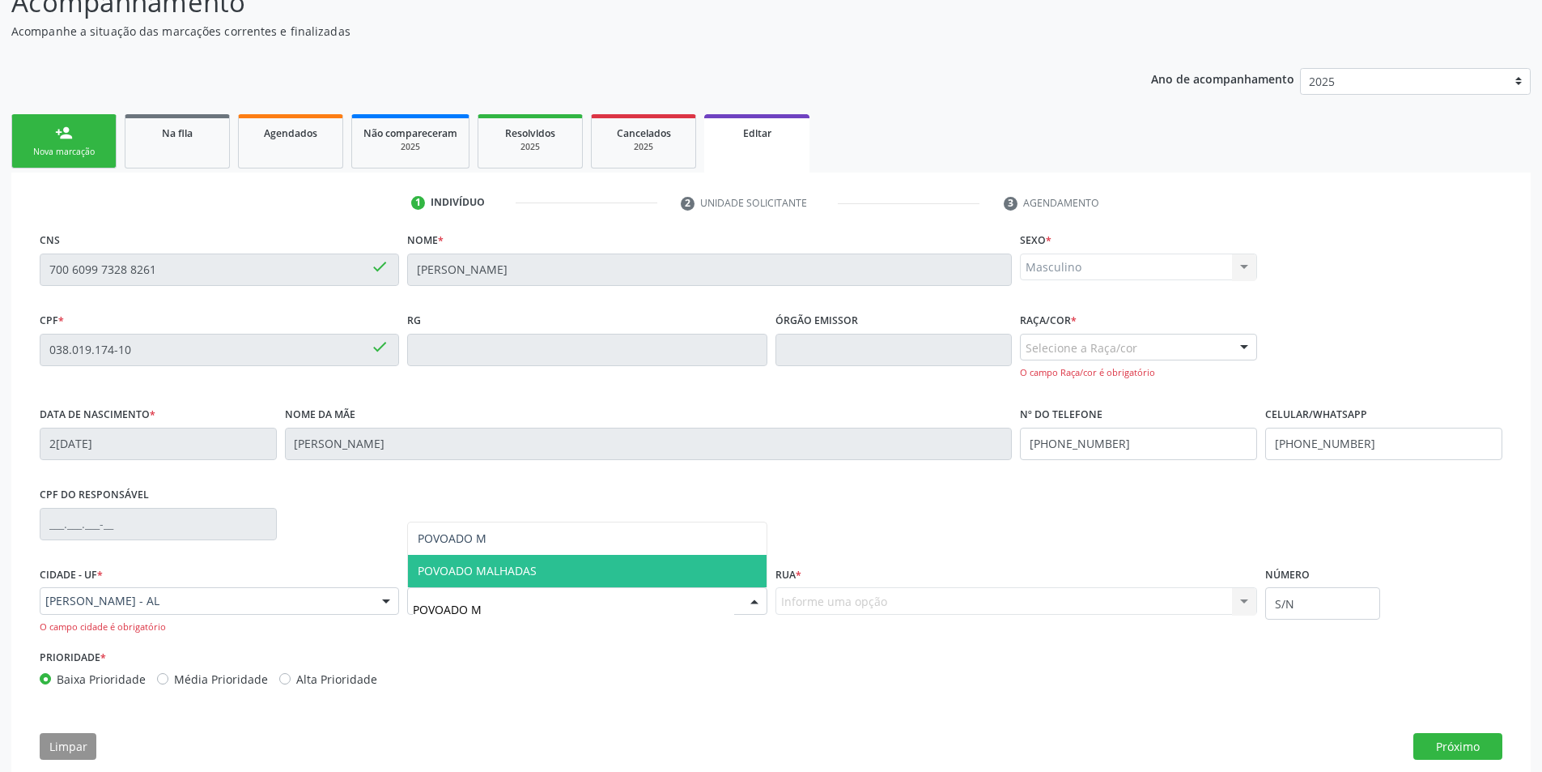
type input "POVOADO MA"
click at [568, 574] on span "POVOADO MALHADAS" at bounding box center [587, 571] width 358 height 32
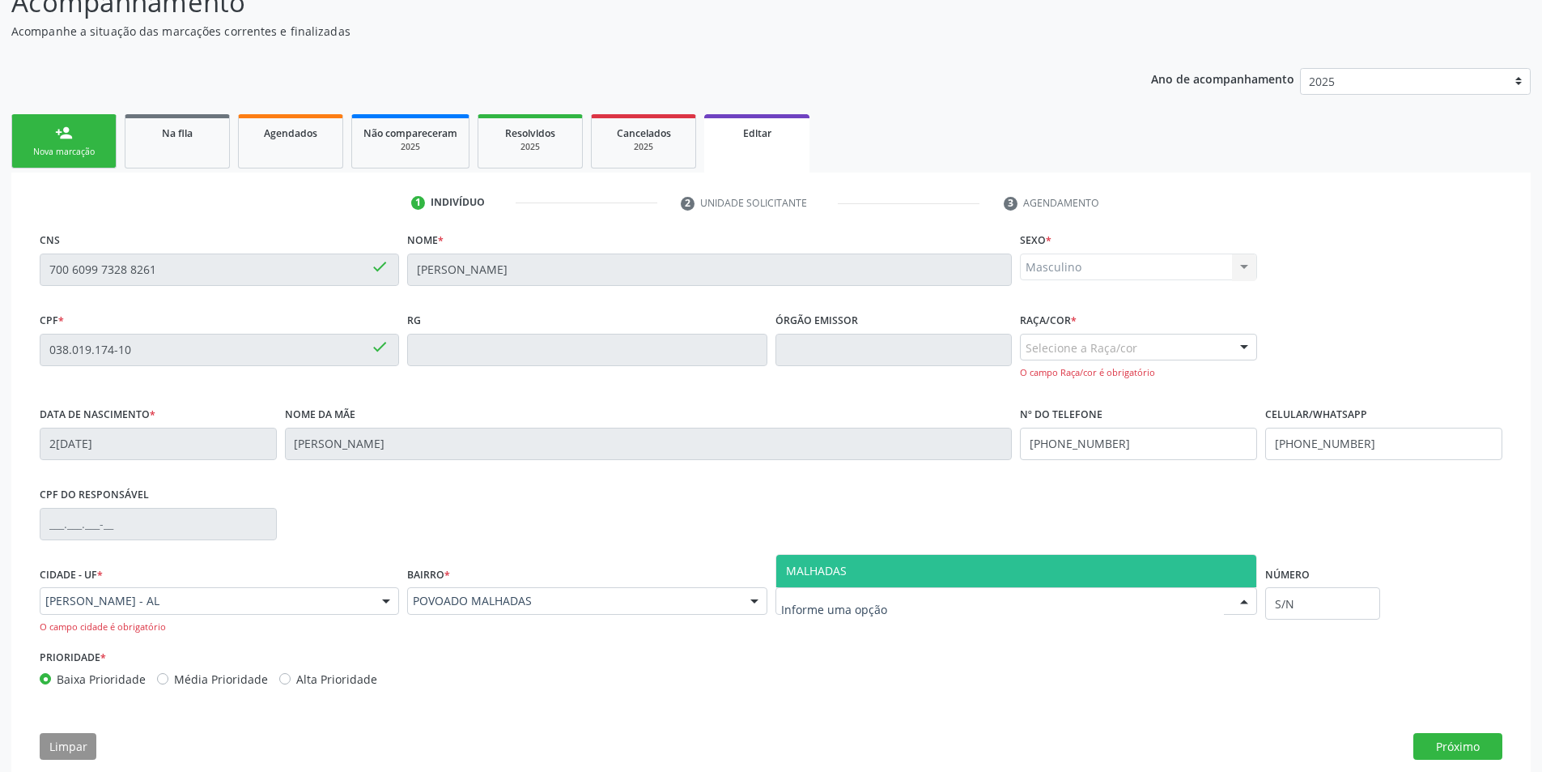
click at [1028, 589] on div at bounding box center [1017, 601] width 483 height 28
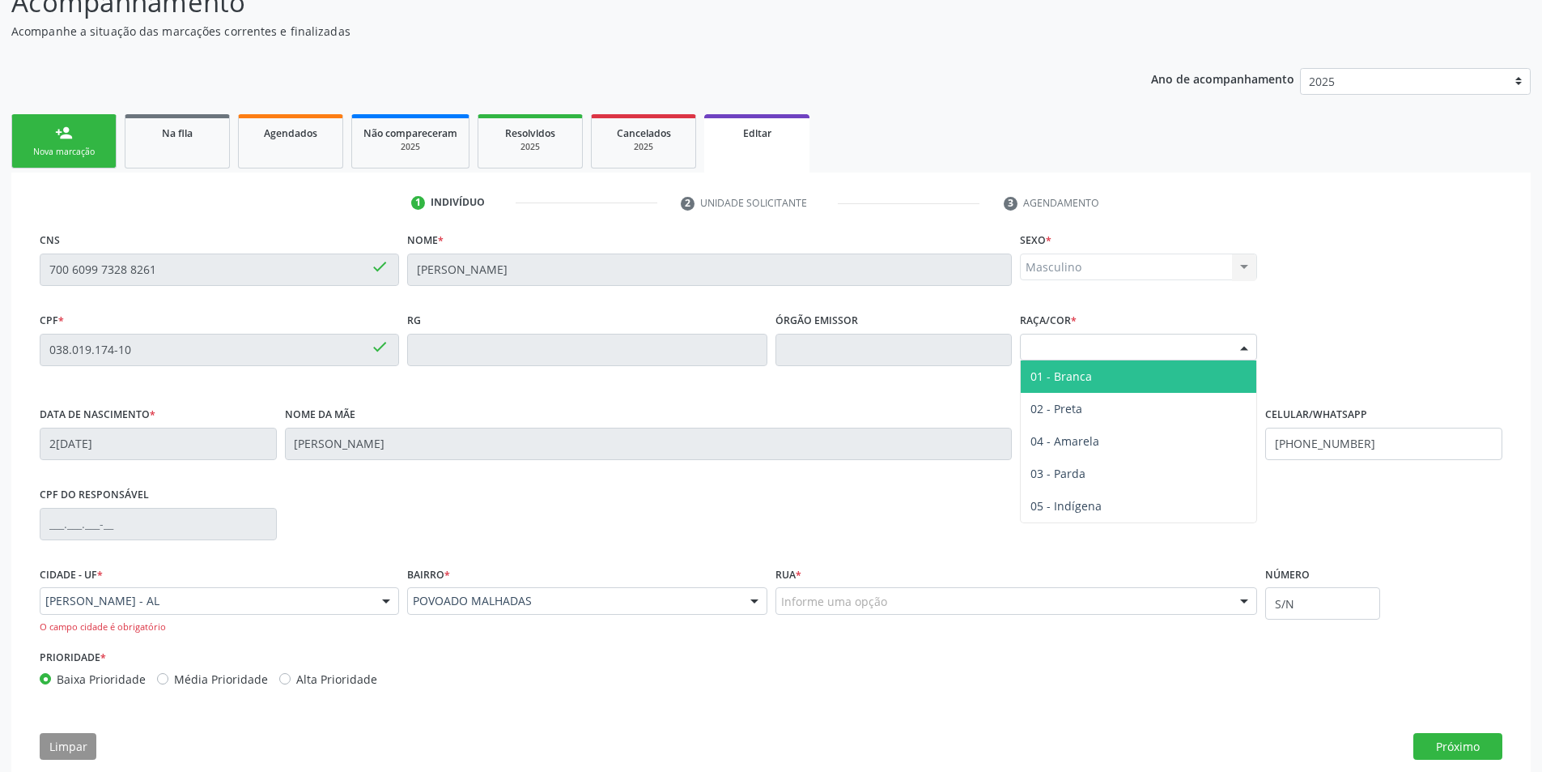
click at [1247, 343] on div at bounding box center [1244, 348] width 24 height 28
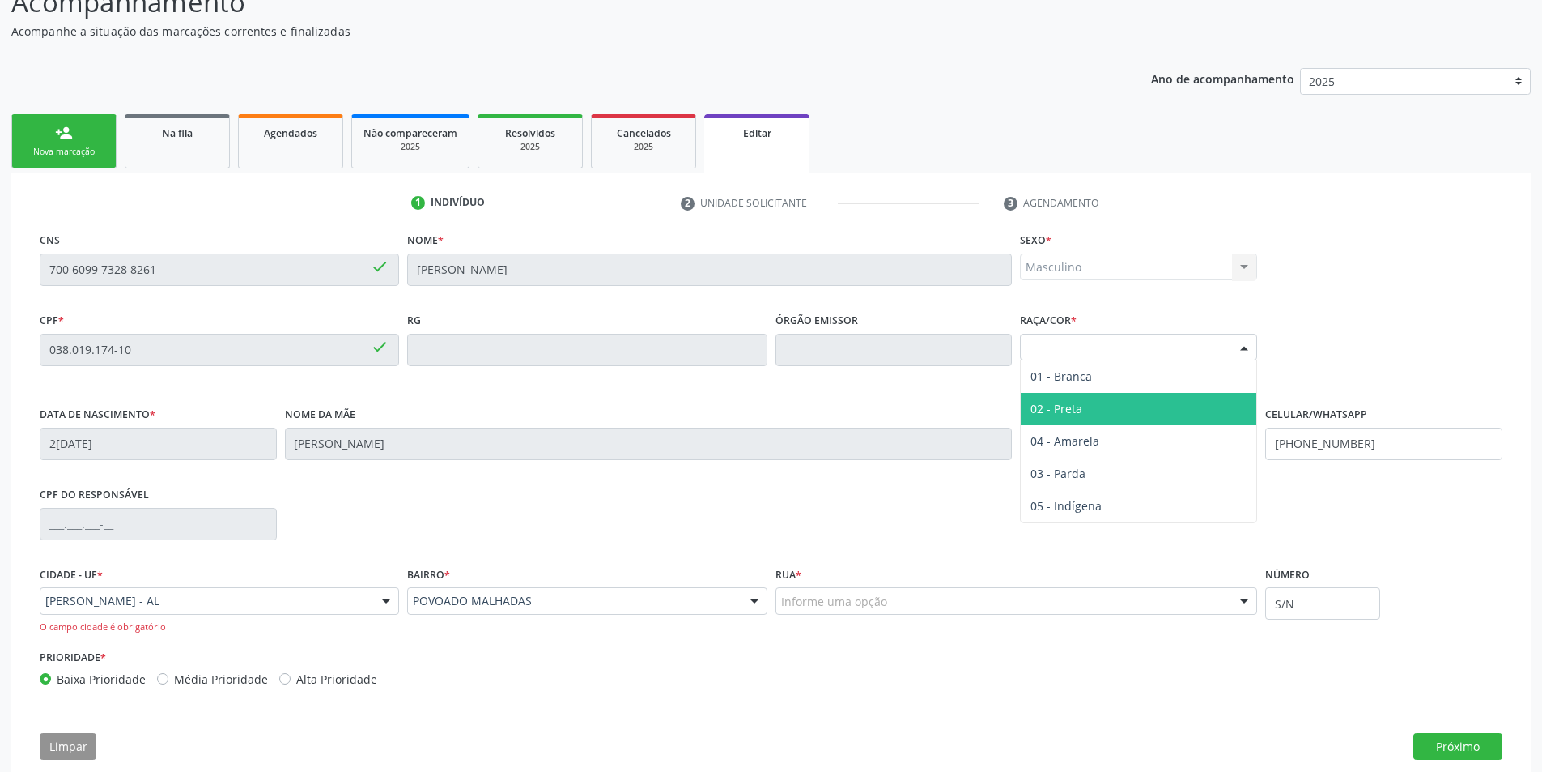
click at [1119, 414] on span "02 - Preta" at bounding box center [1139, 409] width 236 height 32
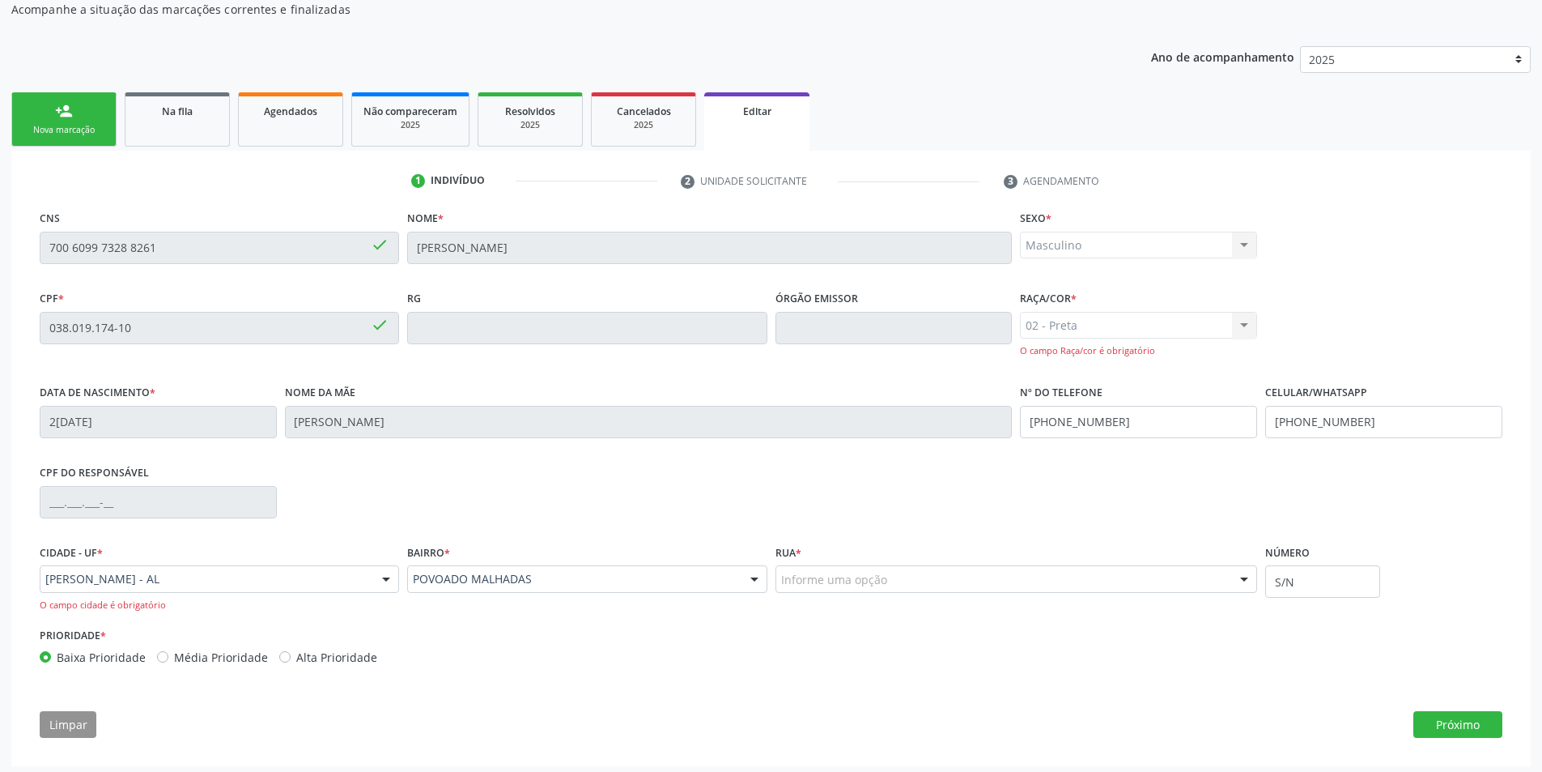
scroll to position [178, 0]
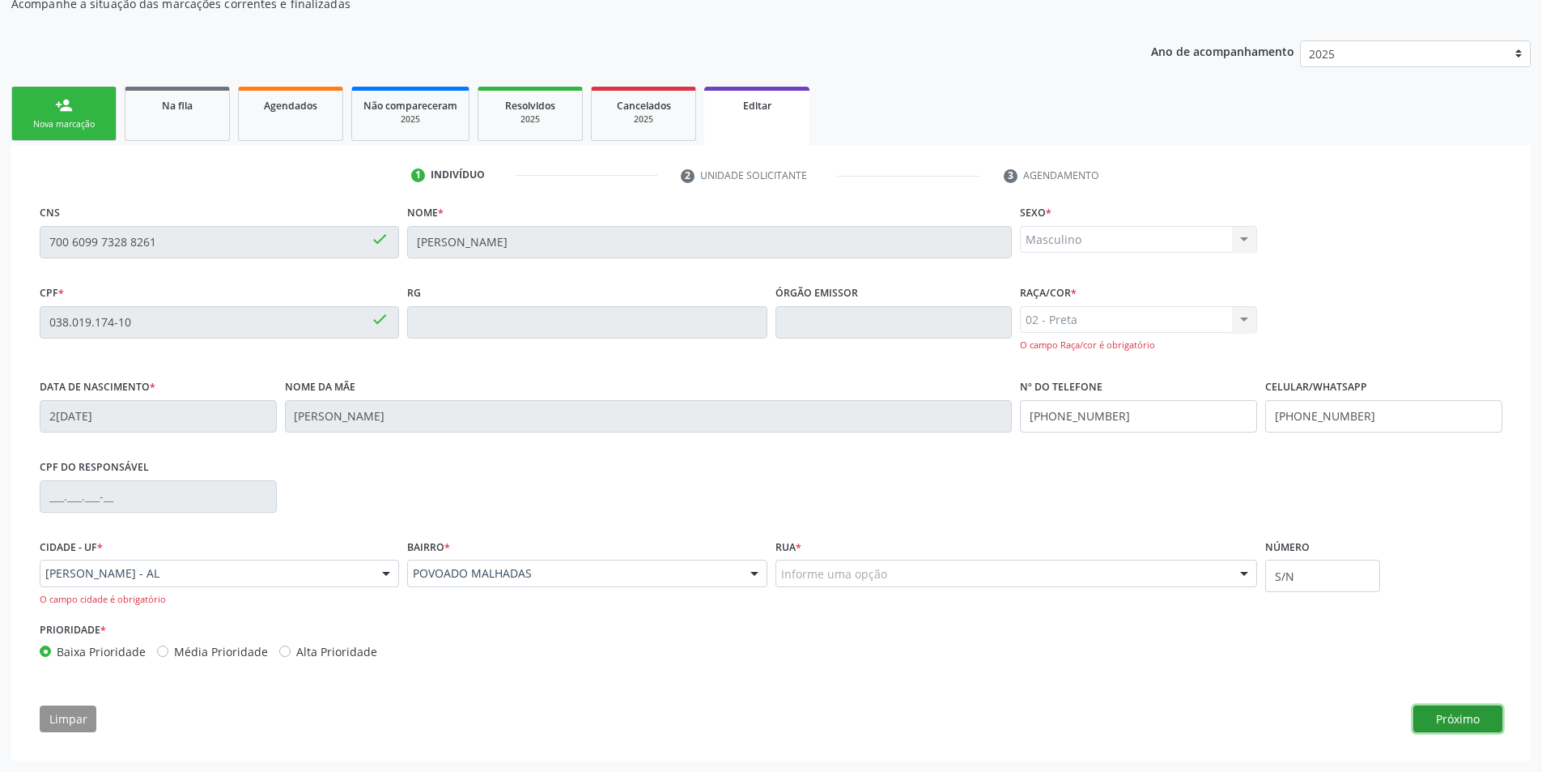
click at [1495, 724] on button "Próximo" at bounding box center [1458, 719] width 89 height 28
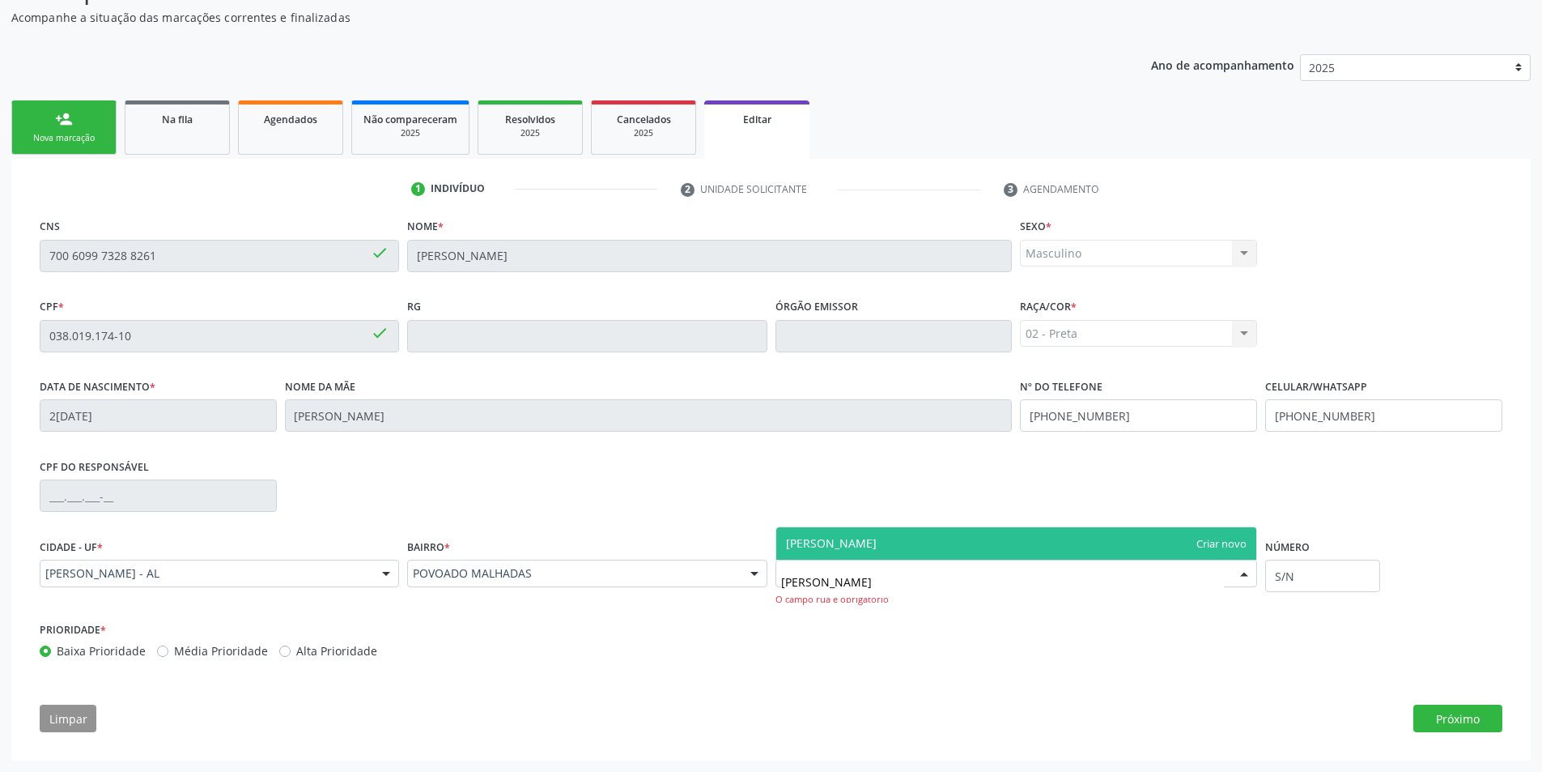
type input "[PERSON_NAME]"
click at [1208, 540] on span "[PERSON_NAME]" at bounding box center [1017, 543] width 481 height 32
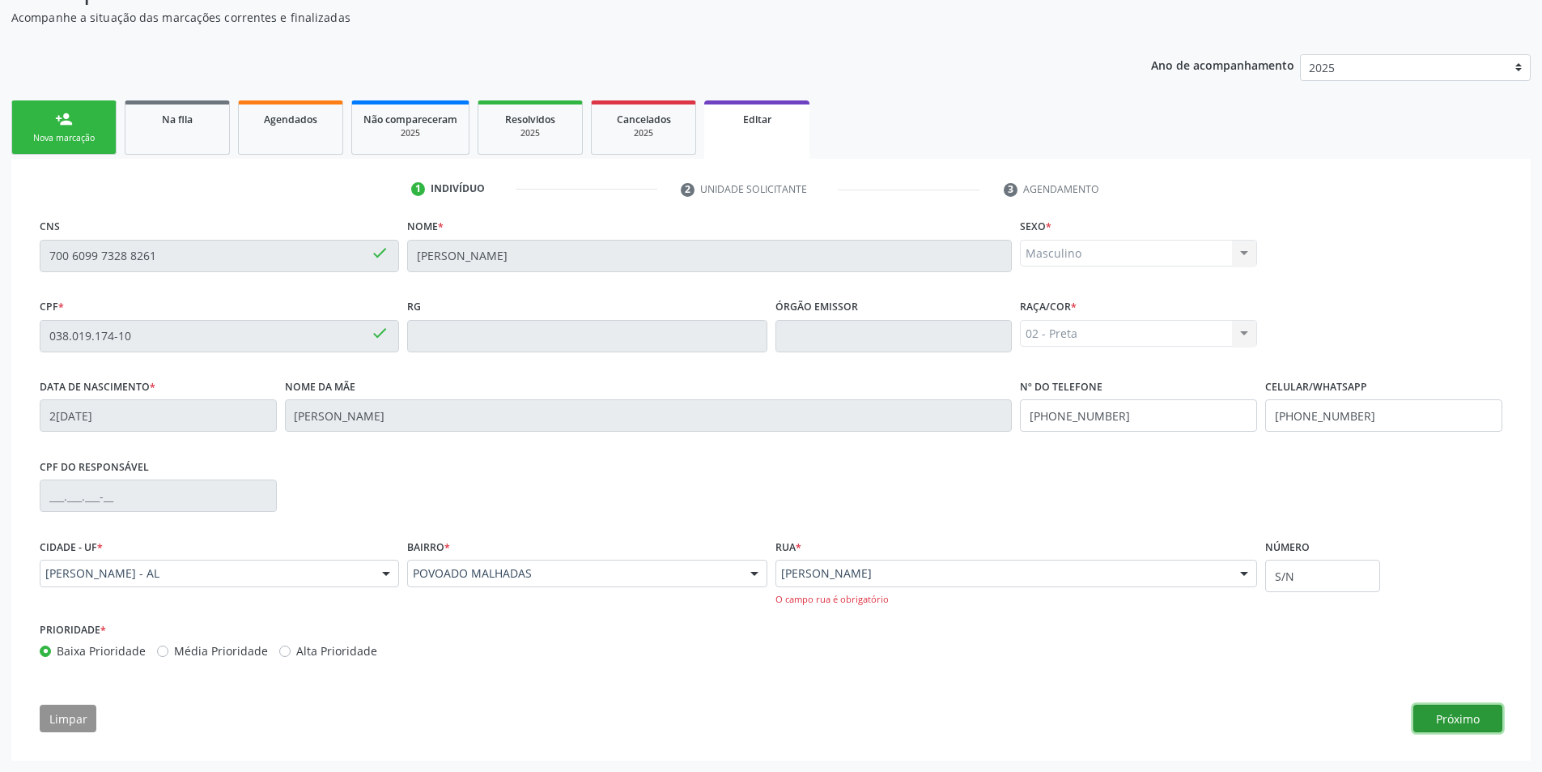
click at [1453, 719] on button "Próximo" at bounding box center [1458, 718] width 89 height 28
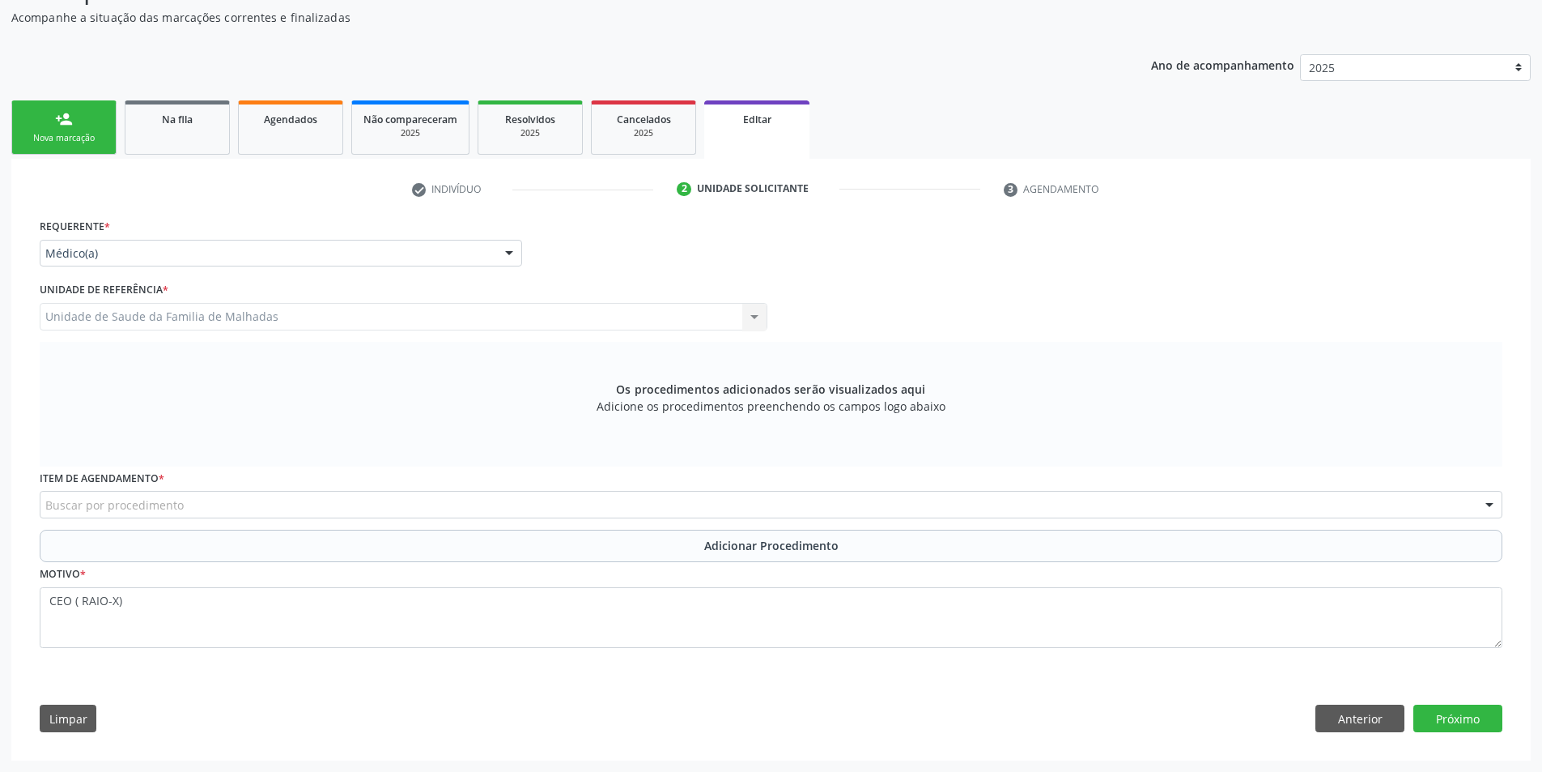
click at [725, 507] on div "Buscar por procedimento" at bounding box center [771, 505] width 1463 height 28
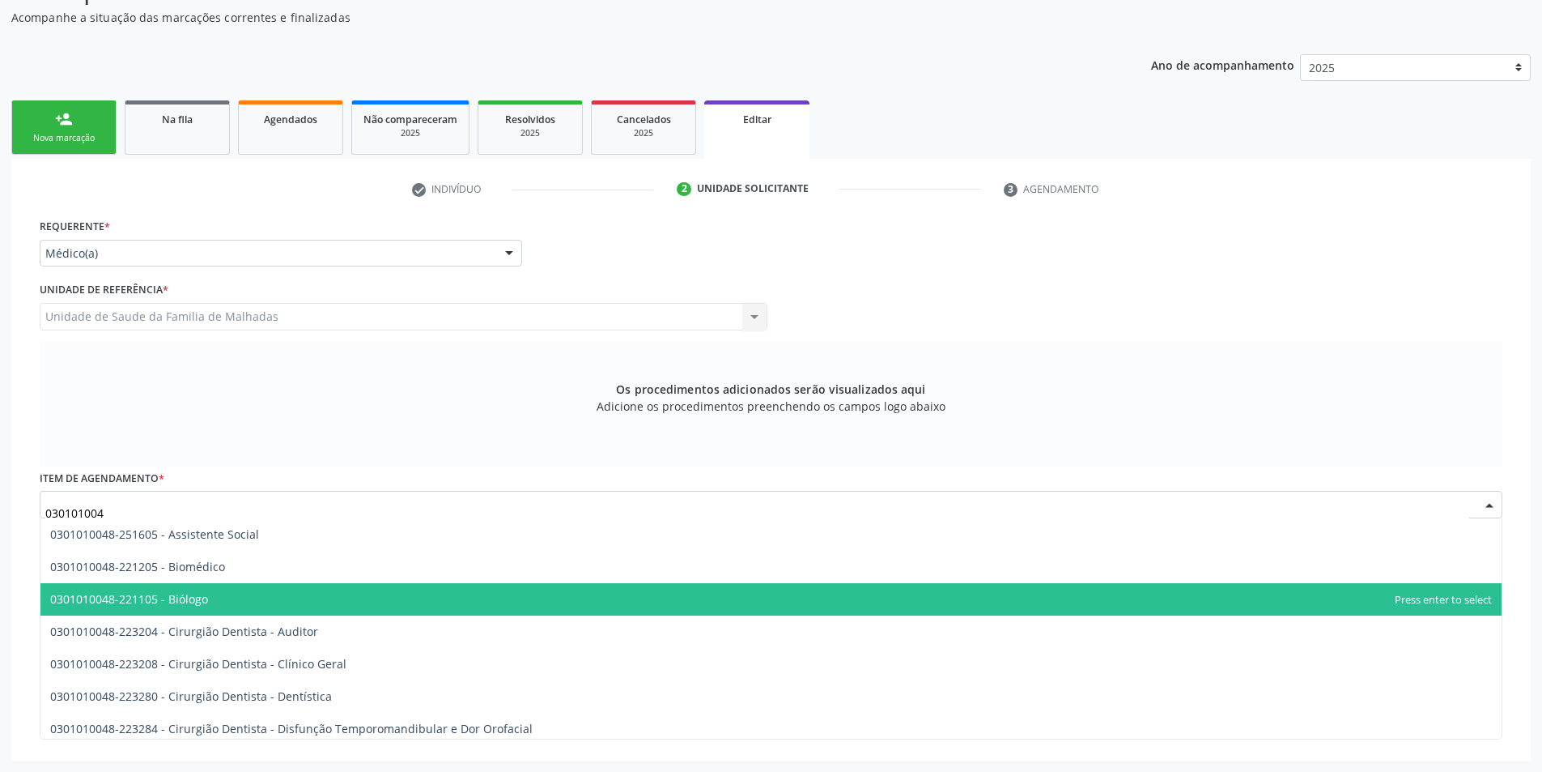
type input "0301010048"
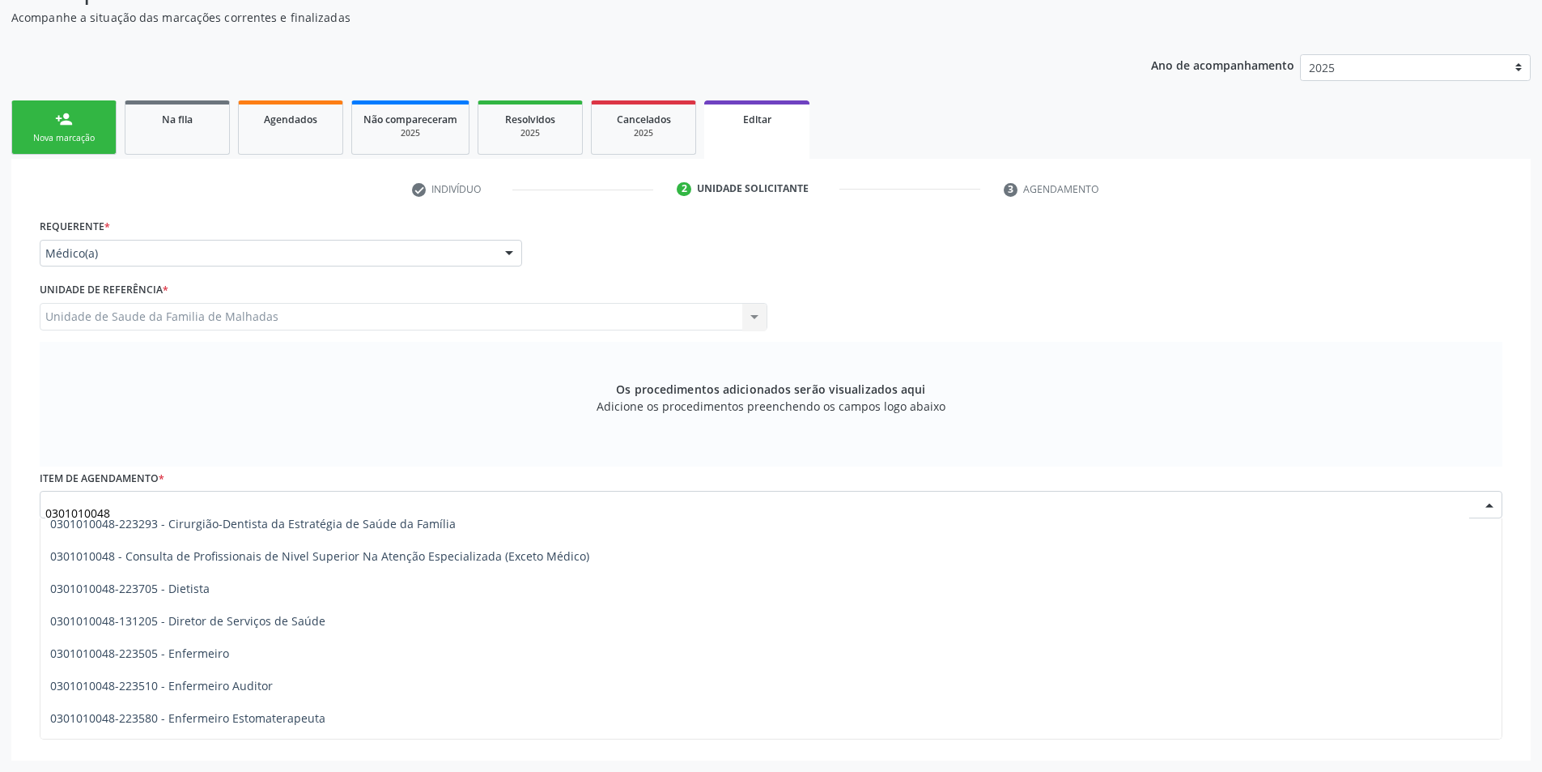
scroll to position [832, 0]
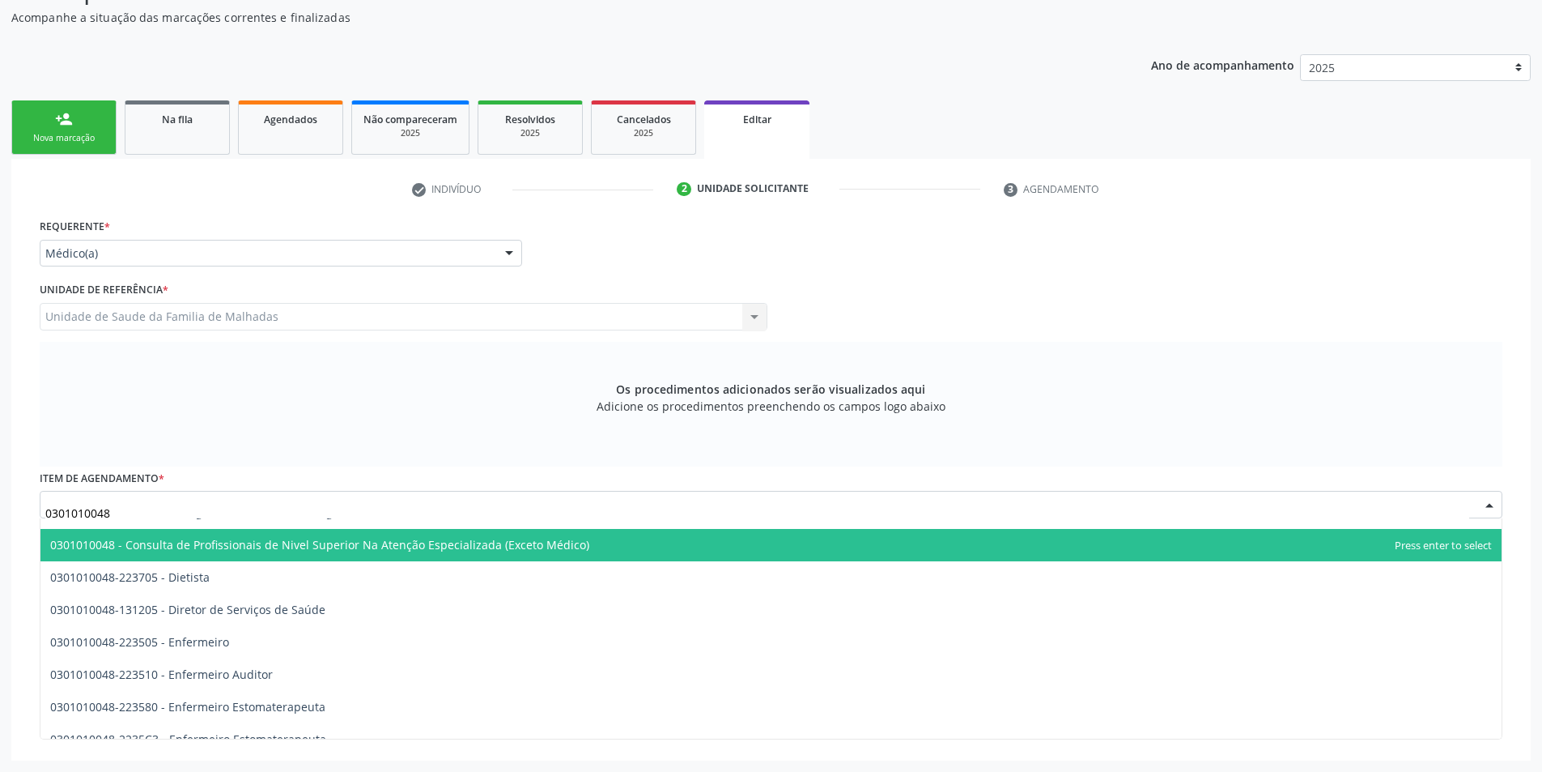
click at [508, 548] on span "0301010048 - Consulta de Profissionais de Nivel Superior Na Atenção Especializa…" at bounding box center [319, 544] width 539 height 15
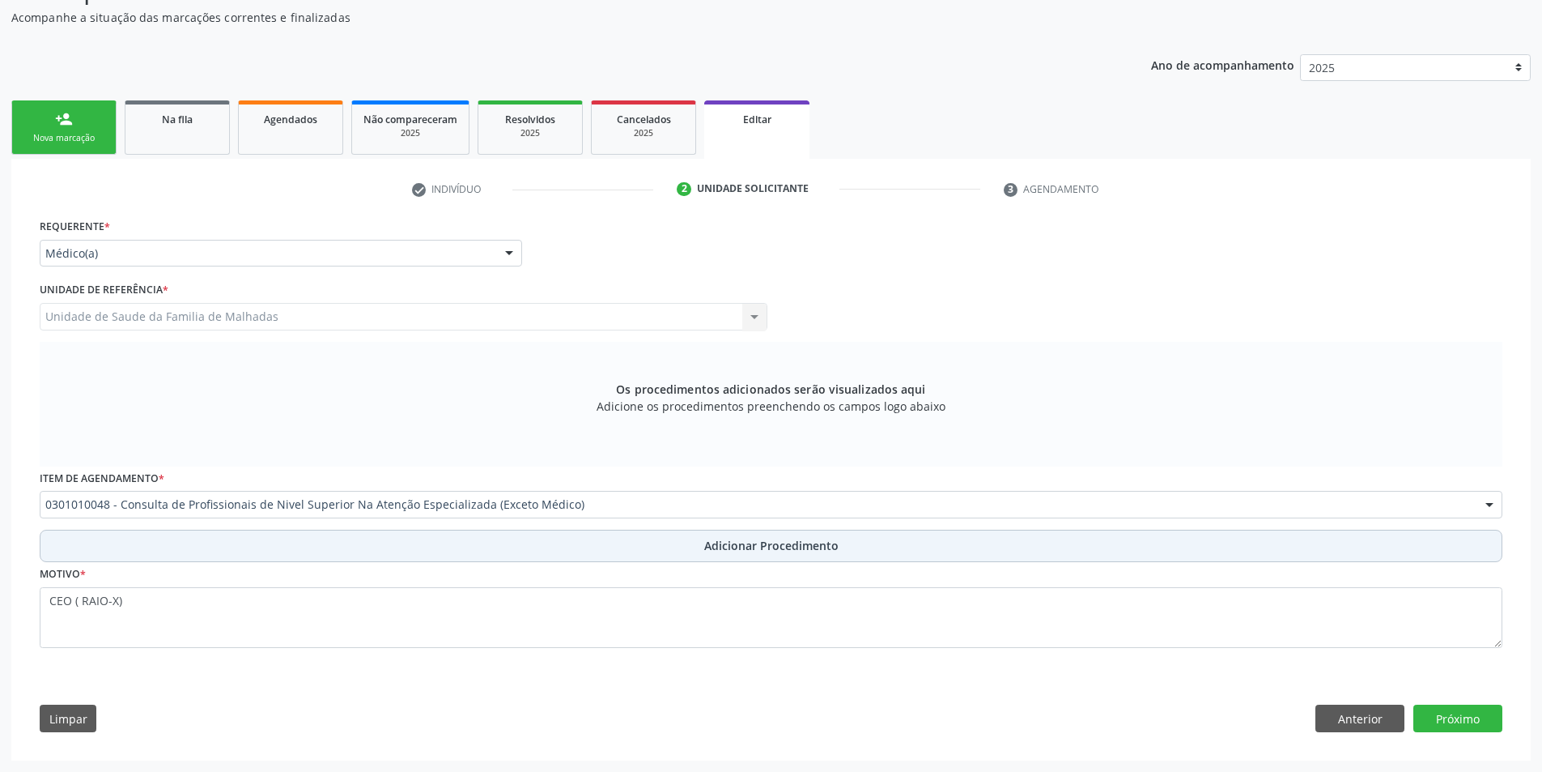
click at [780, 550] on span "Adicionar Procedimento" at bounding box center [771, 545] width 134 height 17
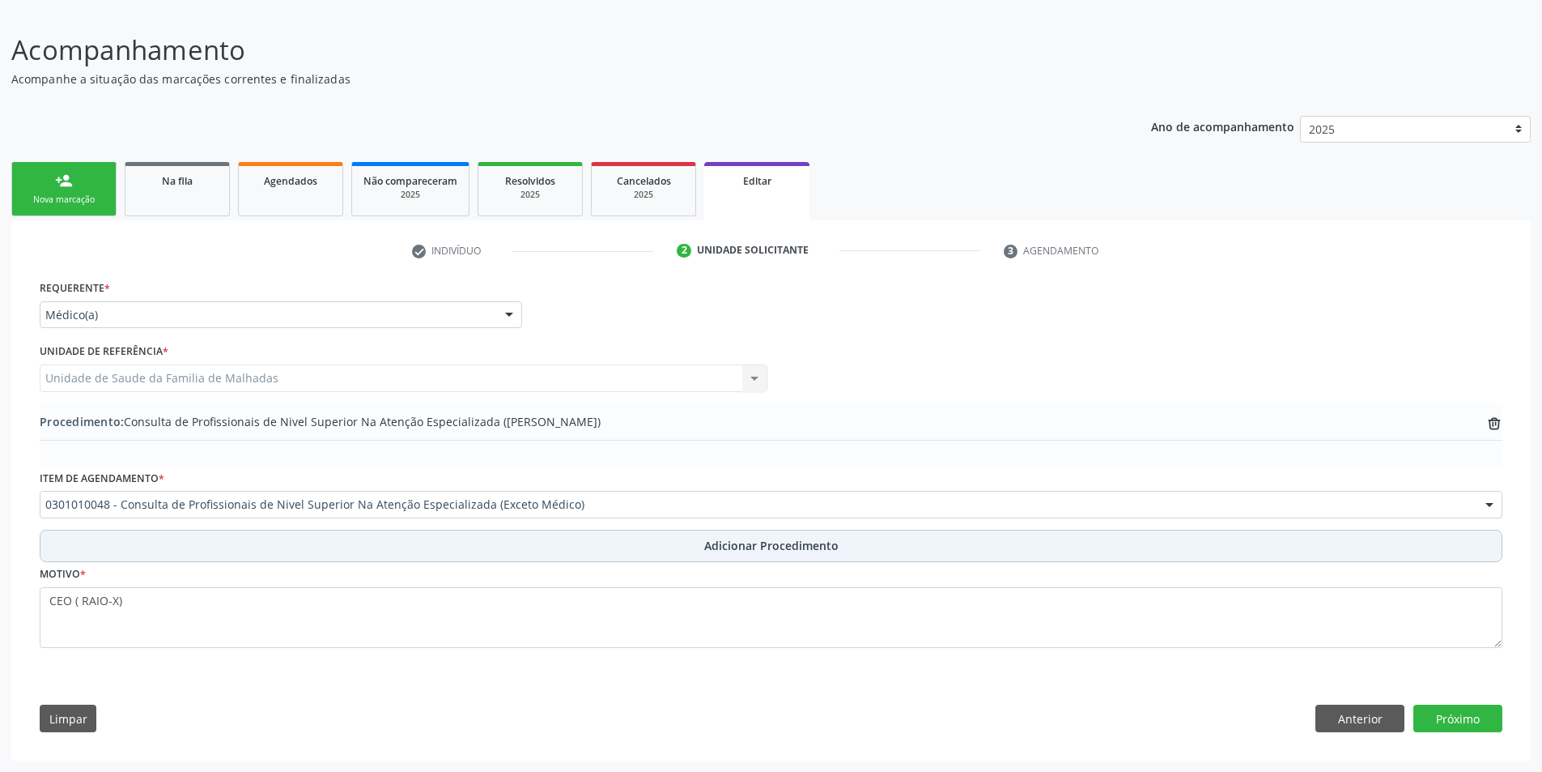
click at [778, 541] on span "Adicionar Procedimento" at bounding box center [771, 545] width 134 height 17
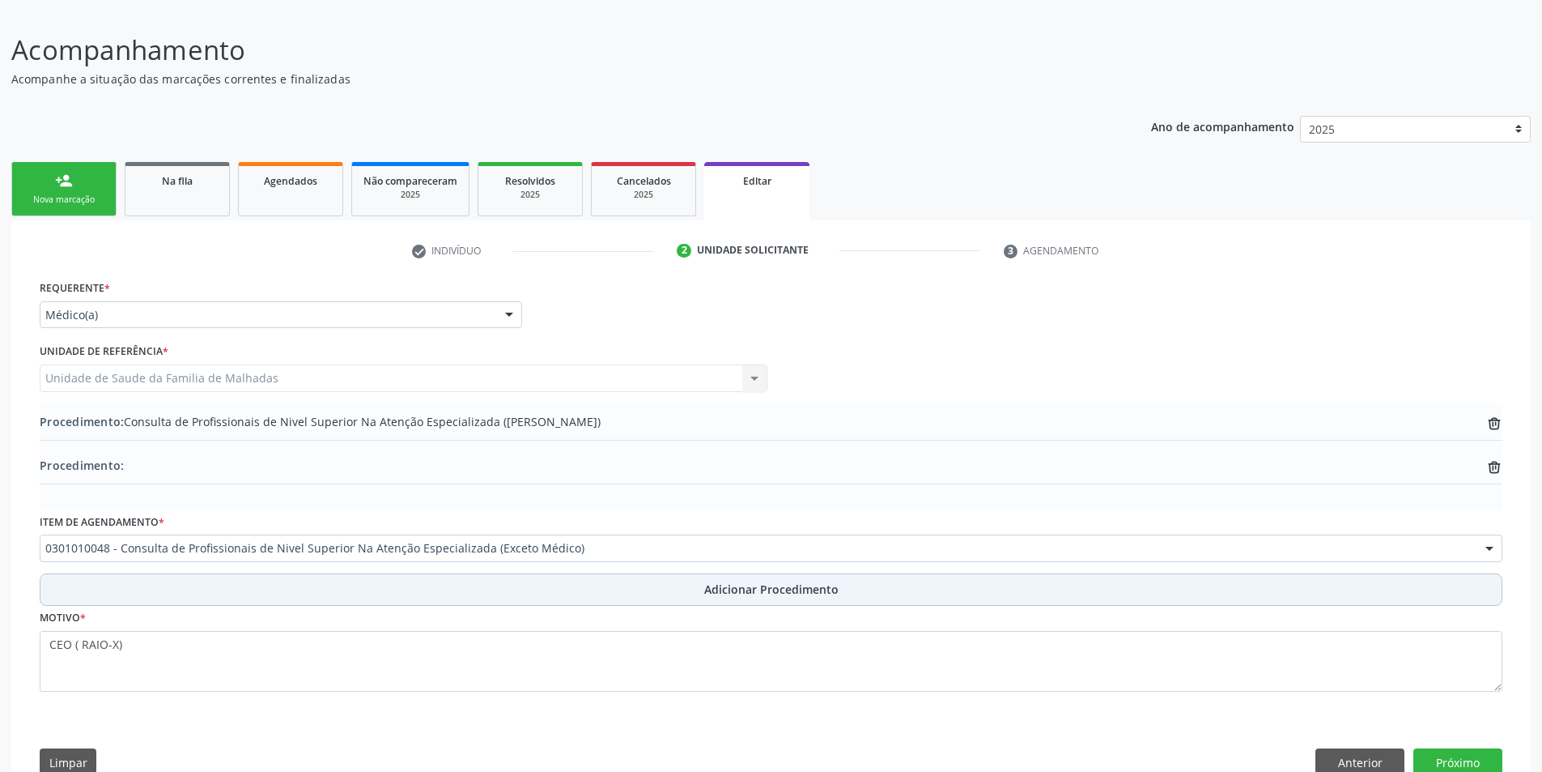
scroll to position [147, 0]
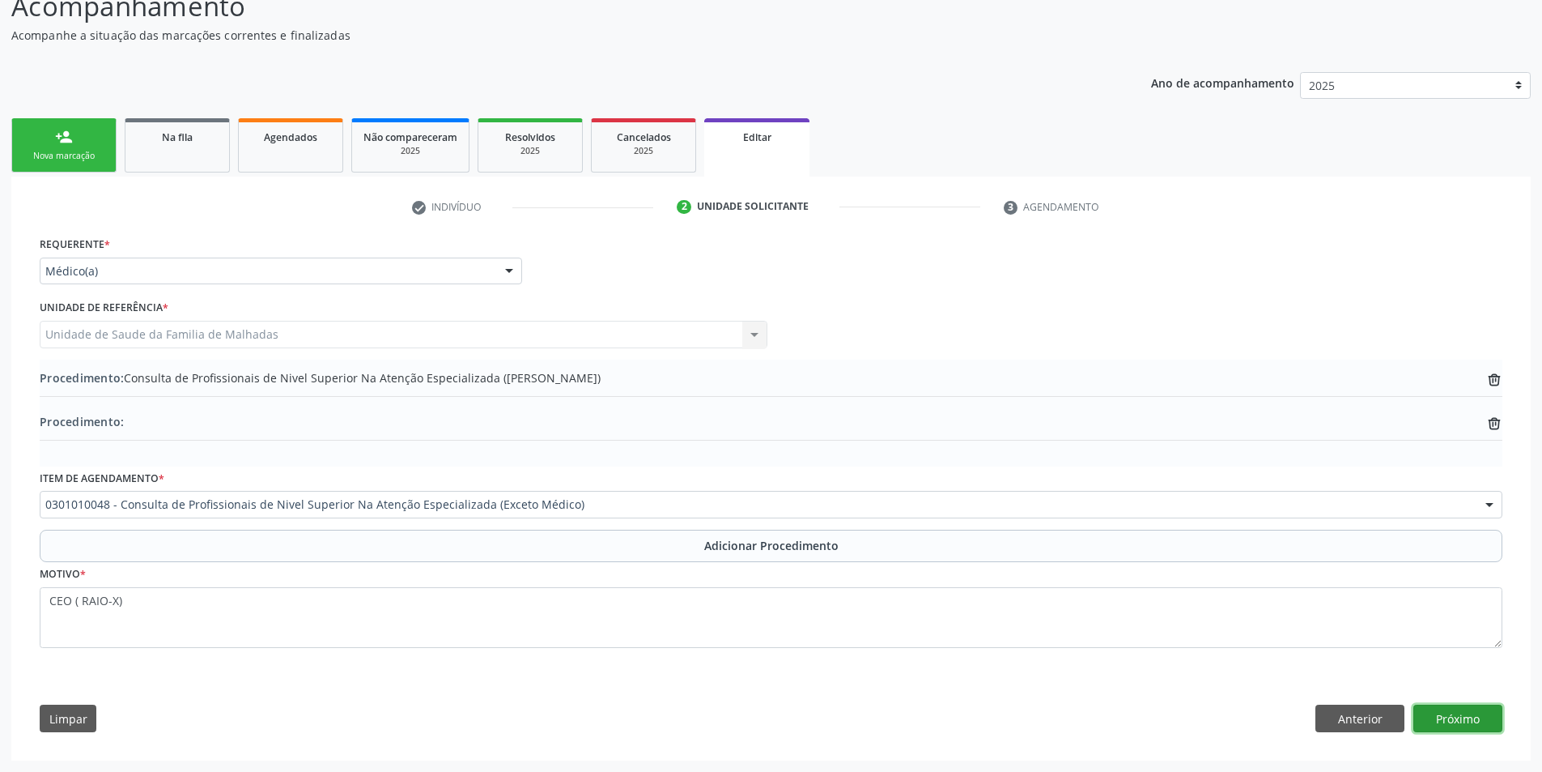
click at [1447, 714] on button "Próximo" at bounding box center [1458, 718] width 89 height 28
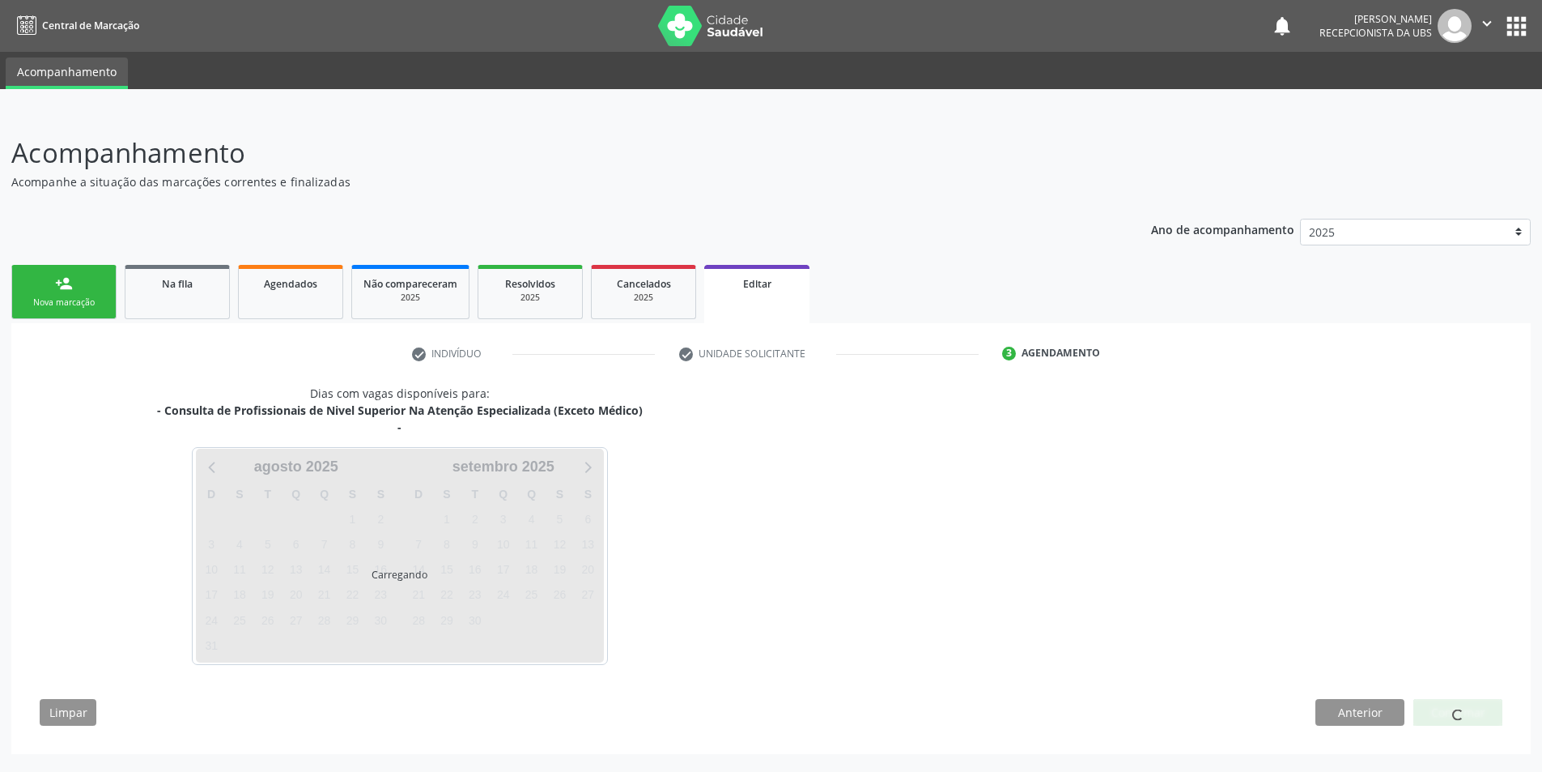
scroll to position [0, 0]
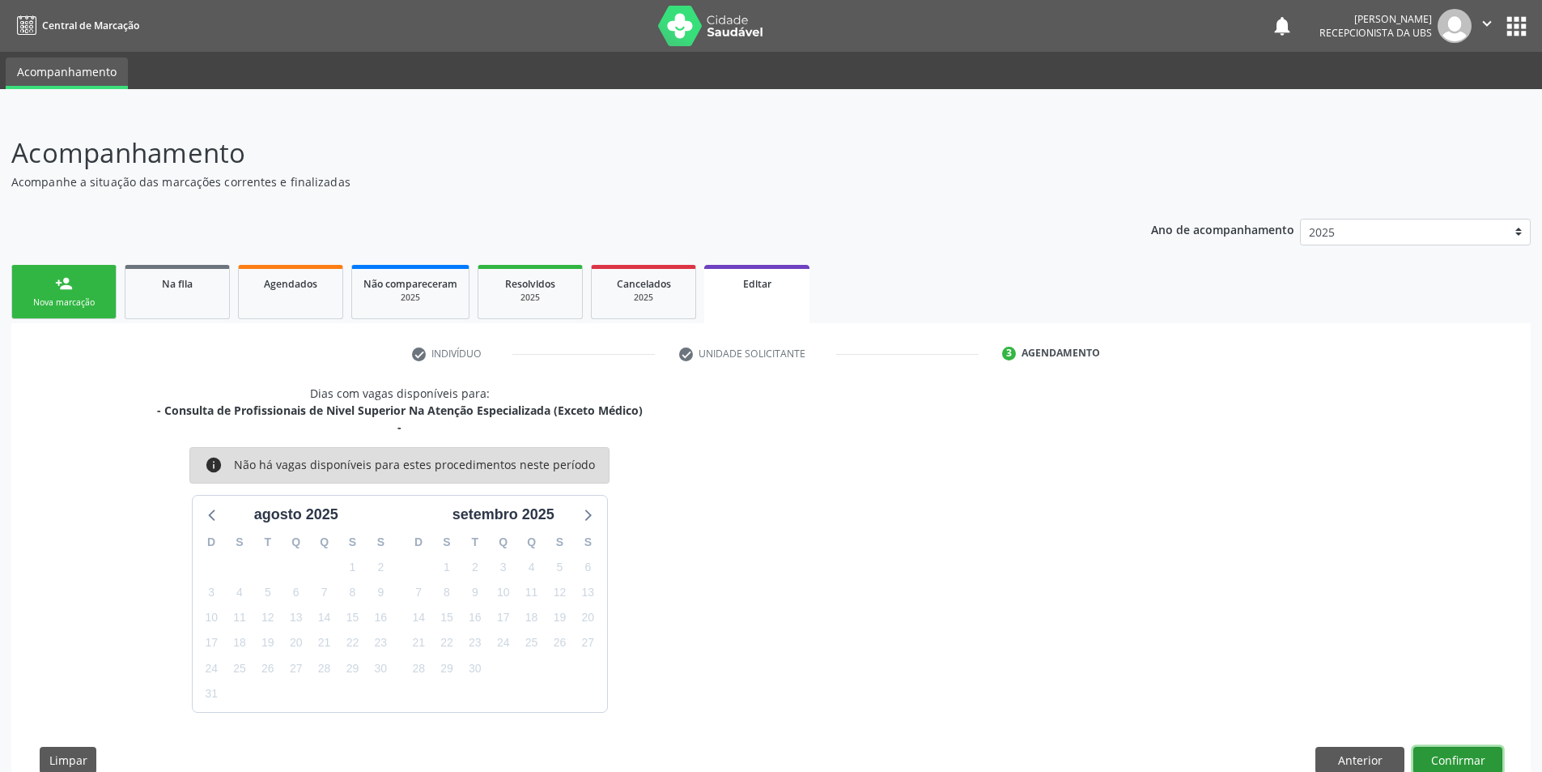
click at [1449, 754] on button "Confirmar" at bounding box center [1458, 761] width 89 height 28
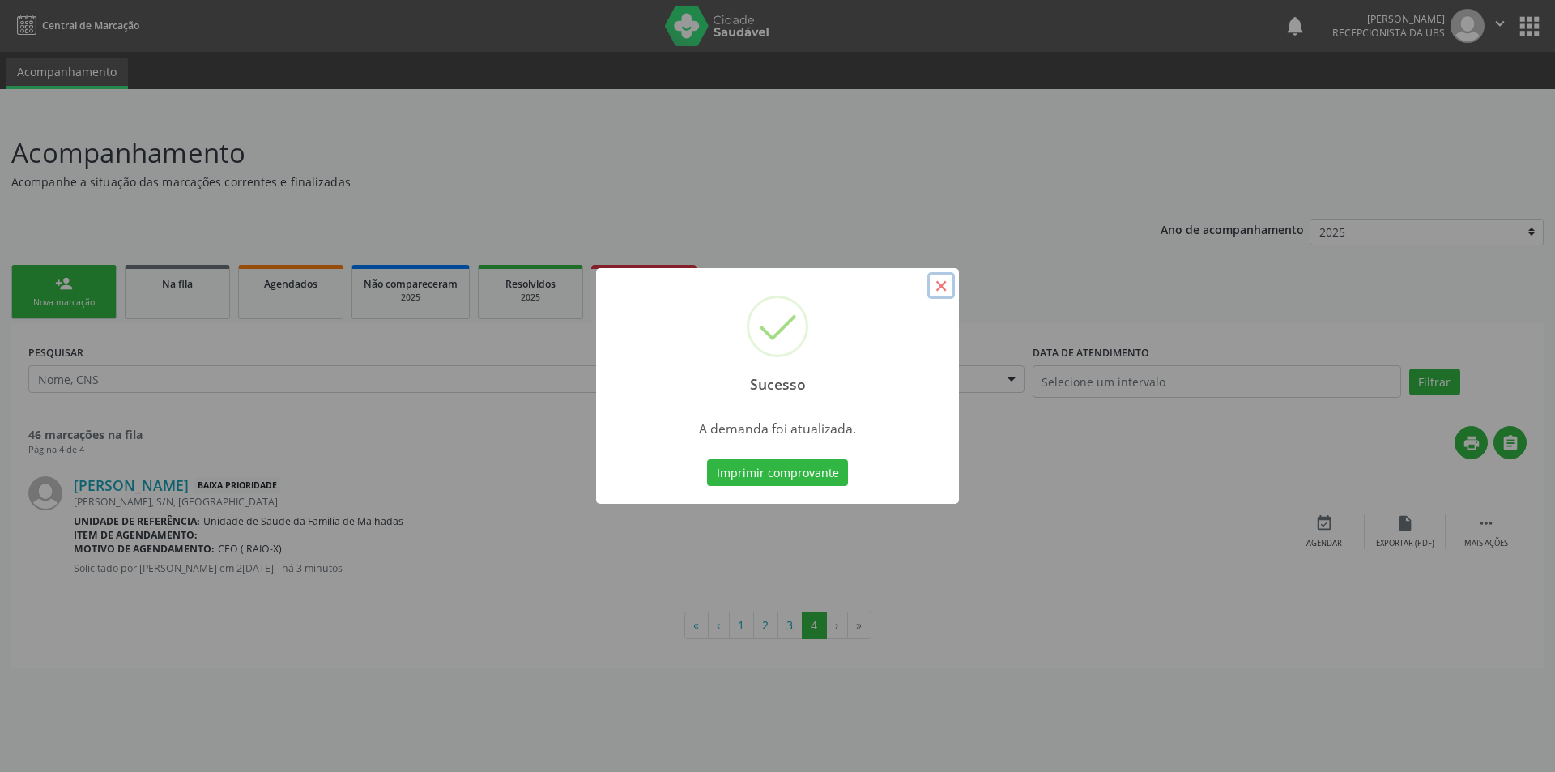
click at [944, 284] on button "×" at bounding box center [941, 286] width 28 height 28
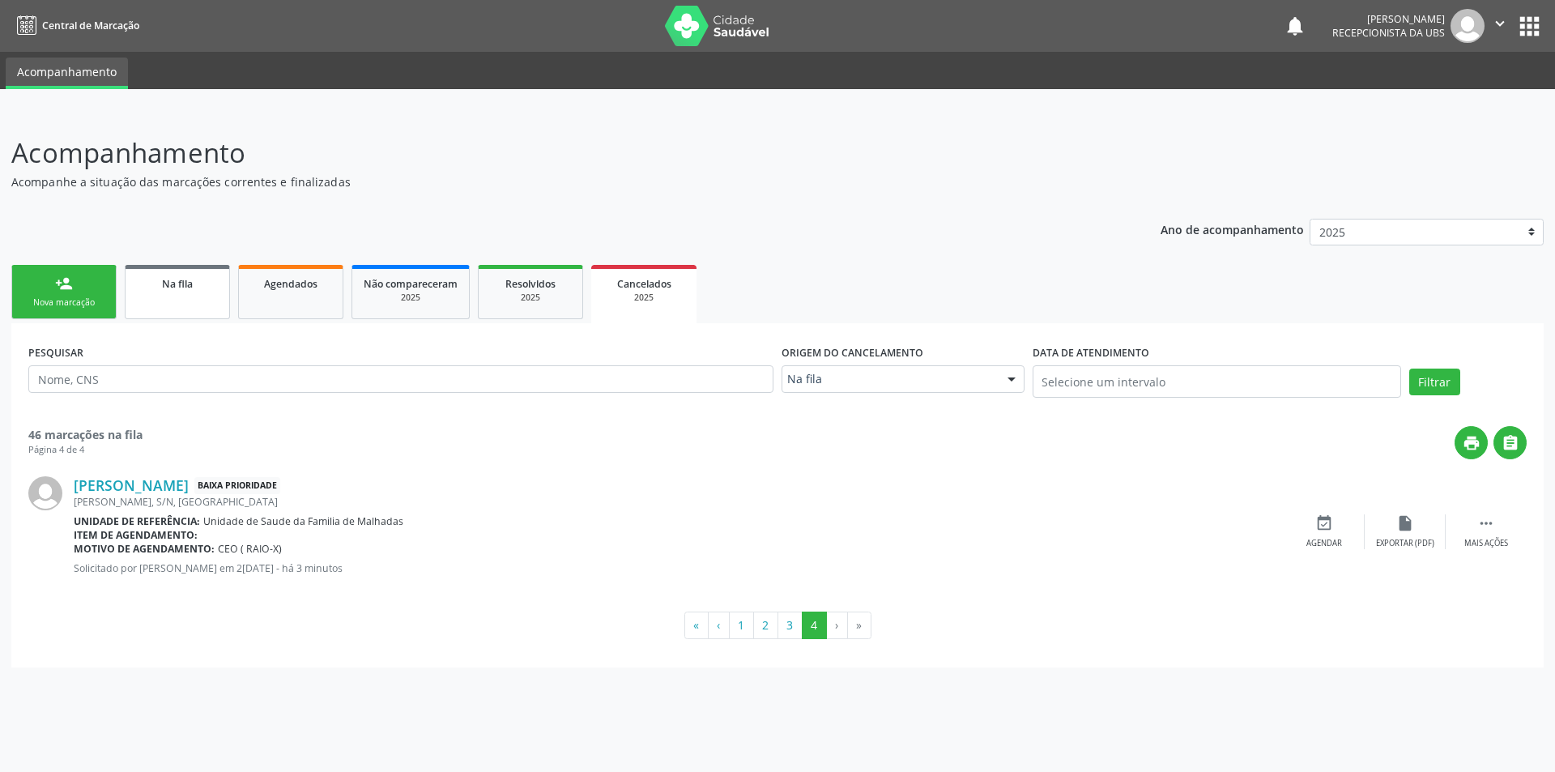
click at [206, 301] on link "Na fila" at bounding box center [177, 292] width 105 height 54
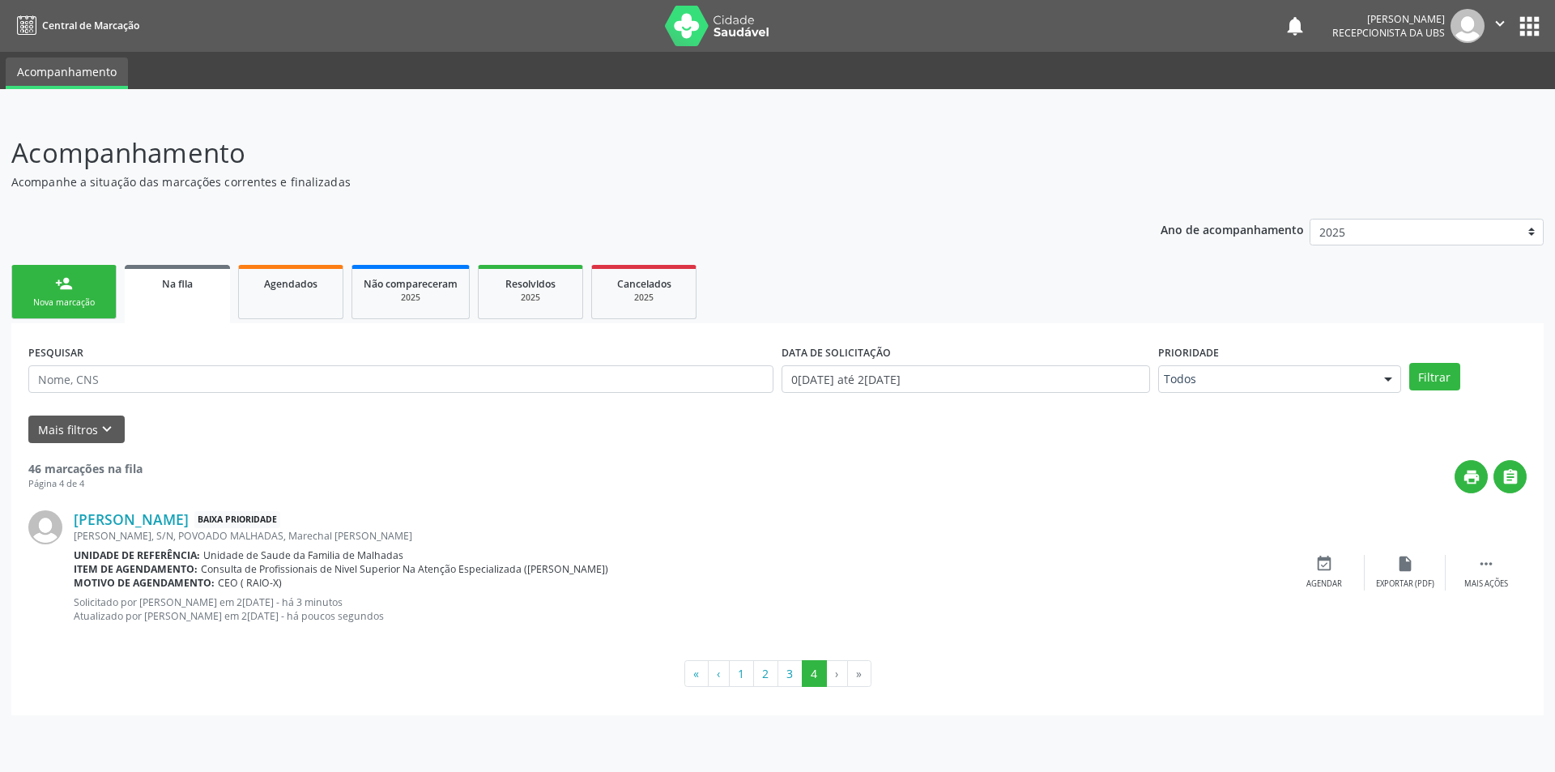
click at [58, 280] on div "person_add" at bounding box center [64, 283] width 18 height 18
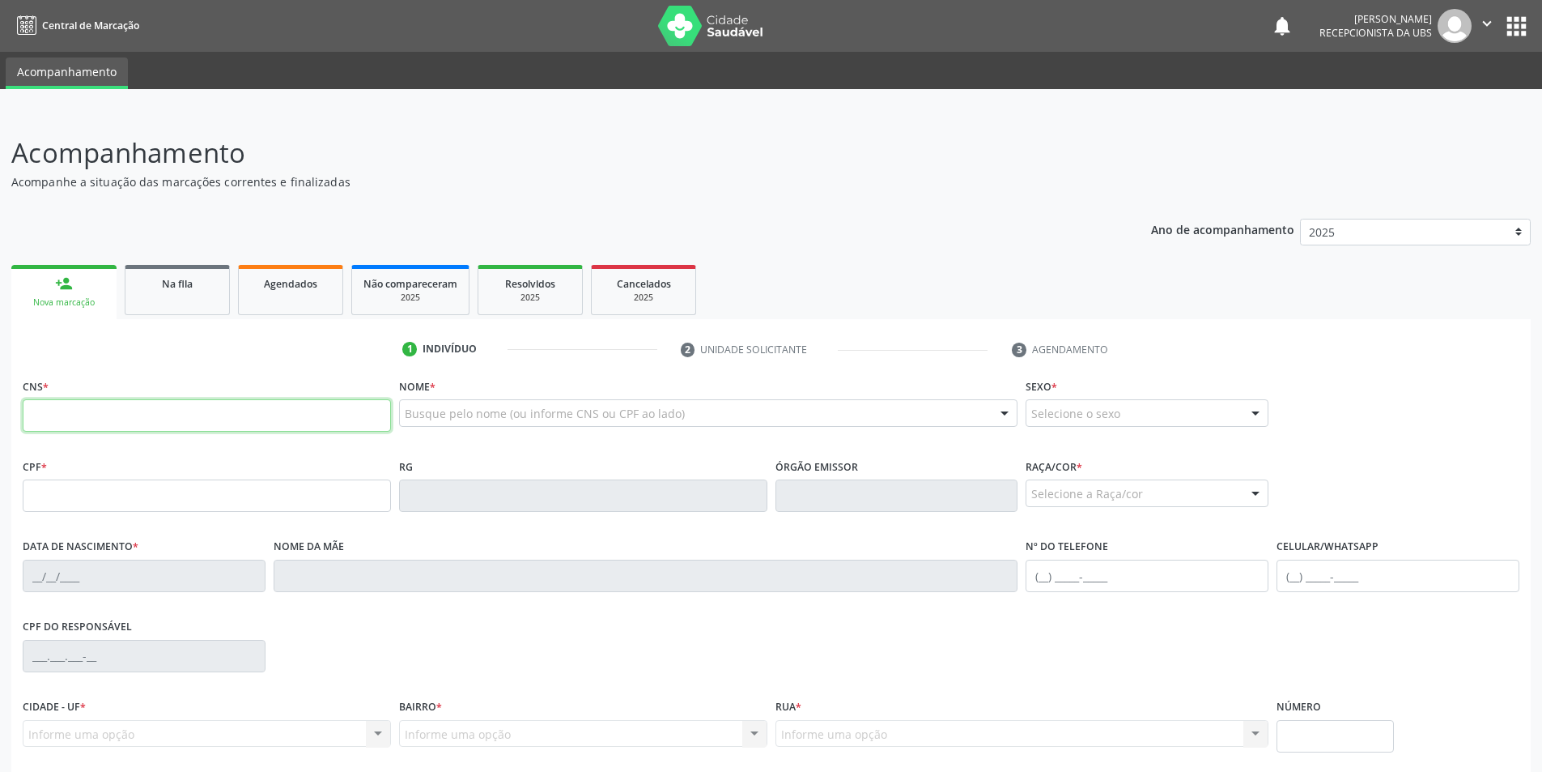
click at [116, 412] on input "text" at bounding box center [207, 415] width 368 height 32
type input "706 2010 3589 7867"
type input "0[DATE]"
type input "[PERSON_NAME]"
type input "[PHONE_NUMBER]"
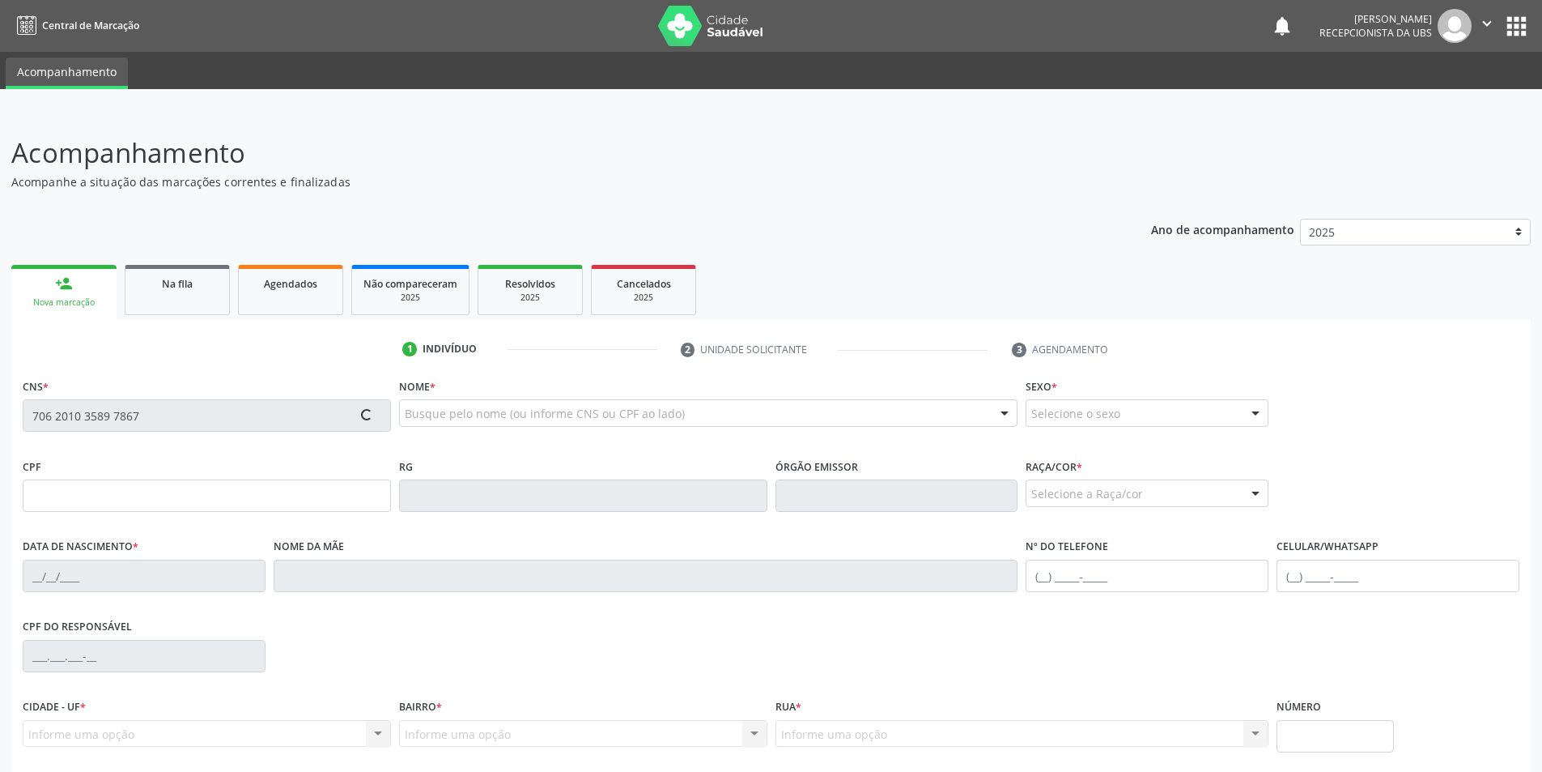
type input "S/N"
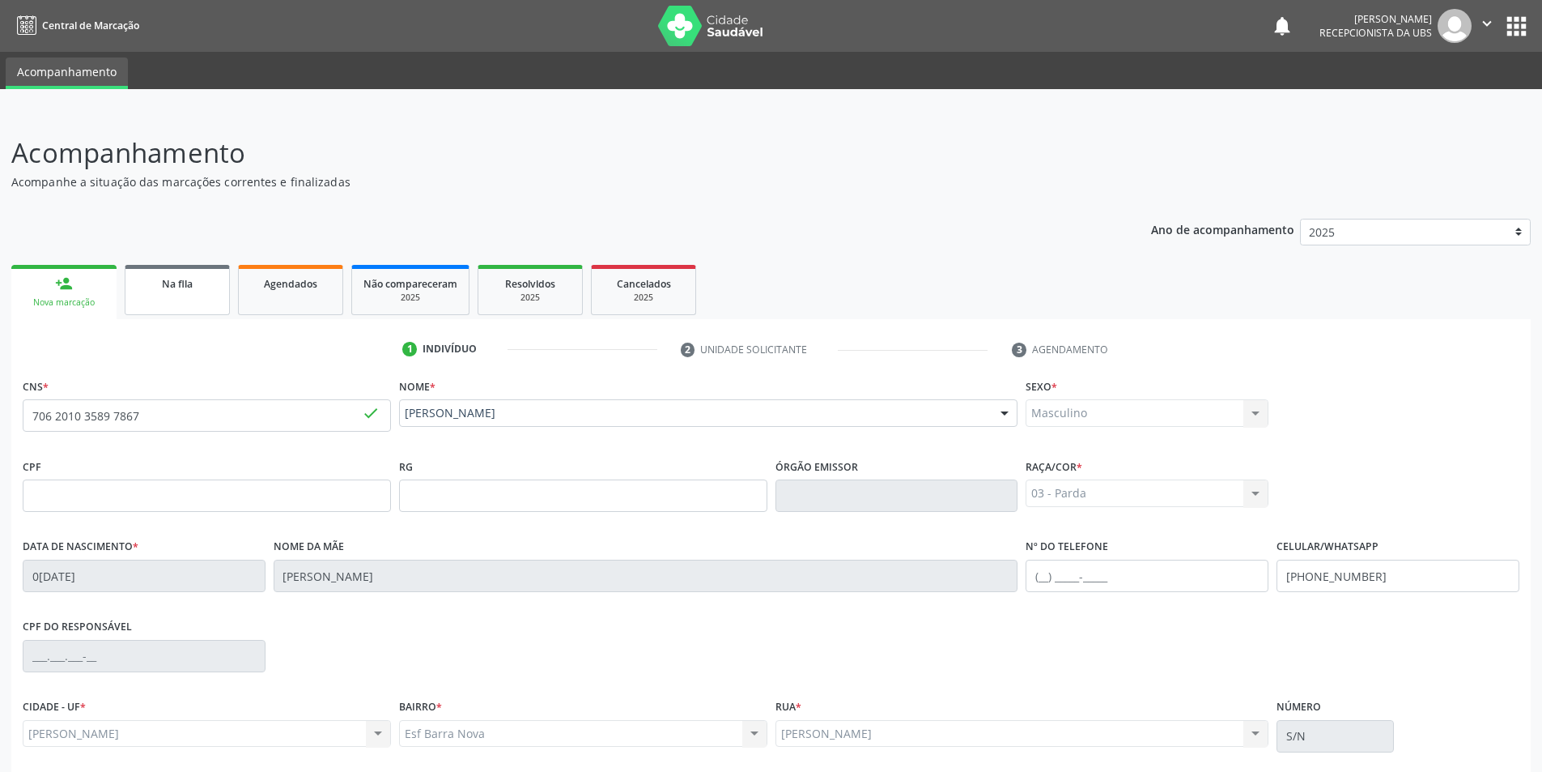
click at [189, 294] on link "Na fila" at bounding box center [177, 290] width 105 height 50
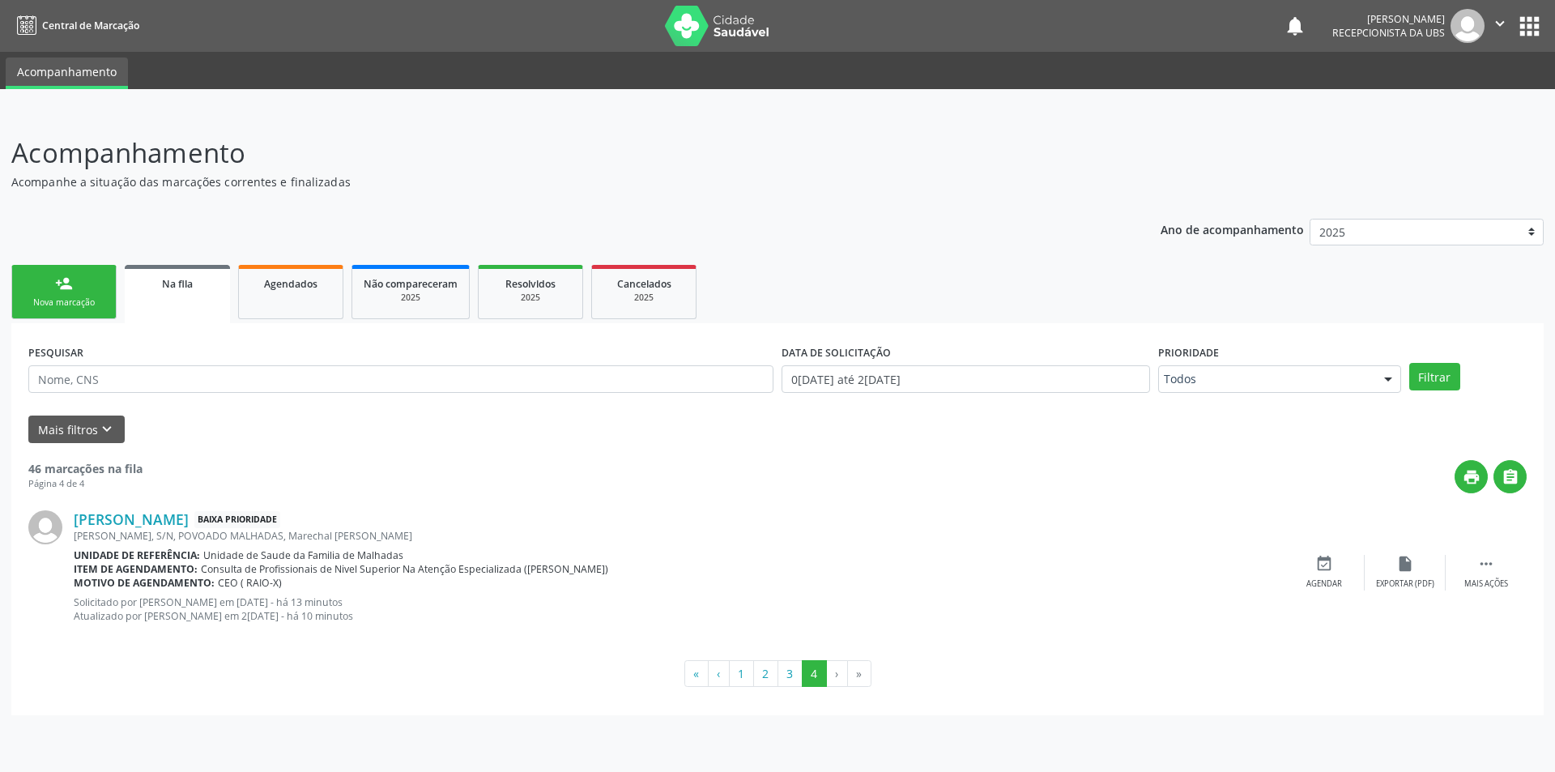
click at [74, 293] on link "person_add Nova marcação" at bounding box center [63, 292] width 105 height 54
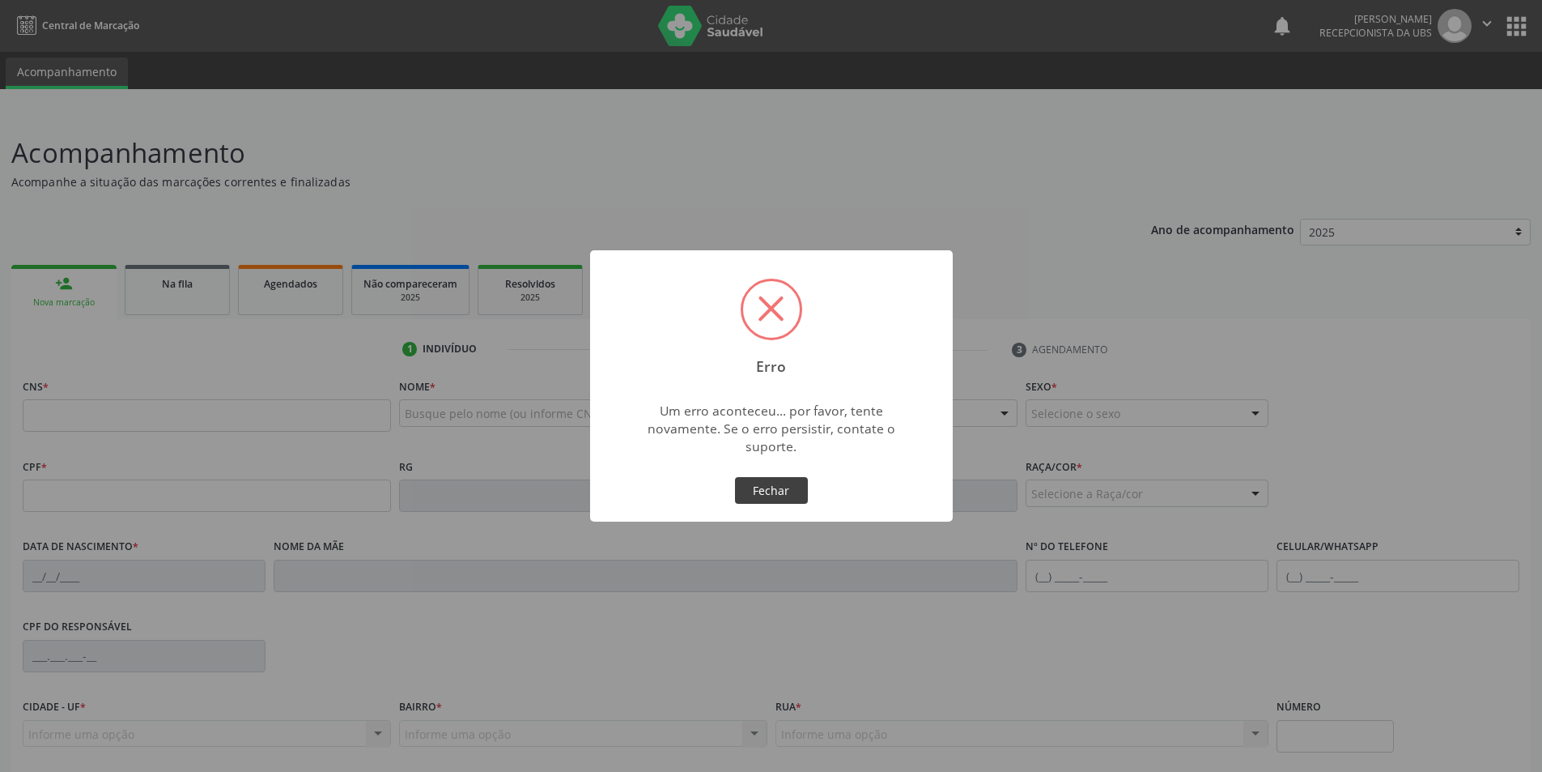
click at [769, 486] on button "Fechar" at bounding box center [771, 491] width 73 height 28
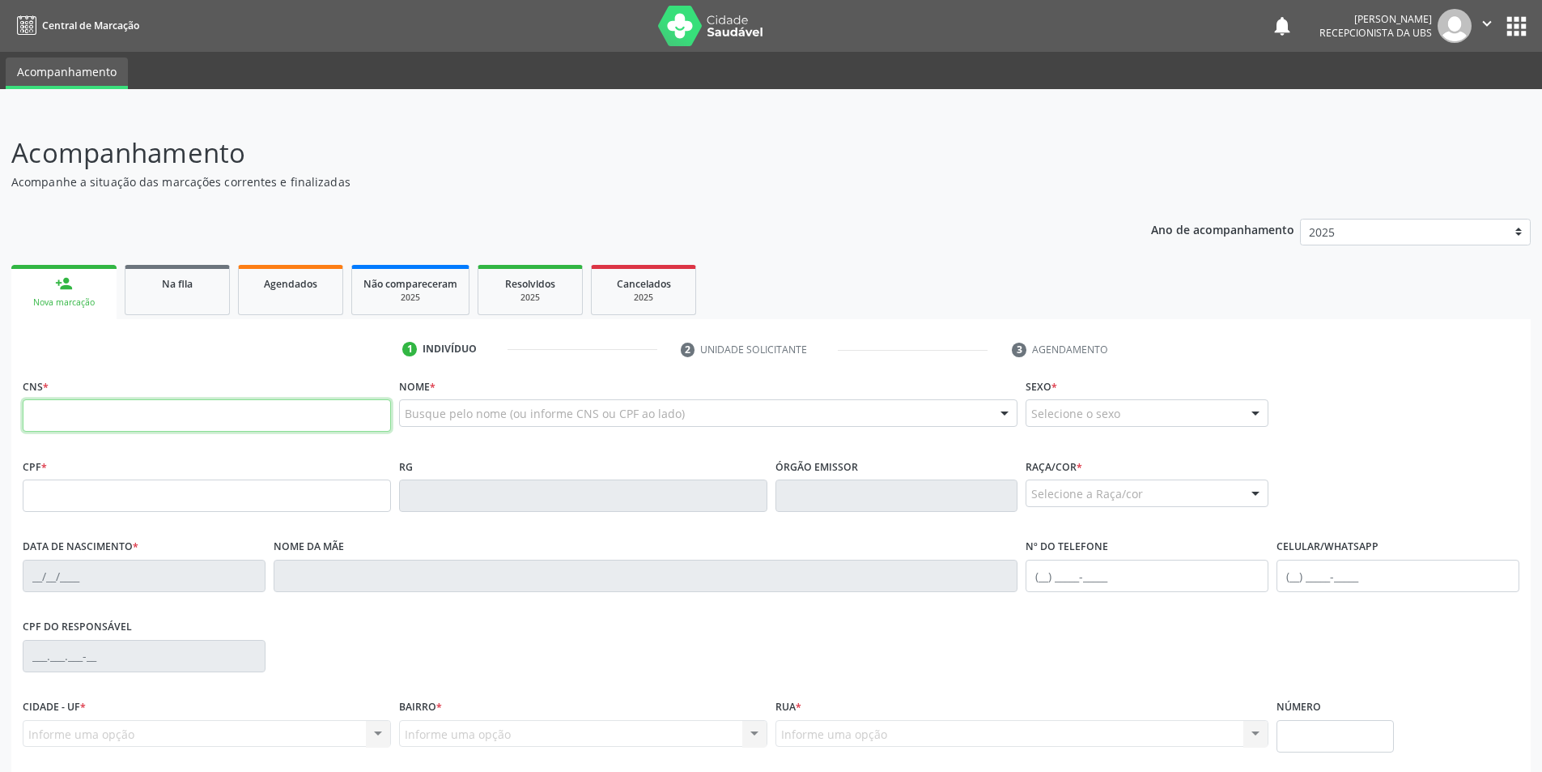
click at [177, 419] on input "text" at bounding box center [207, 415] width 368 height 32
